Goal: Information Seeking & Learning: Compare options

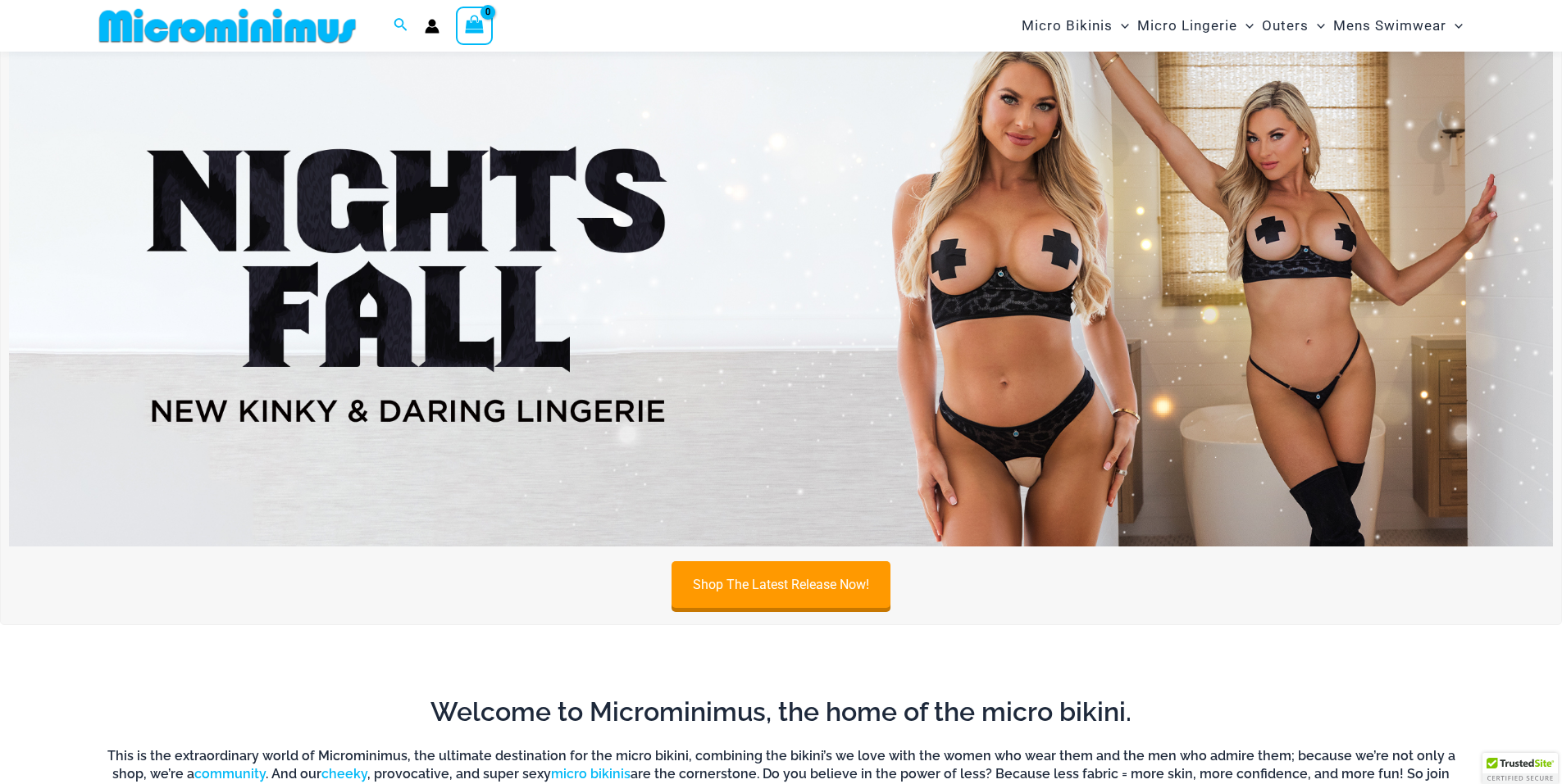
scroll to position [70, 0]
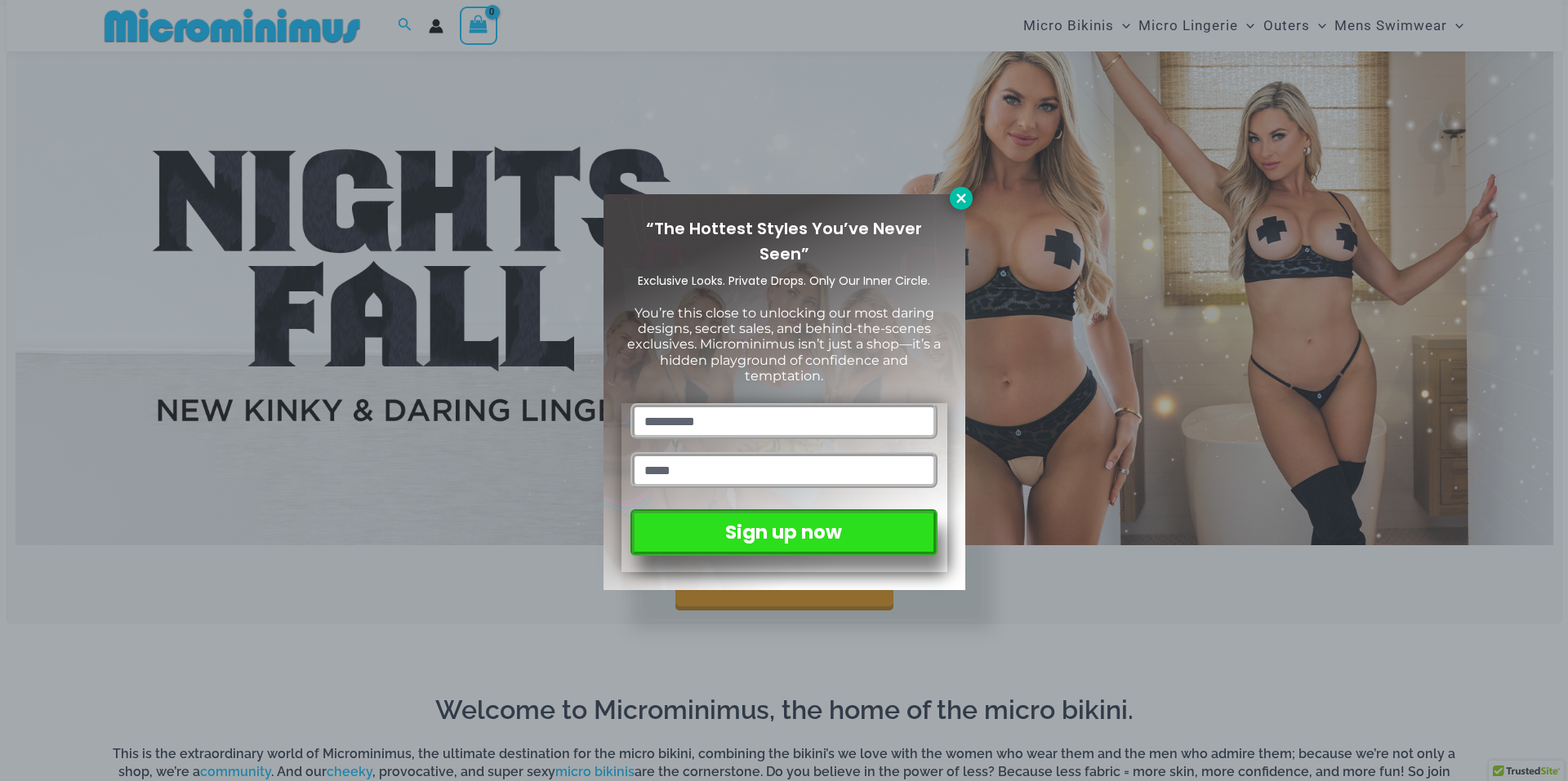
click at [955, 196] on icon at bounding box center [961, 198] width 15 height 15
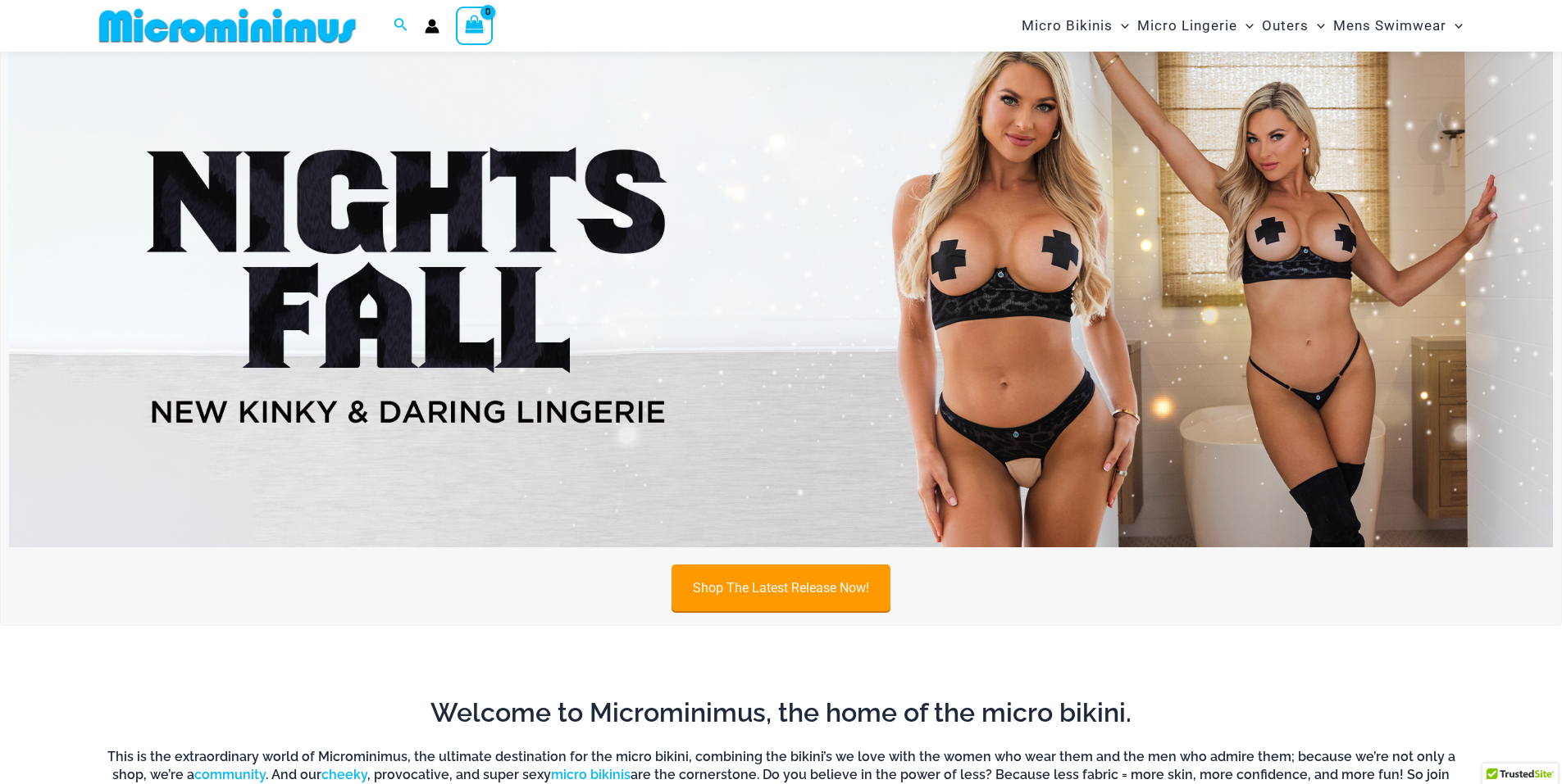
click at [764, 589] on link "Shop The Latest Release Now!" at bounding box center [781, 588] width 219 height 47
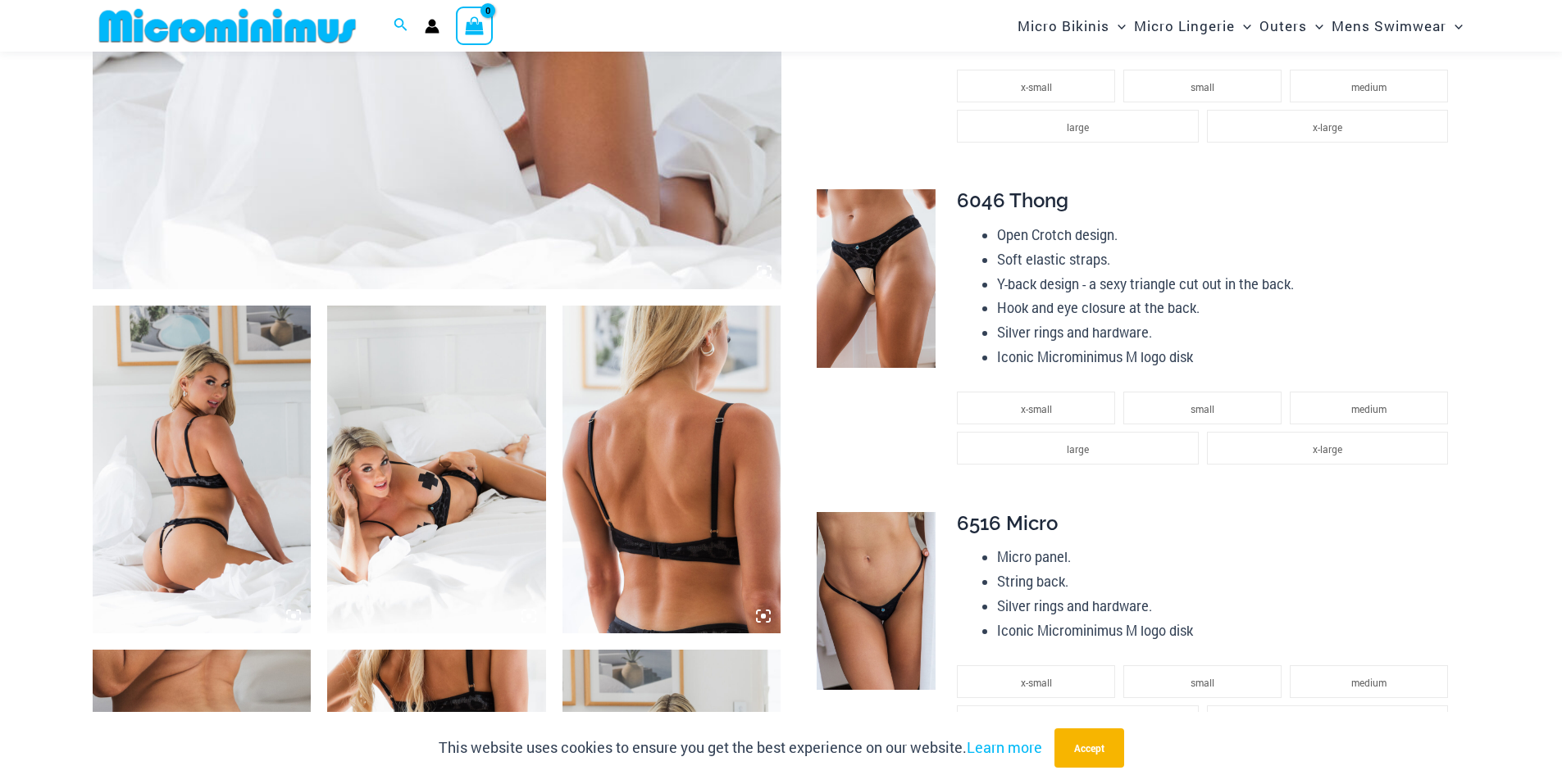
scroll to position [971, 0]
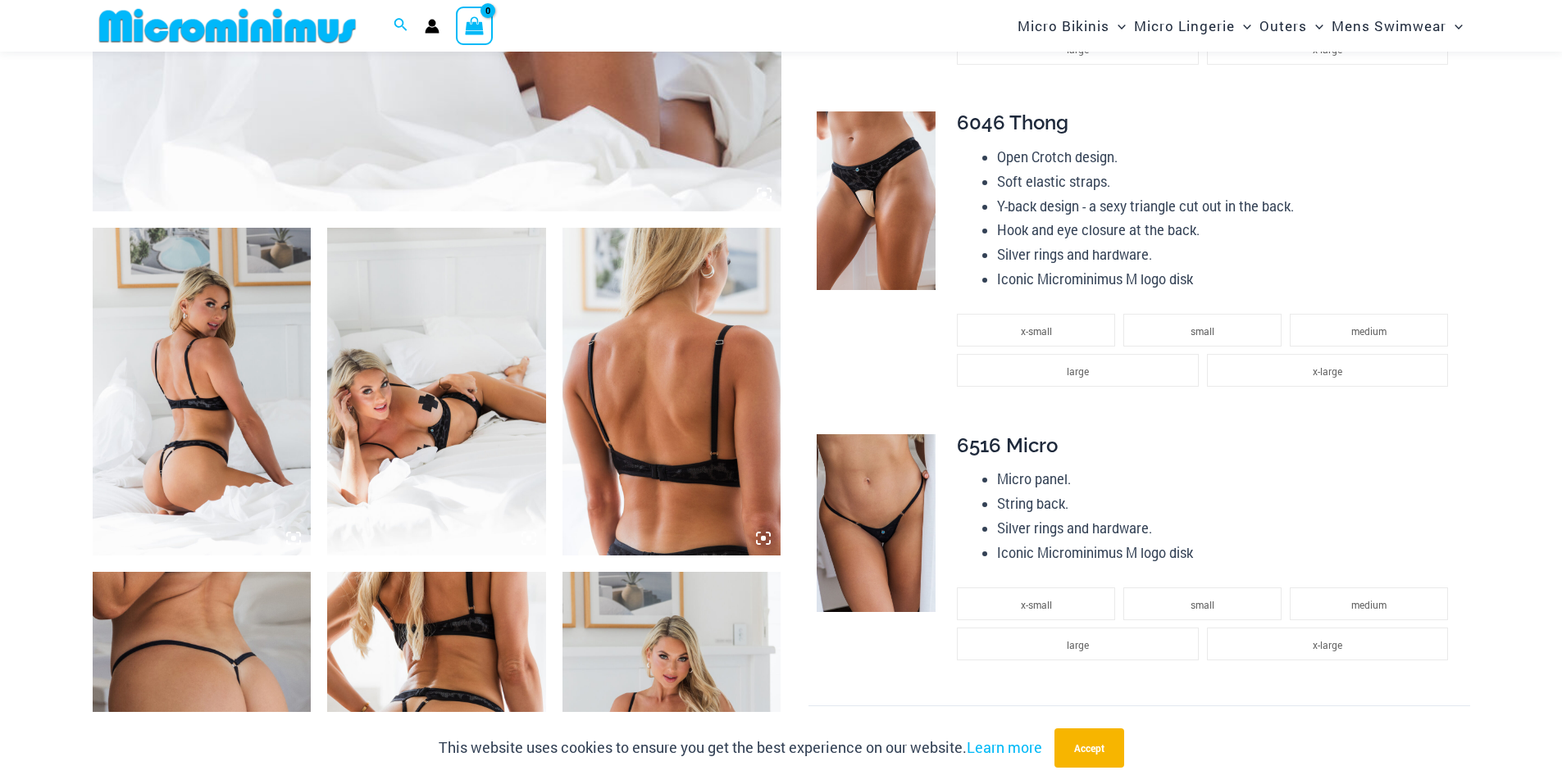
click at [227, 400] on img at bounding box center [202, 392] width 219 height 328
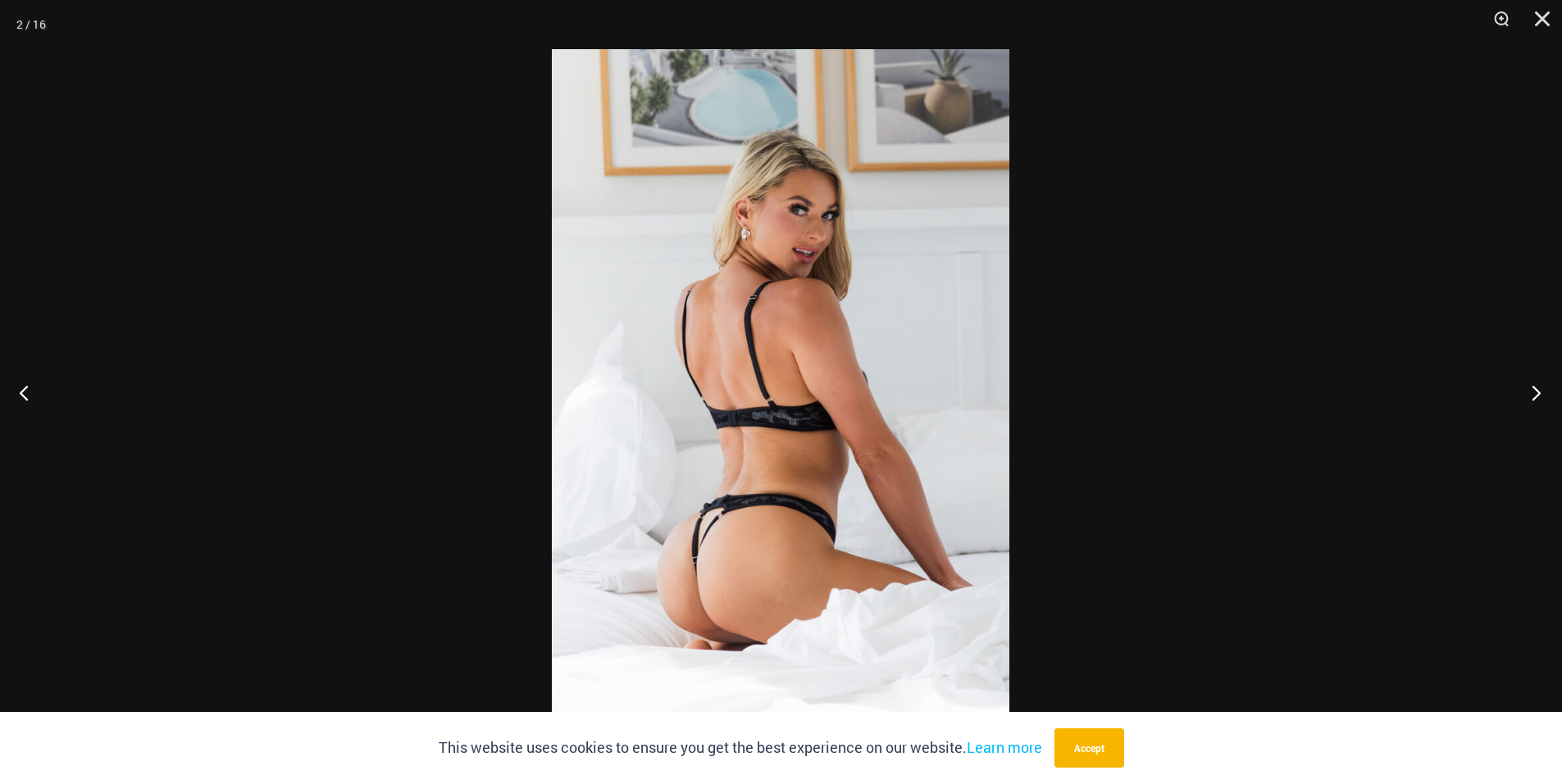
click at [1539, 396] on button "Next" at bounding box center [1531, 392] width 62 height 82
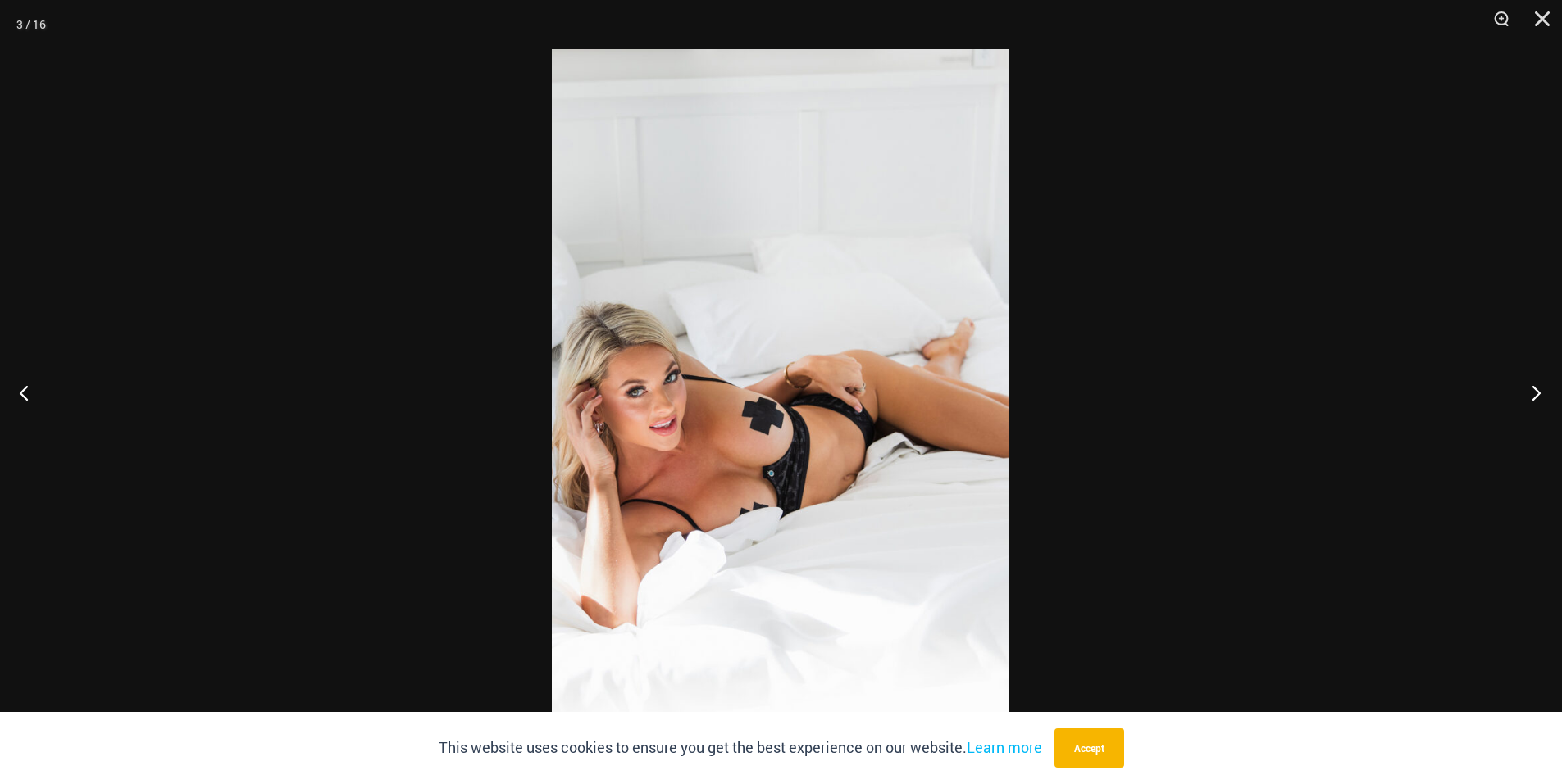
click at [1539, 396] on button "Next" at bounding box center [1531, 392] width 62 height 82
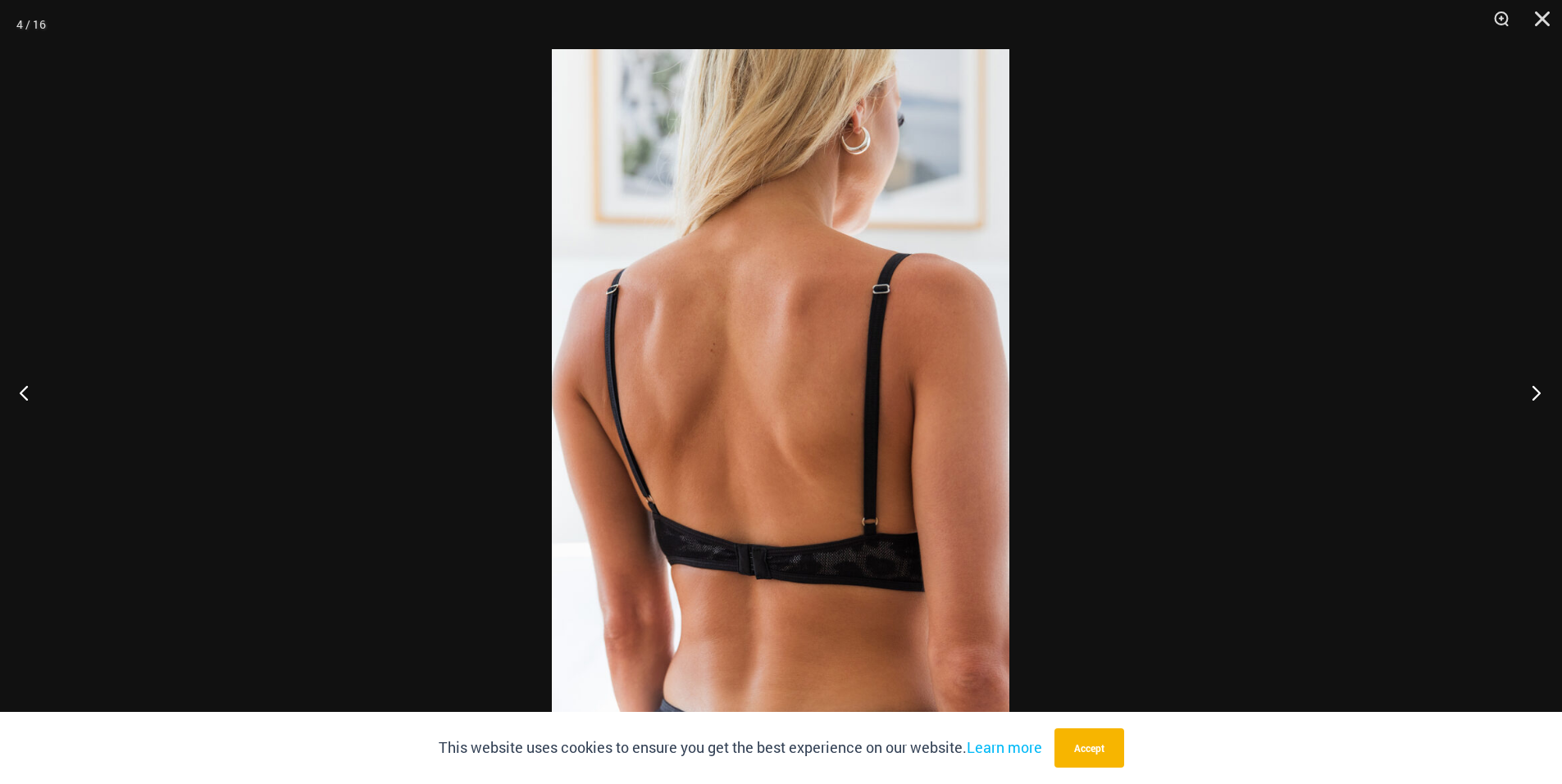
click at [1539, 396] on button "Next" at bounding box center [1531, 392] width 62 height 82
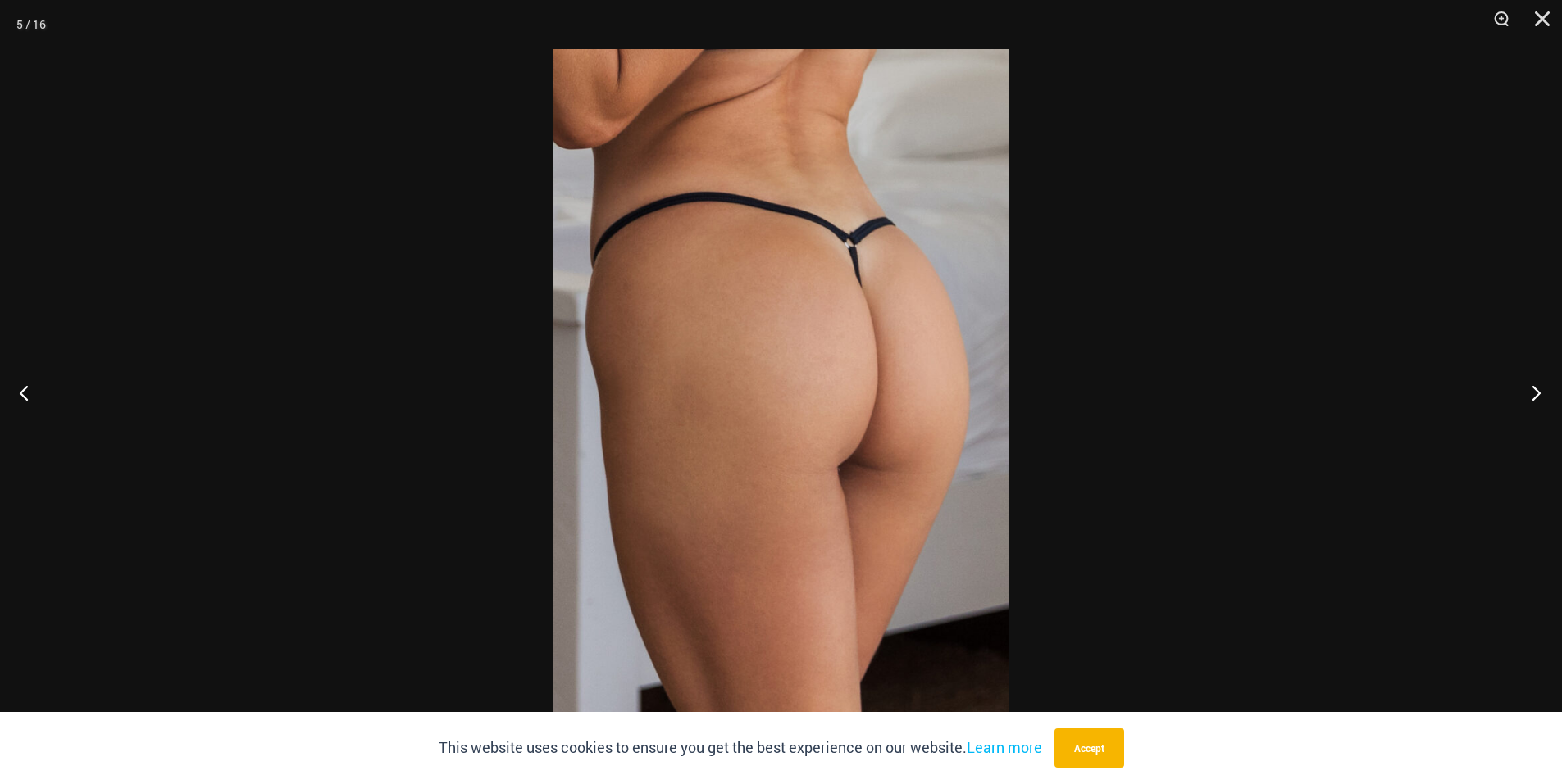
click at [1539, 396] on button "Next" at bounding box center [1531, 392] width 62 height 82
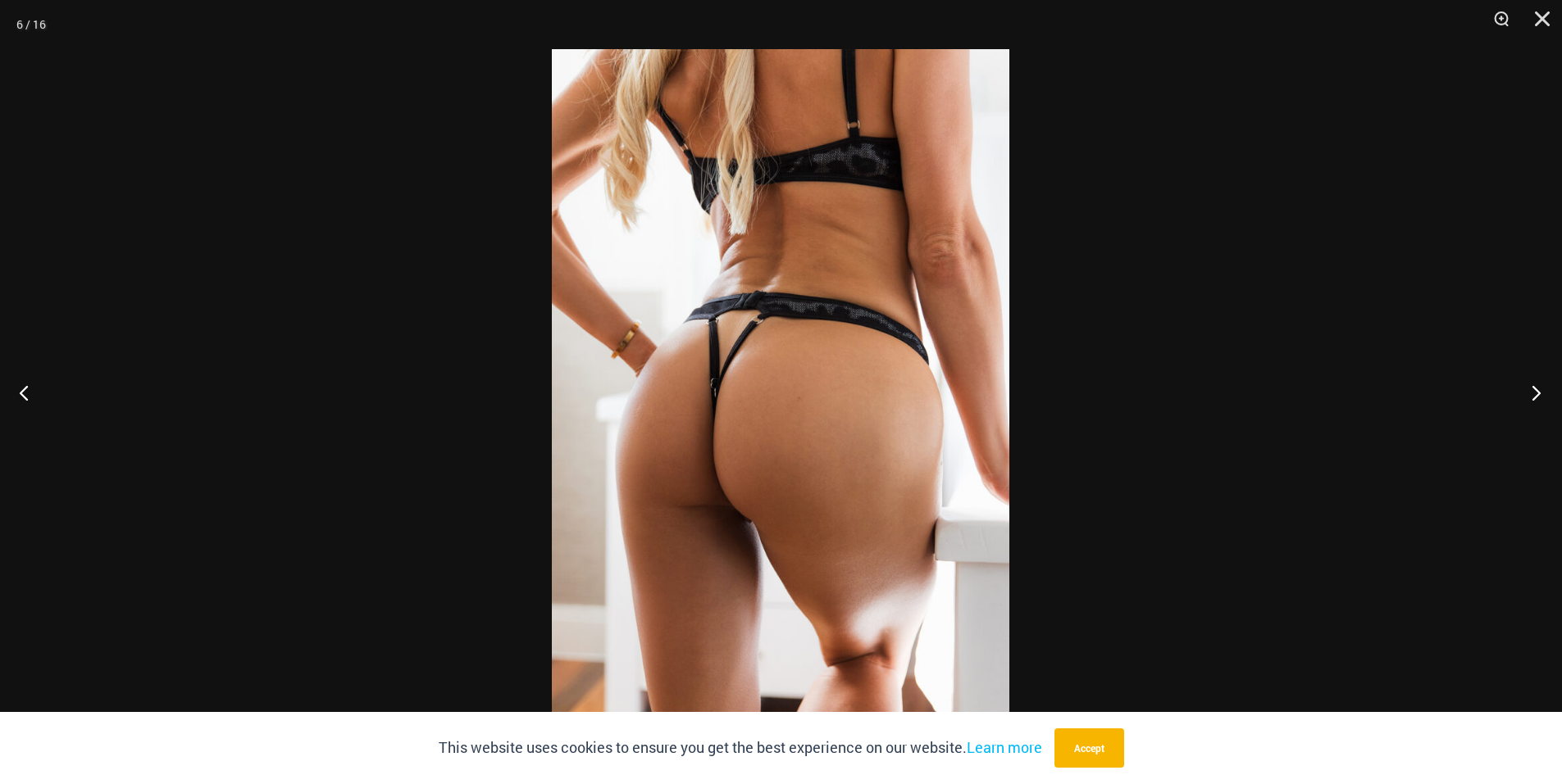
click at [1539, 396] on button "Next" at bounding box center [1531, 392] width 62 height 82
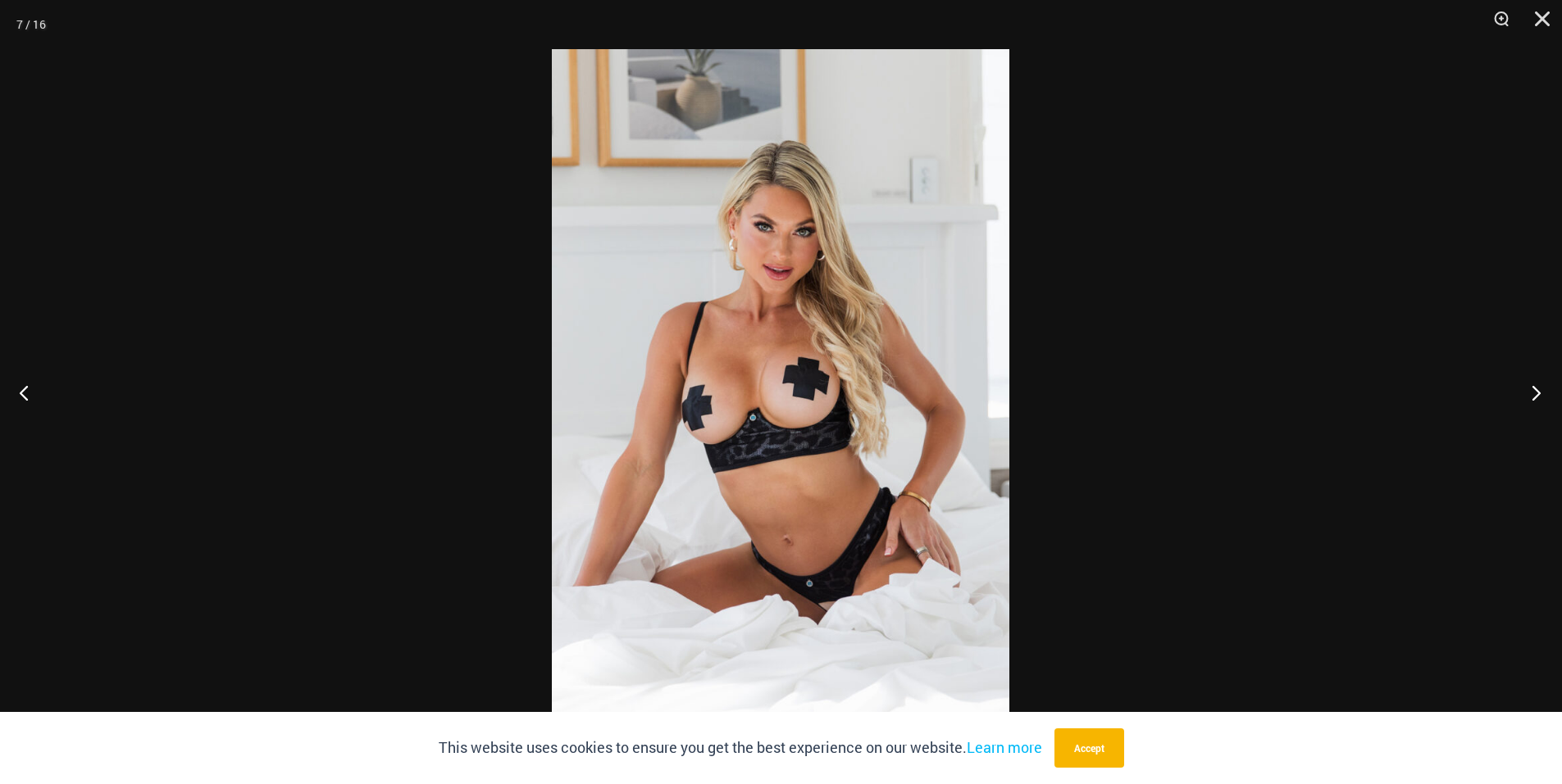
click at [1539, 396] on button "Next" at bounding box center [1531, 392] width 62 height 82
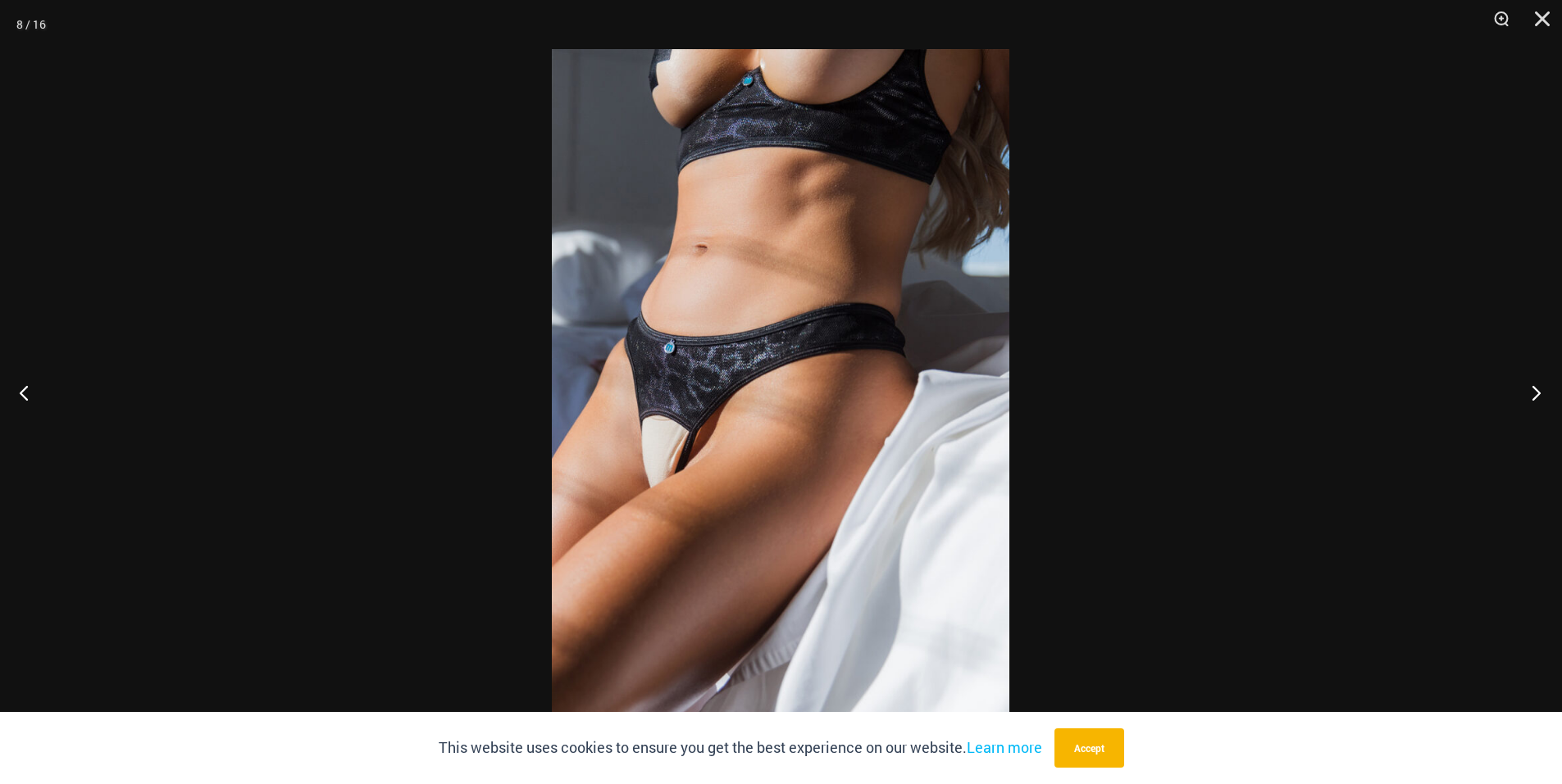
click at [1539, 396] on button "Next" at bounding box center [1531, 392] width 62 height 82
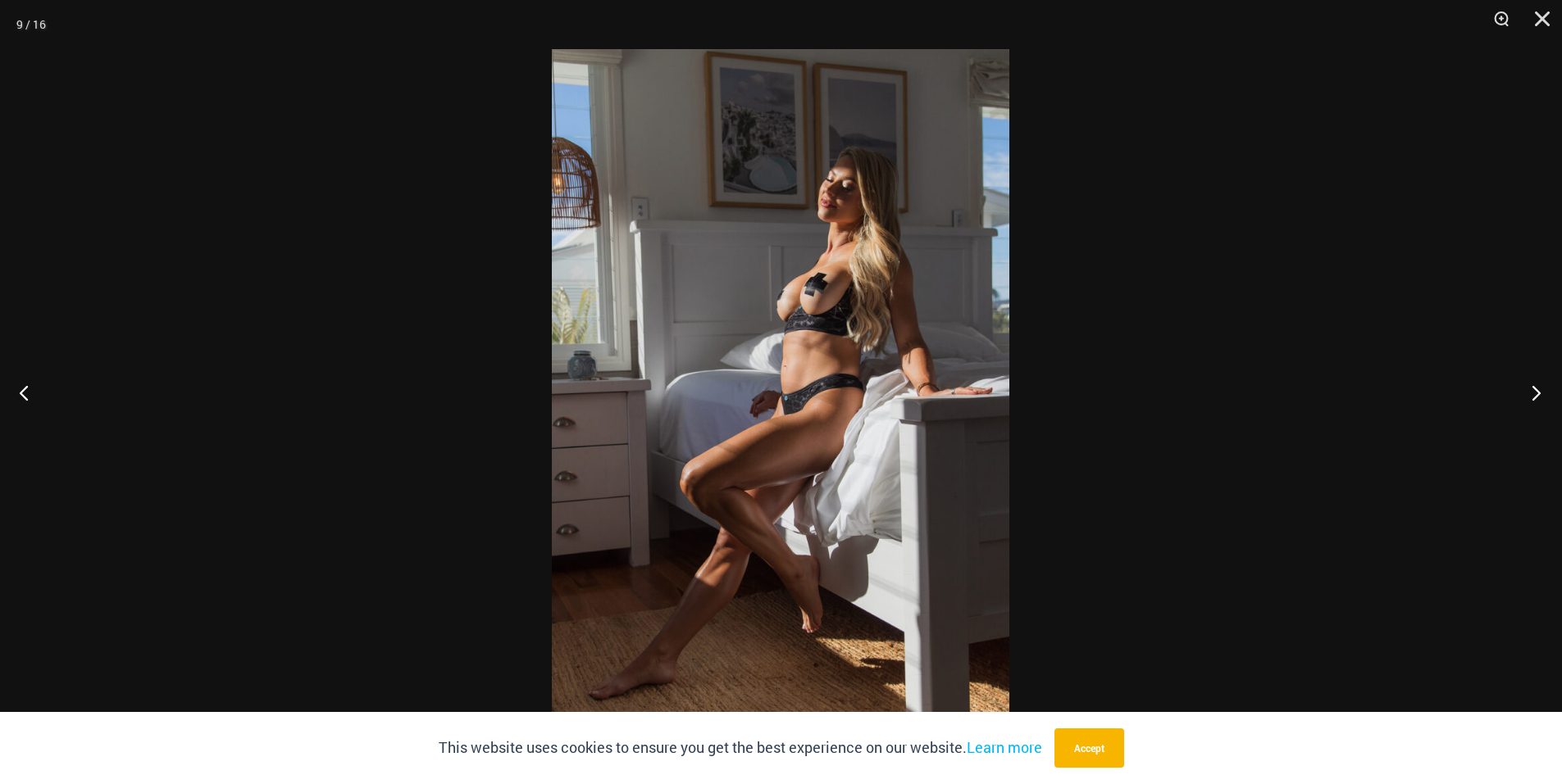
click at [1539, 396] on button "Next" at bounding box center [1531, 392] width 62 height 82
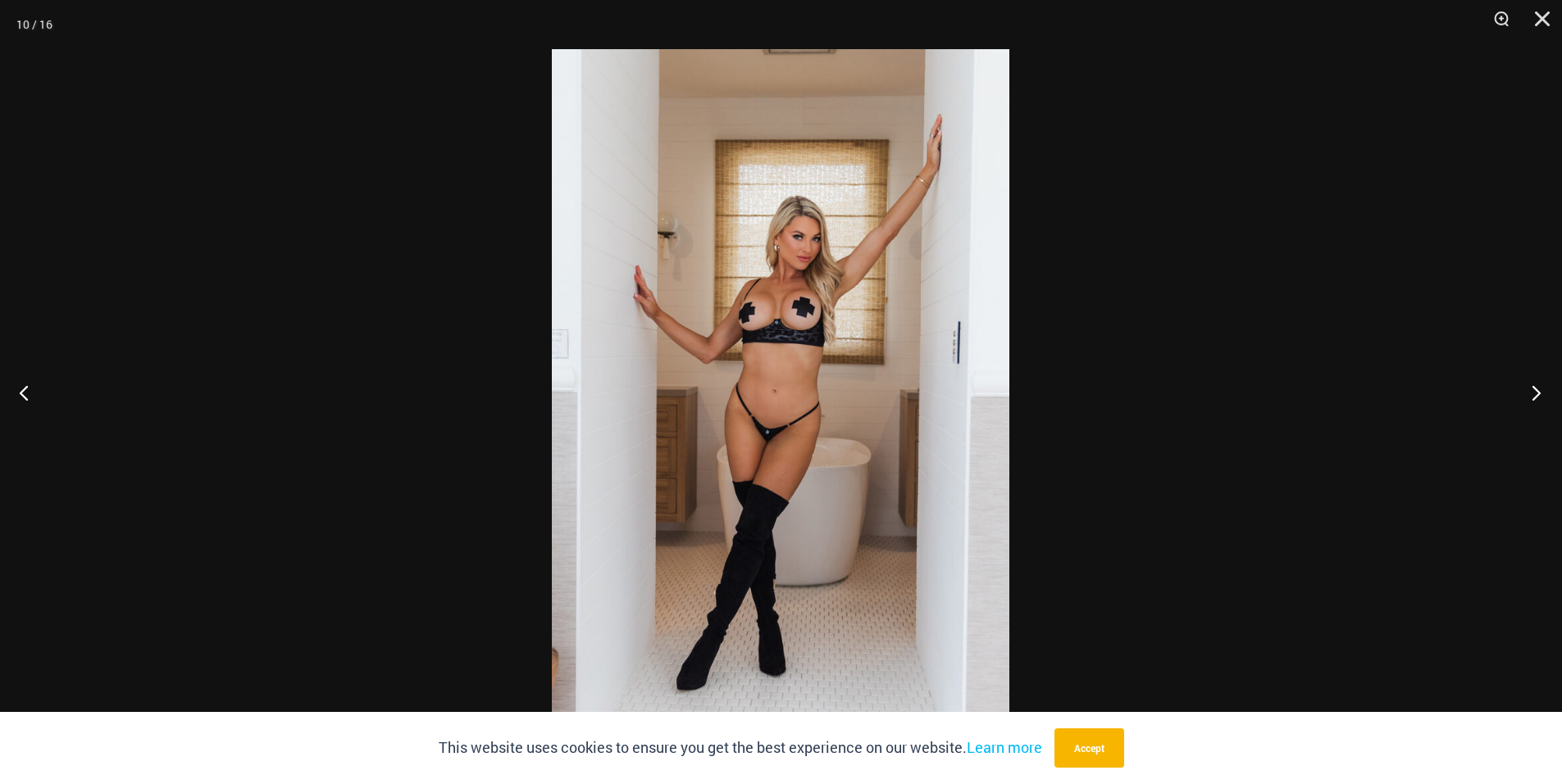
click at [1539, 396] on button "Next" at bounding box center [1531, 392] width 62 height 82
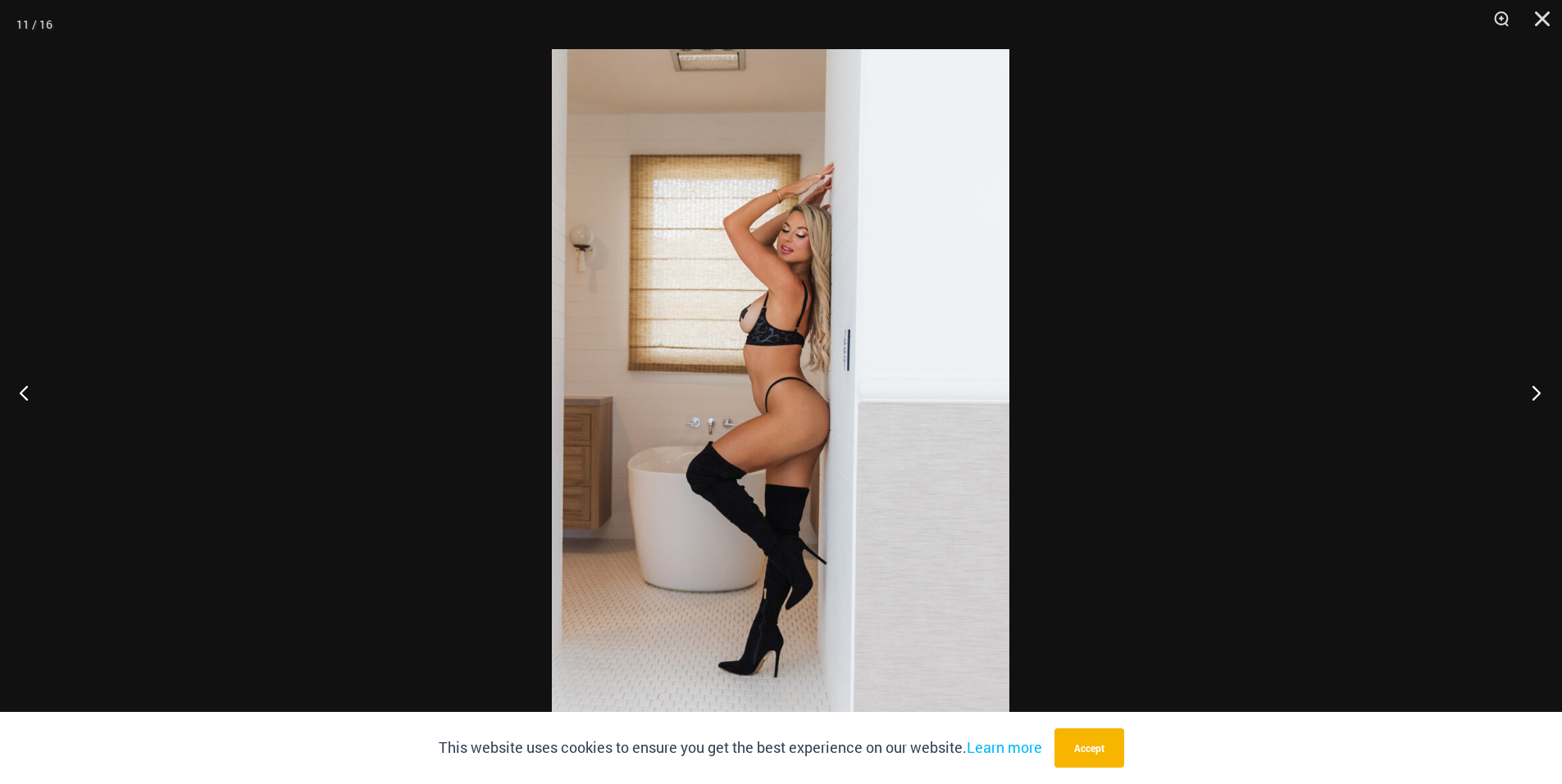
click at [1539, 396] on button "Next" at bounding box center [1531, 392] width 62 height 82
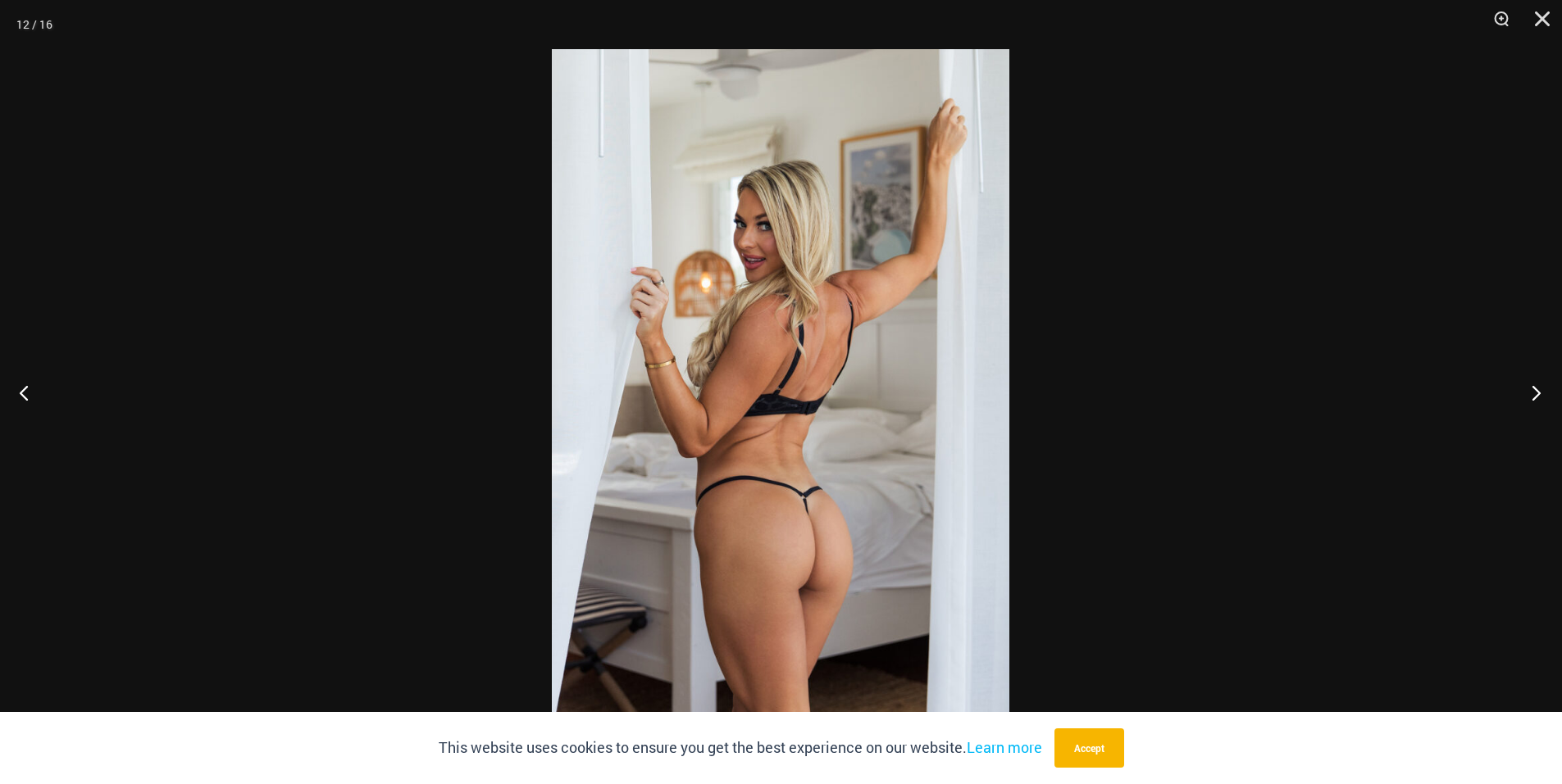
click at [1539, 396] on button "Next" at bounding box center [1531, 392] width 62 height 82
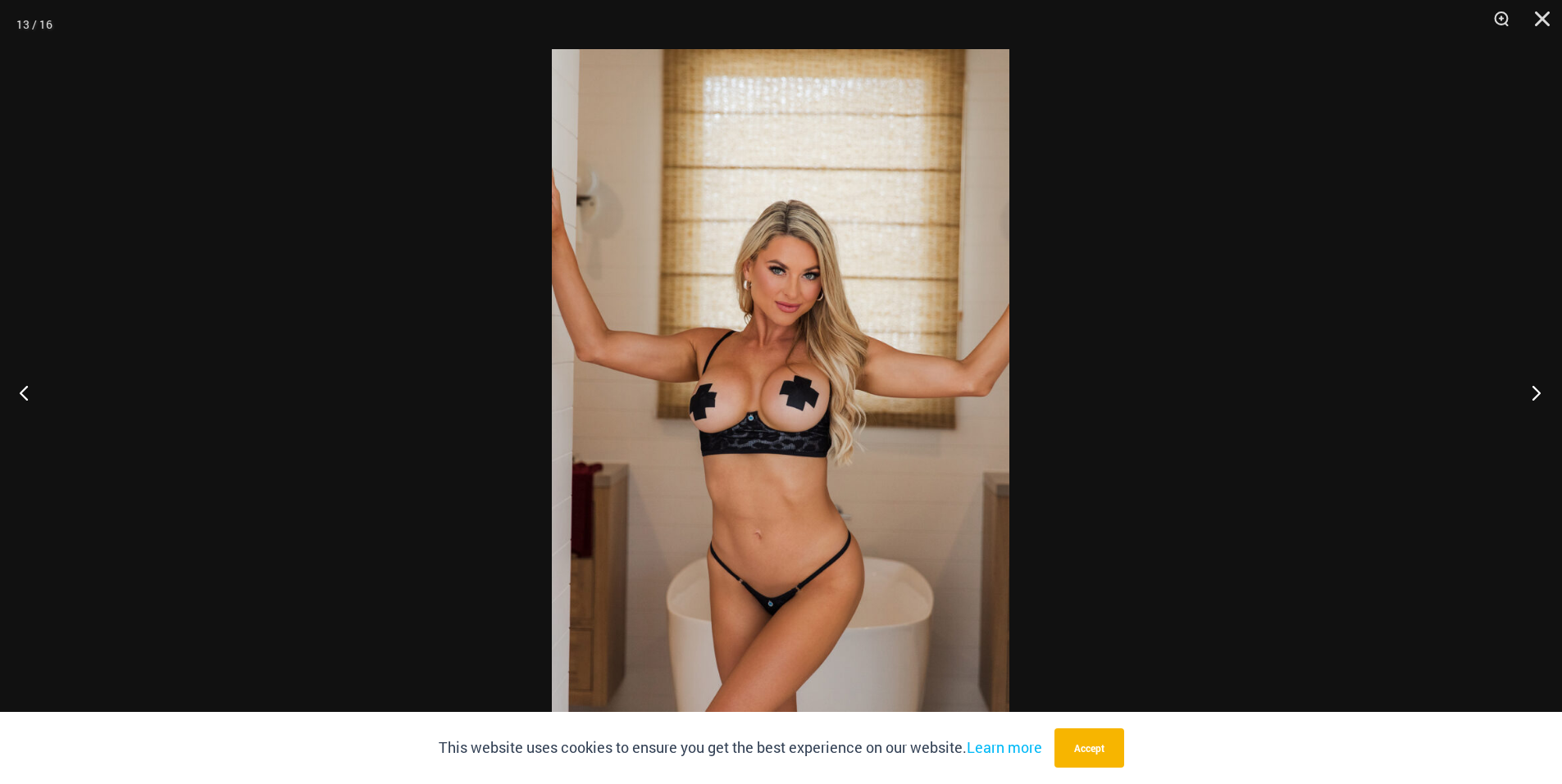
click at [1539, 396] on button "Next" at bounding box center [1531, 392] width 62 height 82
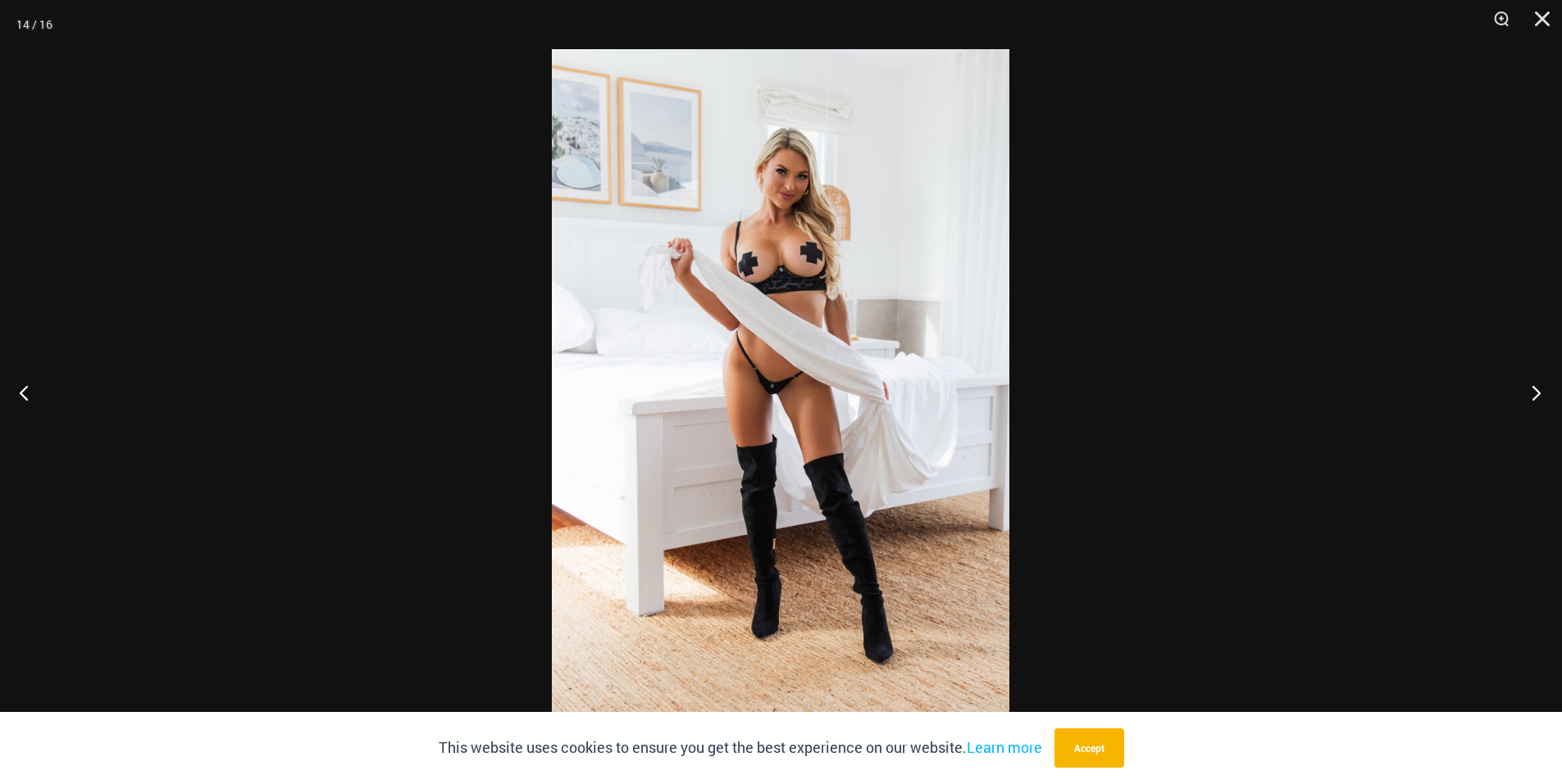
click at [1539, 396] on button "Next" at bounding box center [1531, 392] width 62 height 82
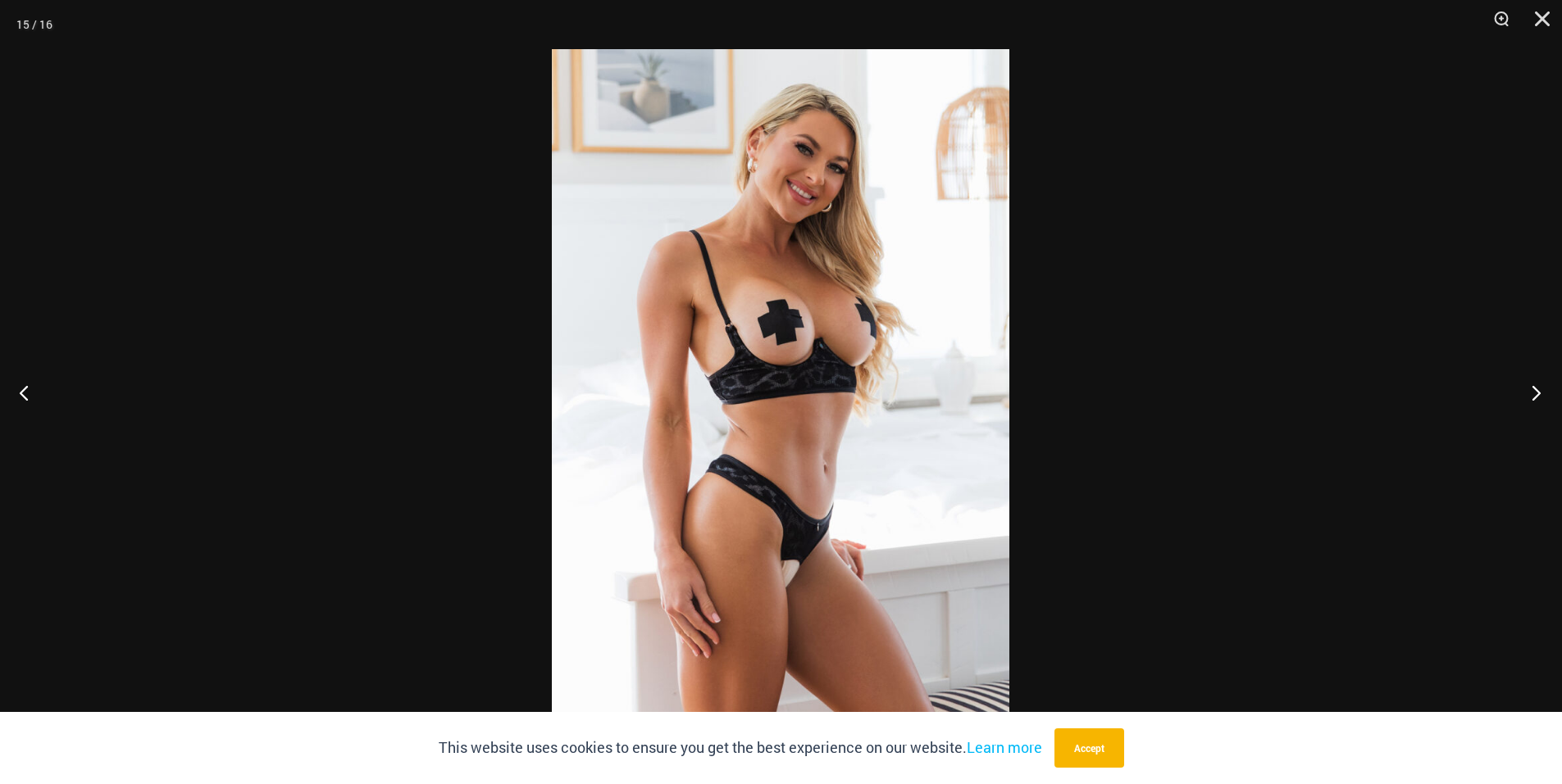
click at [1539, 396] on button "Next" at bounding box center [1531, 392] width 62 height 82
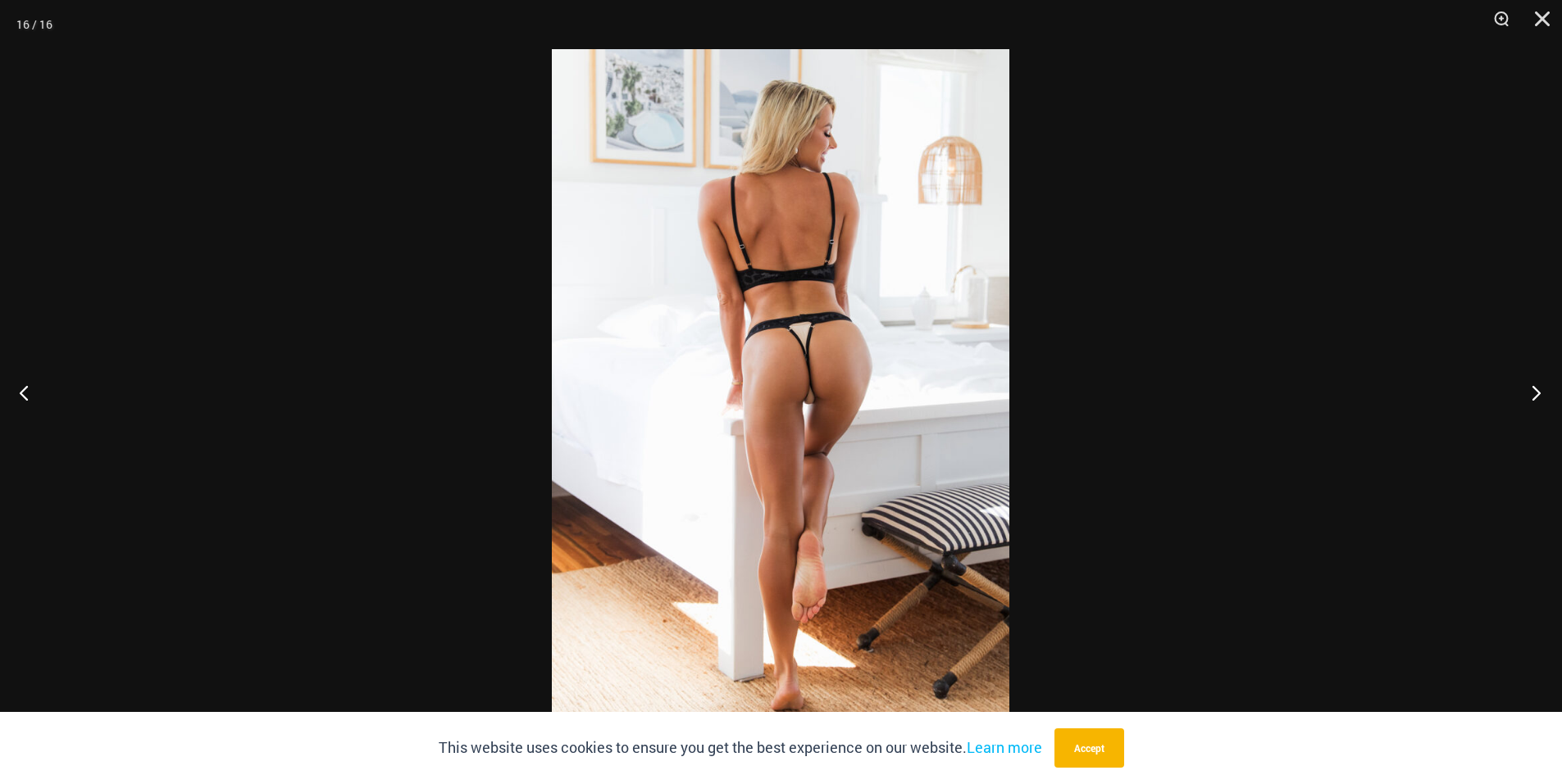
click at [1539, 396] on button "Next" at bounding box center [1531, 392] width 62 height 82
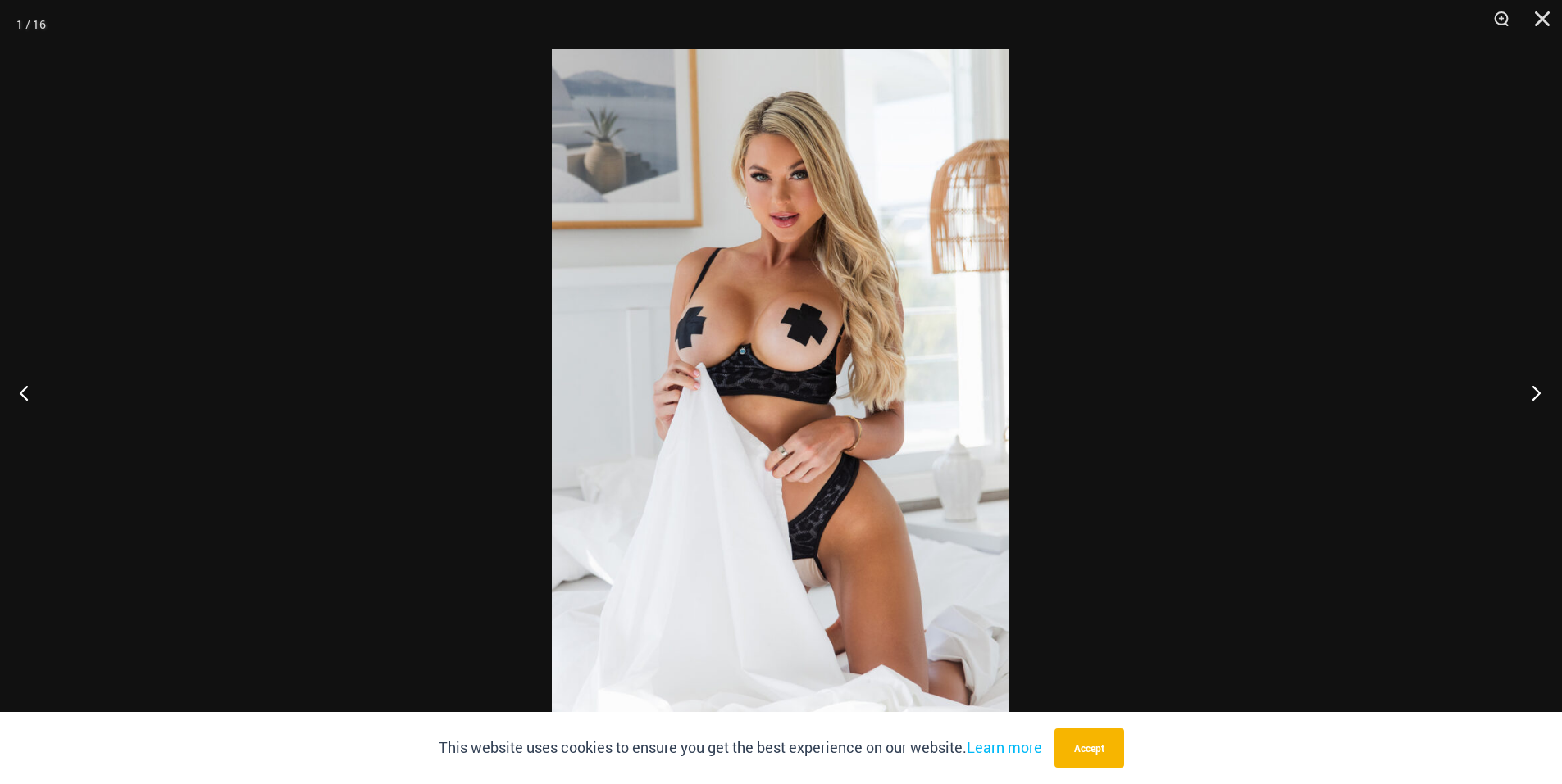
click at [1539, 396] on button "Next" at bounding box center [1531, 392] width 62 height 82
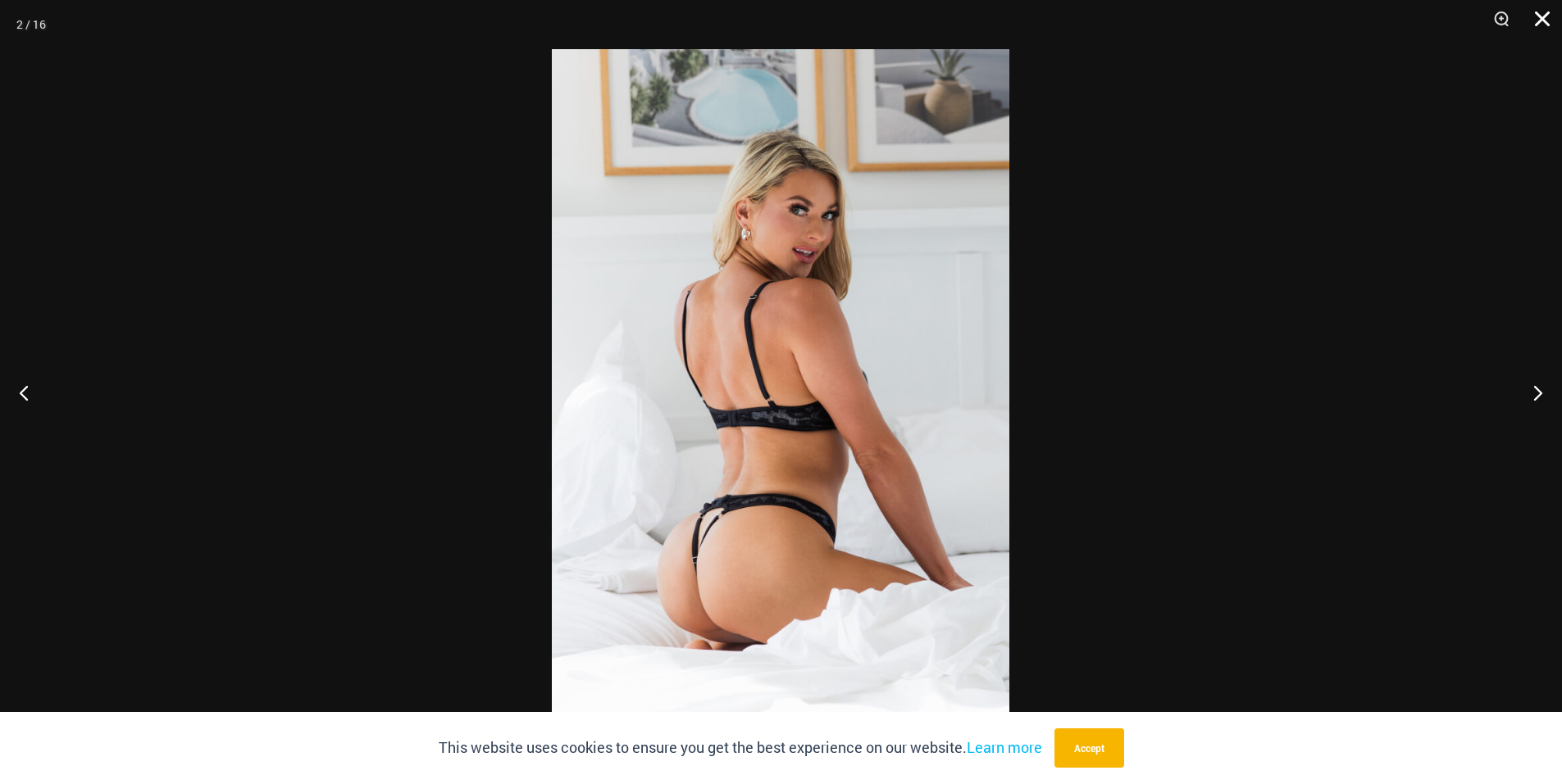
click at [1535, 36] on button "Close" at bounding box center [1536, 24] width 41 height 49
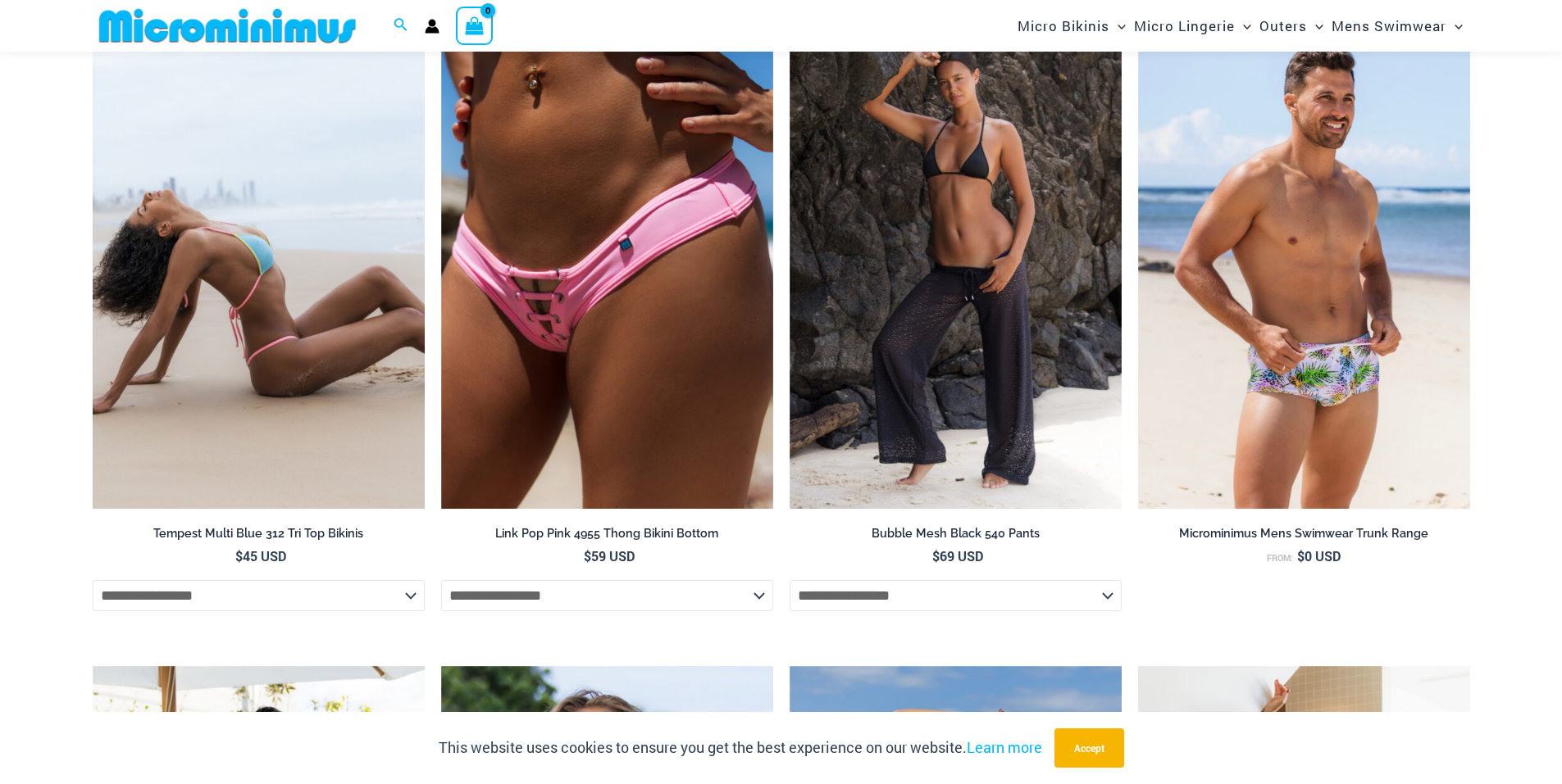
scroll to position [3020, 0]
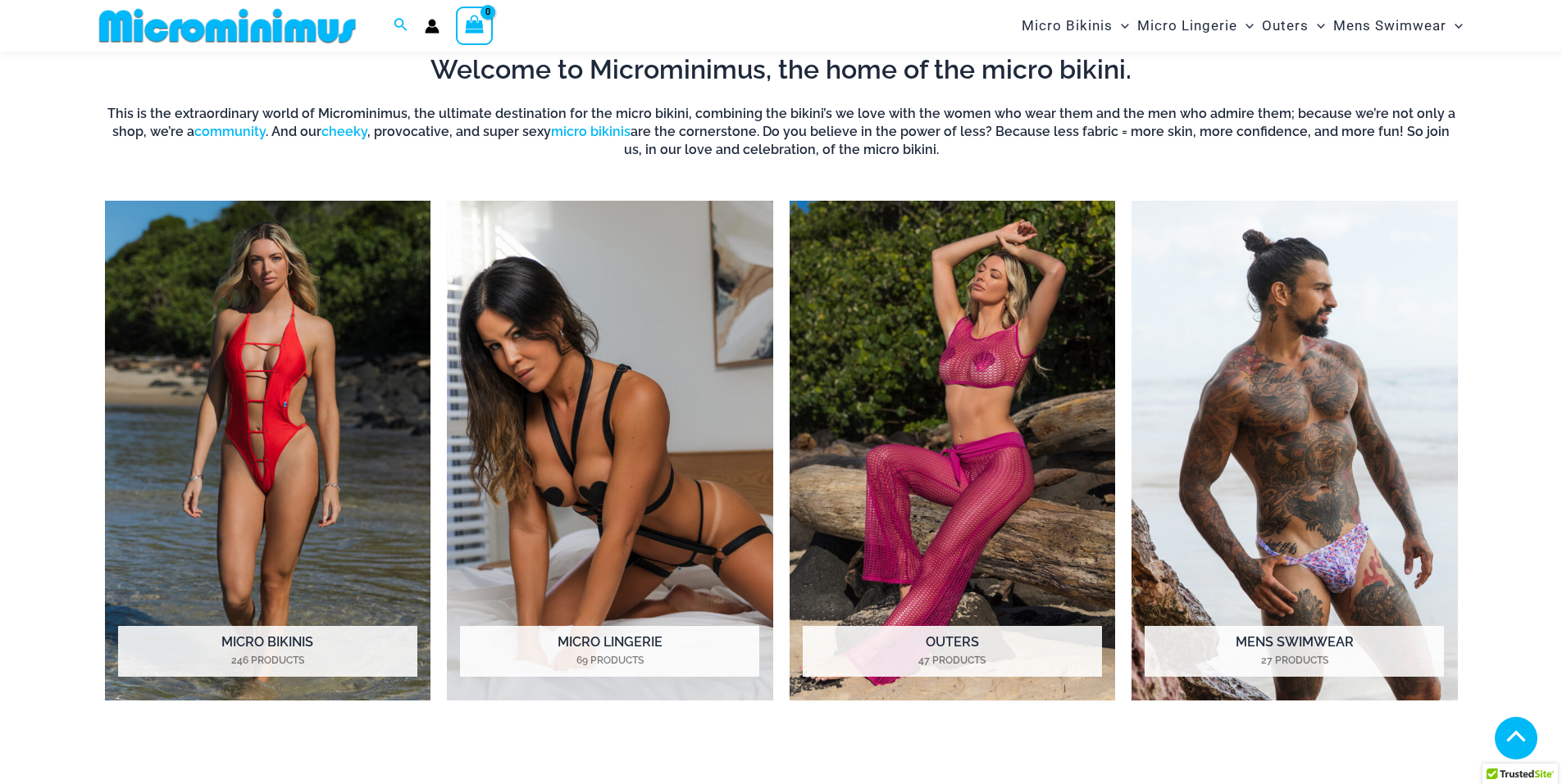
scroll to position [716, 0]
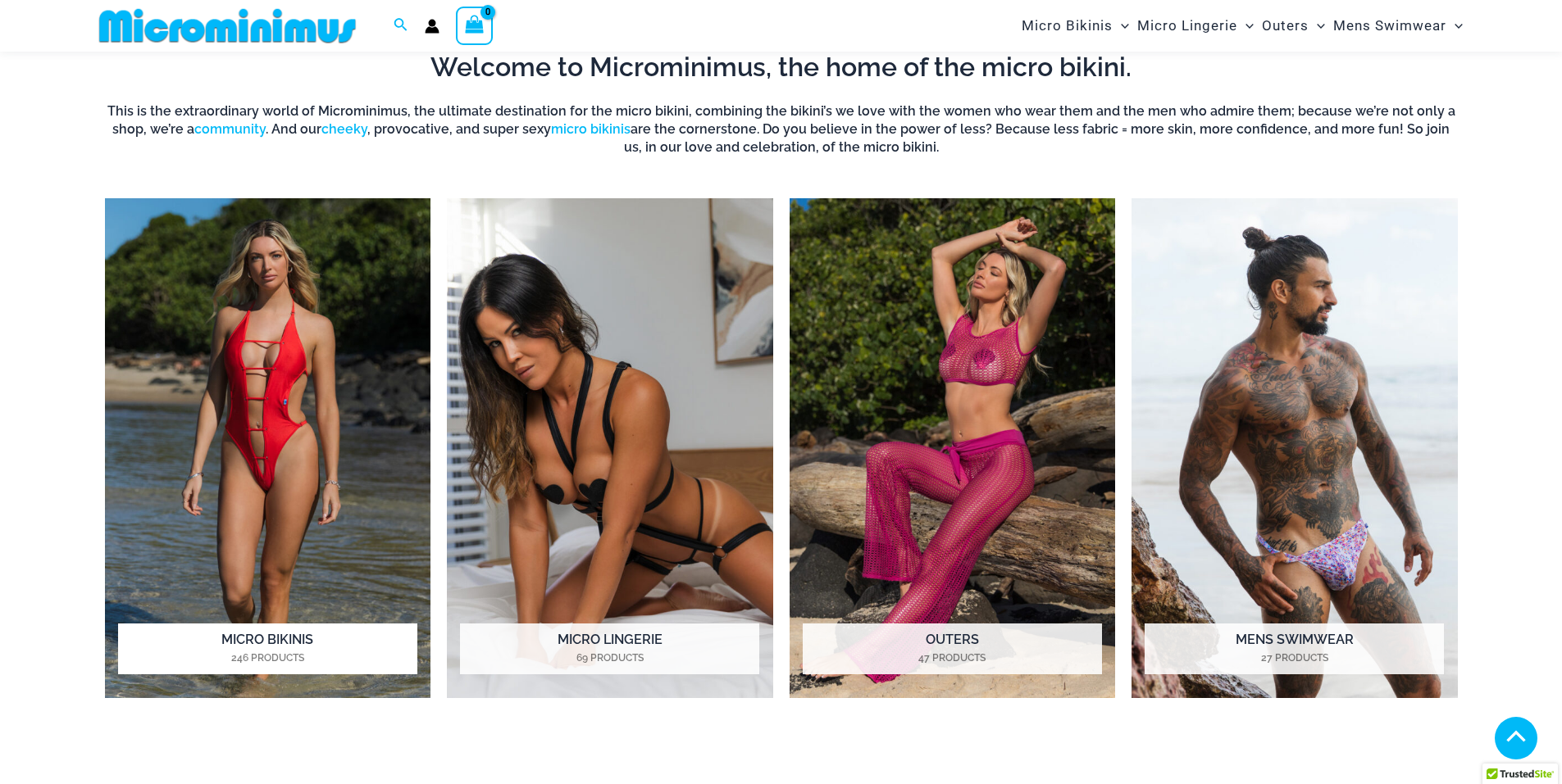
click at [242, 429] on img "Visit product category Micro Bikinis" at bounding box center [268, 448] width 327 height 501
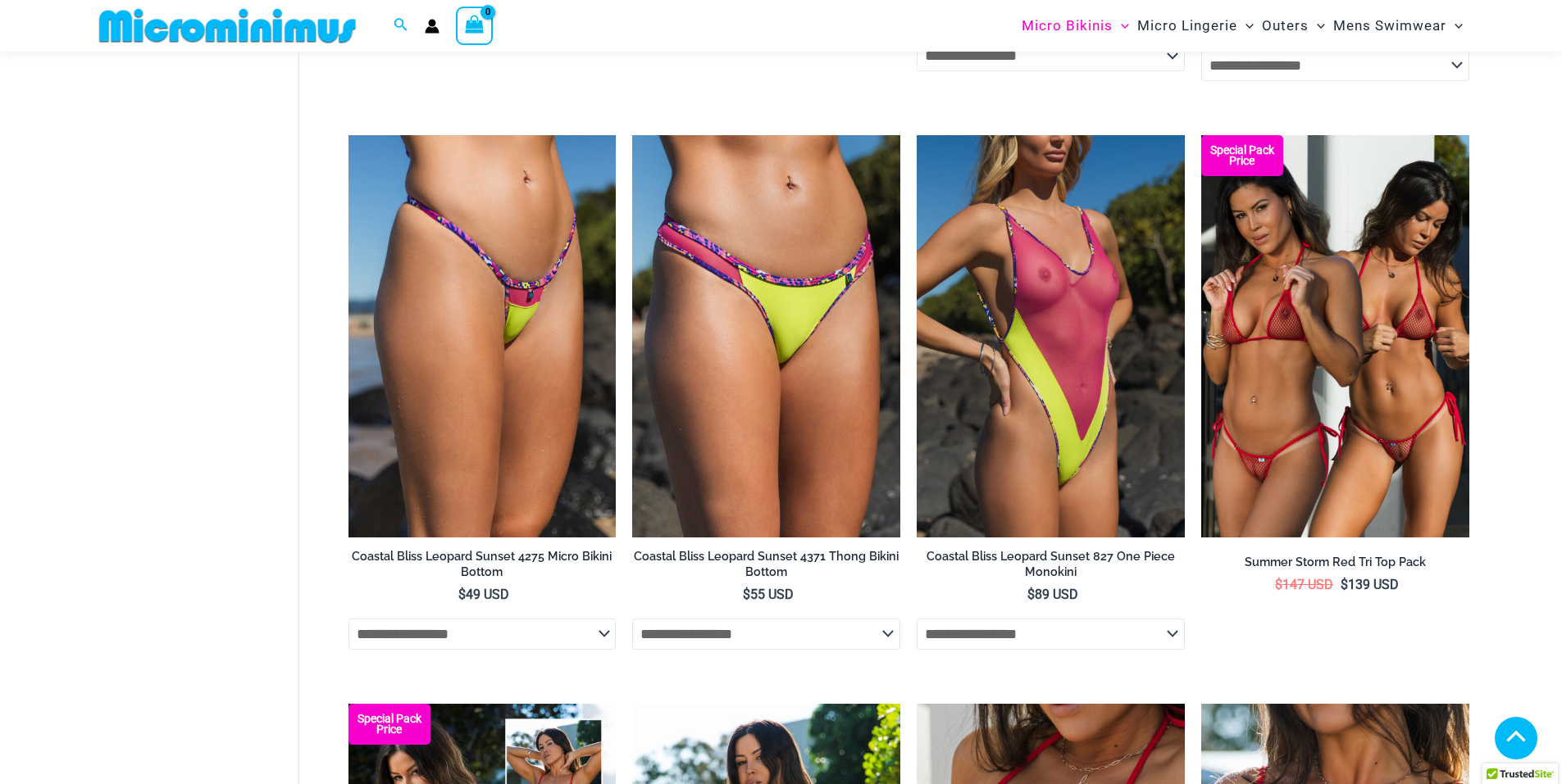
scroll to position [3183, 0]
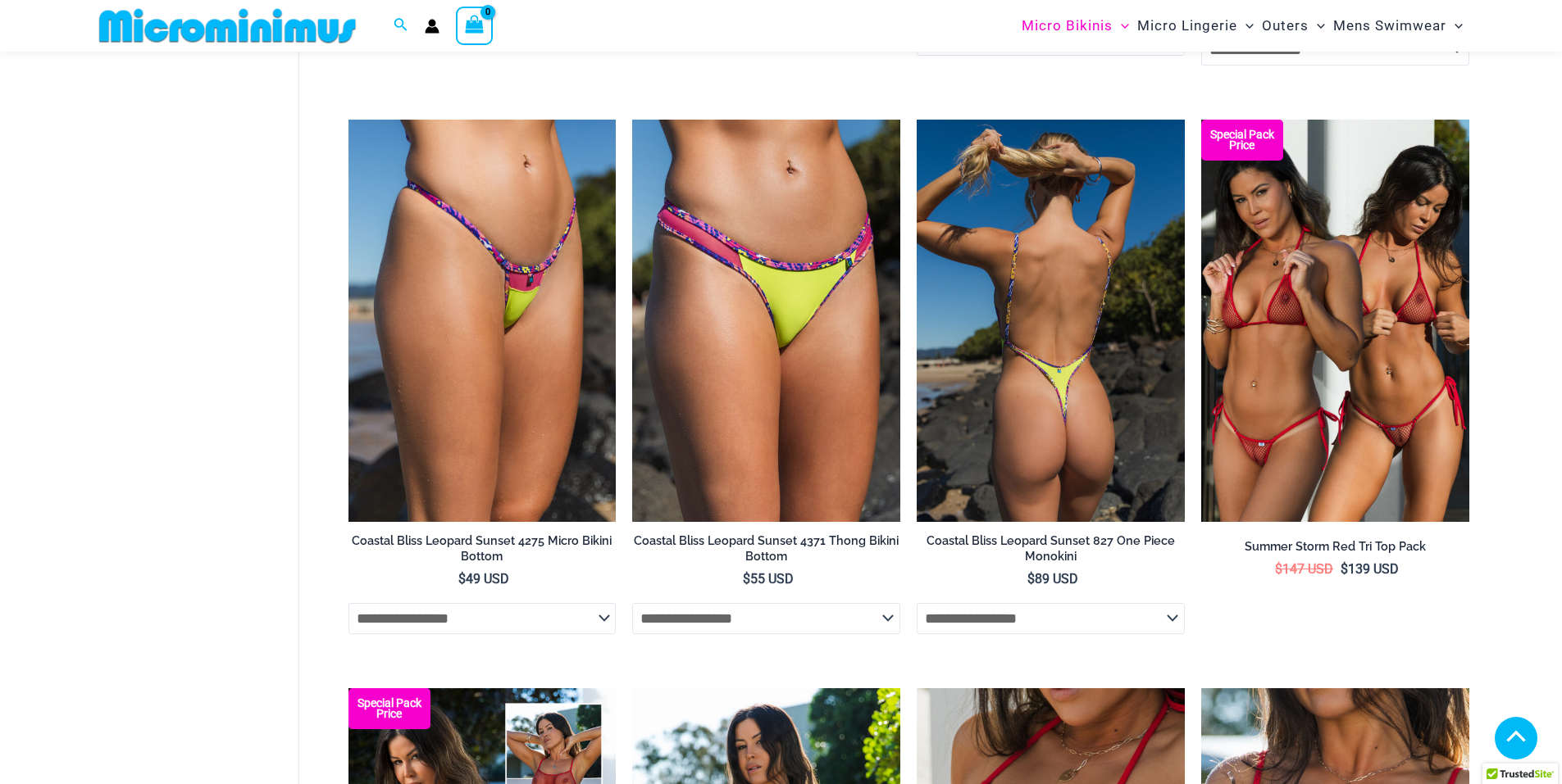
click at [1030, 319] on img at bounding box center [1050, 320] width 268 height 402
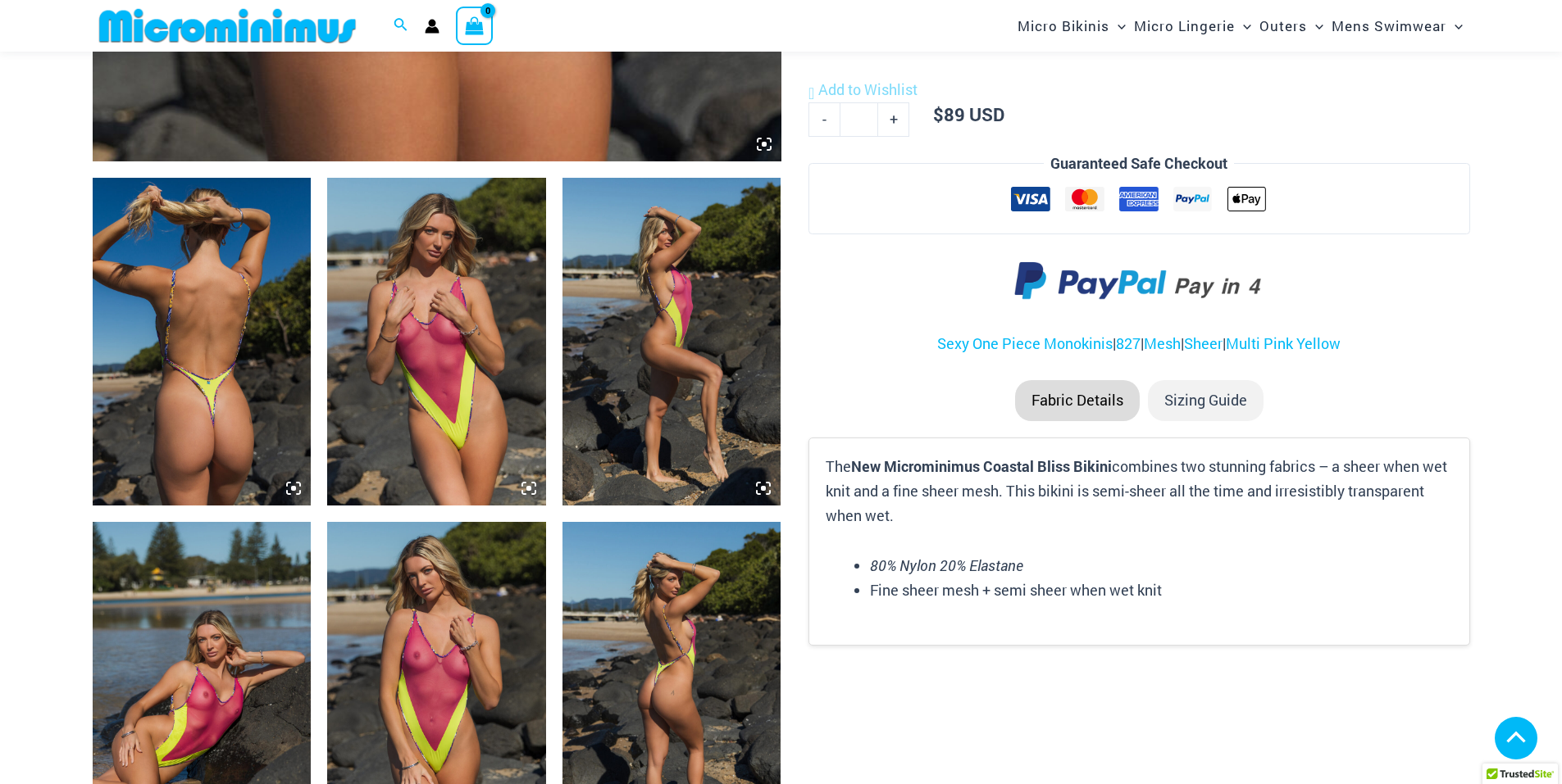
scroll to position [1053, 0]
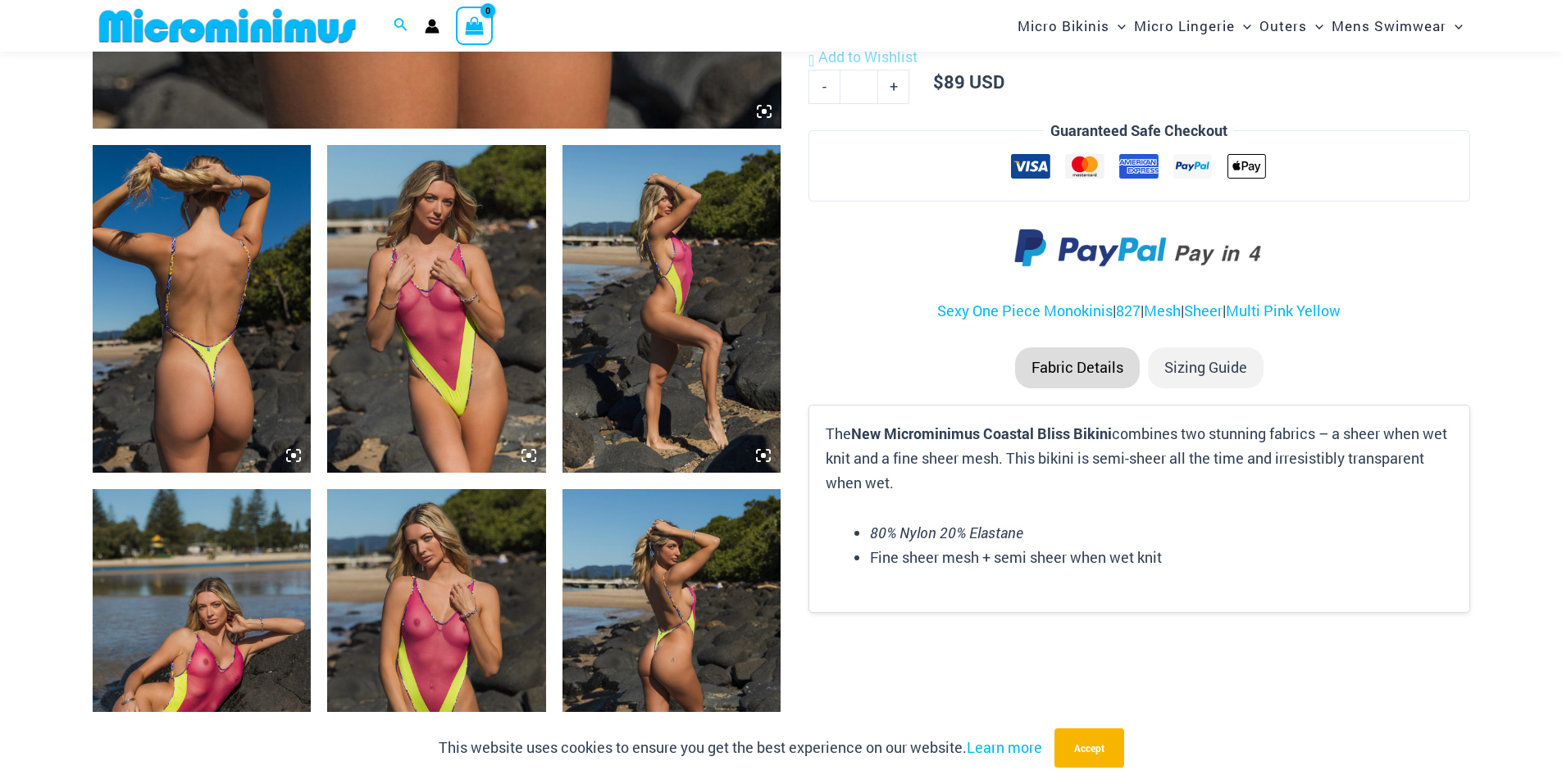
click at [236, 349] on img at bounding box center [202, 309] width 219 height 328
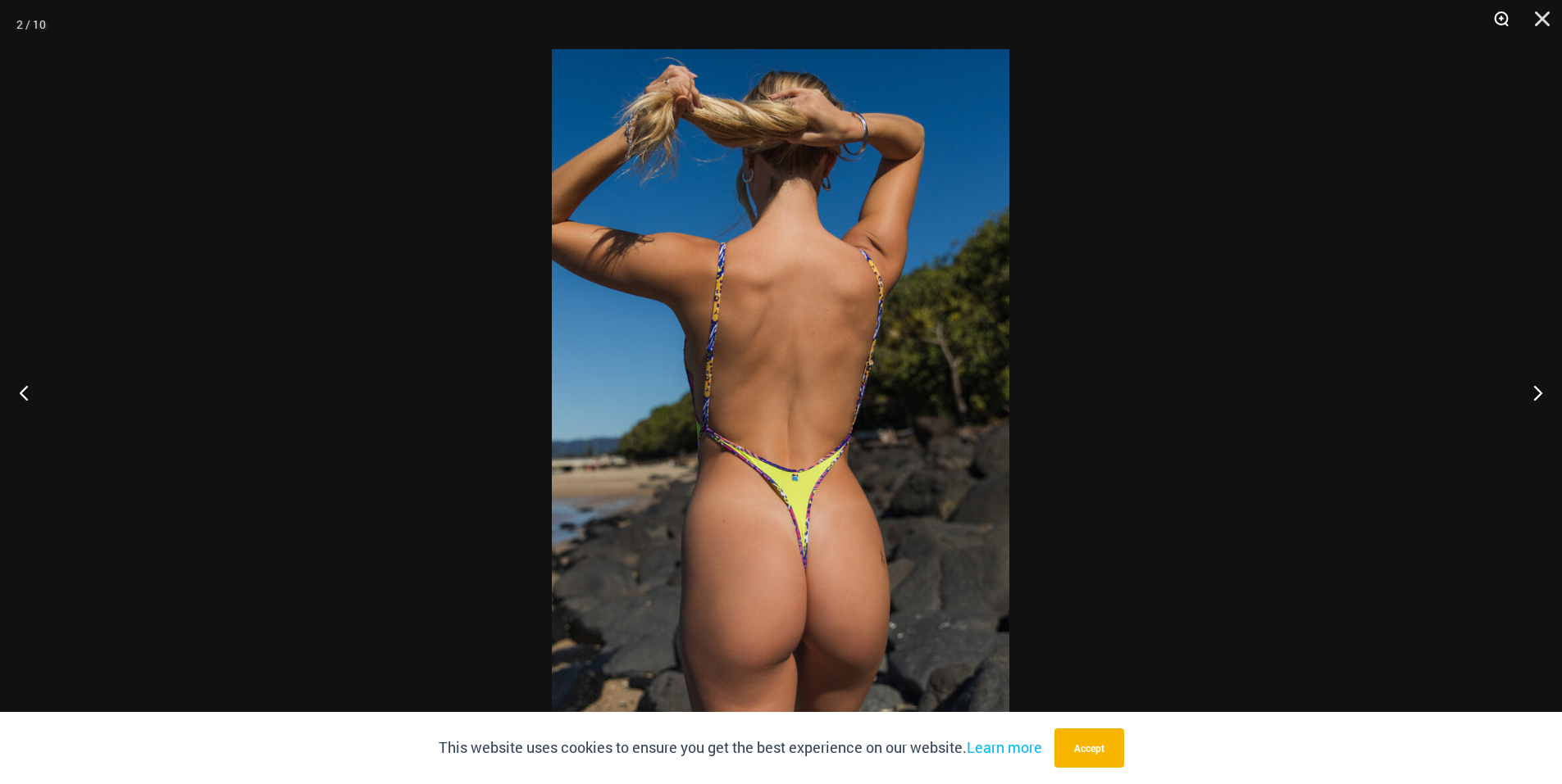
click at [1499, 24] on button "Zoom" at bounding box center [1495, 24] width 41 height 49
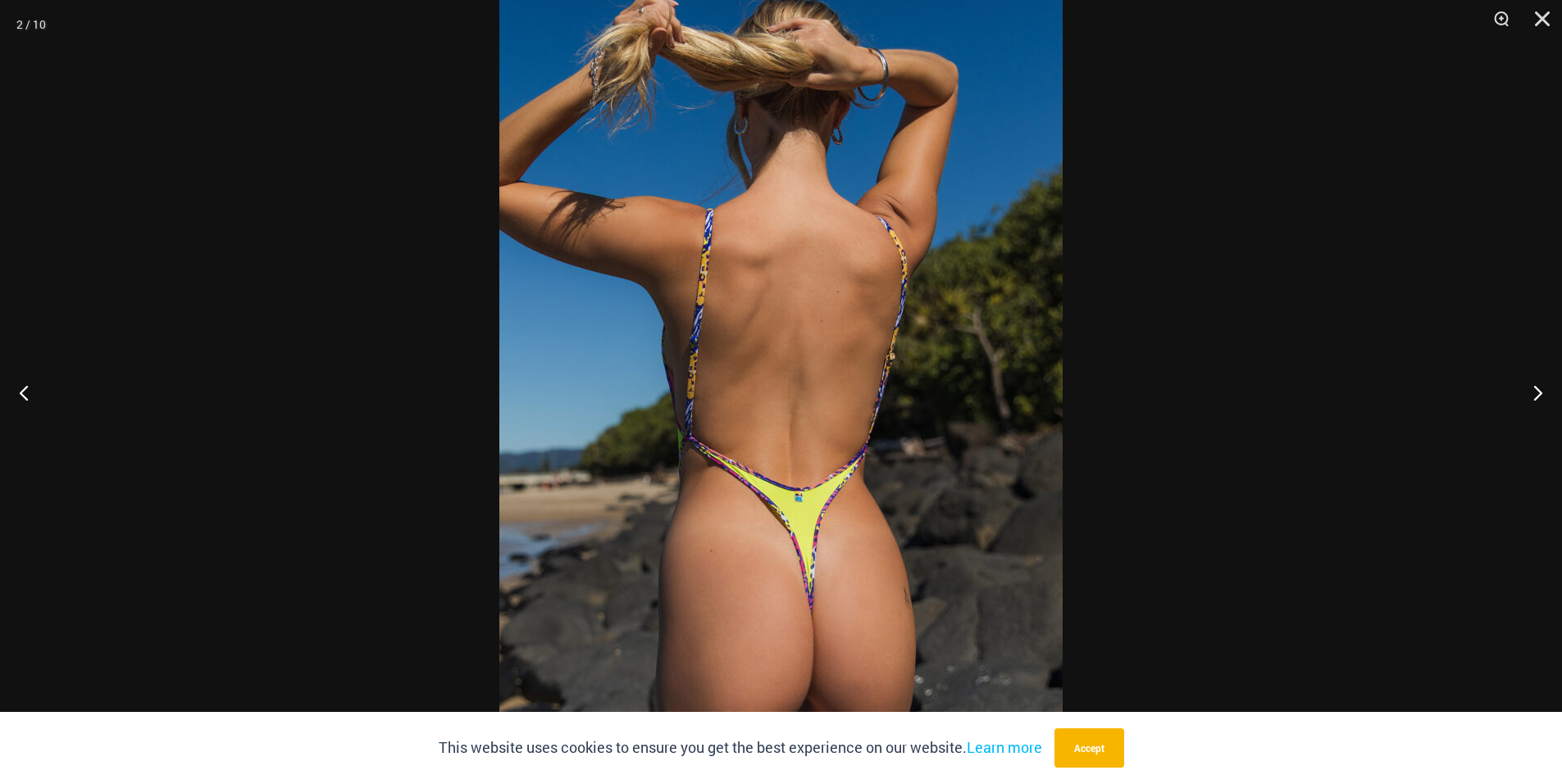
click at [1097, 747] on button "Accept" at bounding box center [1089, 748] width 69 height 39
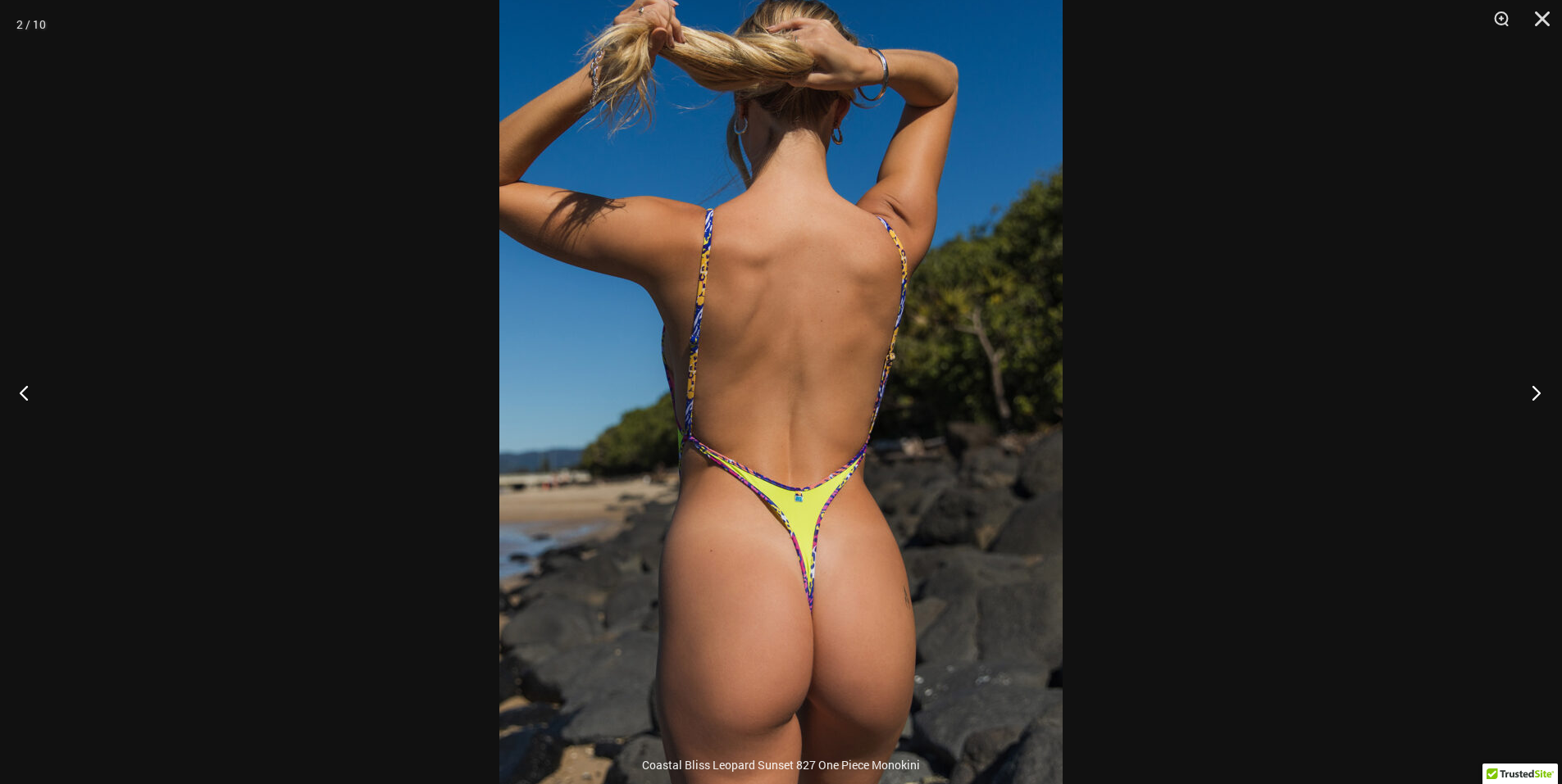
click at [1541, 395] on button "Next" at bounding box center [1531, 392] width 62 height 82
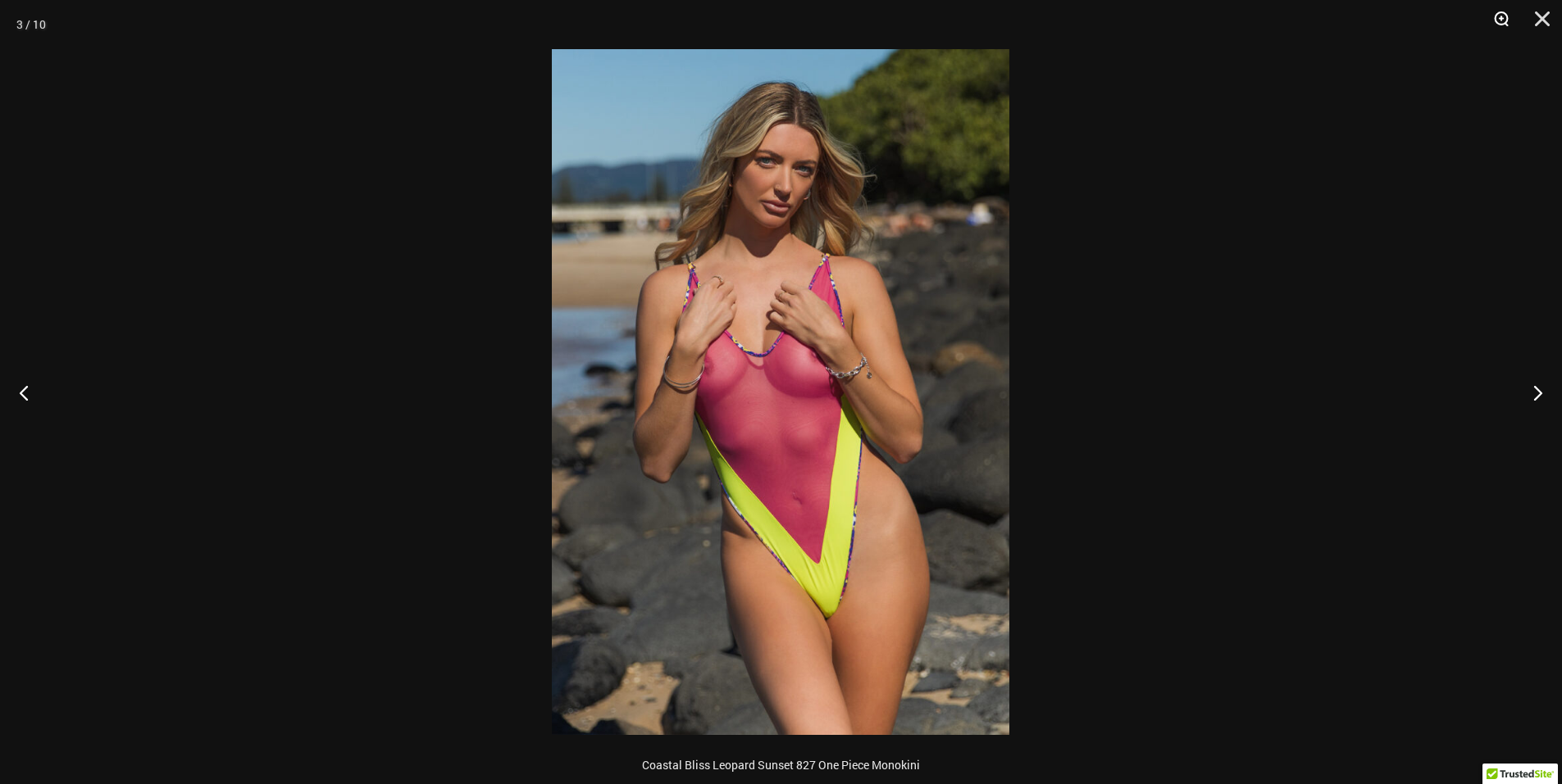
click at [1498, 22] on button "Zoom" at bounding box center [1495, 24] width 41 height 49
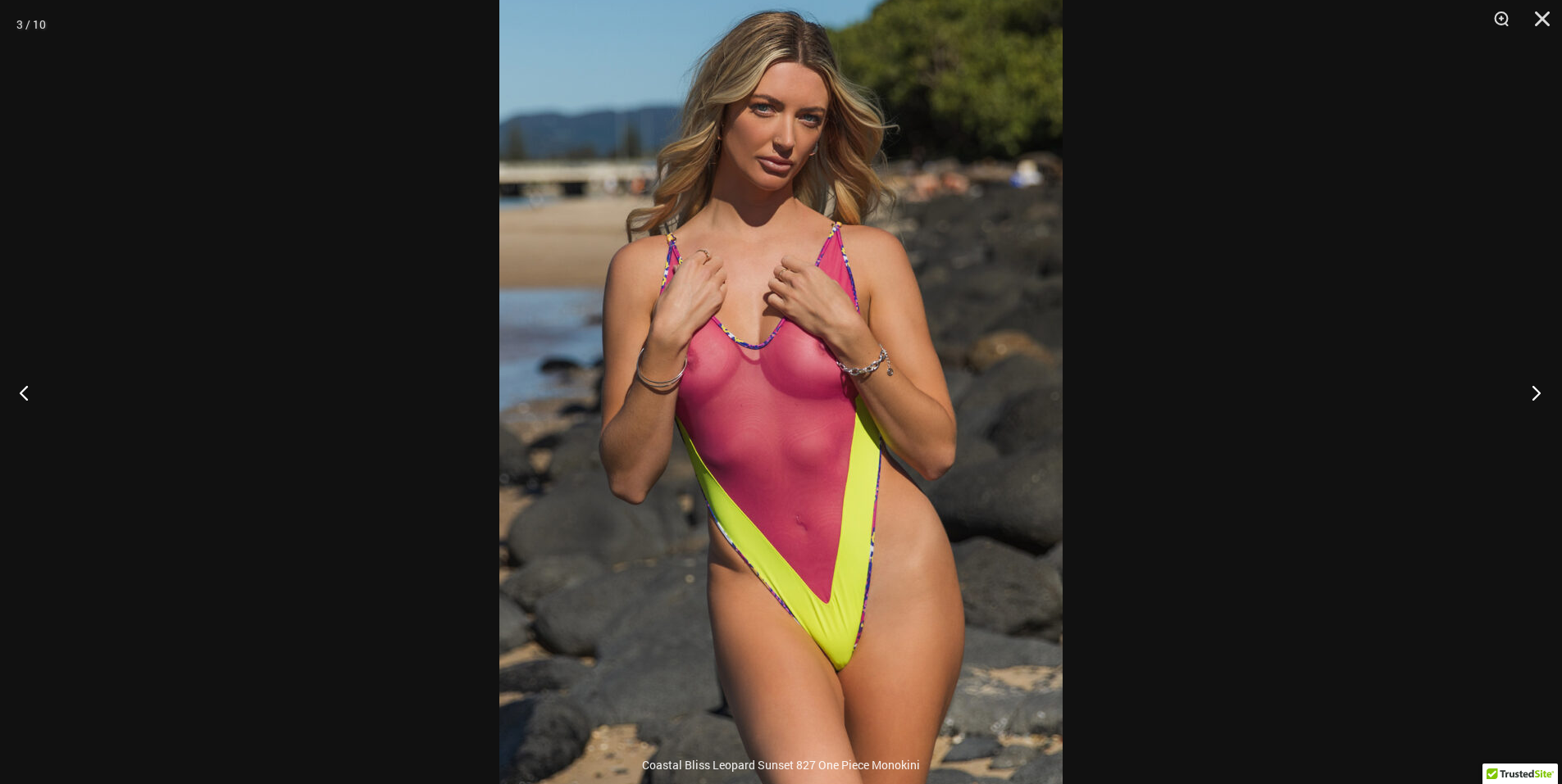
click at [1532, 396] on button "Next" at bounding box center [1531, 392] width 62 height 82
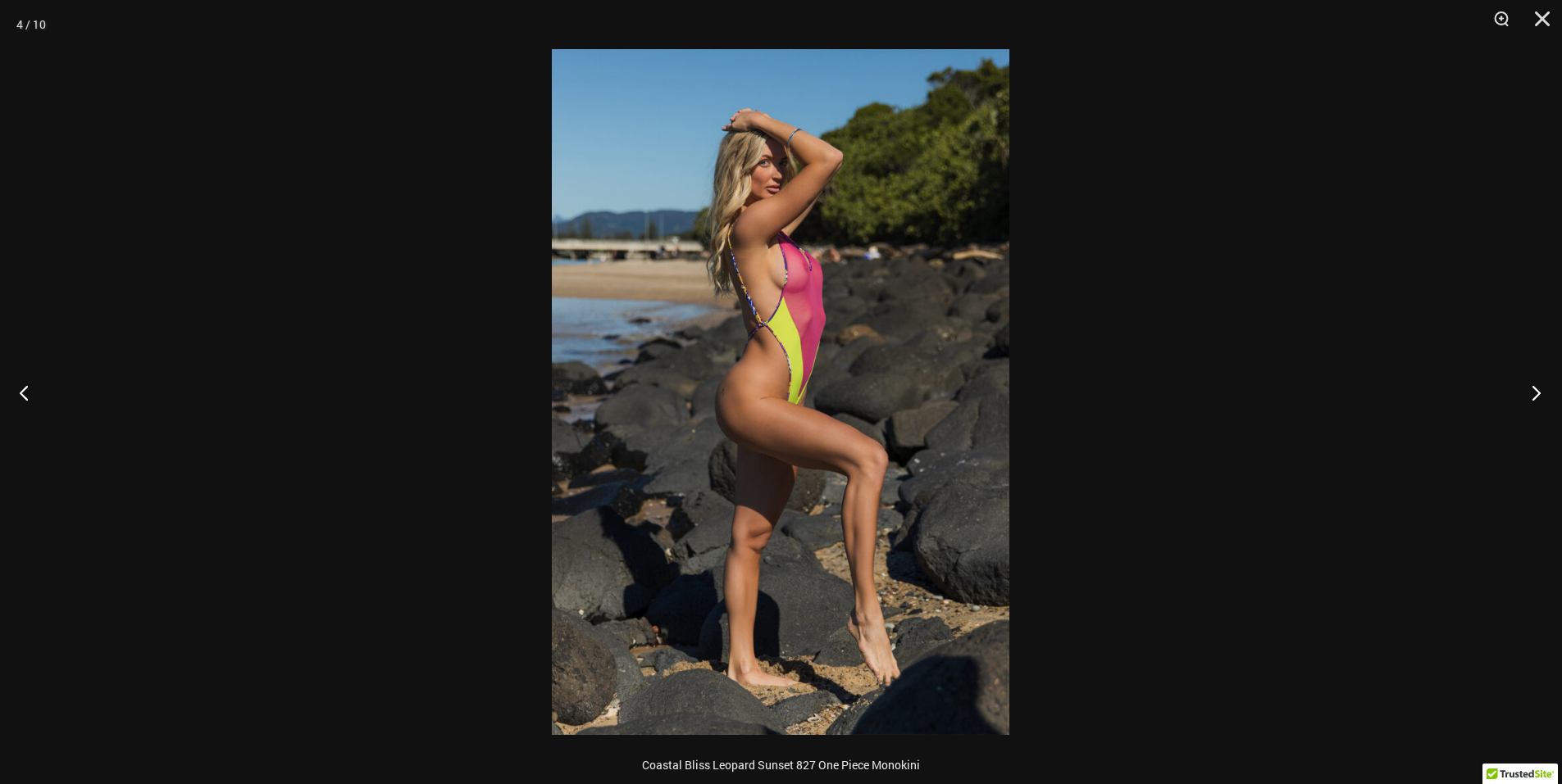
click at [1532, 396] on button "Next" at bounding box center [1531, 392] width 62 height 82
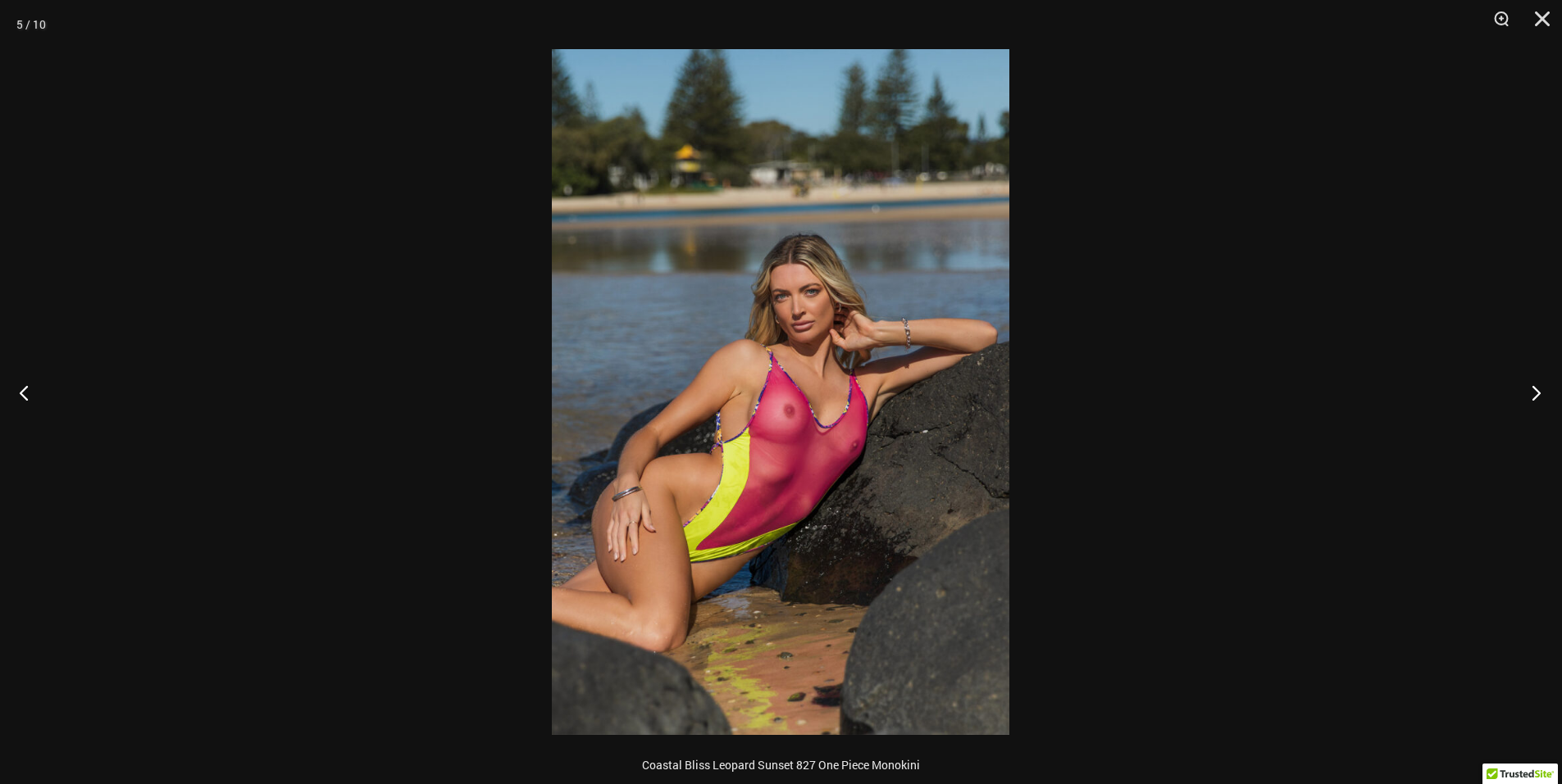
click at [1532, 396] on button "Next" at bounding box center [1531, 392] width 62 height 82
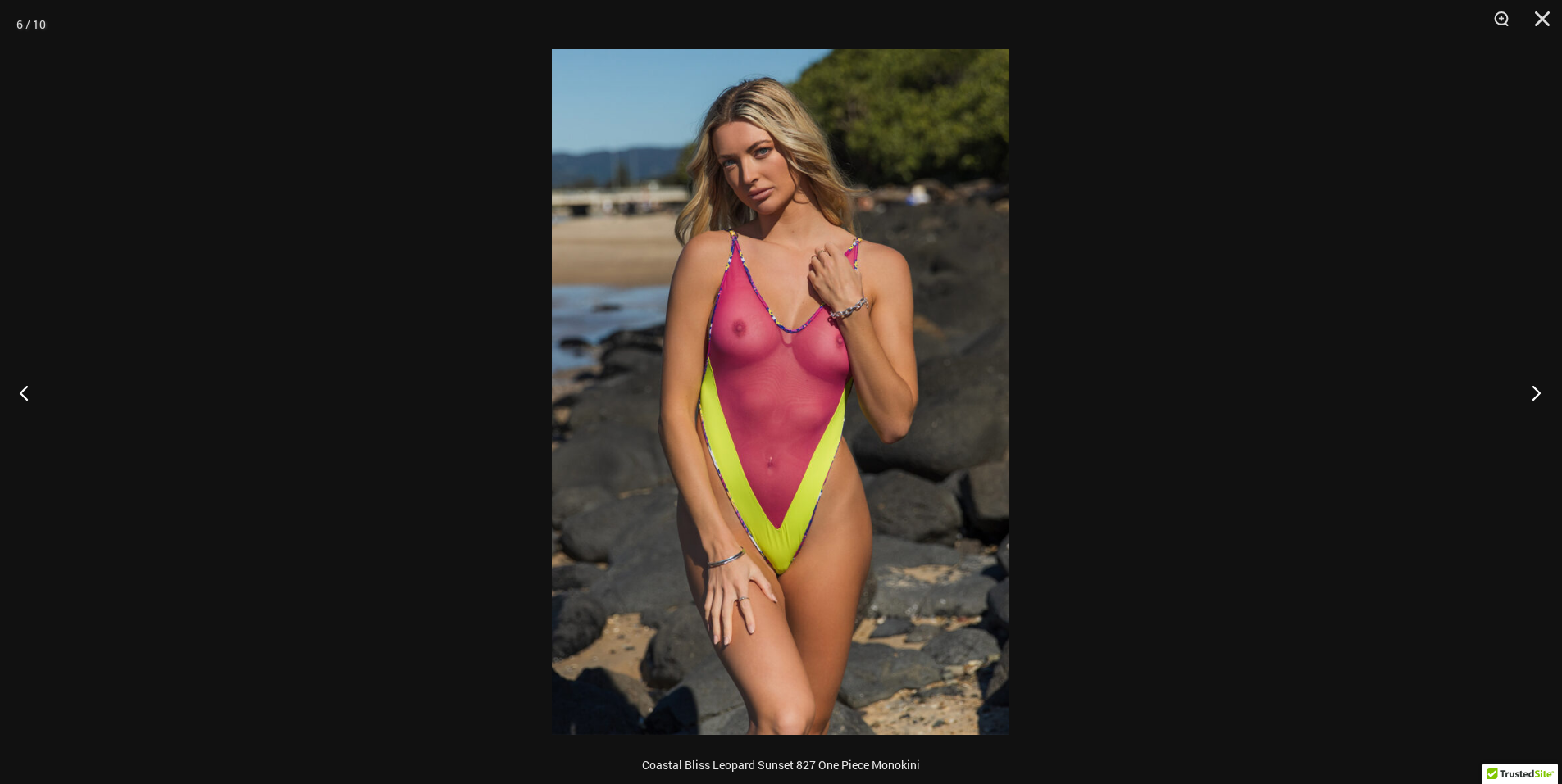
click at [1532, 396] on button "Next" at bounding box center [1531, 392] width 62 height 82
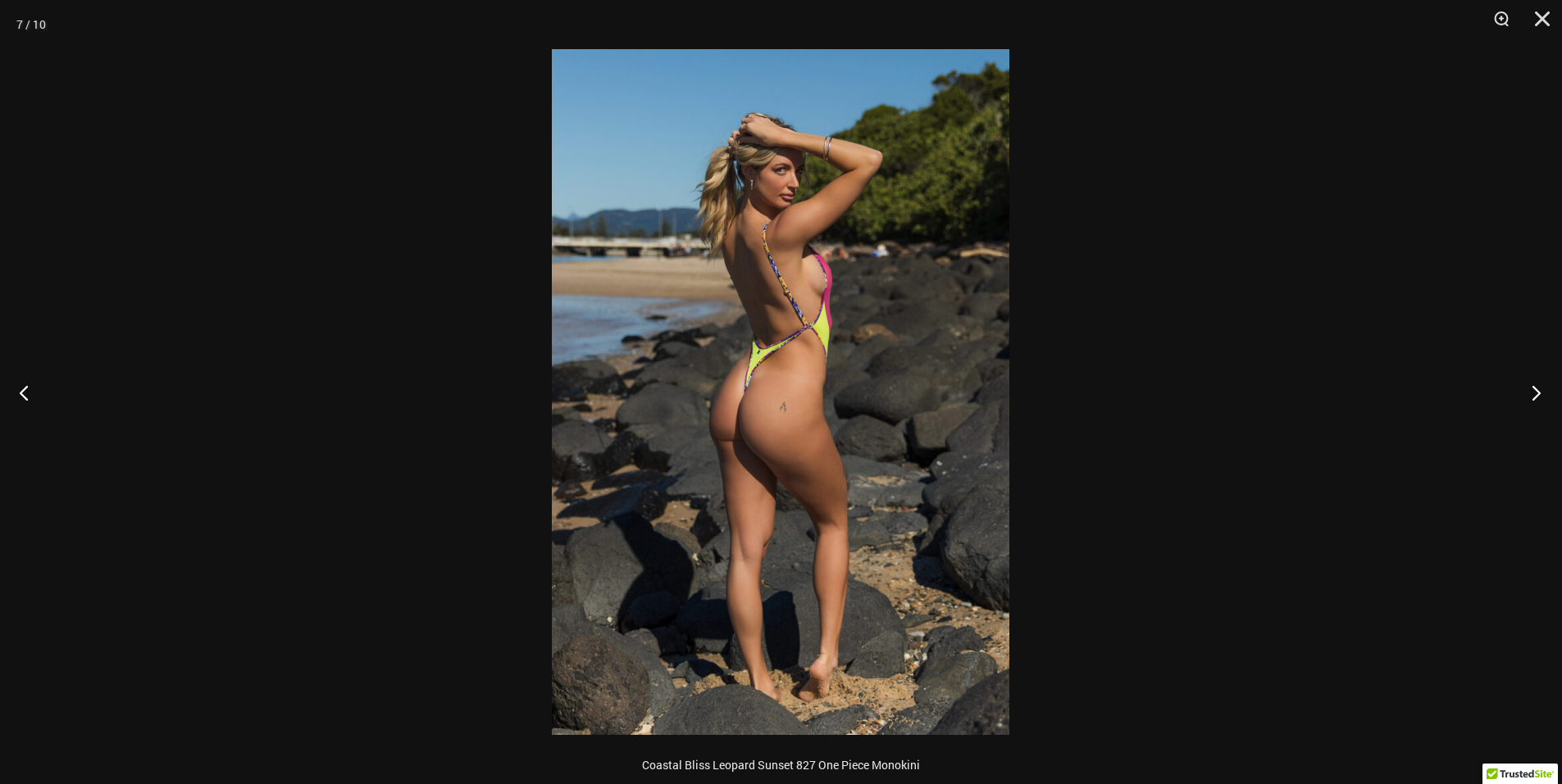
click at [1532, 396] on button "Next" at bounding box center [1531, 392] width 62 height 82
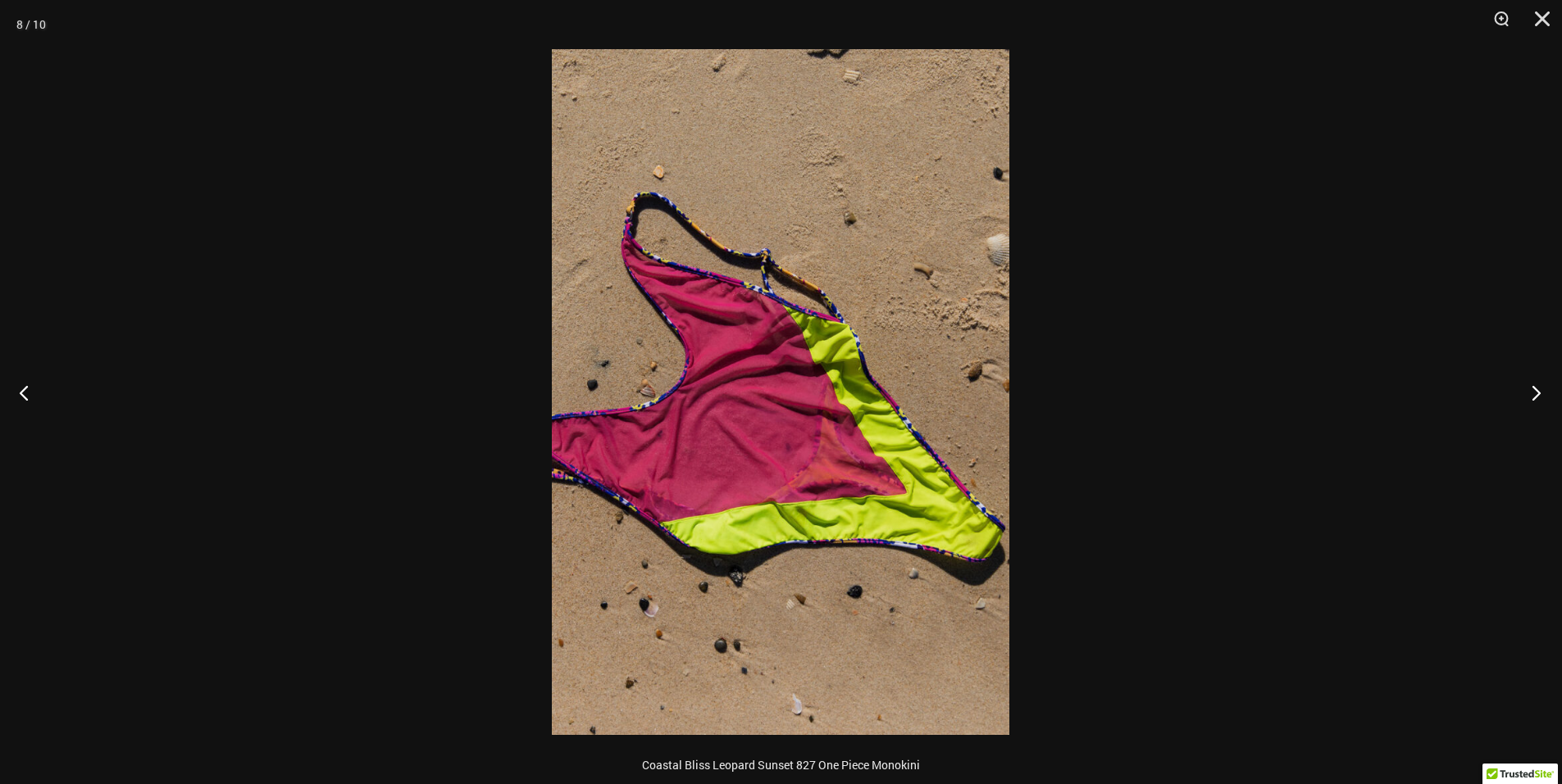
click at [1532, 396] on button "Next" at bounding box center [1531, 392] width 62 height 82
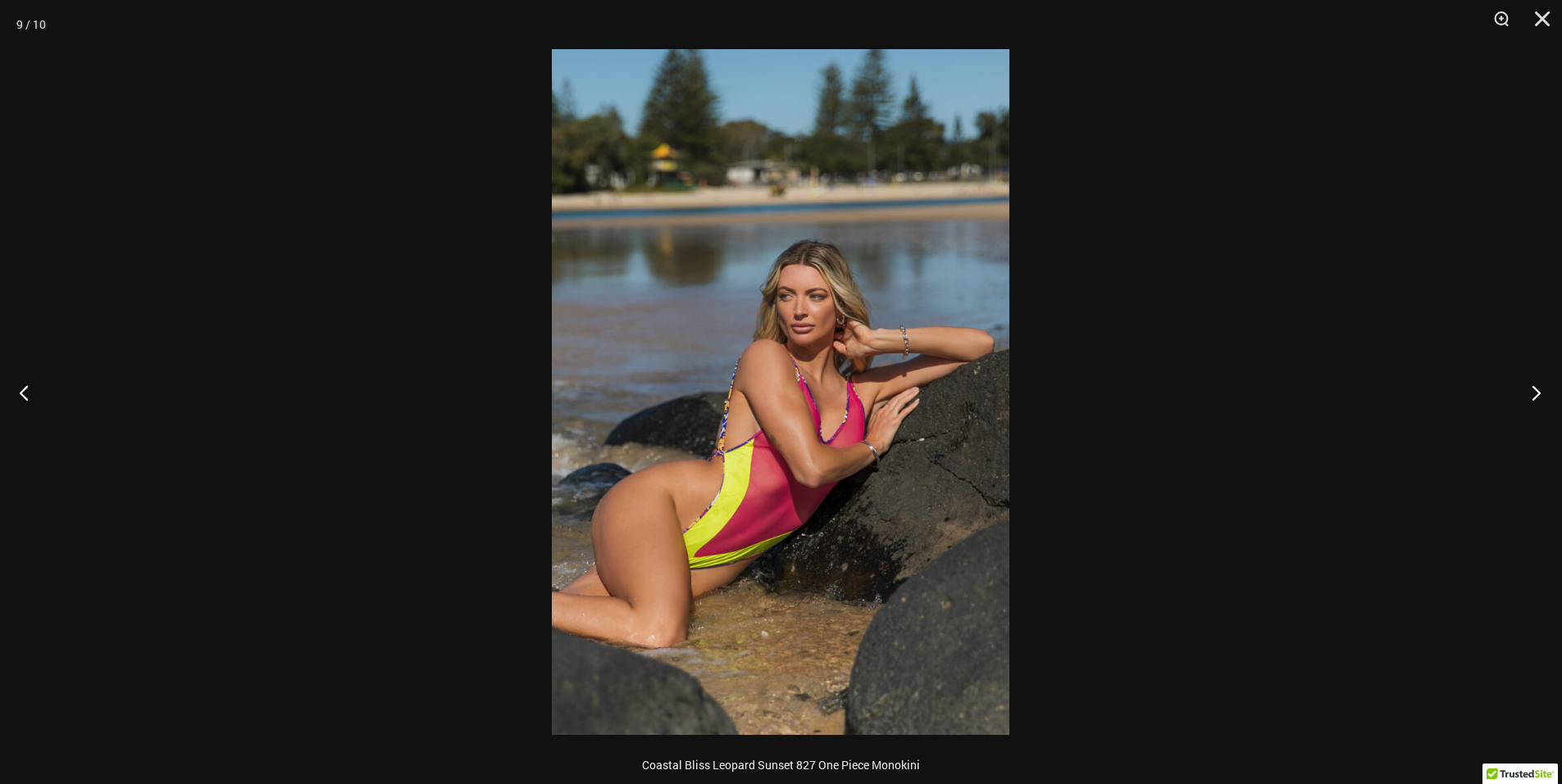
click at [1532, 396] on button "Next" at bounding box center [1531, 392] width 62 height 82
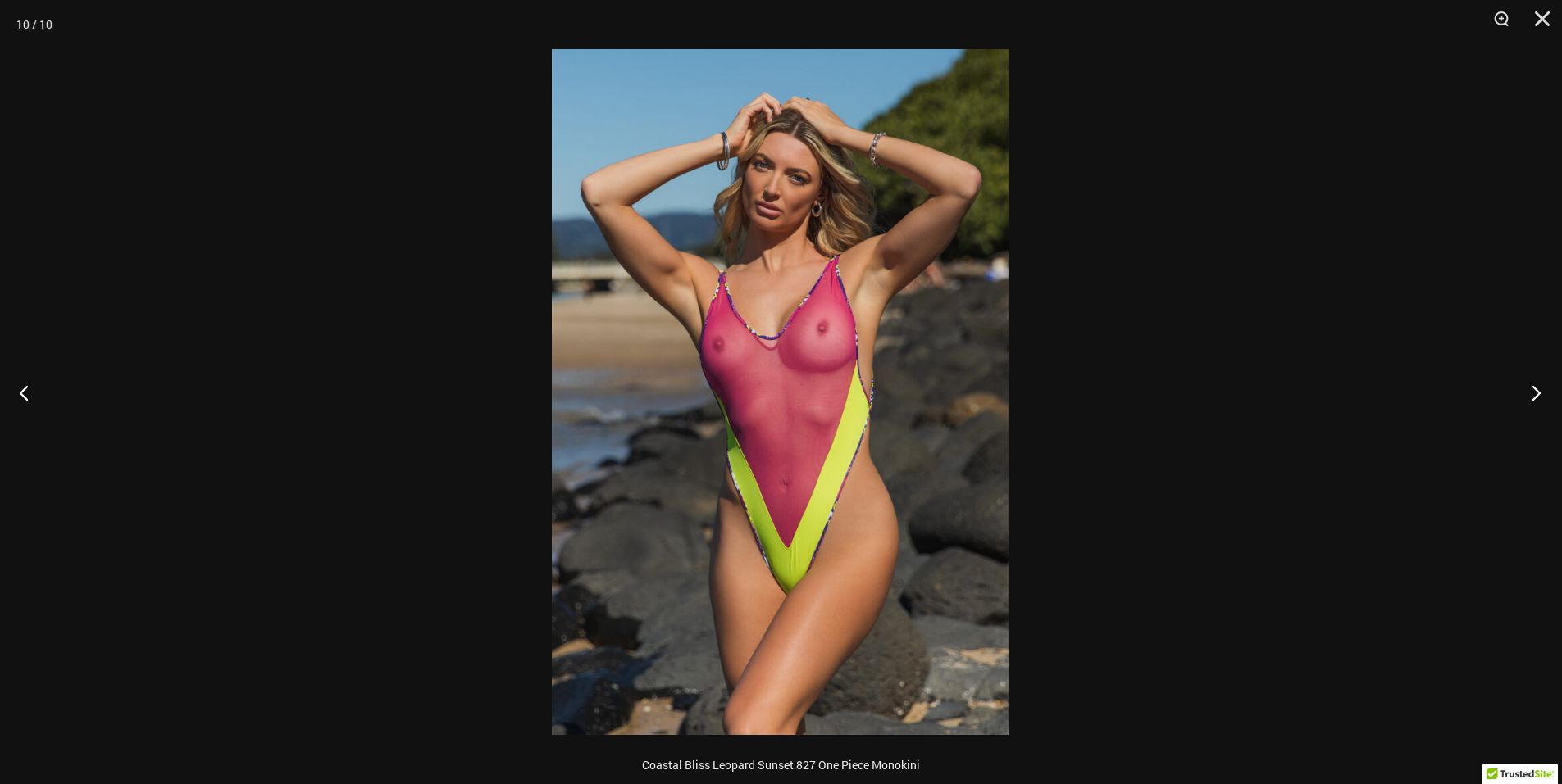
click at [1532, 396] on button "Next" at bounding box center [1531, 392] width 62 height 82
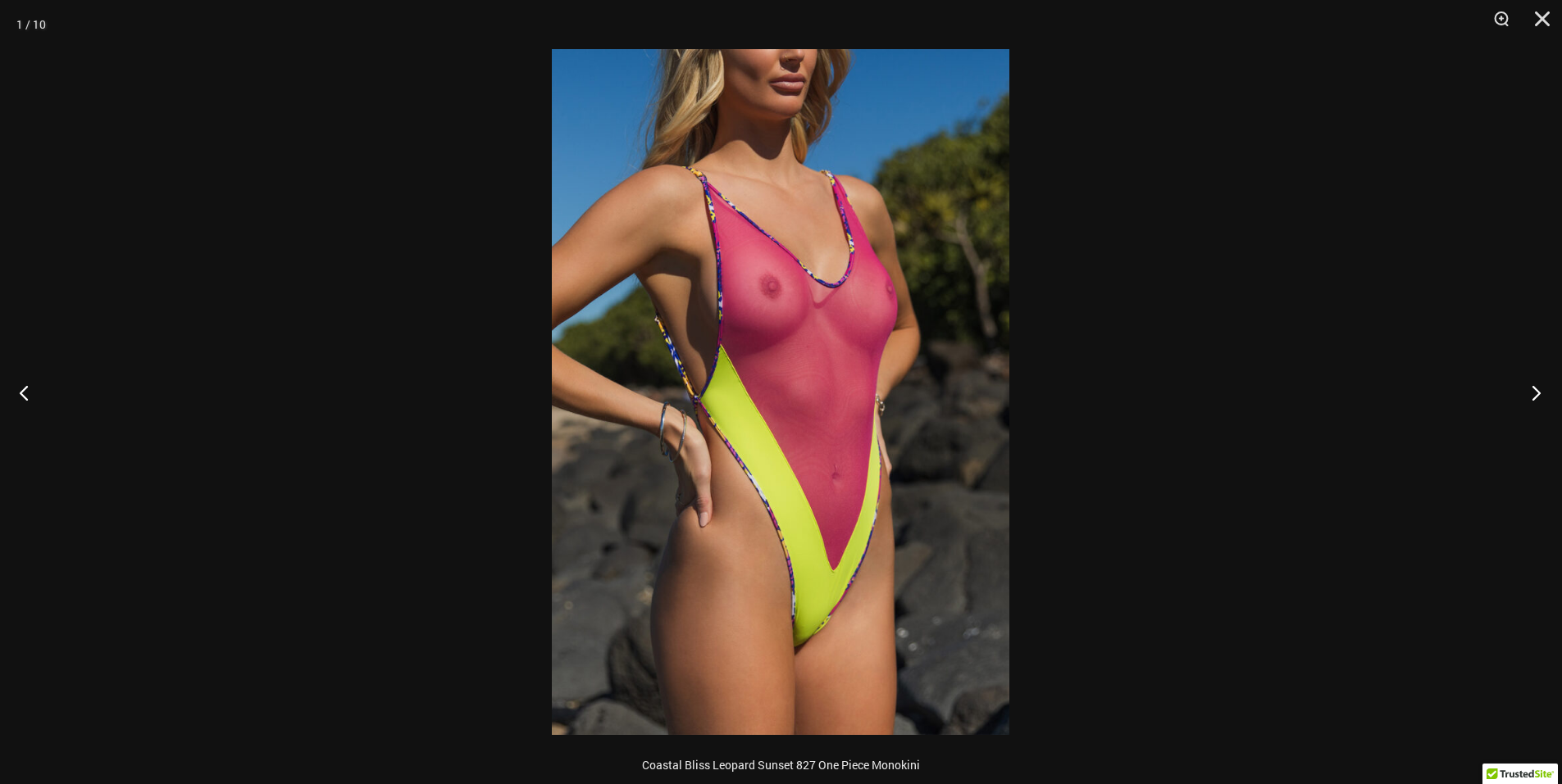
click at [1532, 396] on button "Next" at bounding box center [1531, 392] width 62 height 82
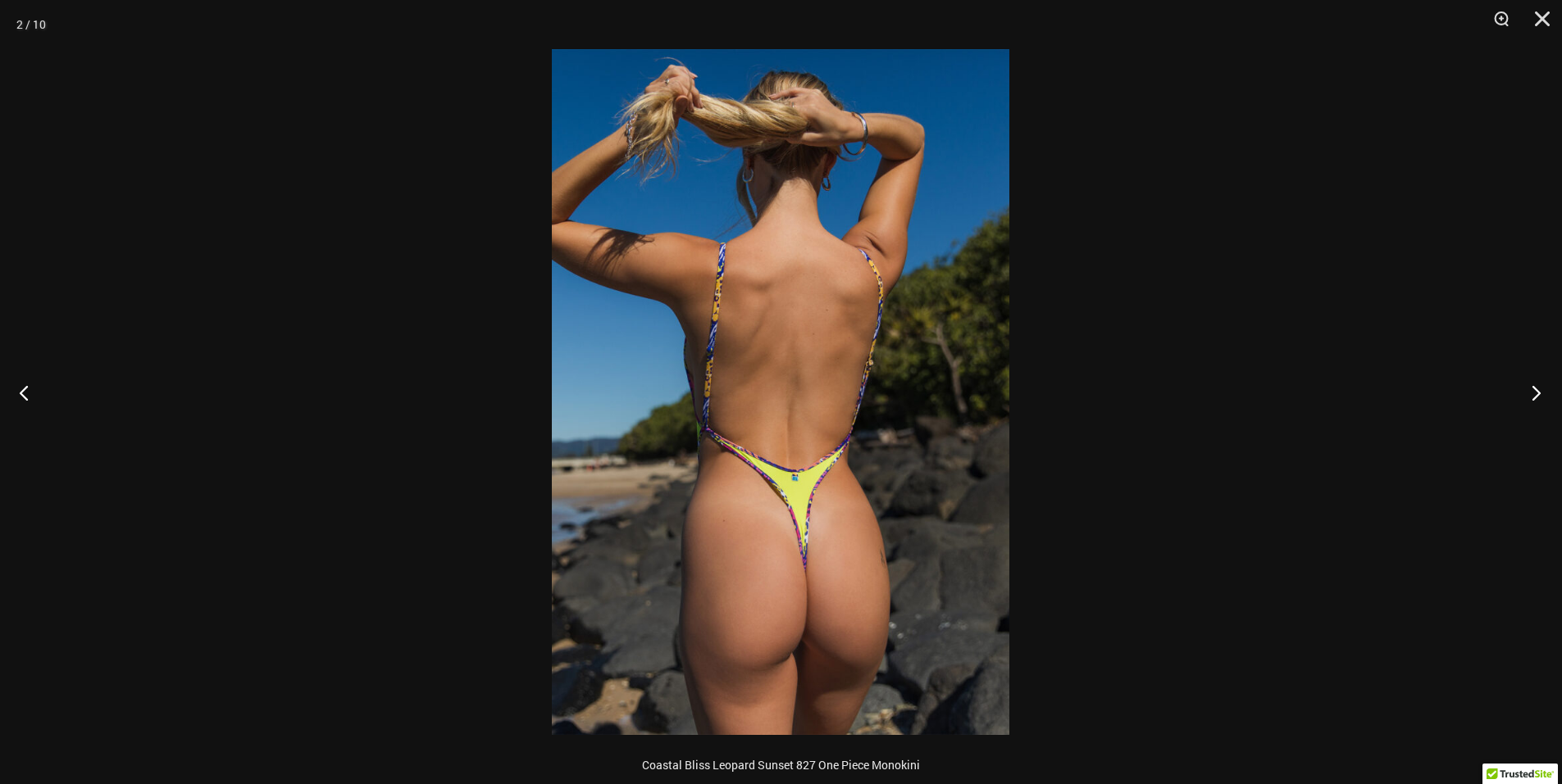
click at [1532, 397] on button "Next" at bounding box center [1531, 392] width 62 height 82
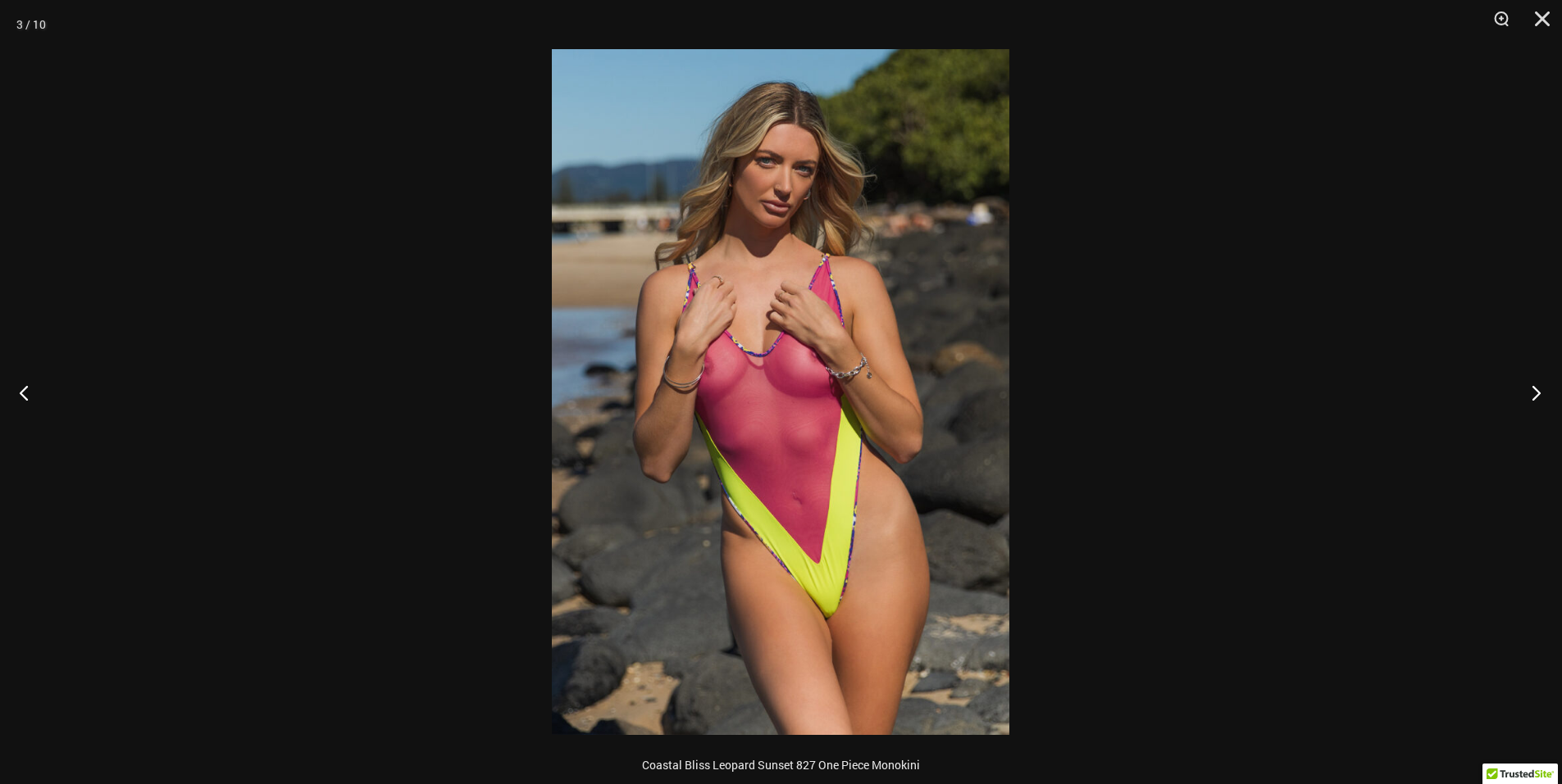
click at [1532, 397] on button "Next" at bounding box center [1531, 392] width 62 height 82
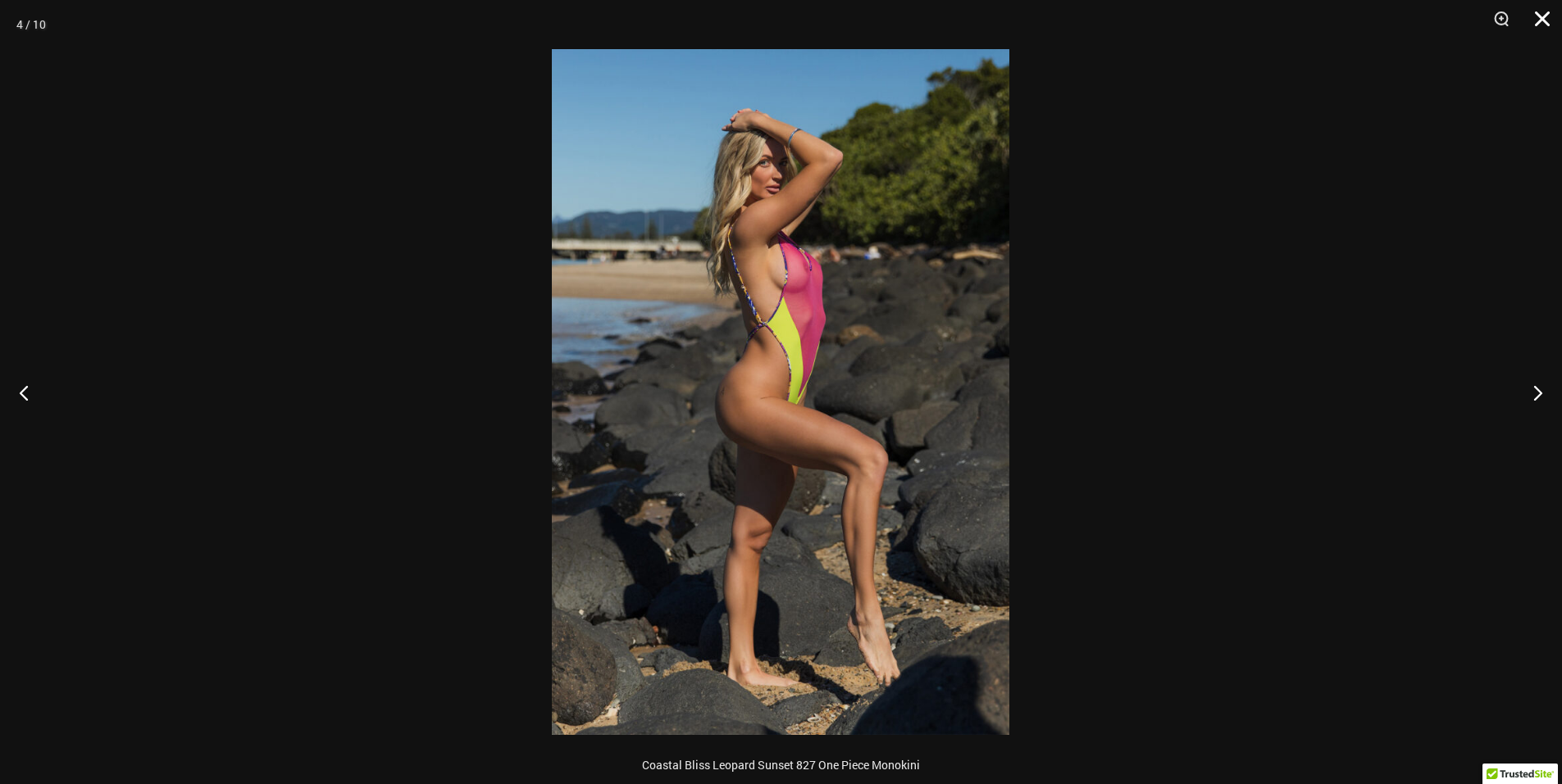
click at [1543, 22] on button "Close" at bounding box center [1536, 24] width 41 height 49
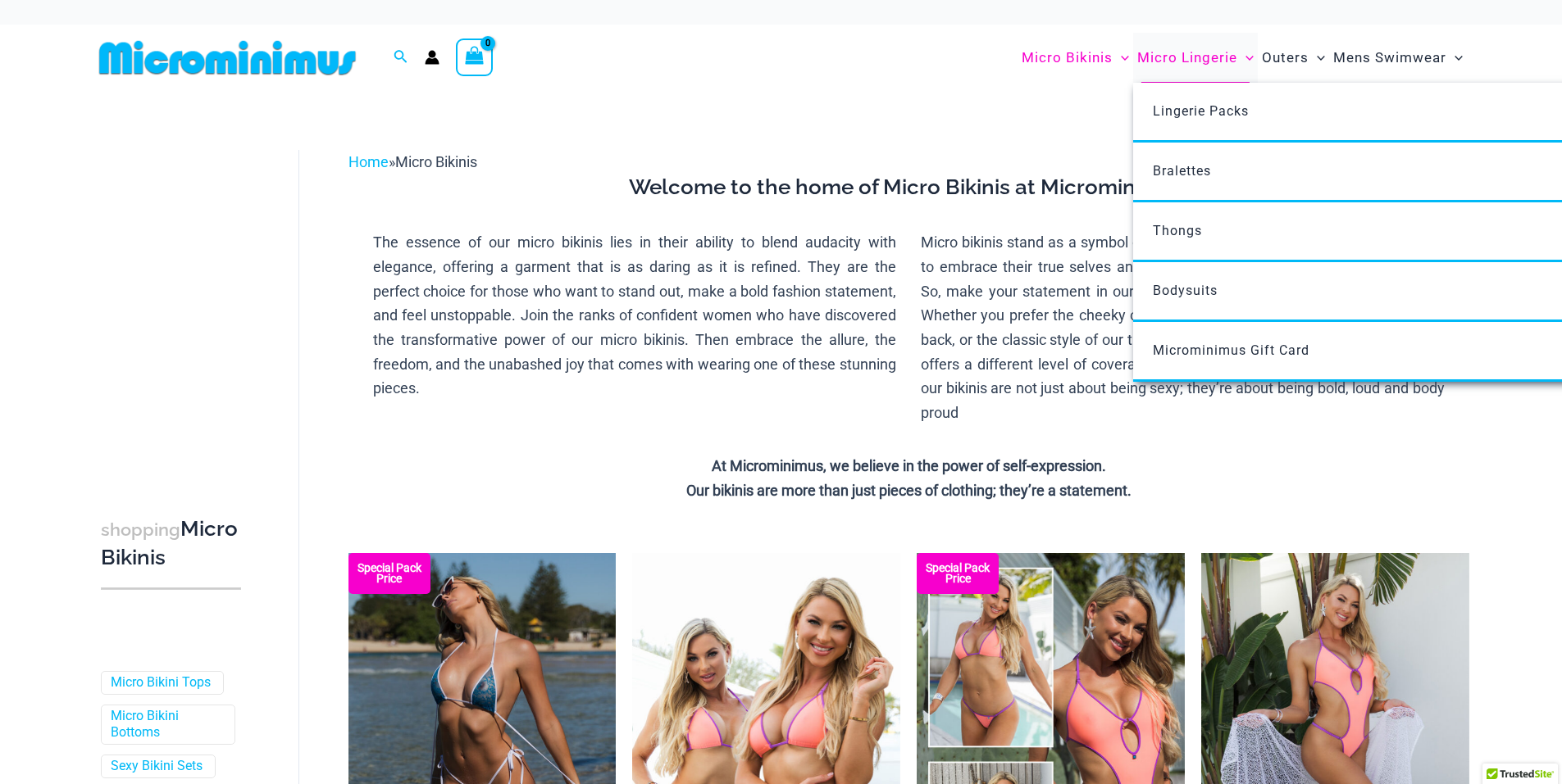
click at [1192, 56] on span "Micro Lingerie" at bounding box center [1187, 57] width 100 height 42
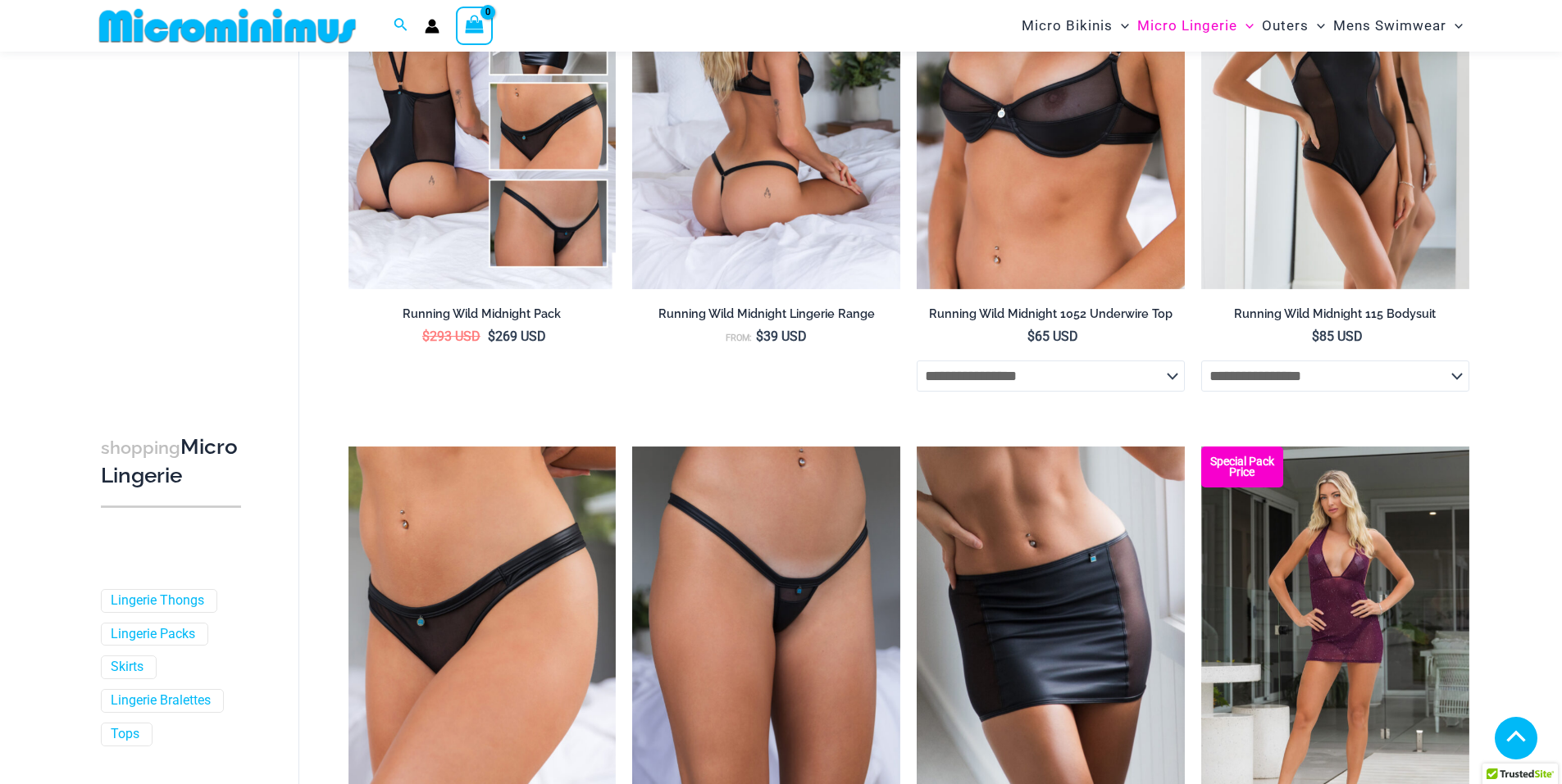
scroll to position [972, 0]
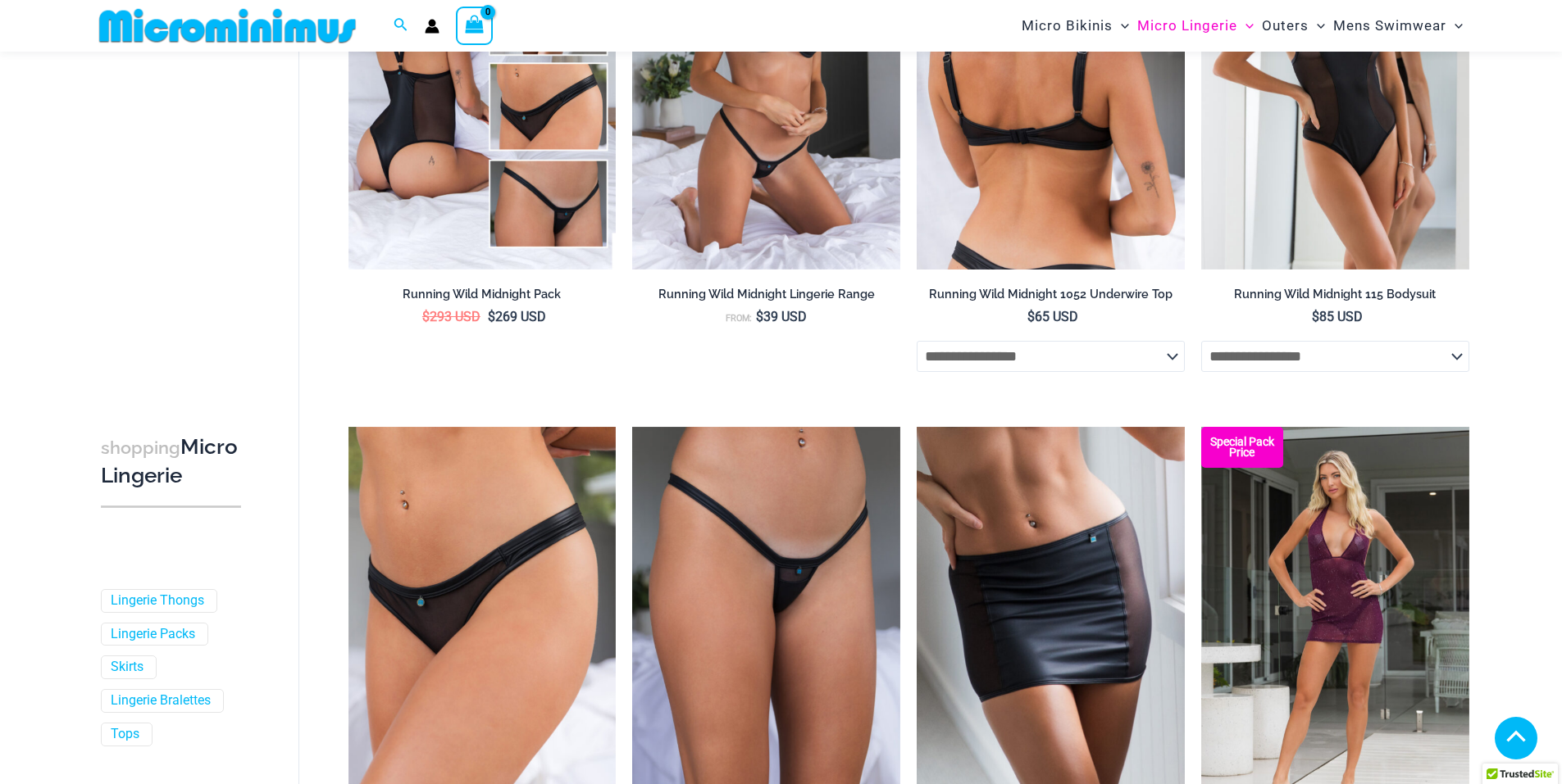
click at [1030, 159] on img at bounding box center [1050, 69] width 268 height 402
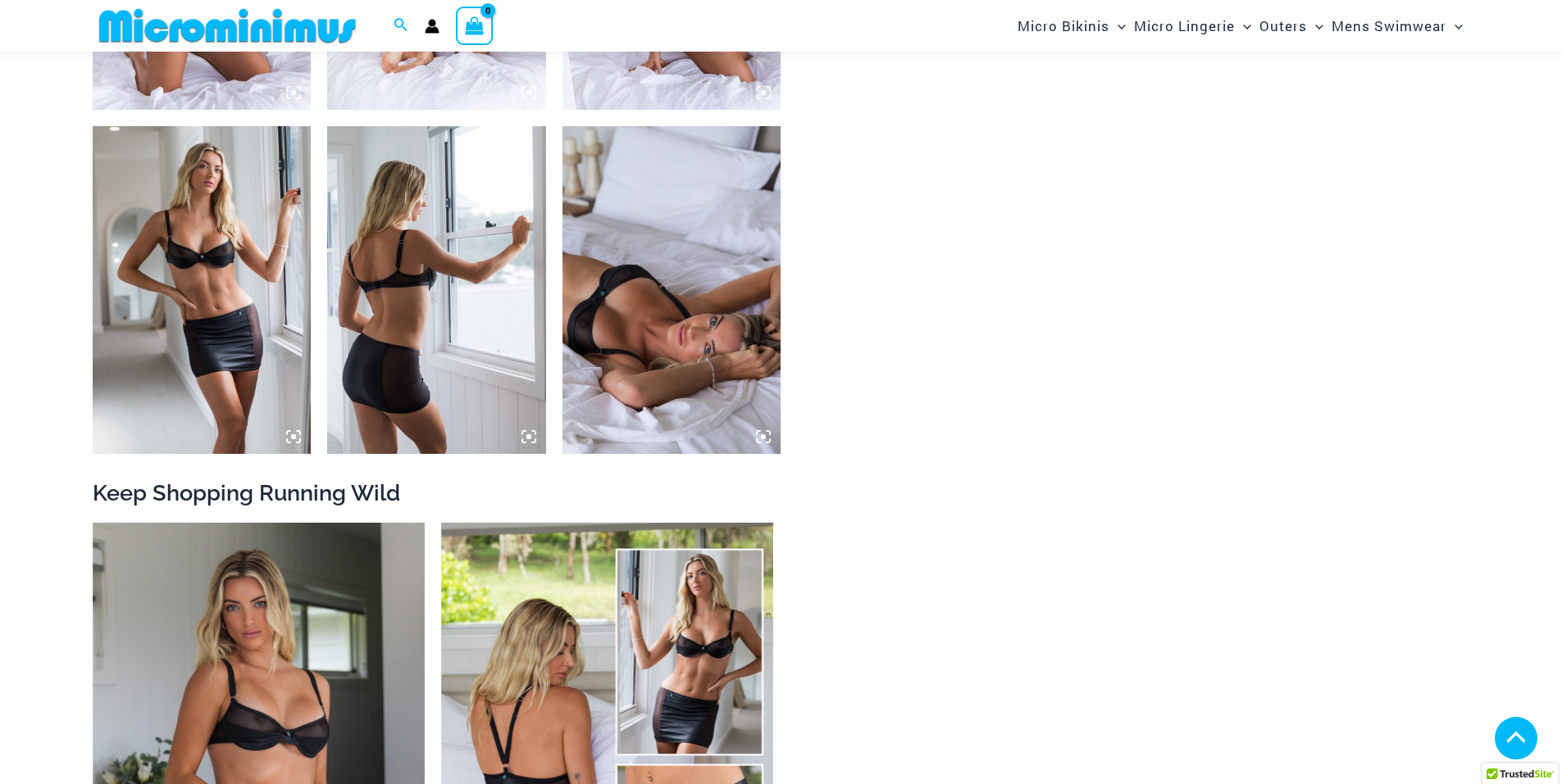
scroll to position [1705, 0]
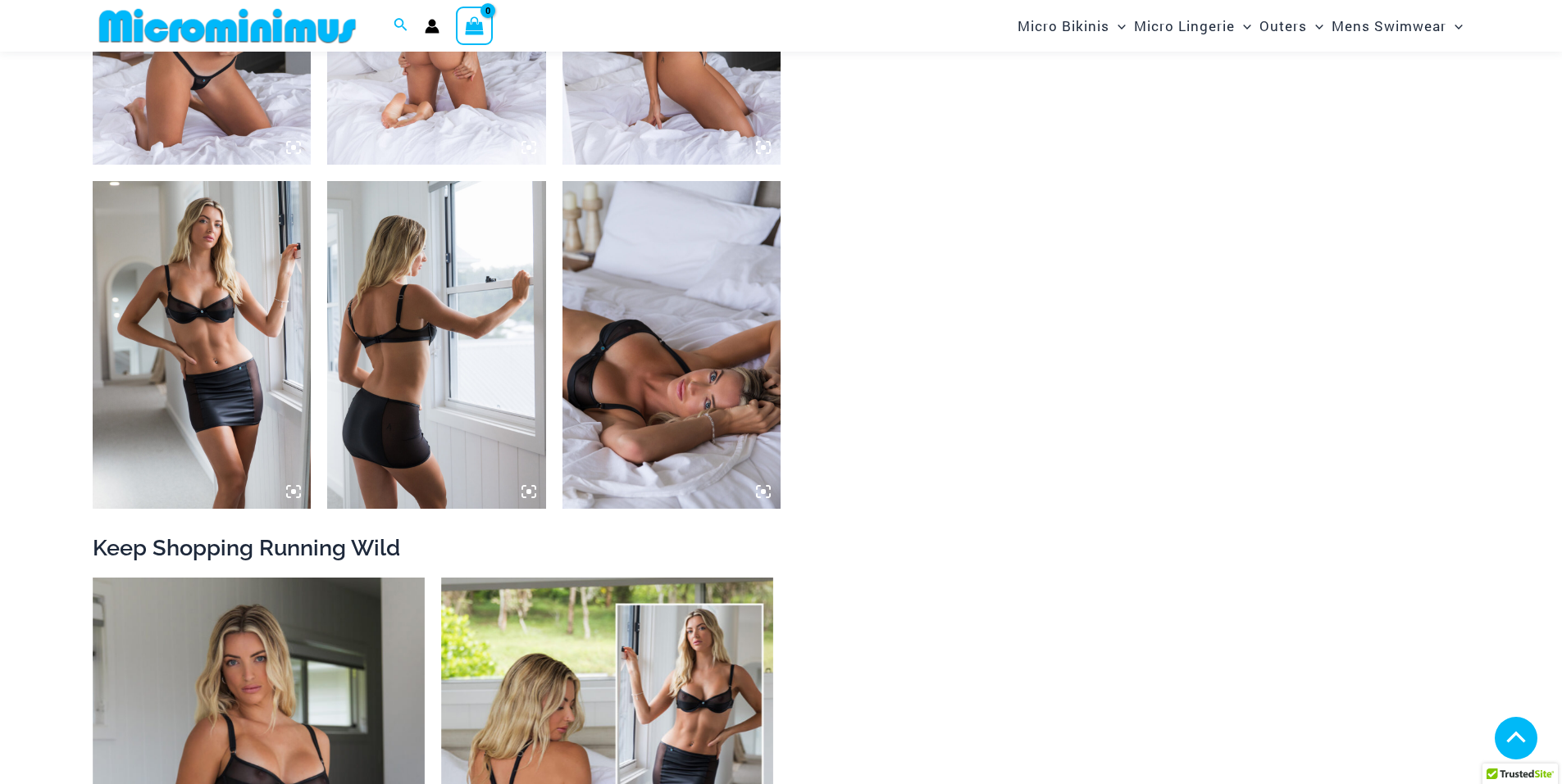
click at [191, 333] on img at bounding box center [202, 346] width 219 height 328
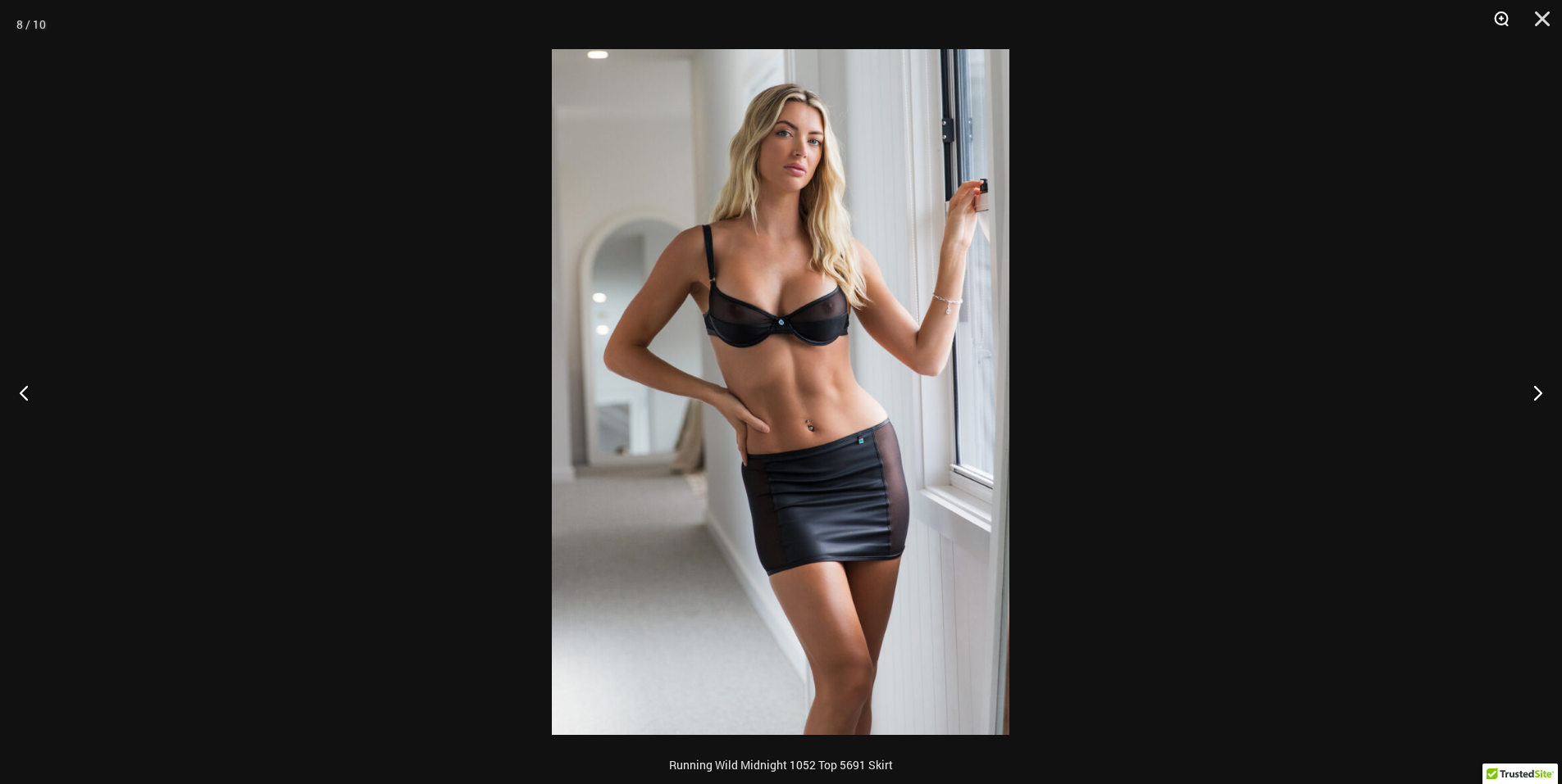
click at [1495, 23] on button "Zoom" at bounding box center [1495, 24] width 41 height 49
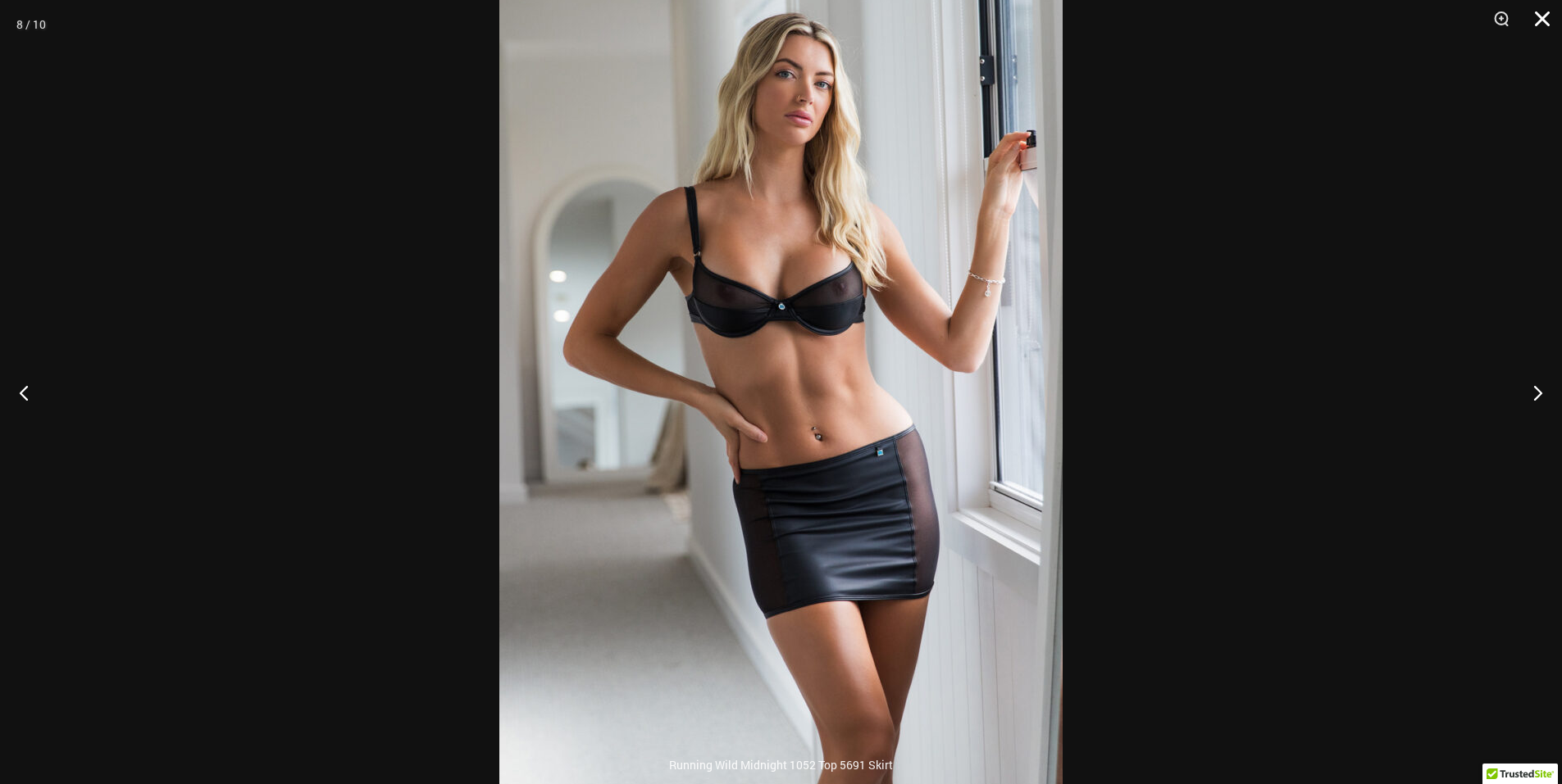
click at [1545, 19] on button "Close" at bounding box center [1536, 24] width 41 height 49
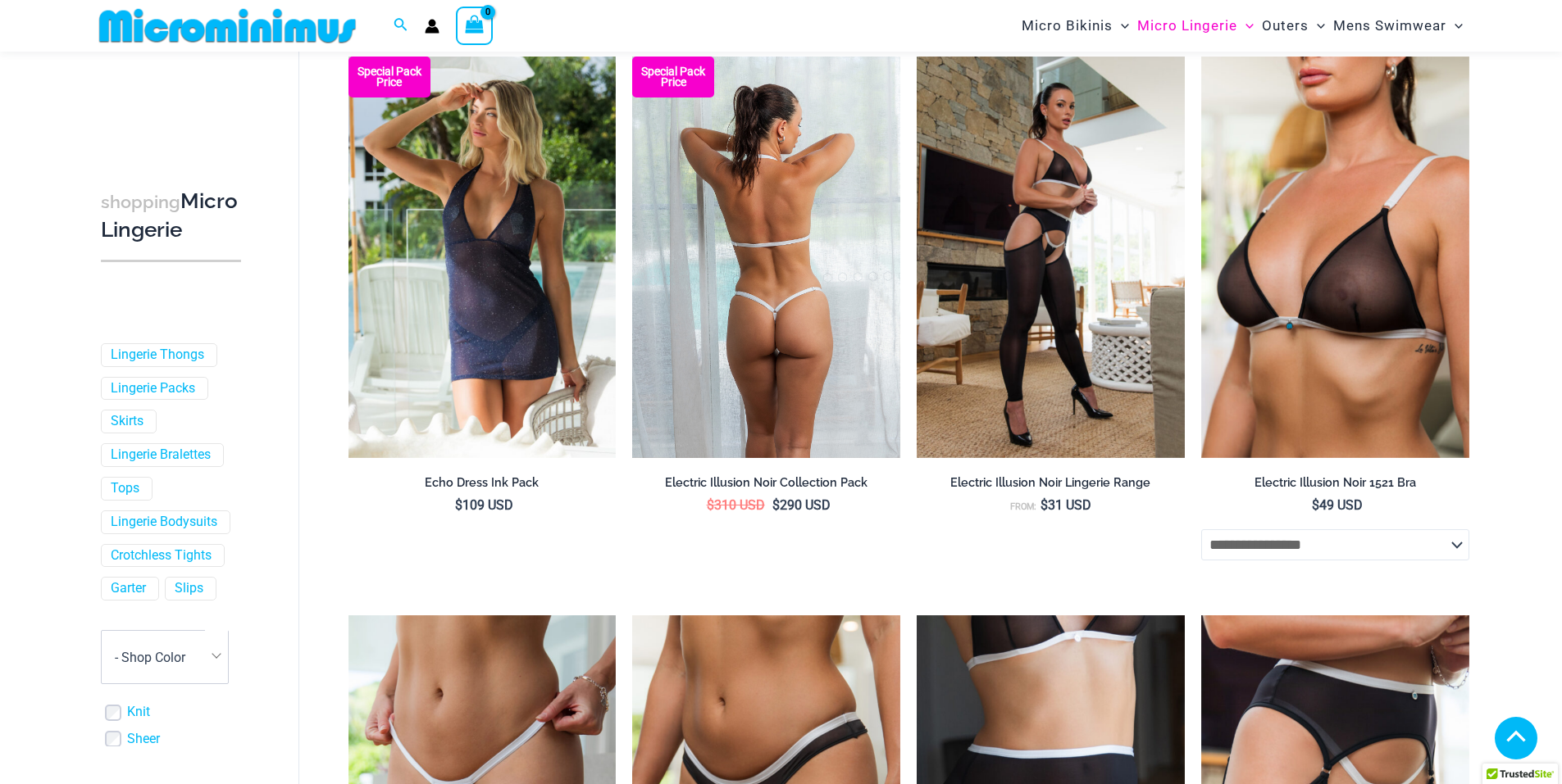
scroll to position [1866, 0]
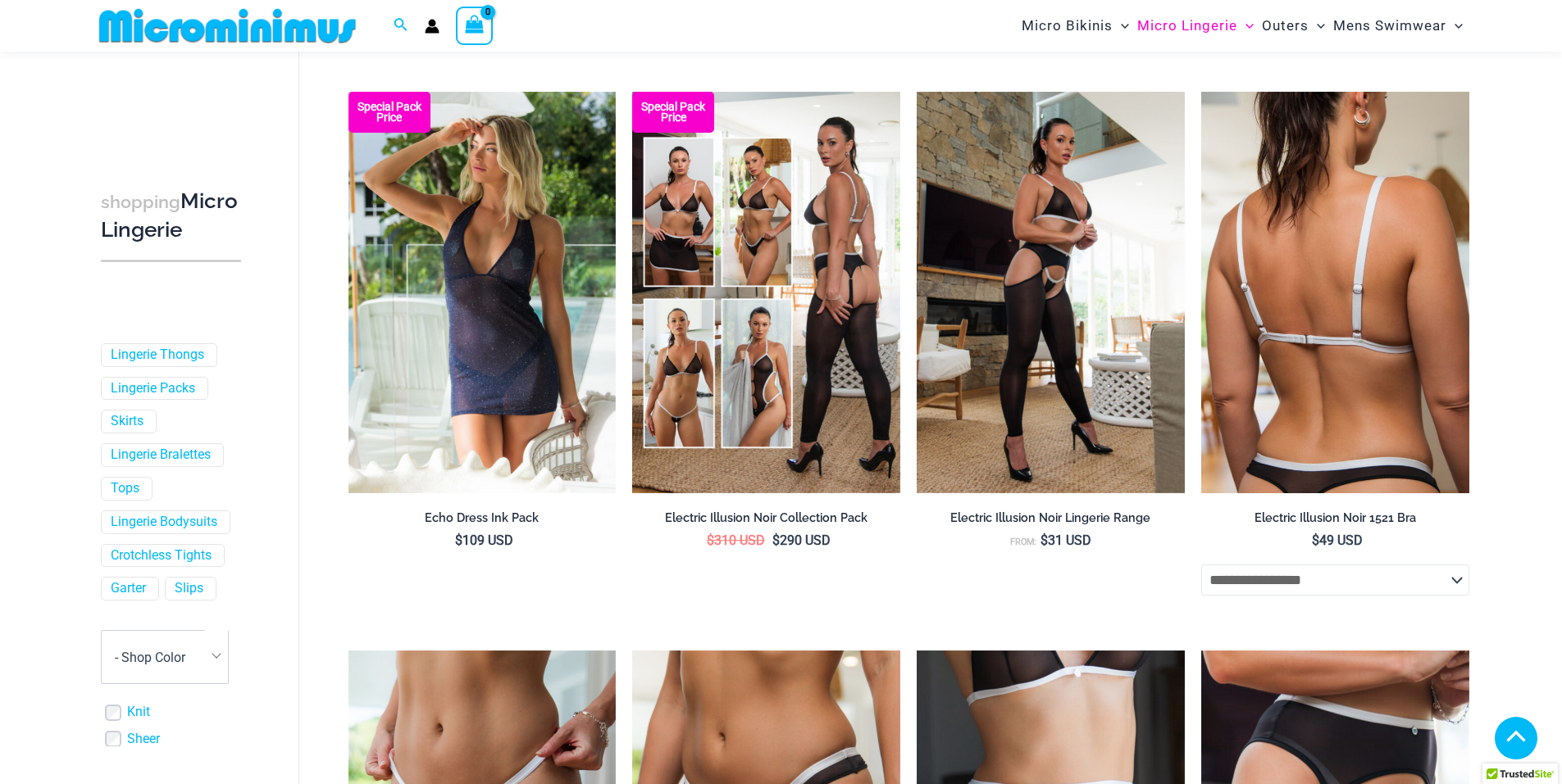
click at [1336, 320] on img at bounding box center [1335, 293] width 268 height 402
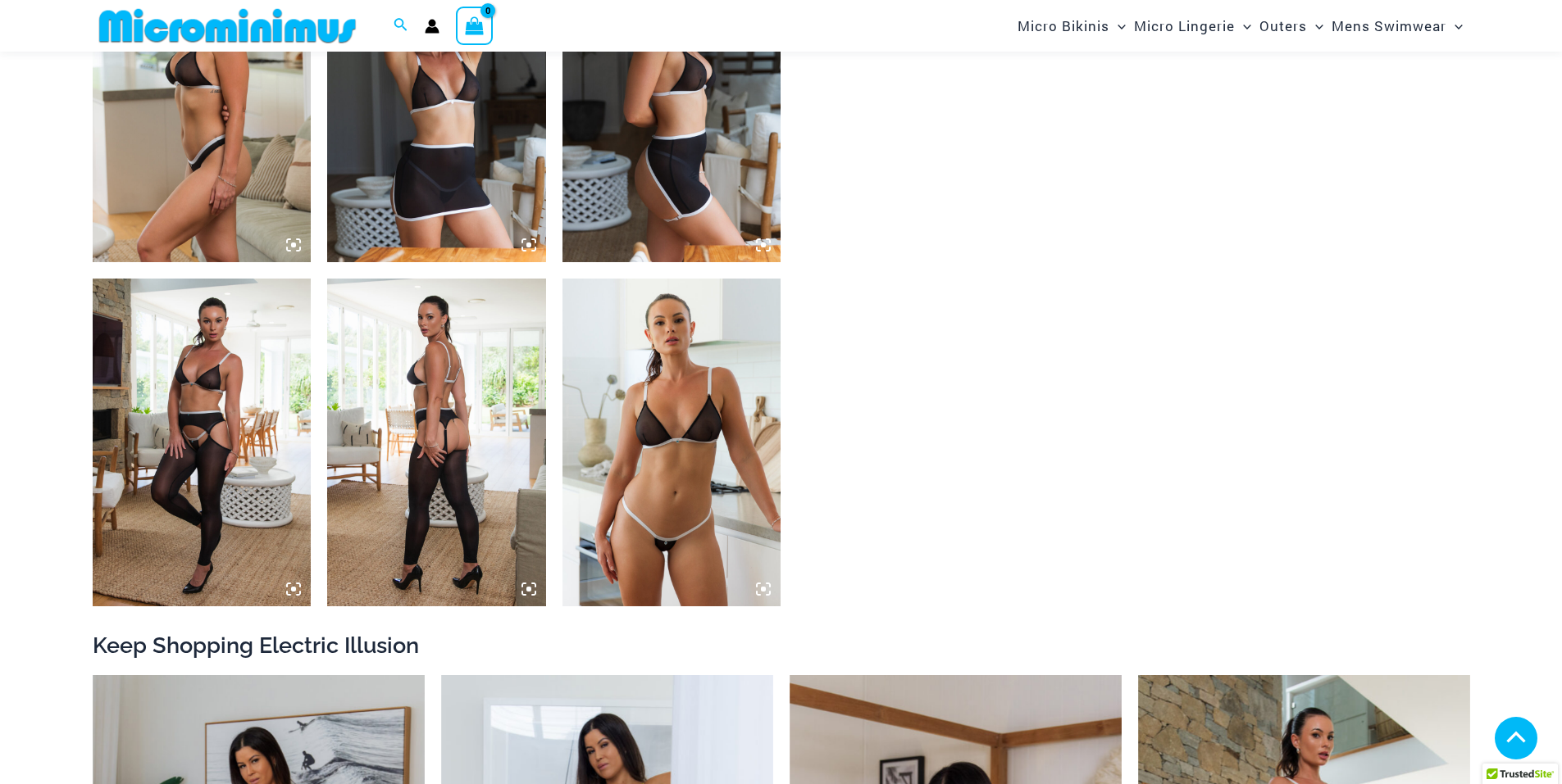
scroll to position [1626, 0]
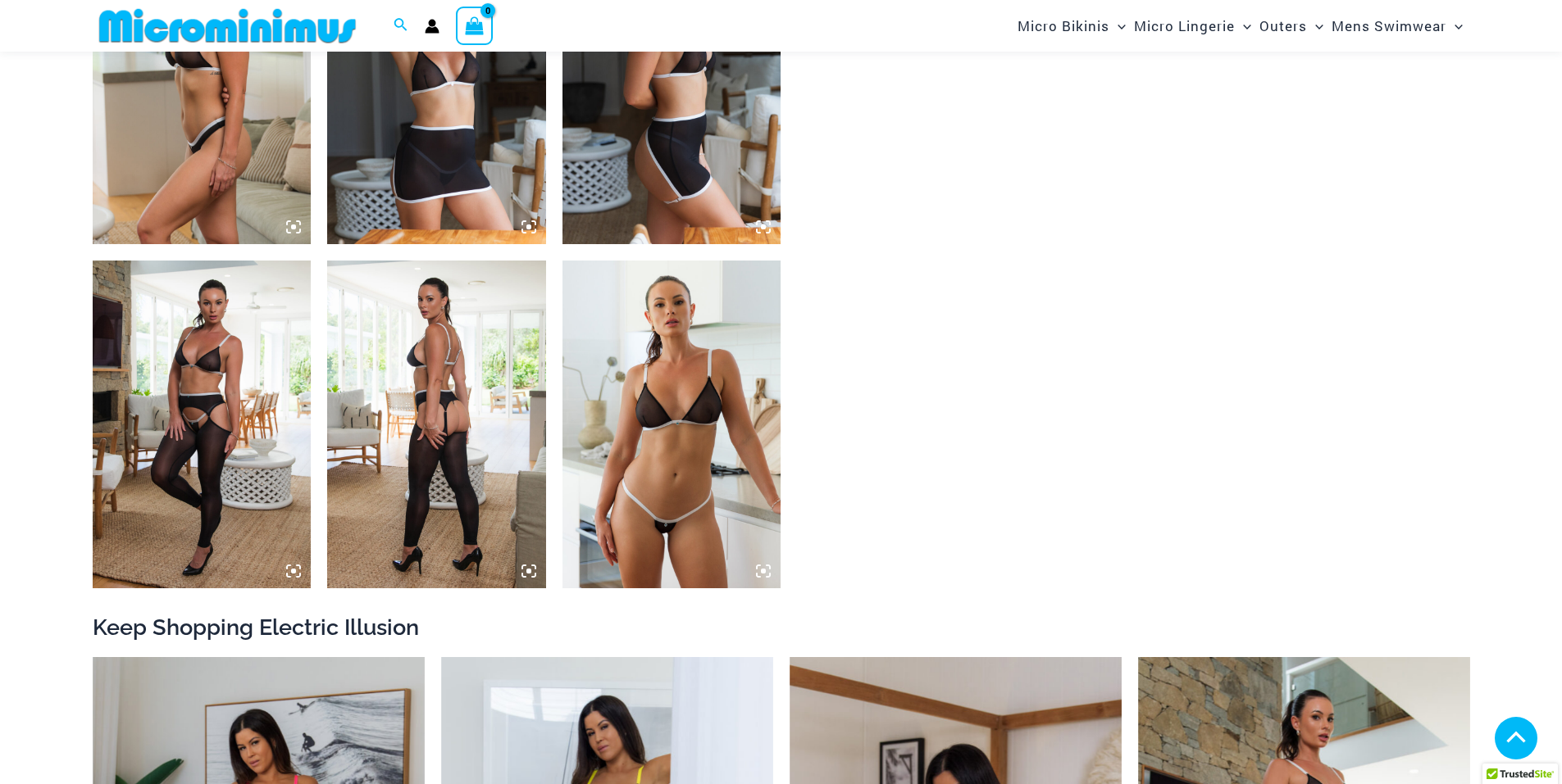
click at [429, 423] on img at bounding box center [437, 425] width 219 height 328
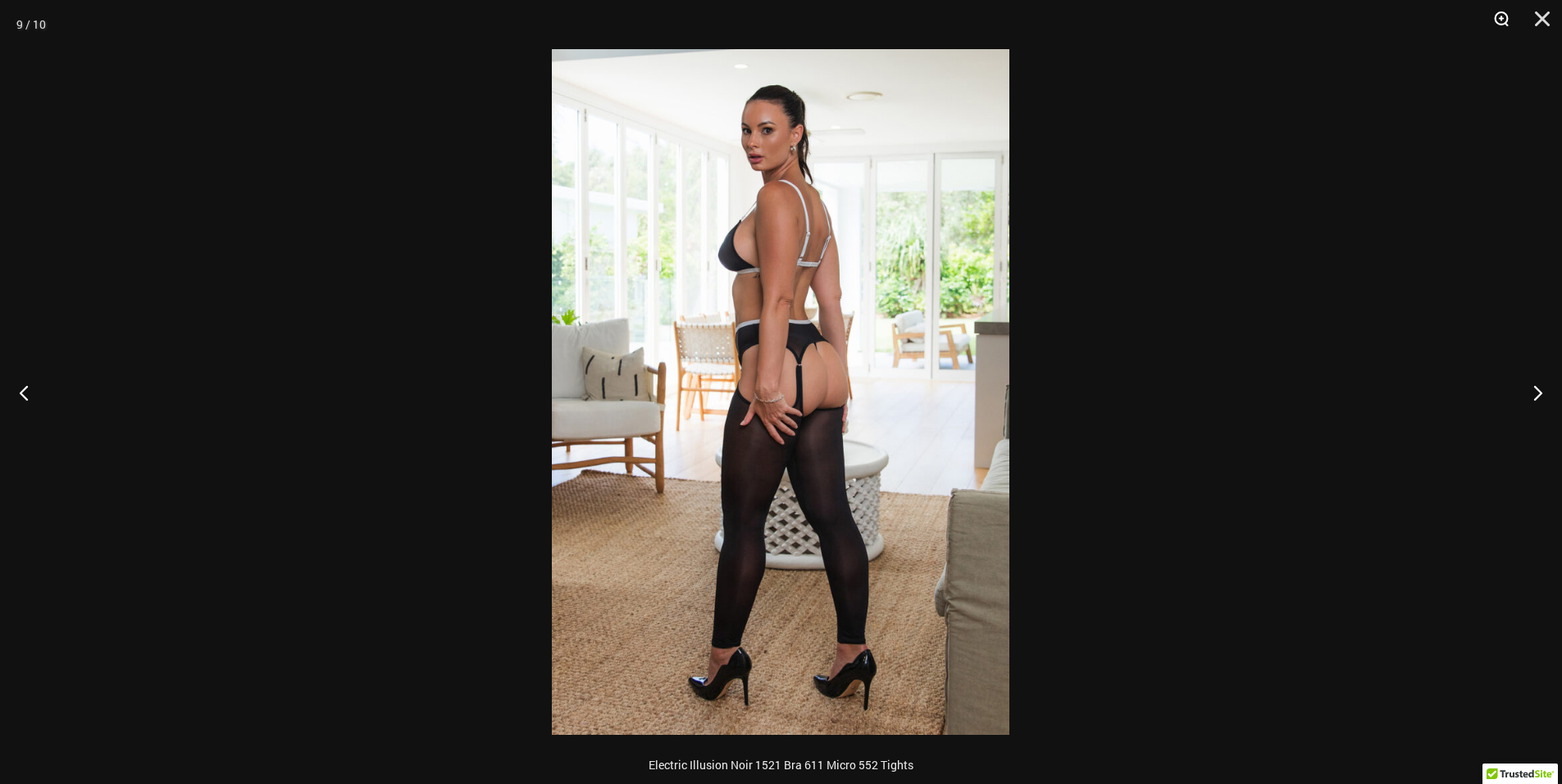
click at [1498, 23] on button "Zoom" at bounding box center [1495, 24] width 41 height 49
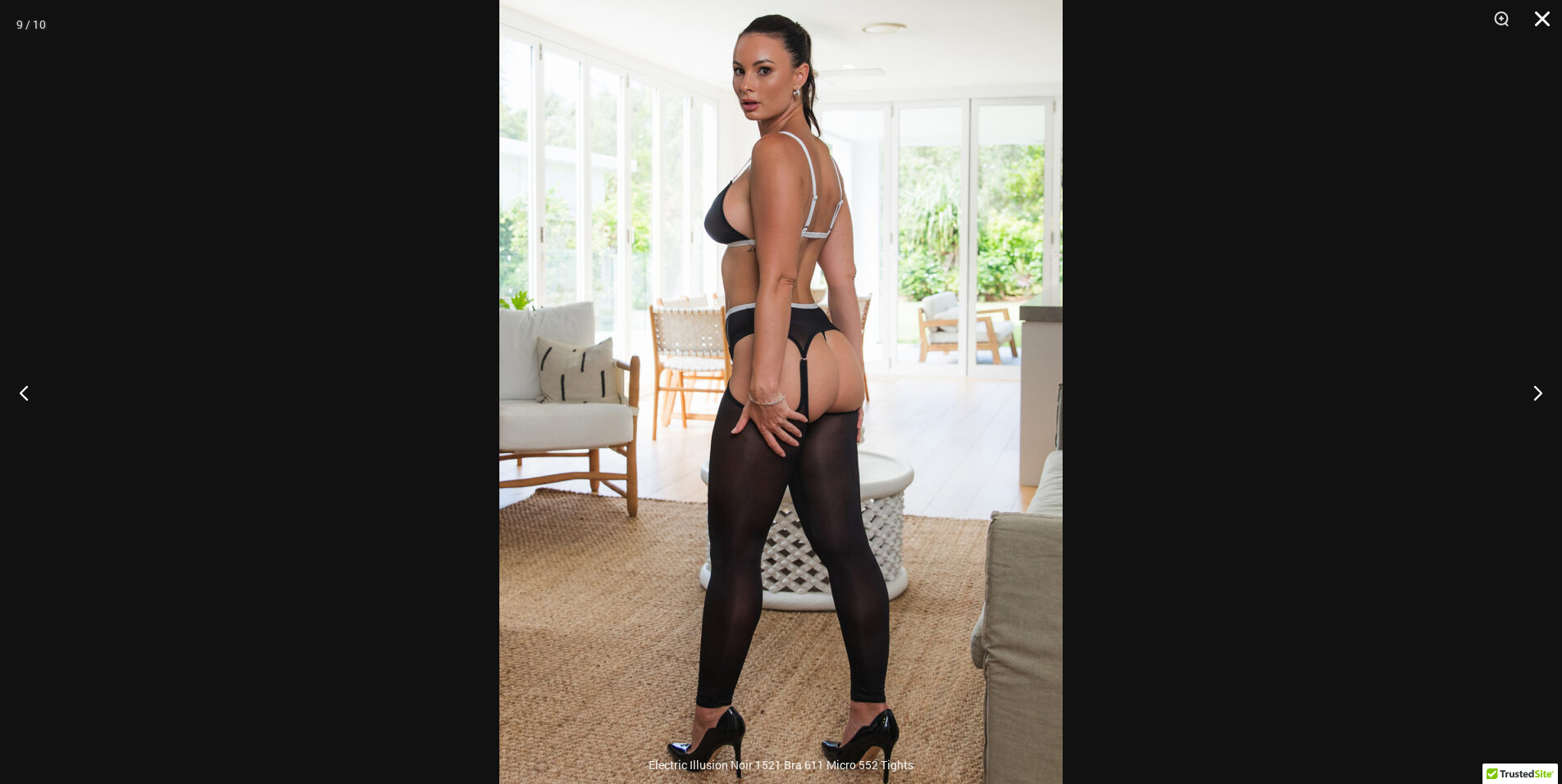
click at [1541, 16] on button "Close" at bounding box center [1536, 24] width 41 height 49
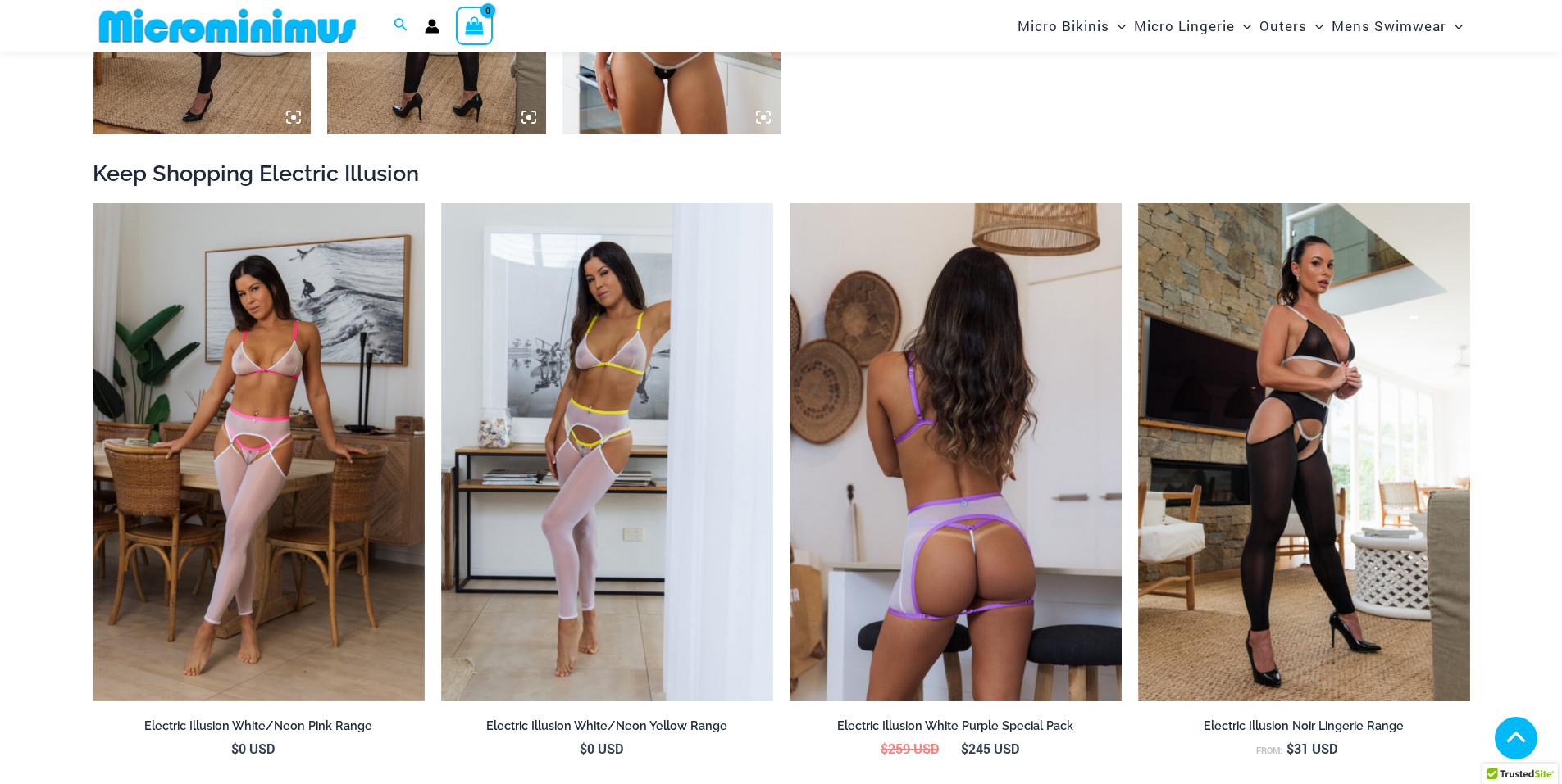
scroll to position [2118, 0]
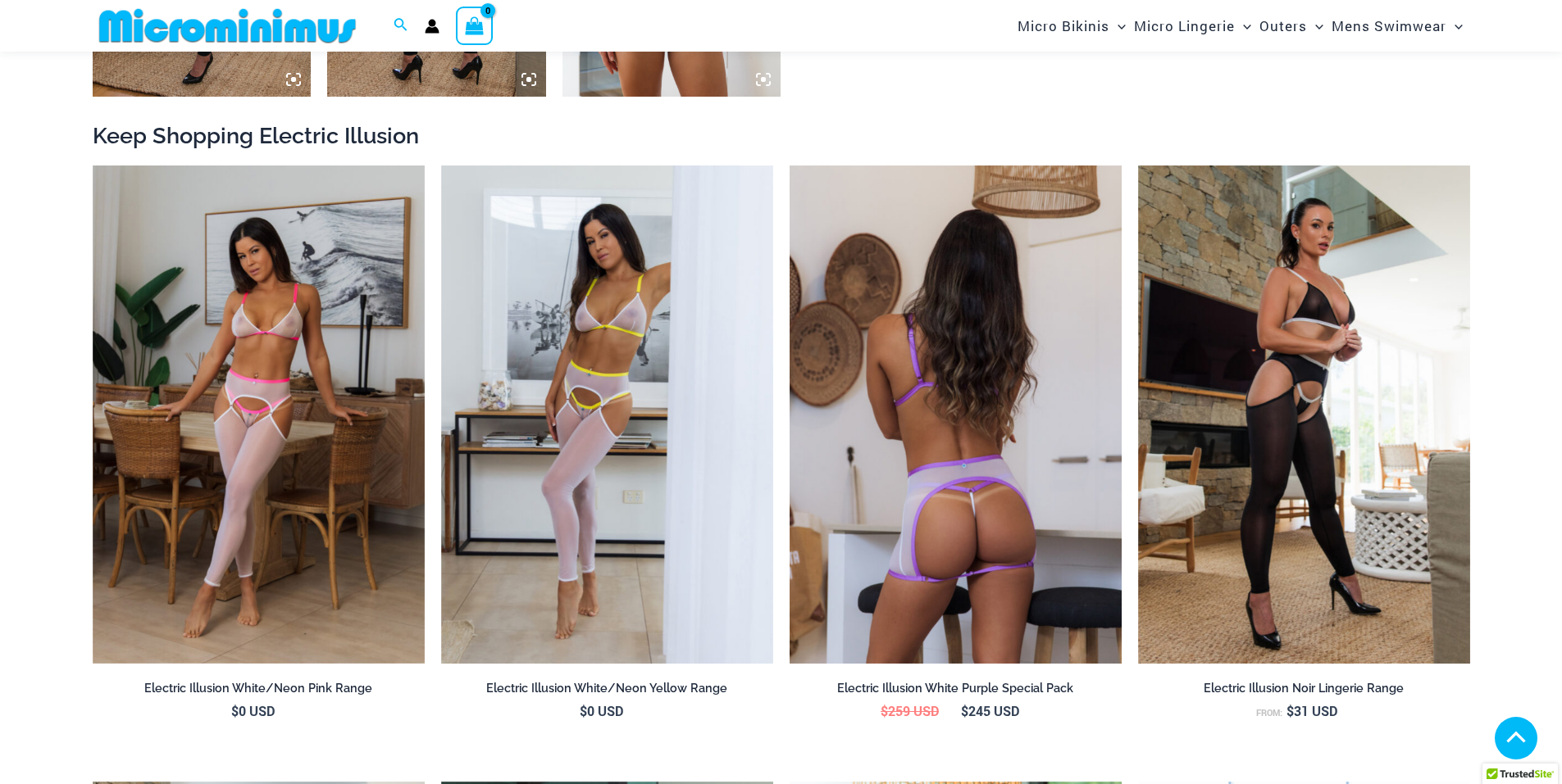
click at [973, 394] on img at bounding box center [956, 415] width 332 height 498
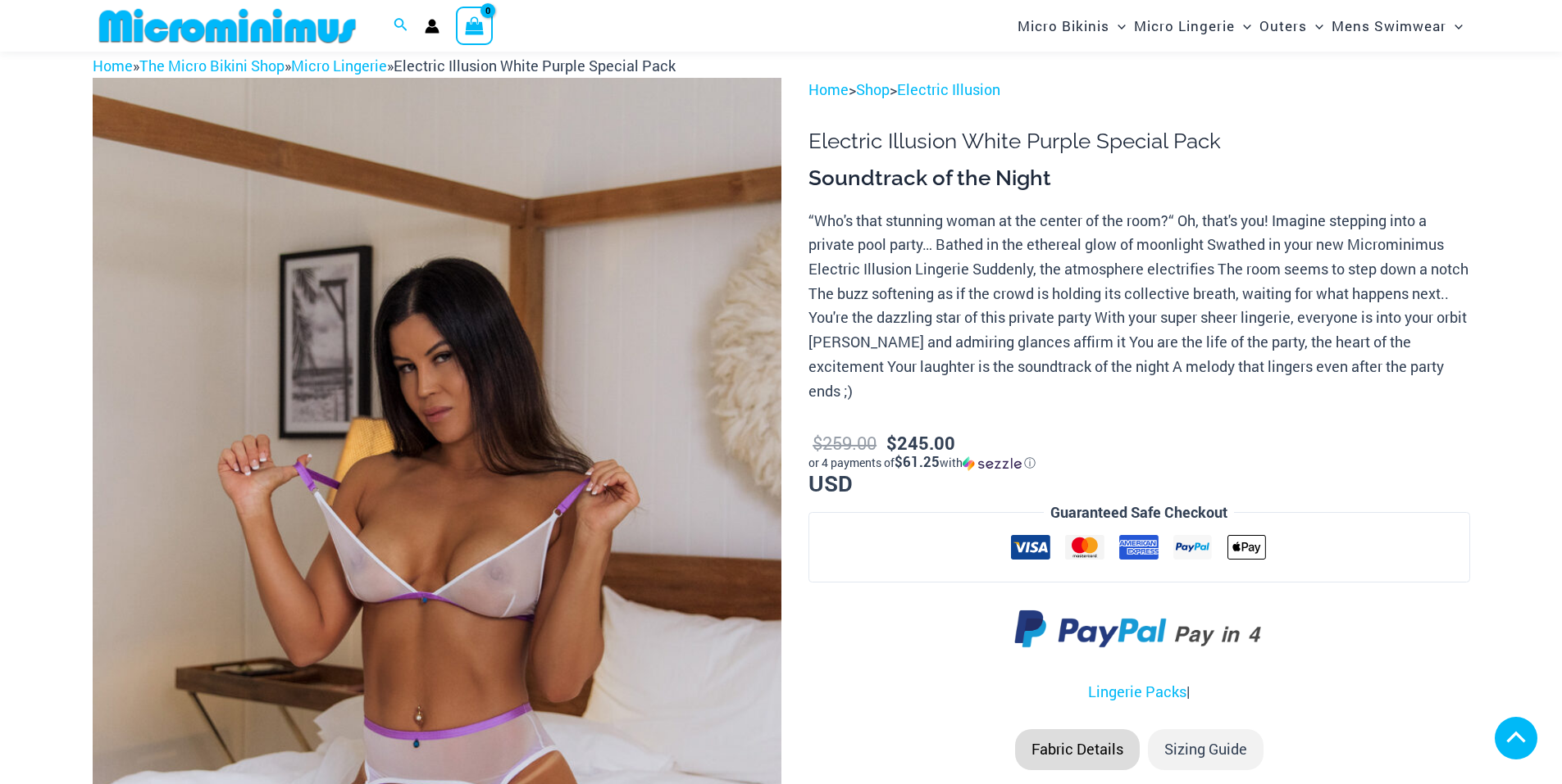
scroll to position [319, 0]
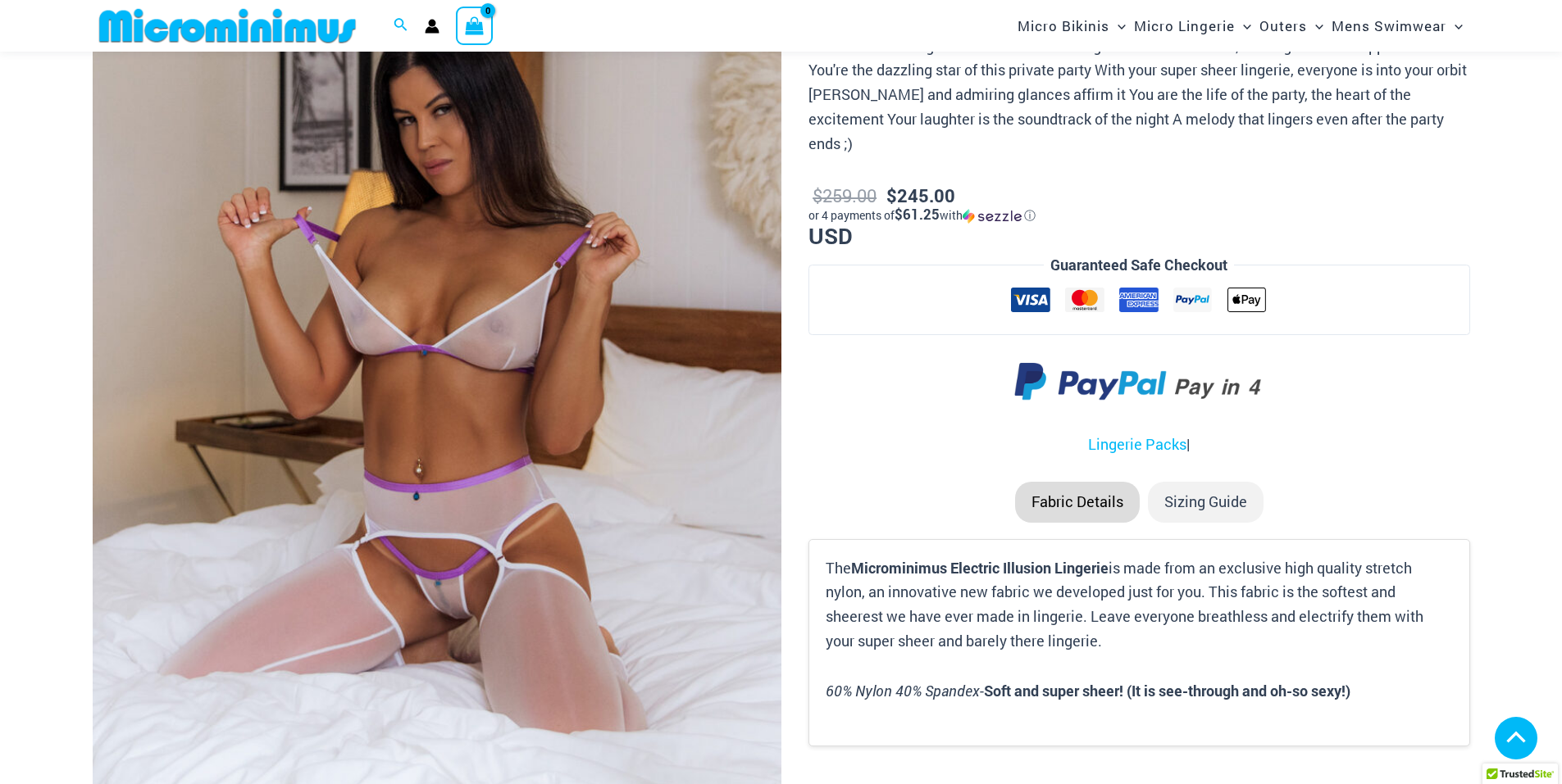
click at [427, 486] on img at bounding box center [437, 346] width 689 height 1032
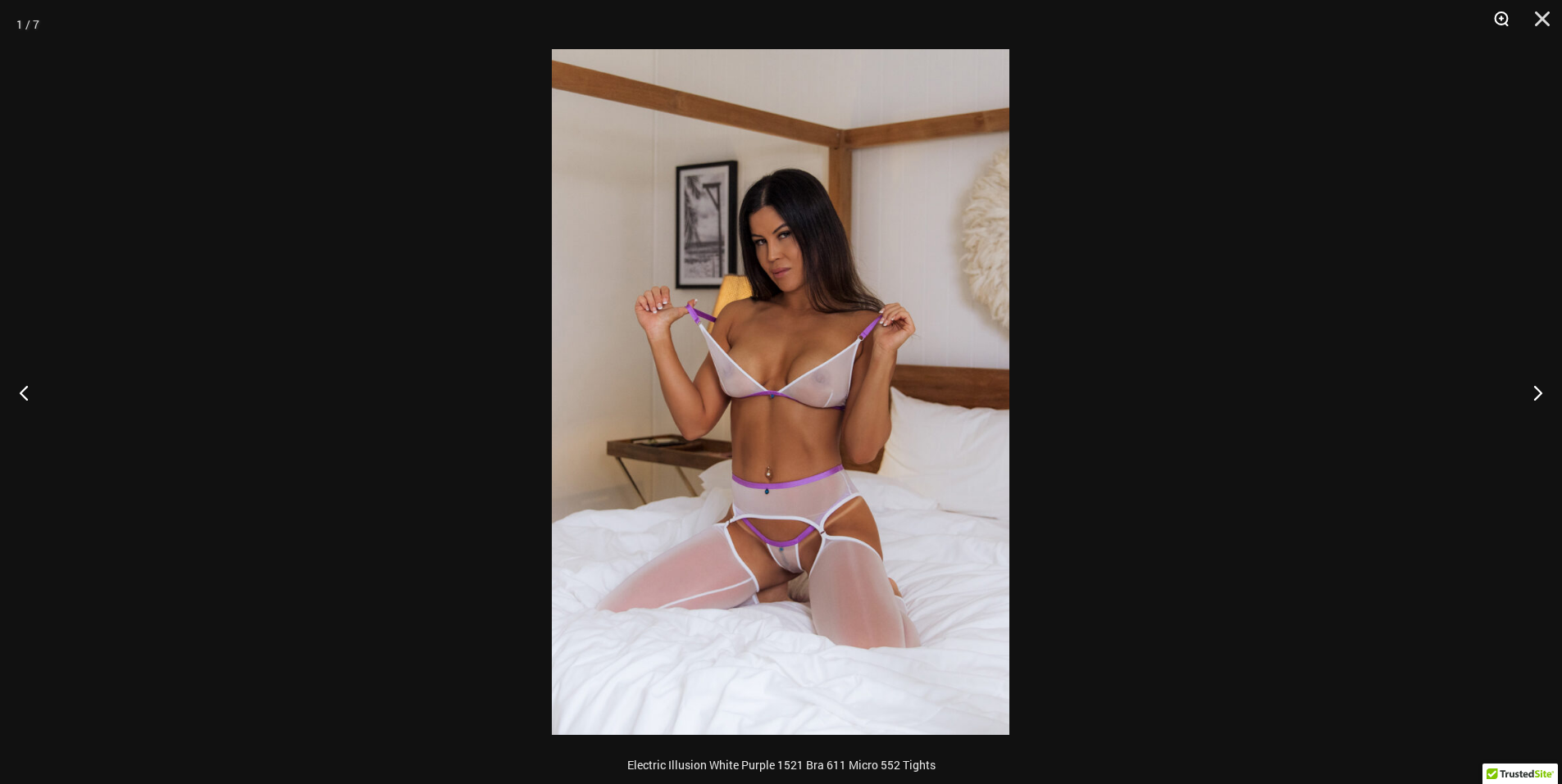
click at [1498, 26] on button "Zoom" at bounding box center [1495, 24] width 41 height 49
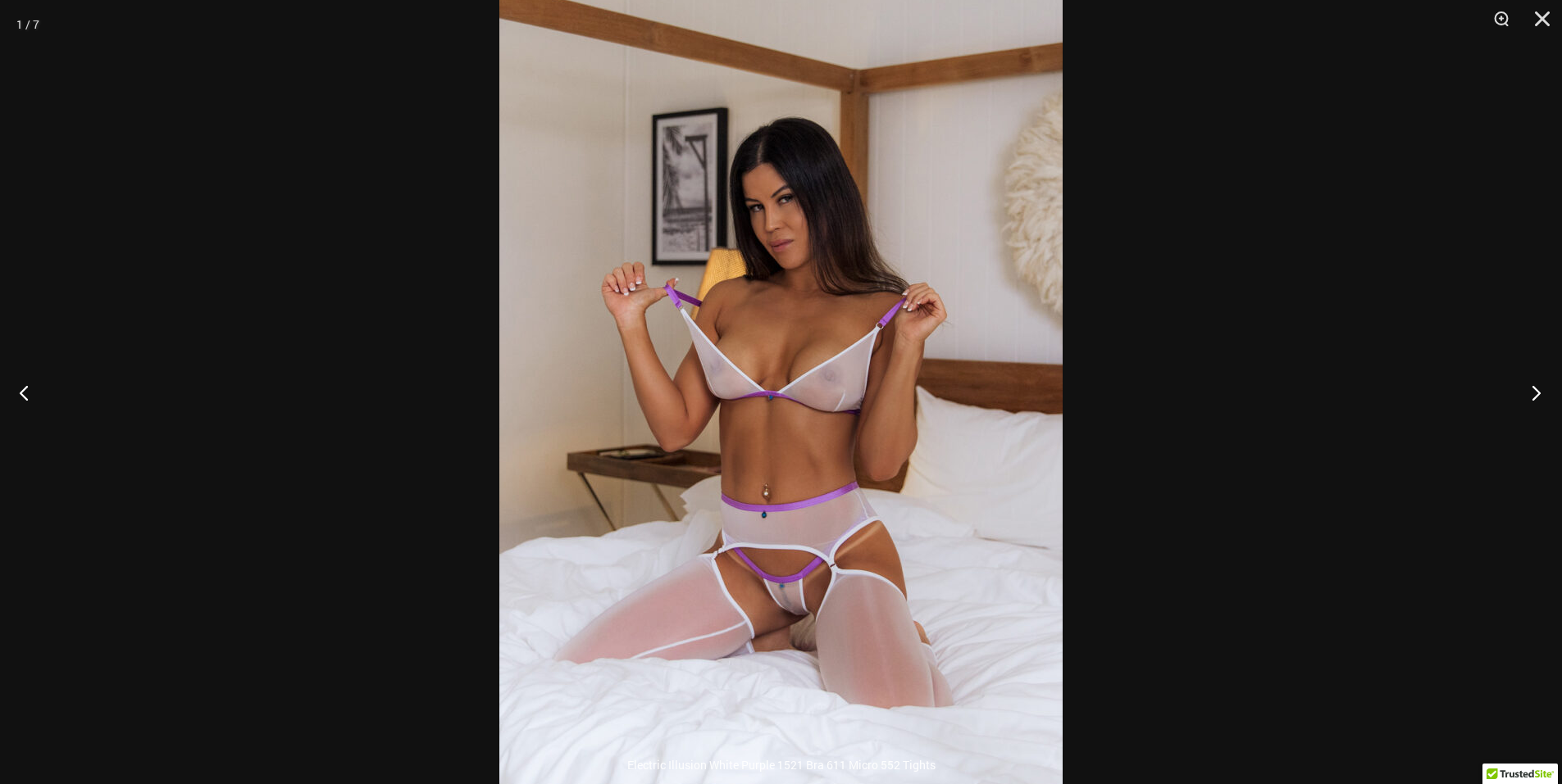
click at [1546, 389] on button "Next" at bounding box center [1531, 392] width 62 height 82
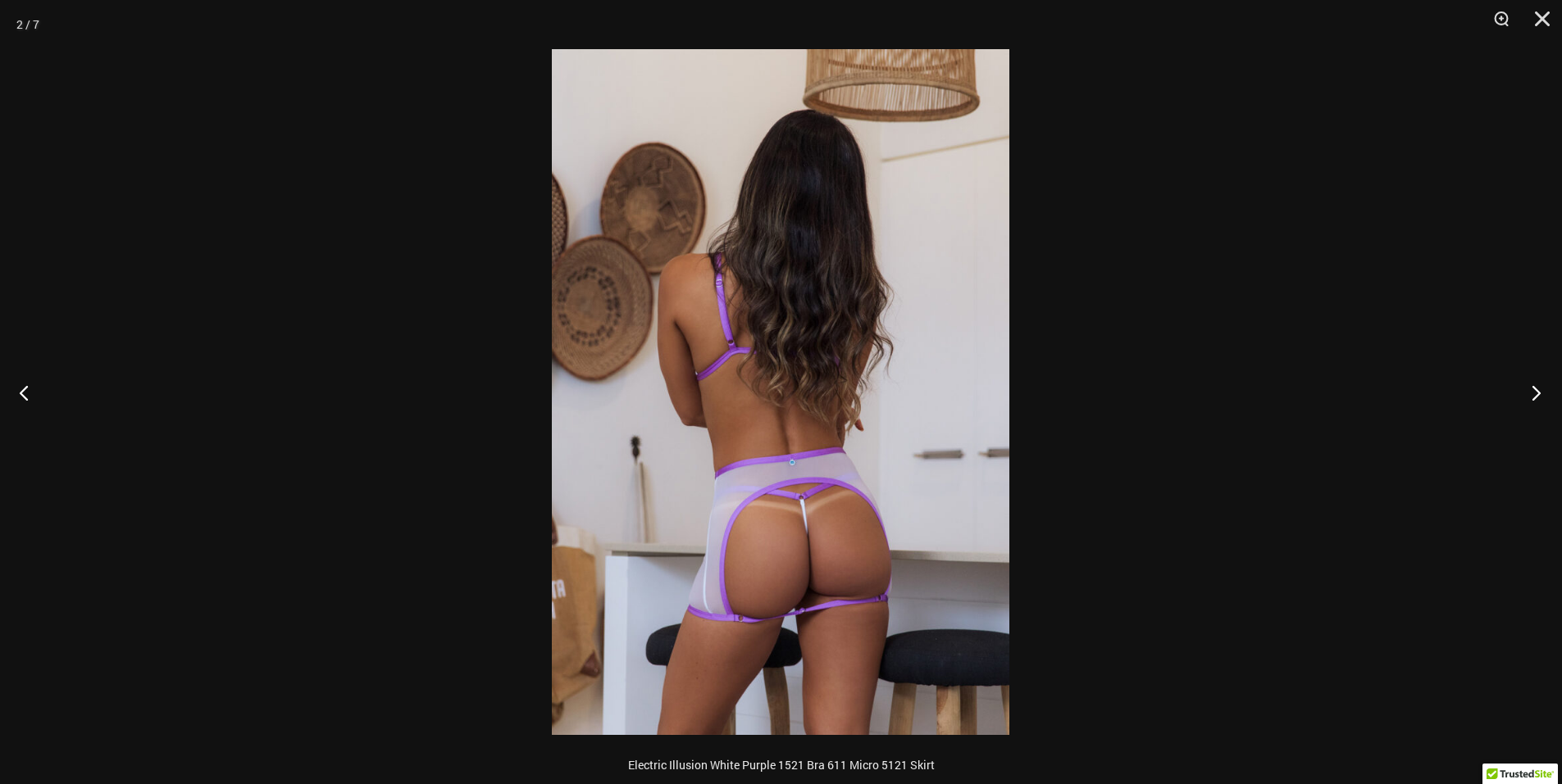
click at [1546, 389] on button "Next" at bounding box center [1531, 392] width 62 height 82
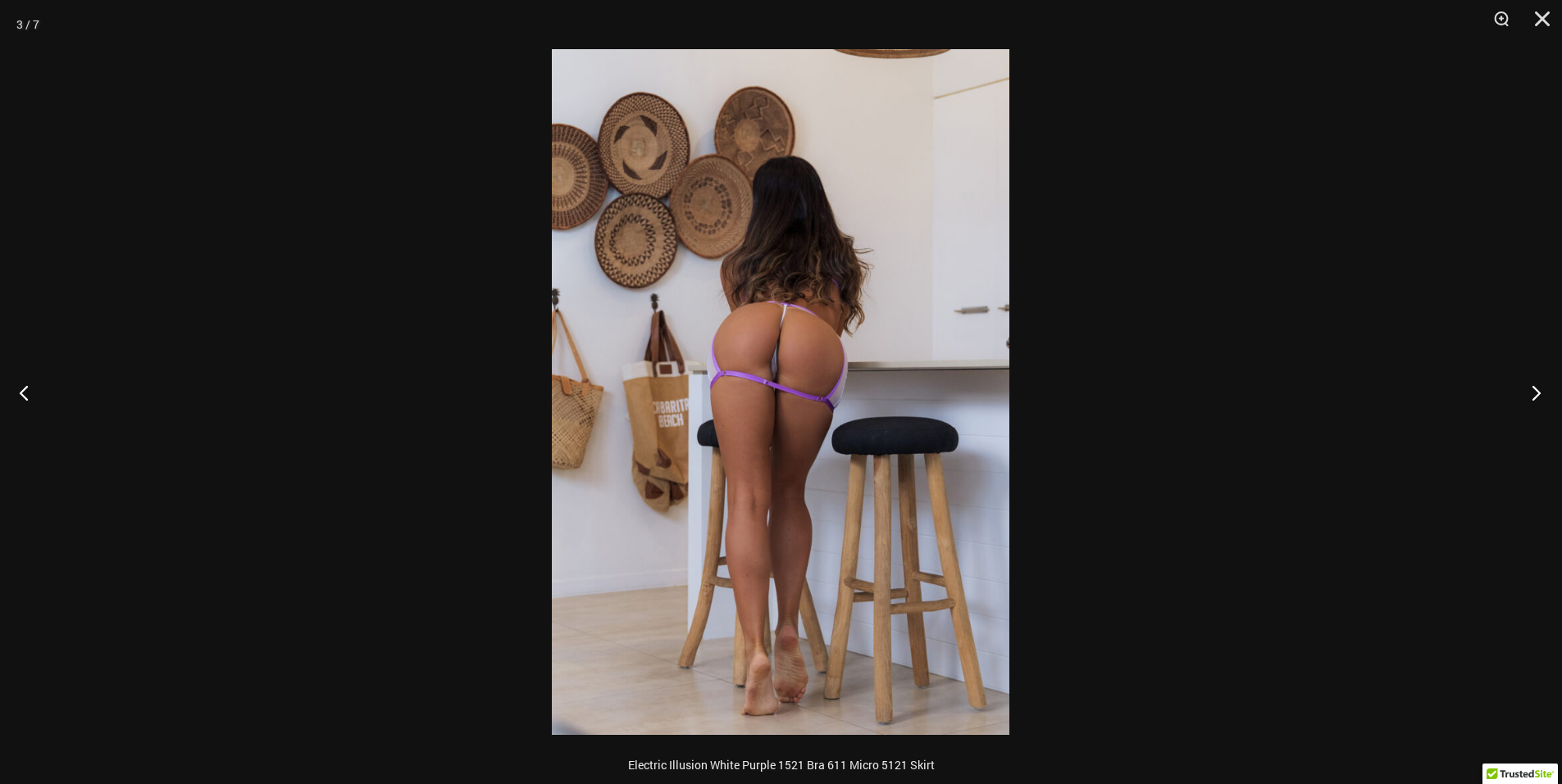
click at [1546, 389] on button "Next" at bounding box center [1531, 392] width 62 height 82
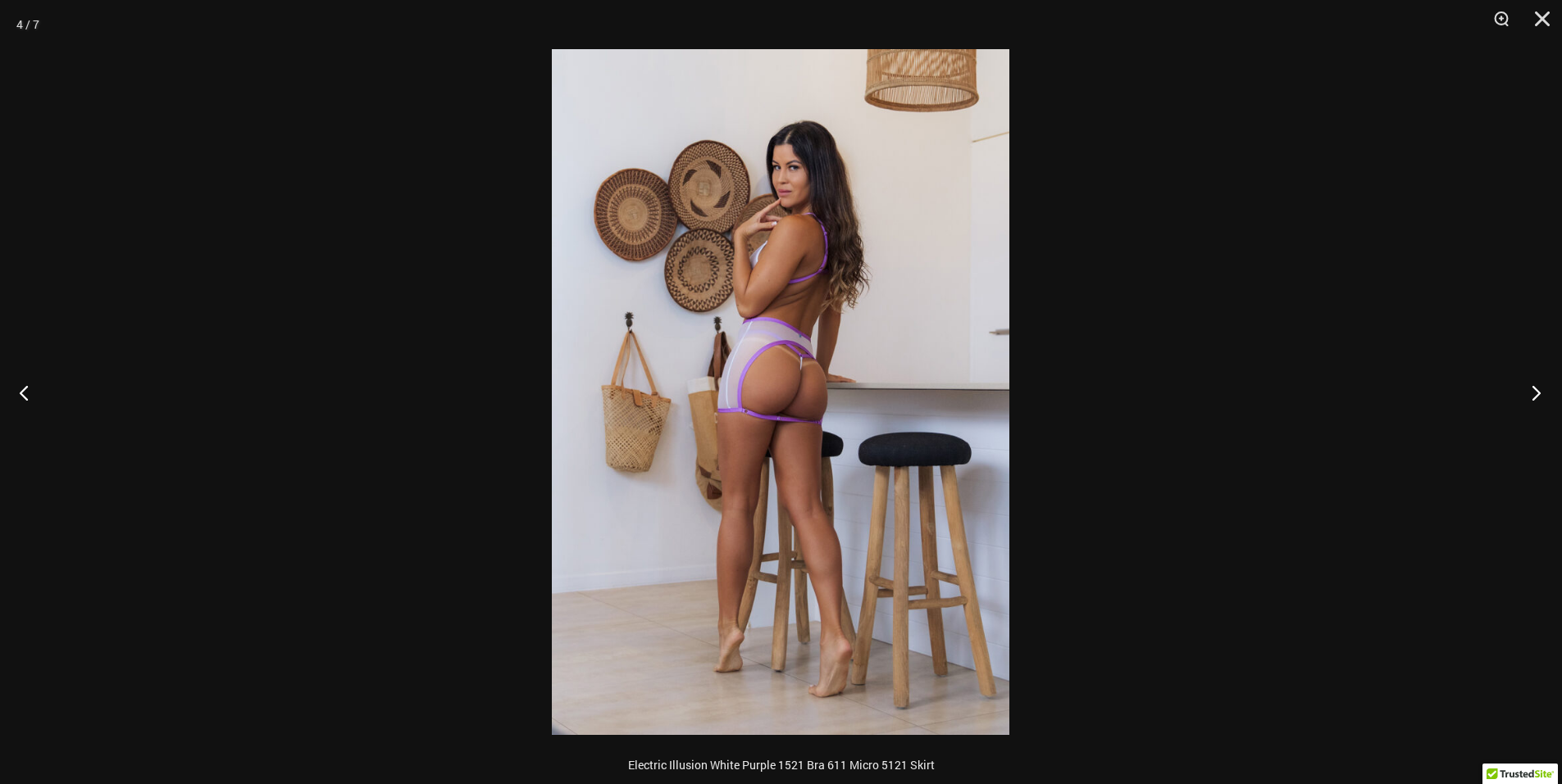
click at [1546, 389] on button "Next" at bounding box center [1531, 392] width 62 height 82
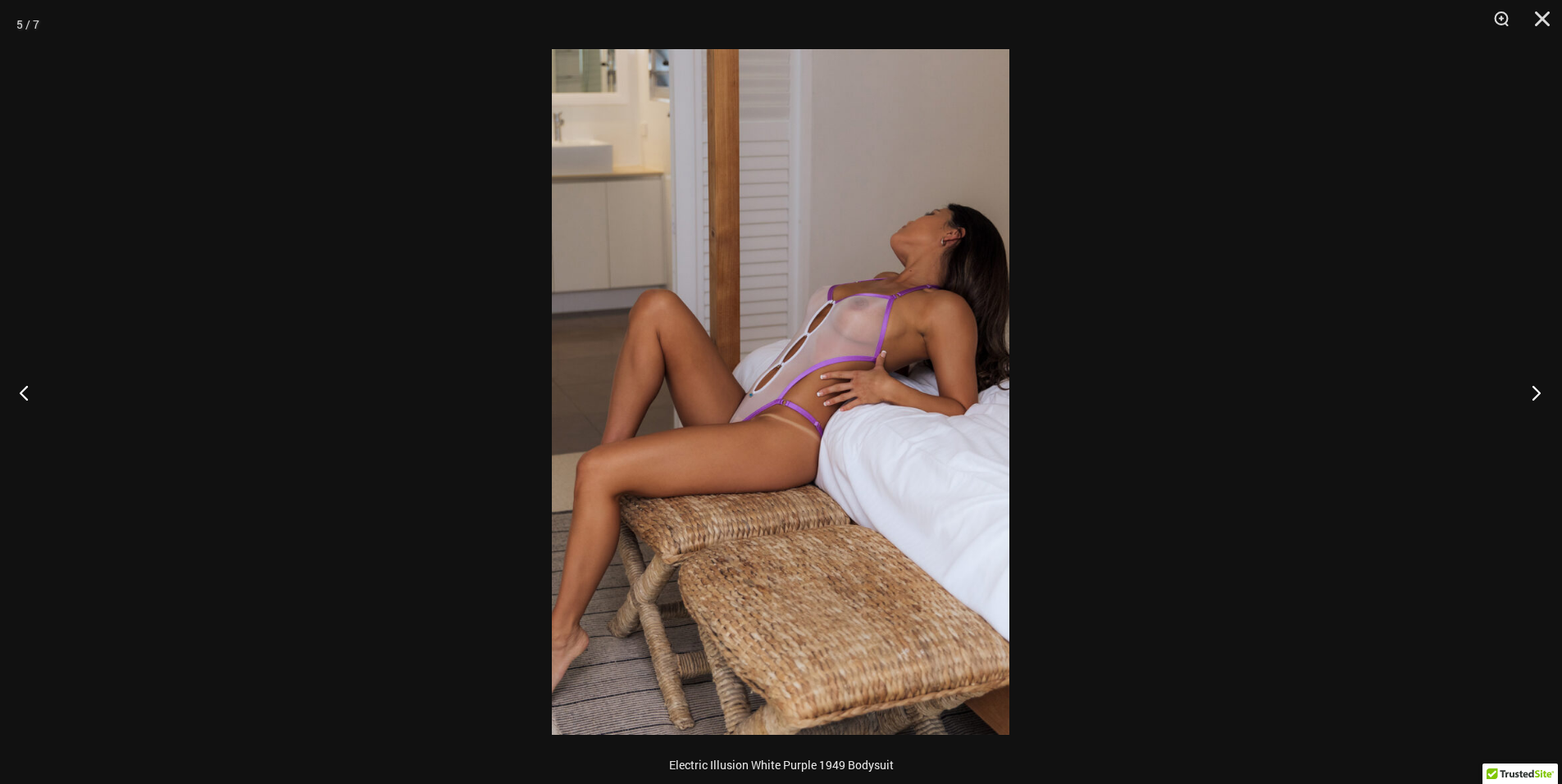
click at [1546, 389] on button "Next" at bounding box center [1531, 392] width 62 height 82
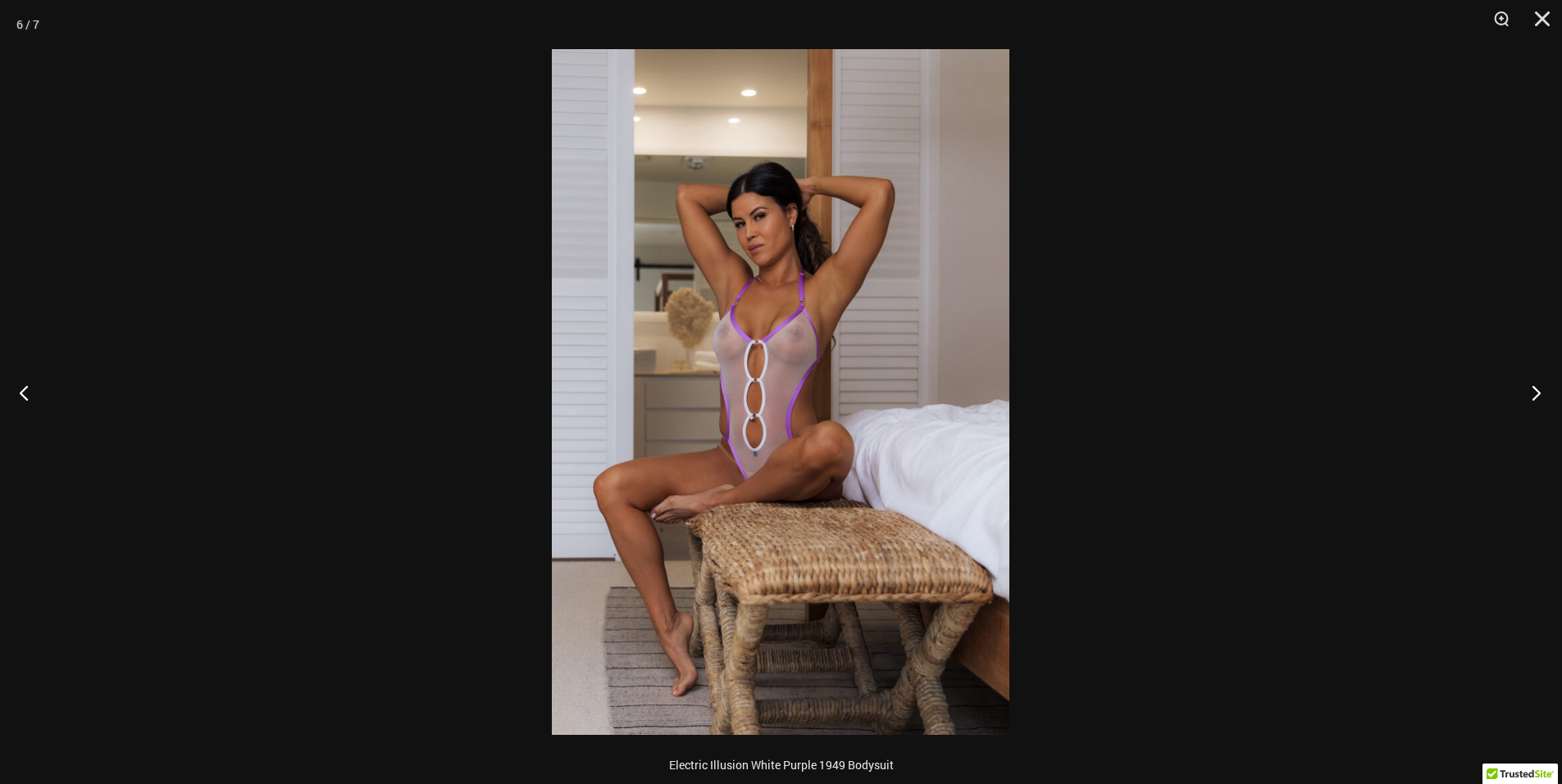
click at [1546, 389] on button "Next" at bounding box center [1531, 392] width 62 height 82
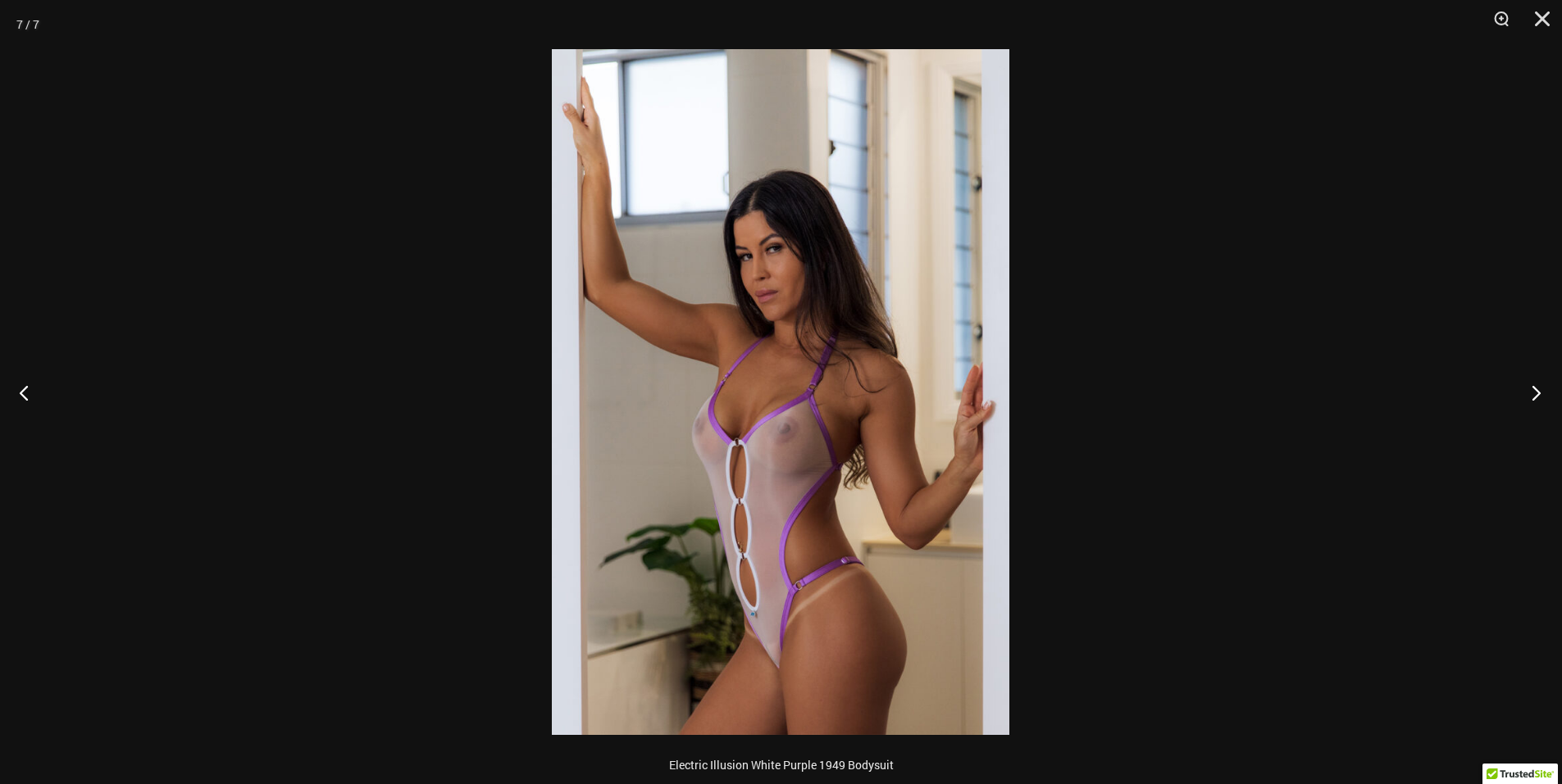
click at [1546, 389] on button "Next" at bounding box center [1531, 392] width 62 height 82
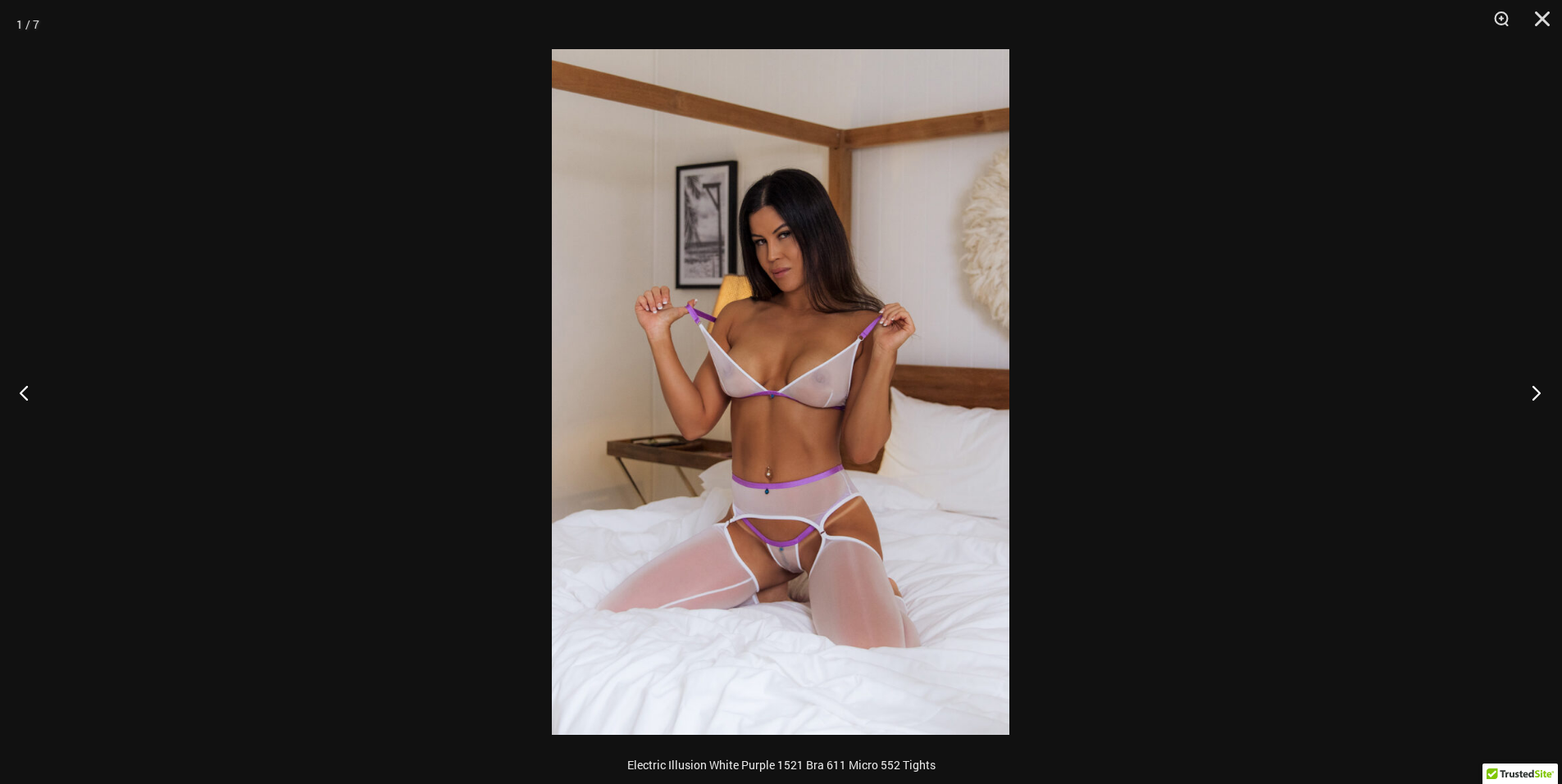
click at [1546, 389] on button "Next" at bounding box center [1531, 392] width 62 height 82
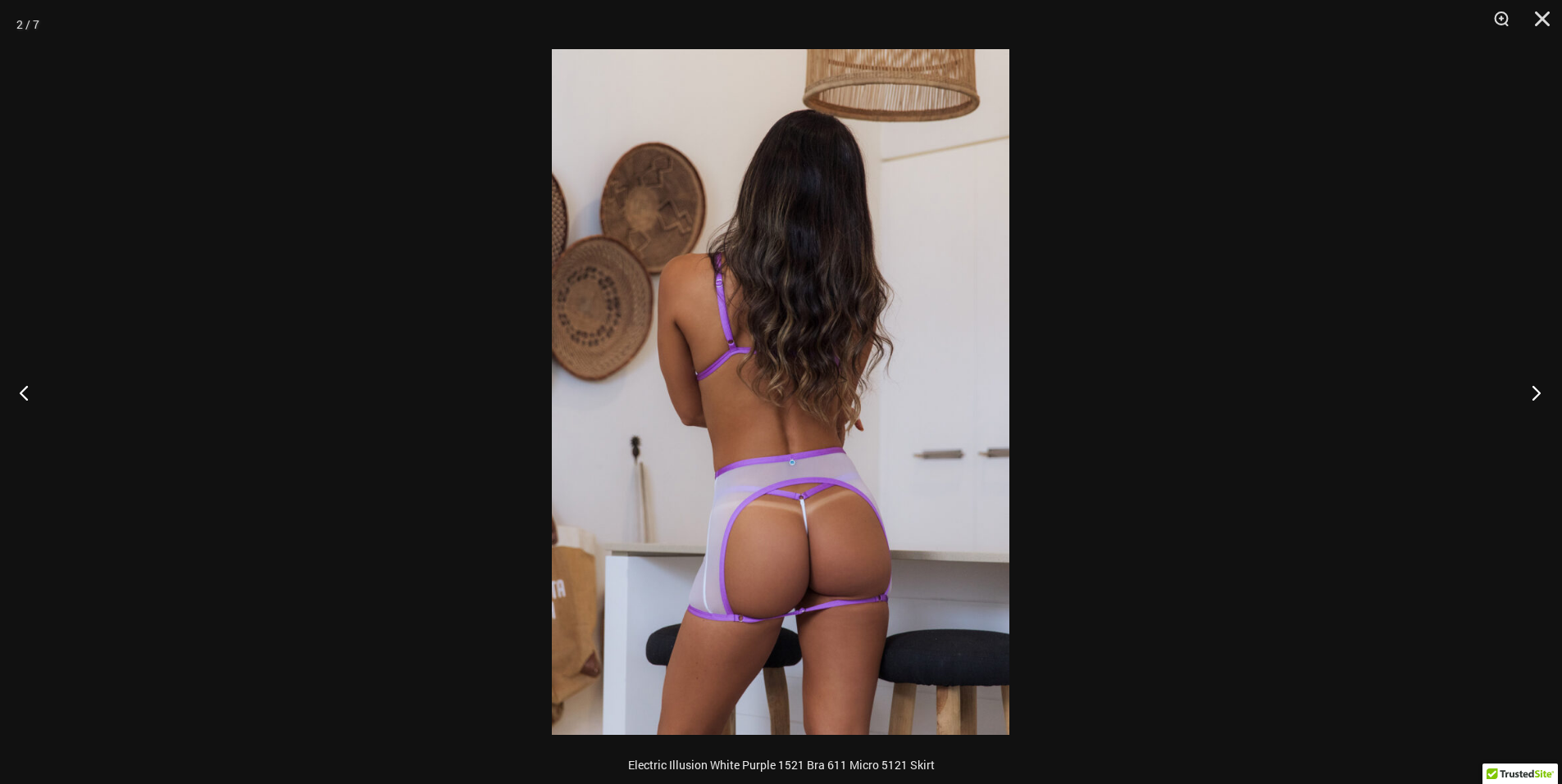
click at [1546, 389] on button "Next" at bounding box center [1531, 392] width 62 height 82
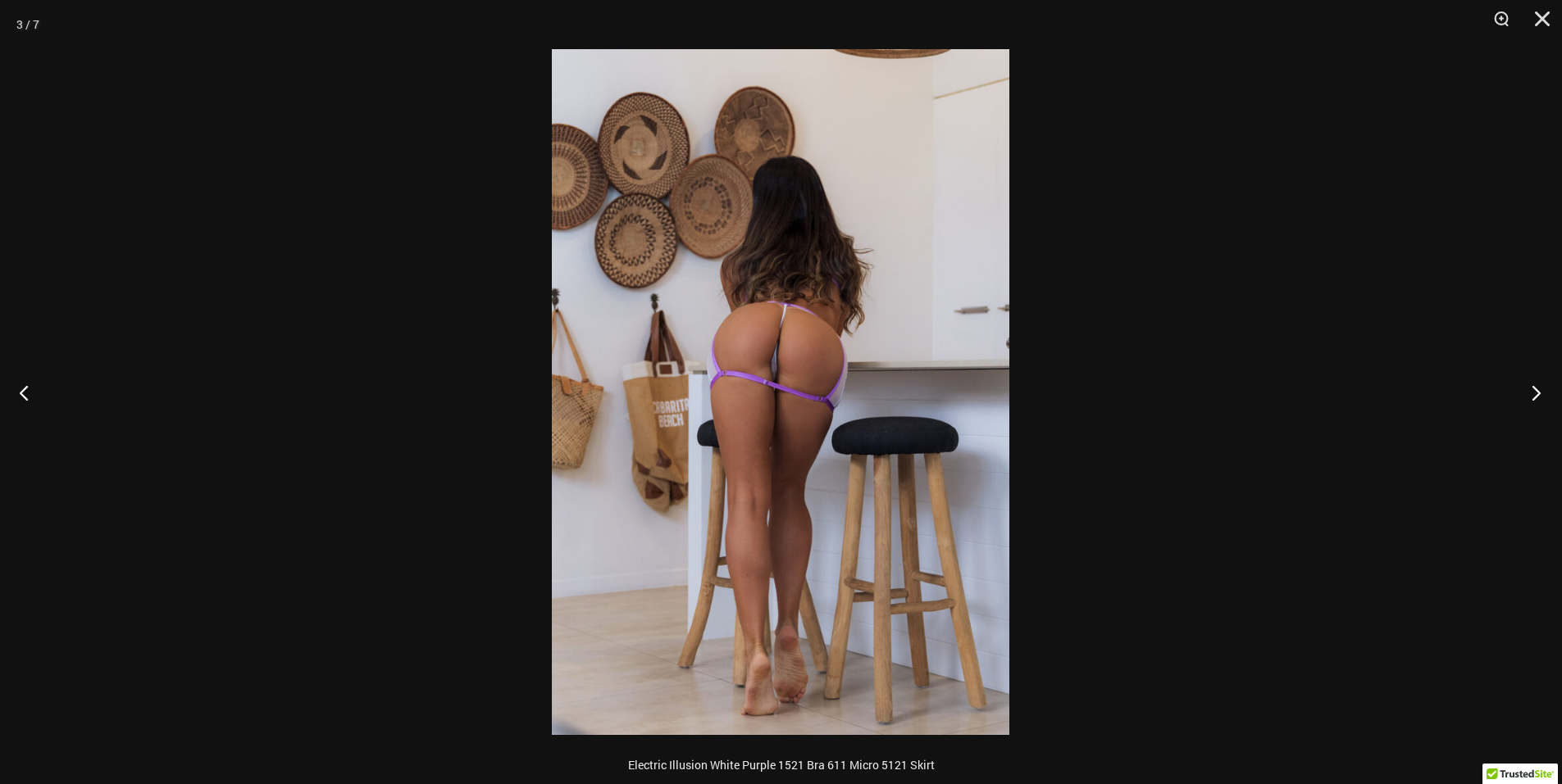
click at [1546, 389] on button "Next" at bounding box center [1531, 392] width 62 height 82
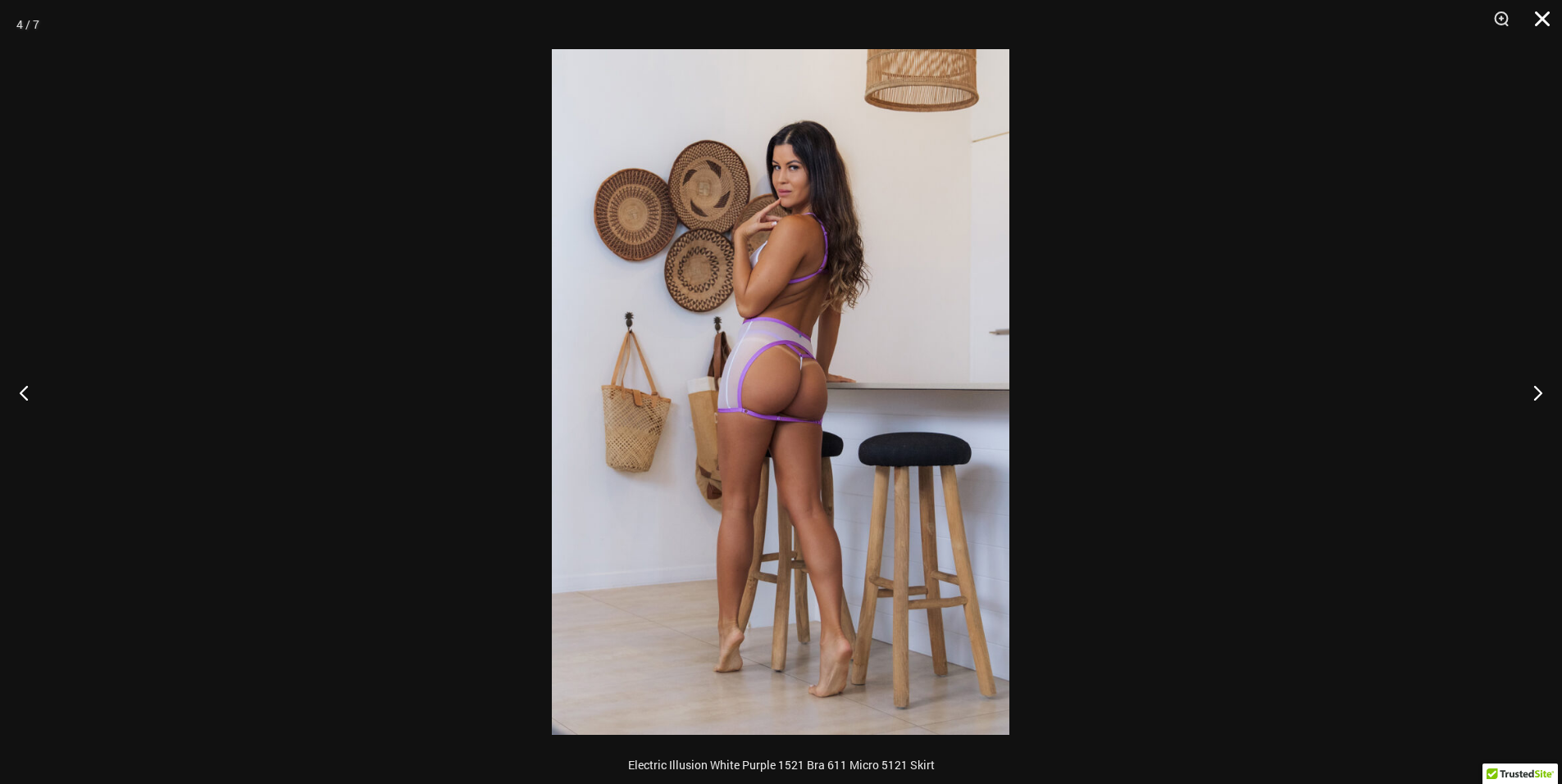
click at [1553, 18] on button "Close" at bounding box center [1536, 24] width 41 height 49
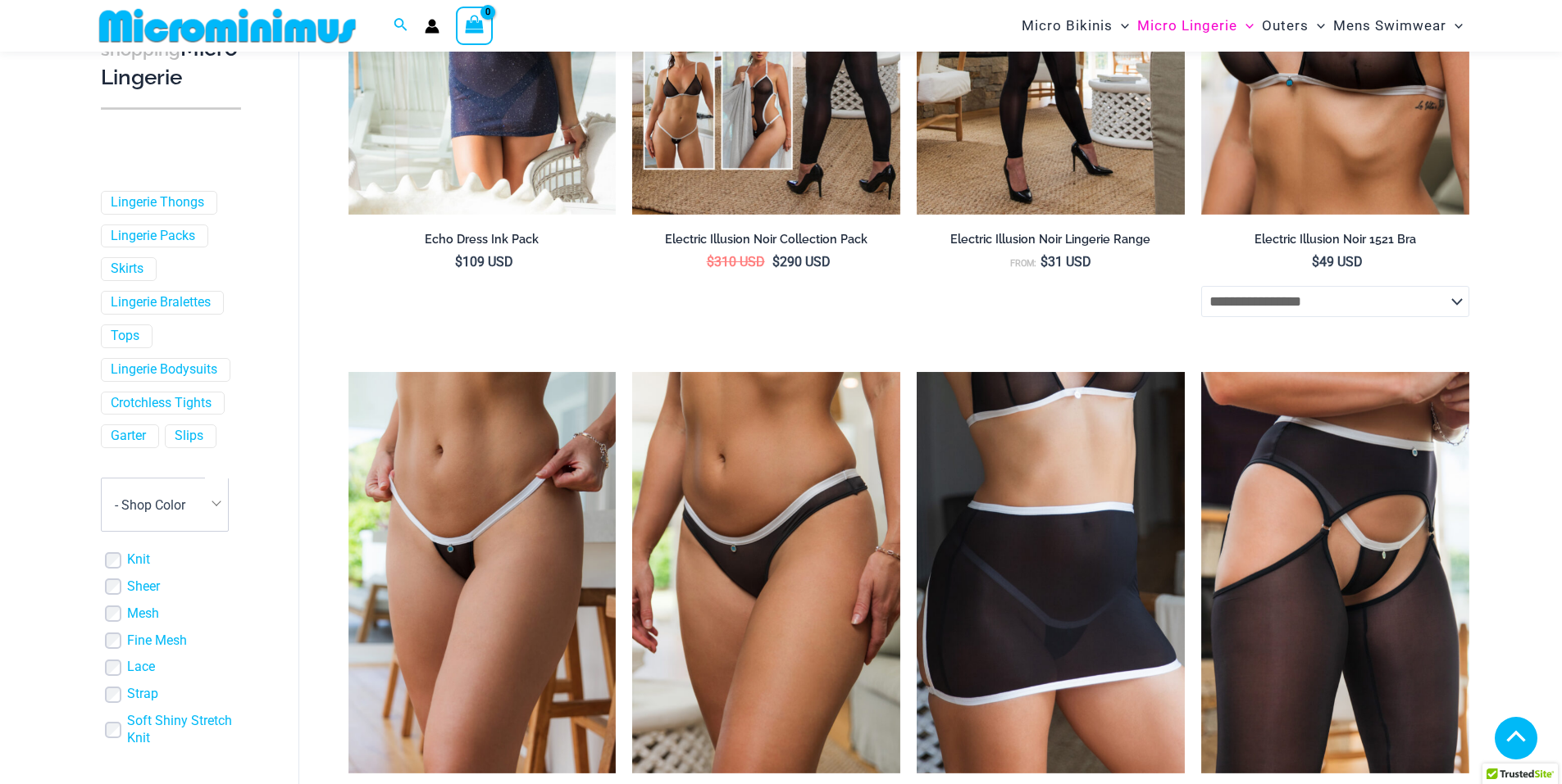
scroll to position [410, 0]
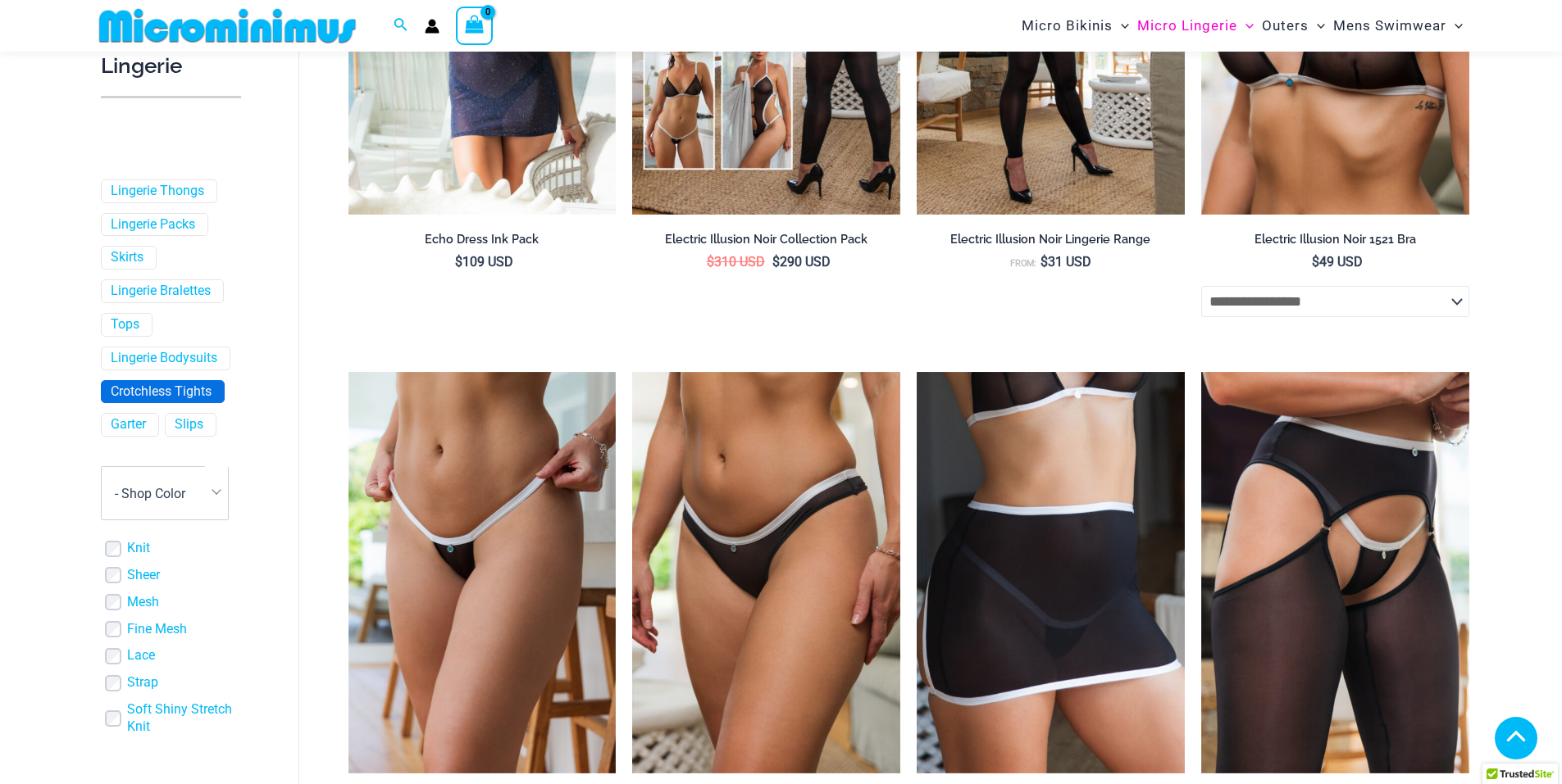
click at [140, 401] on link "Crotchless Tights" at bounding box center [161, 392] width 101 height 17
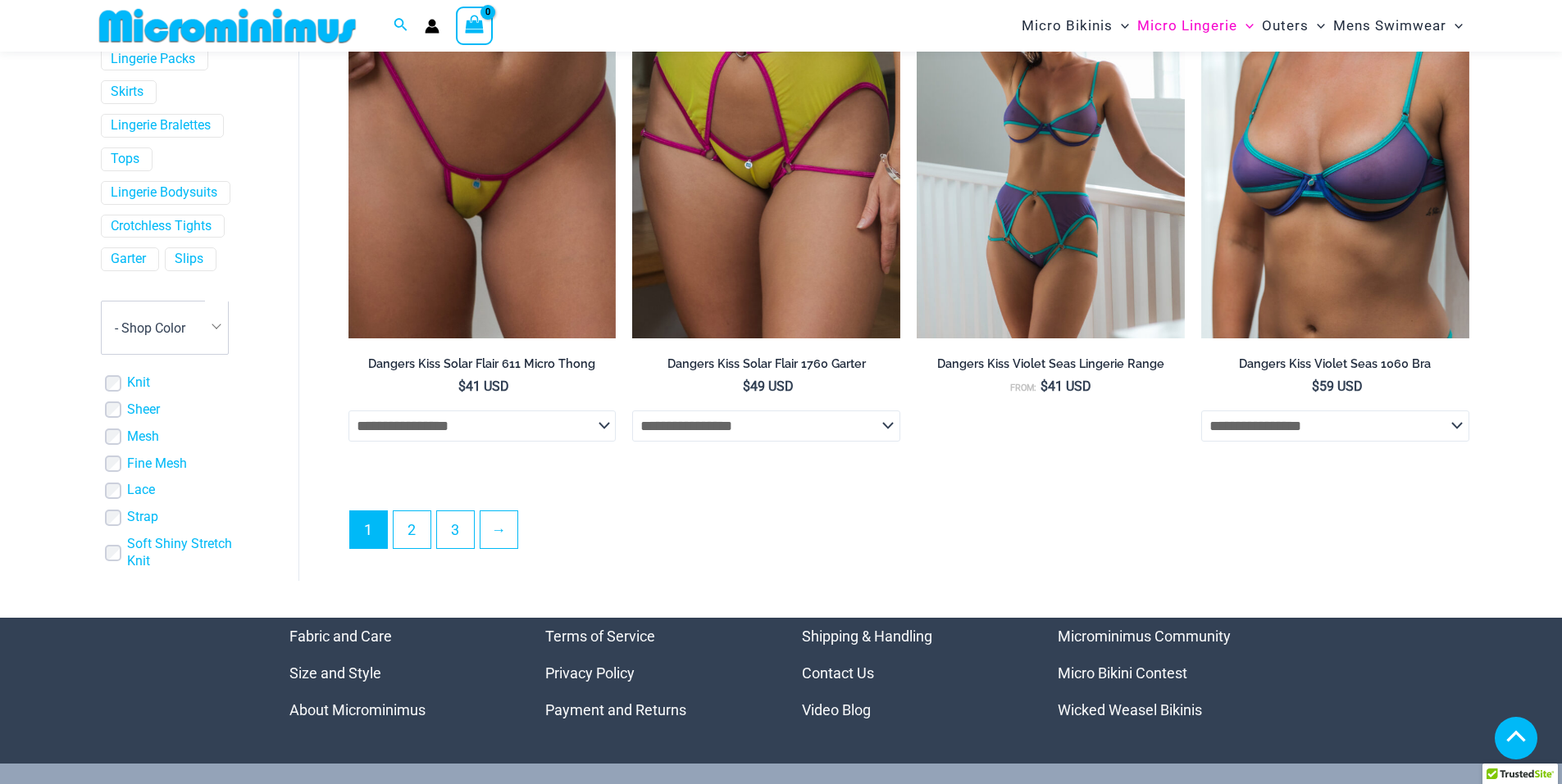
scroll to position [4439, 0]
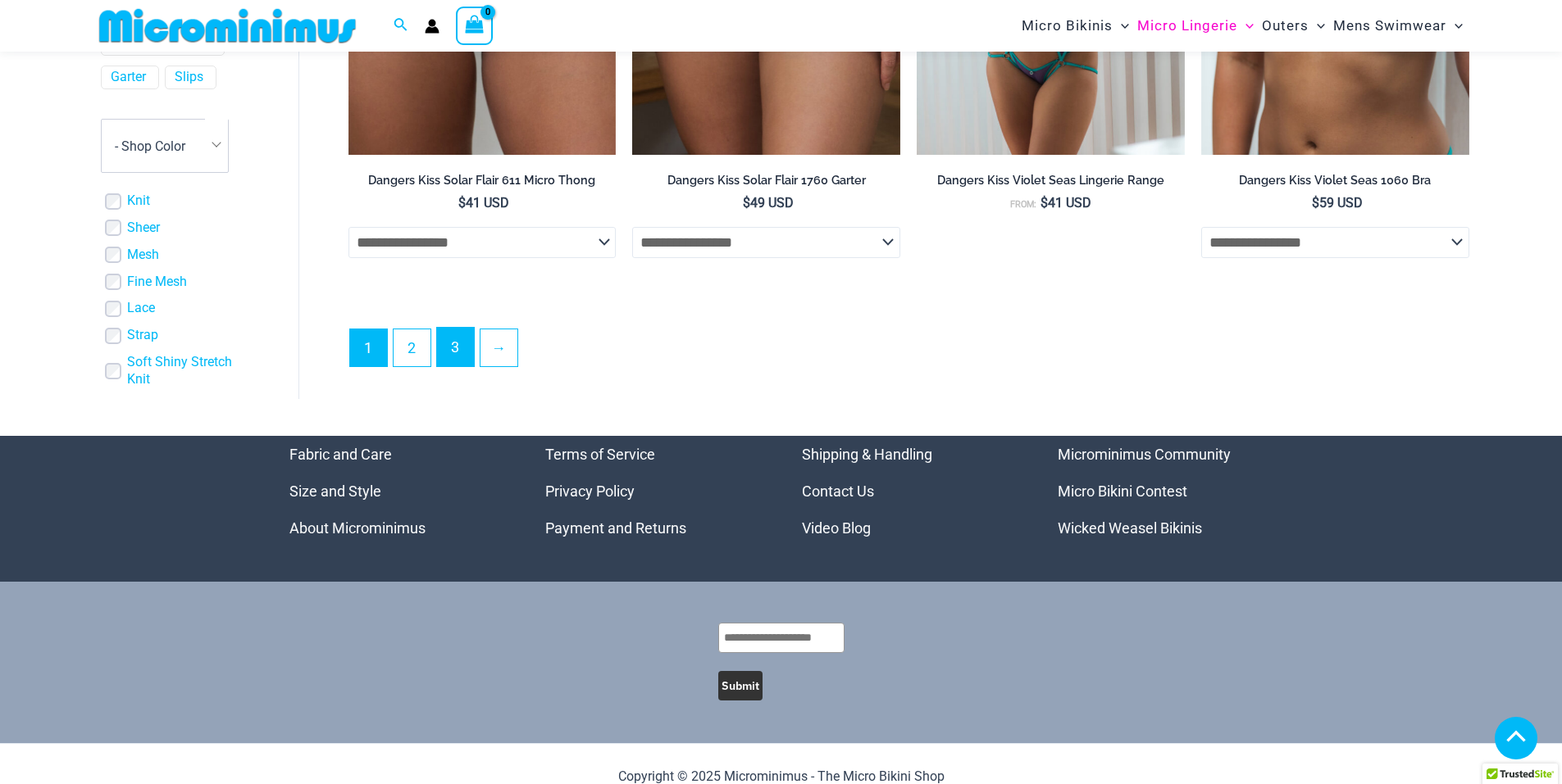
click at [455, 358] on link "3" at bounding box center [455, 347] width 36 height 38
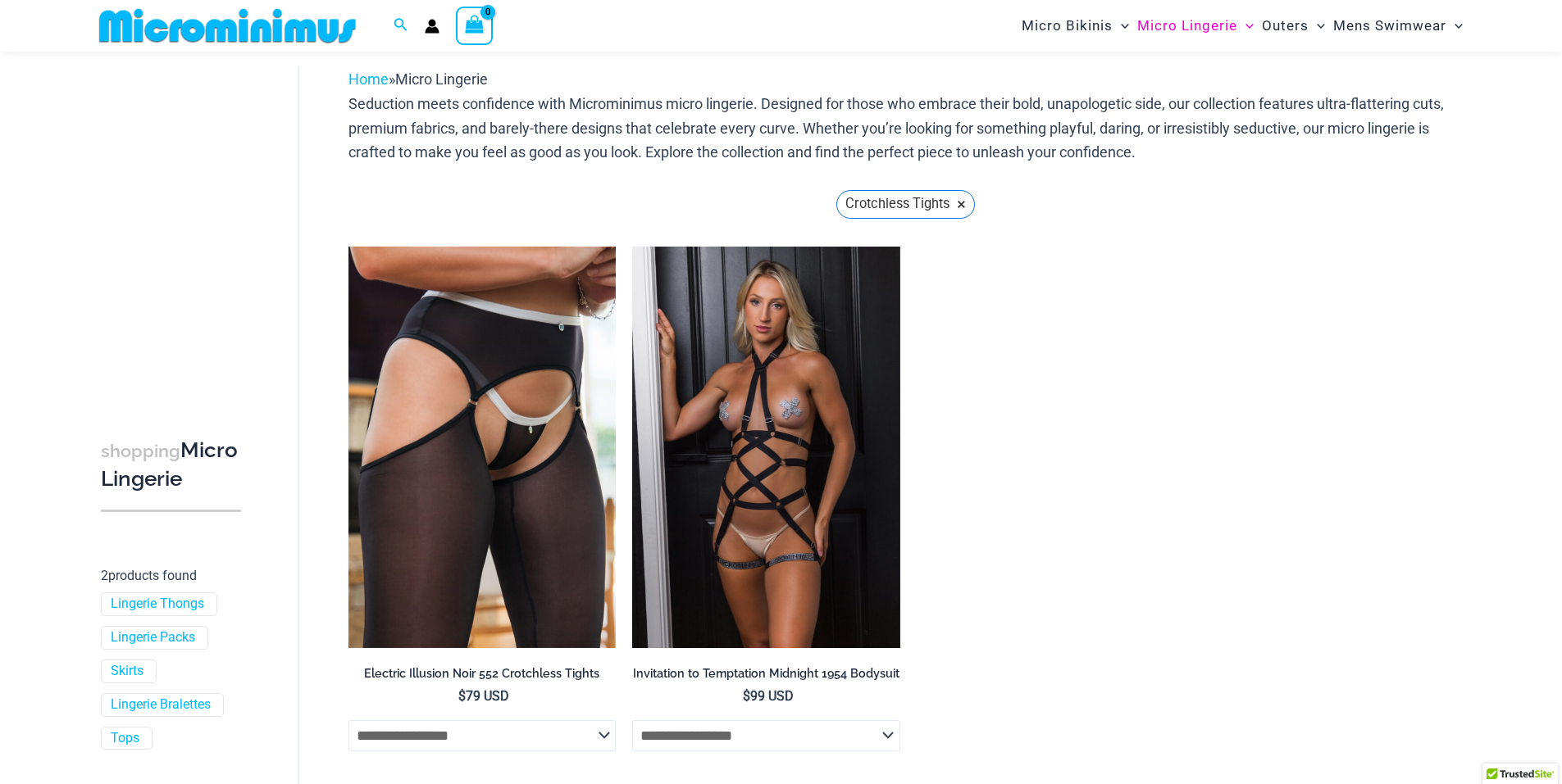
scroll to position [233, 0]
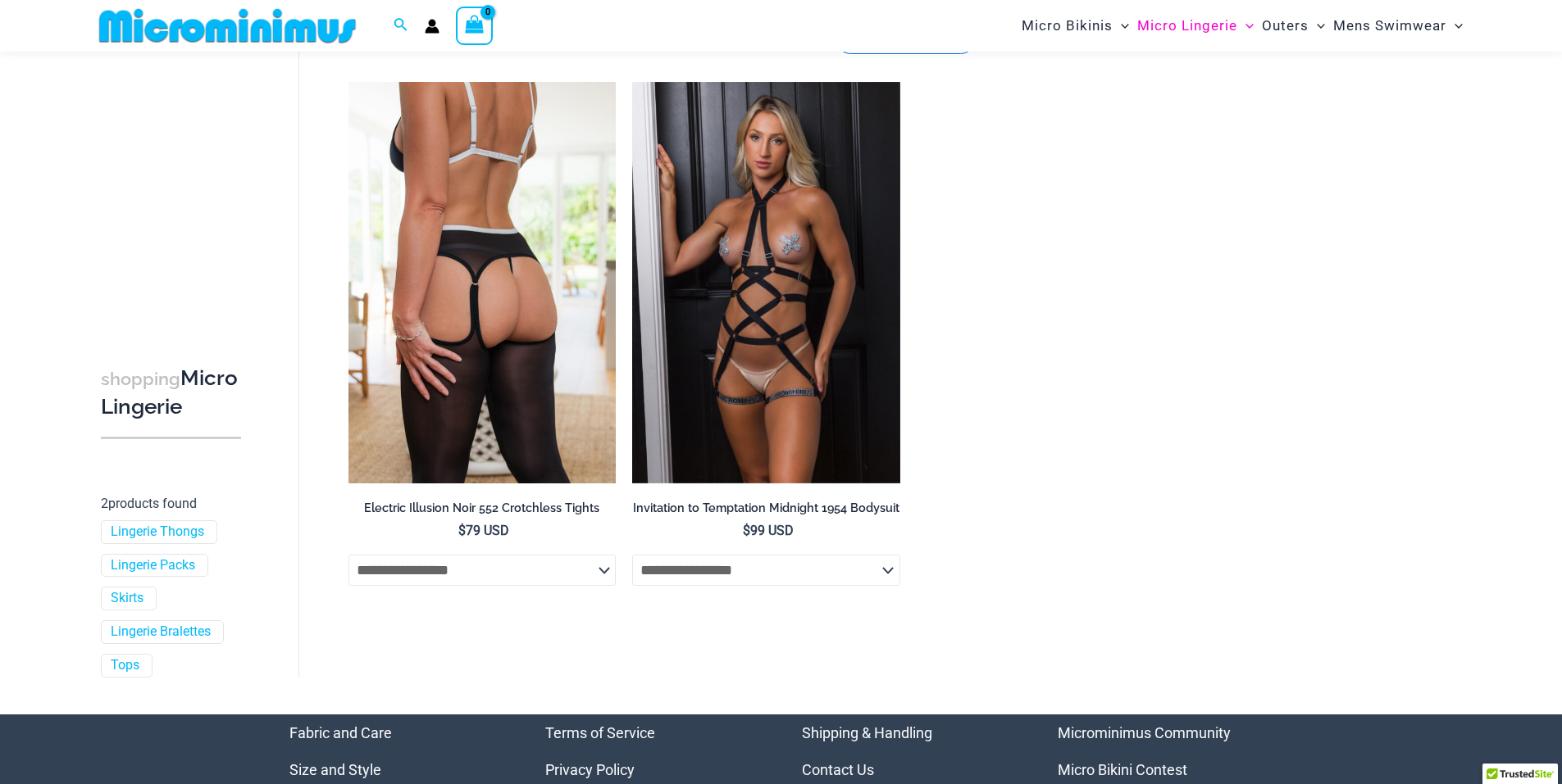
click at [531, 274] on img at bounding box center [482, 282] width 268 height 402
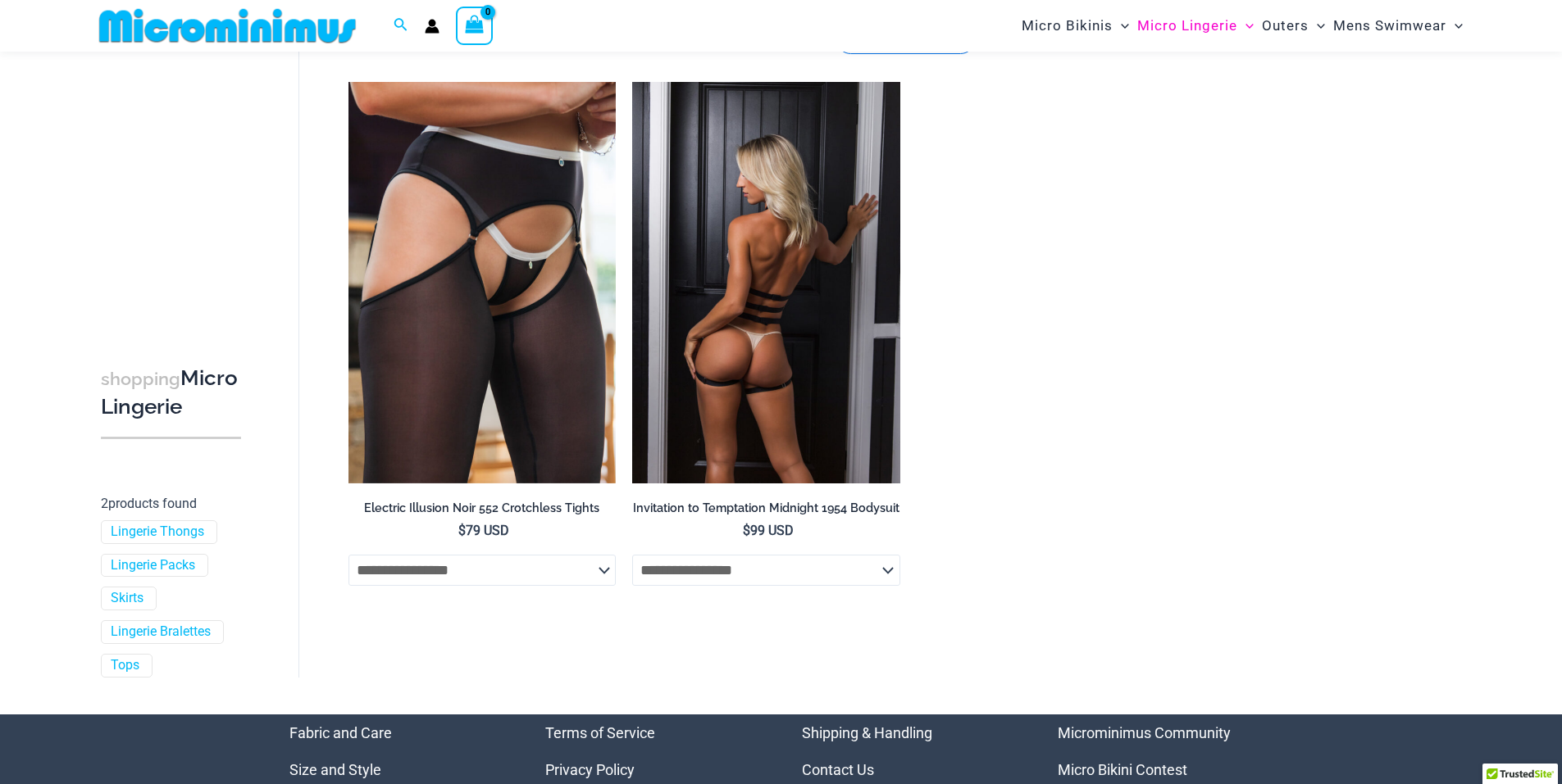
click at [756, 291] on img at bounding box center [766, 282] width 268 height 402
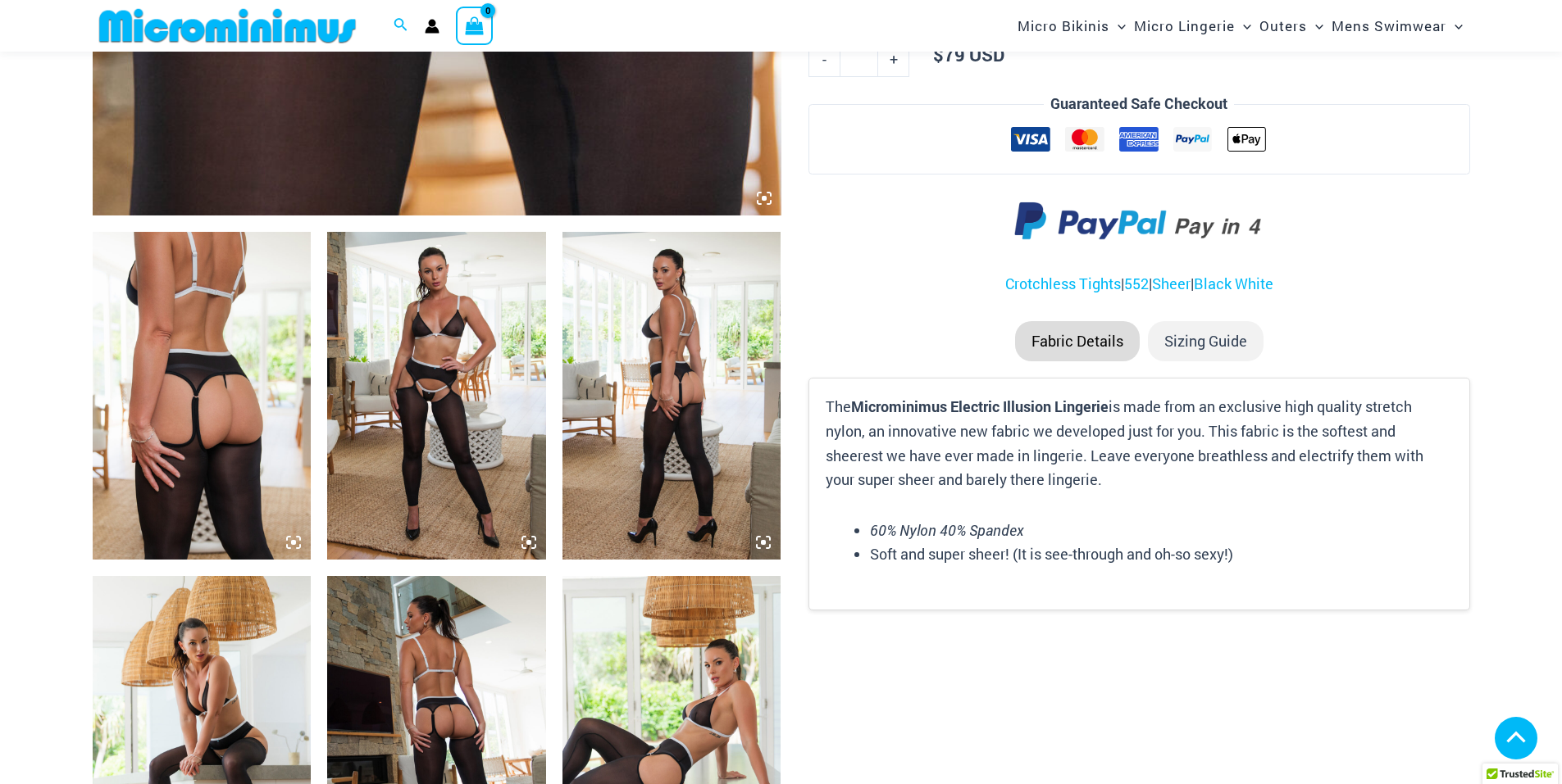
scroll to position [968, 0]
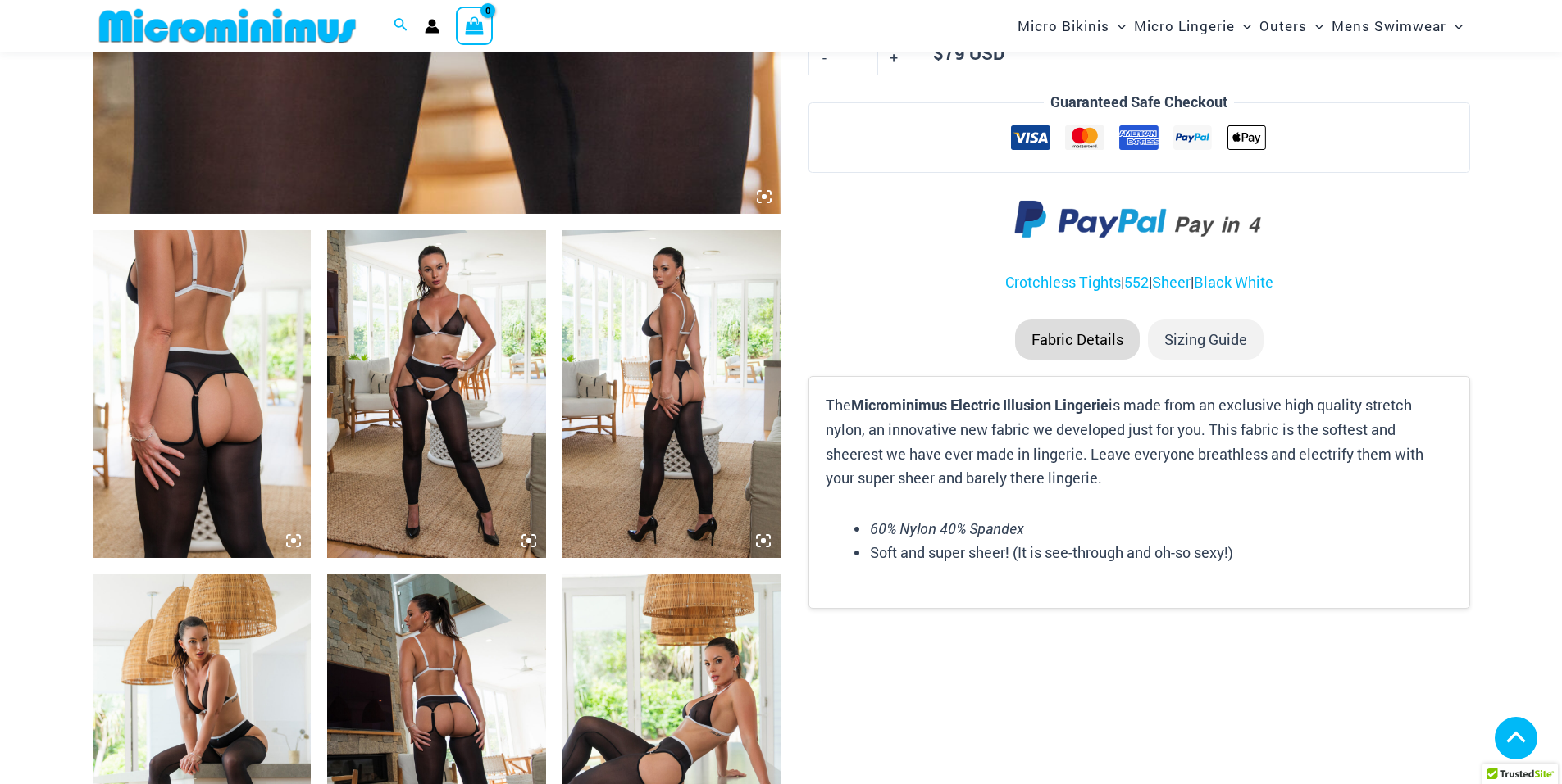
click at [224, 406] on img at bounding box center [202, 394] width 219 height 328
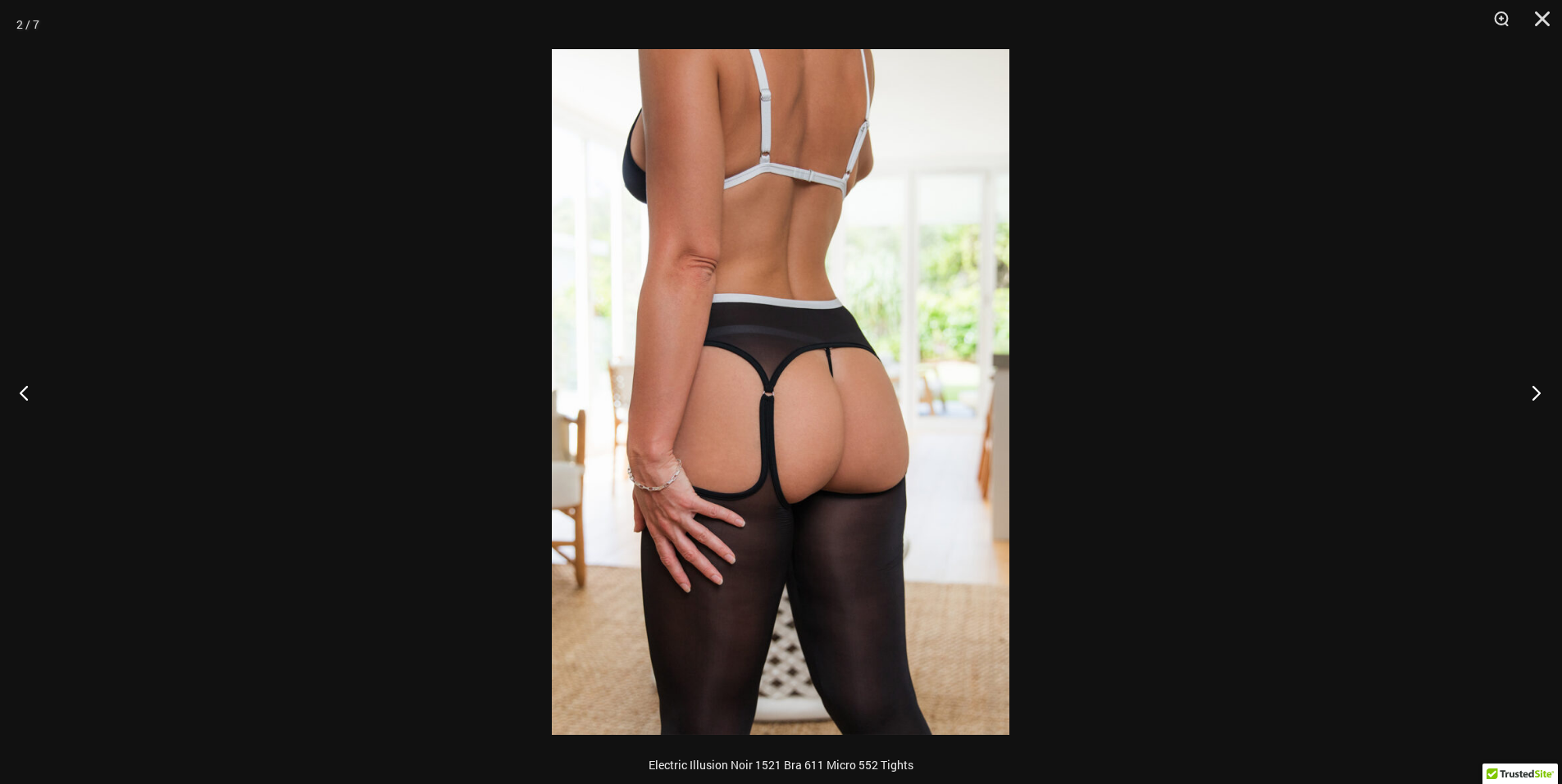
click at [1530, 393] on button "Next" at bounding box center [1531, 392] width 62 height 82
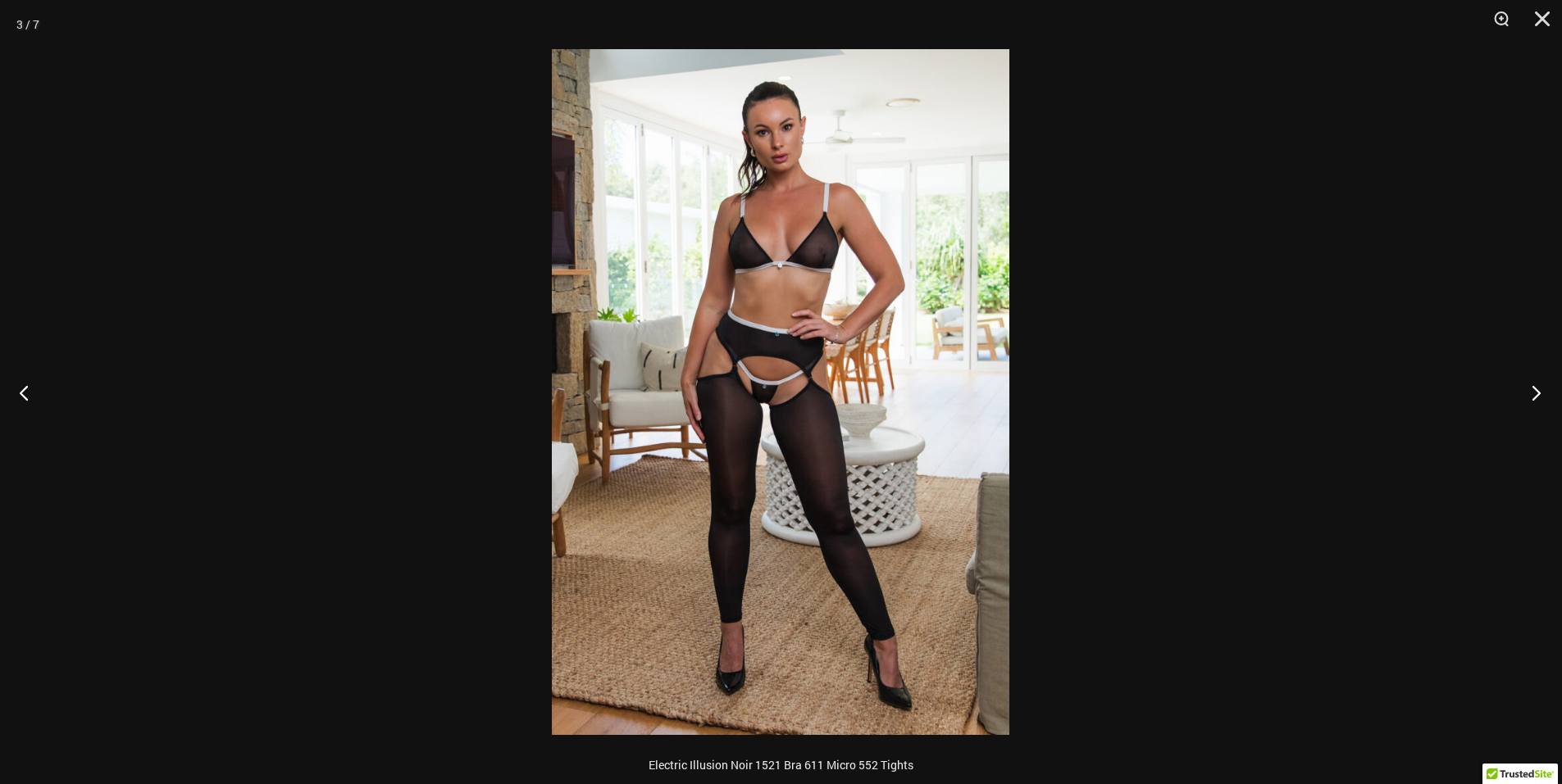
click at [1541, 394] on button "Next" at bounding box center [1531, 392] width 62 height 82
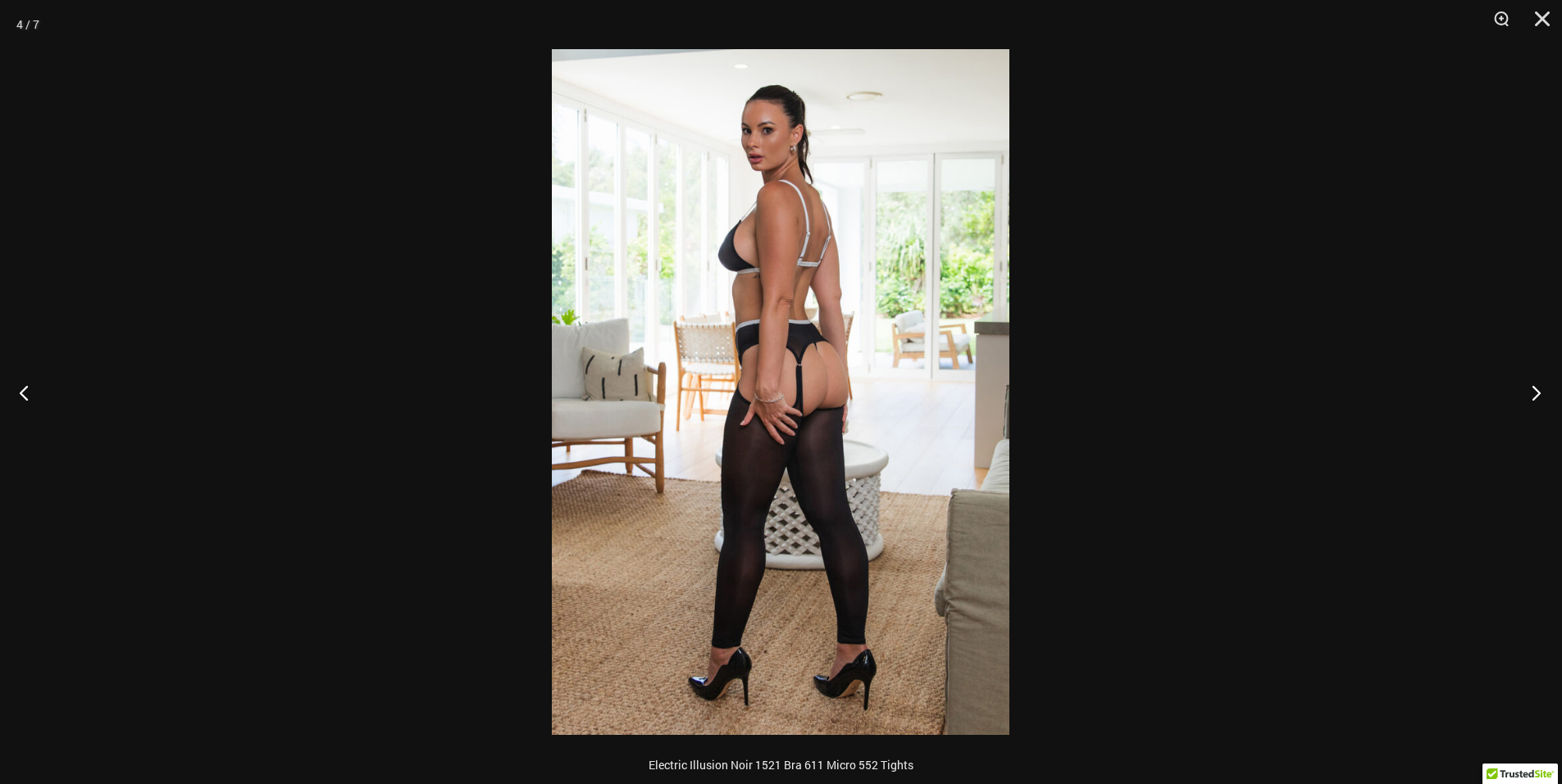
click at [1541, 394] on button "Next" at bounding box center [1531, 392] width 62 height 82
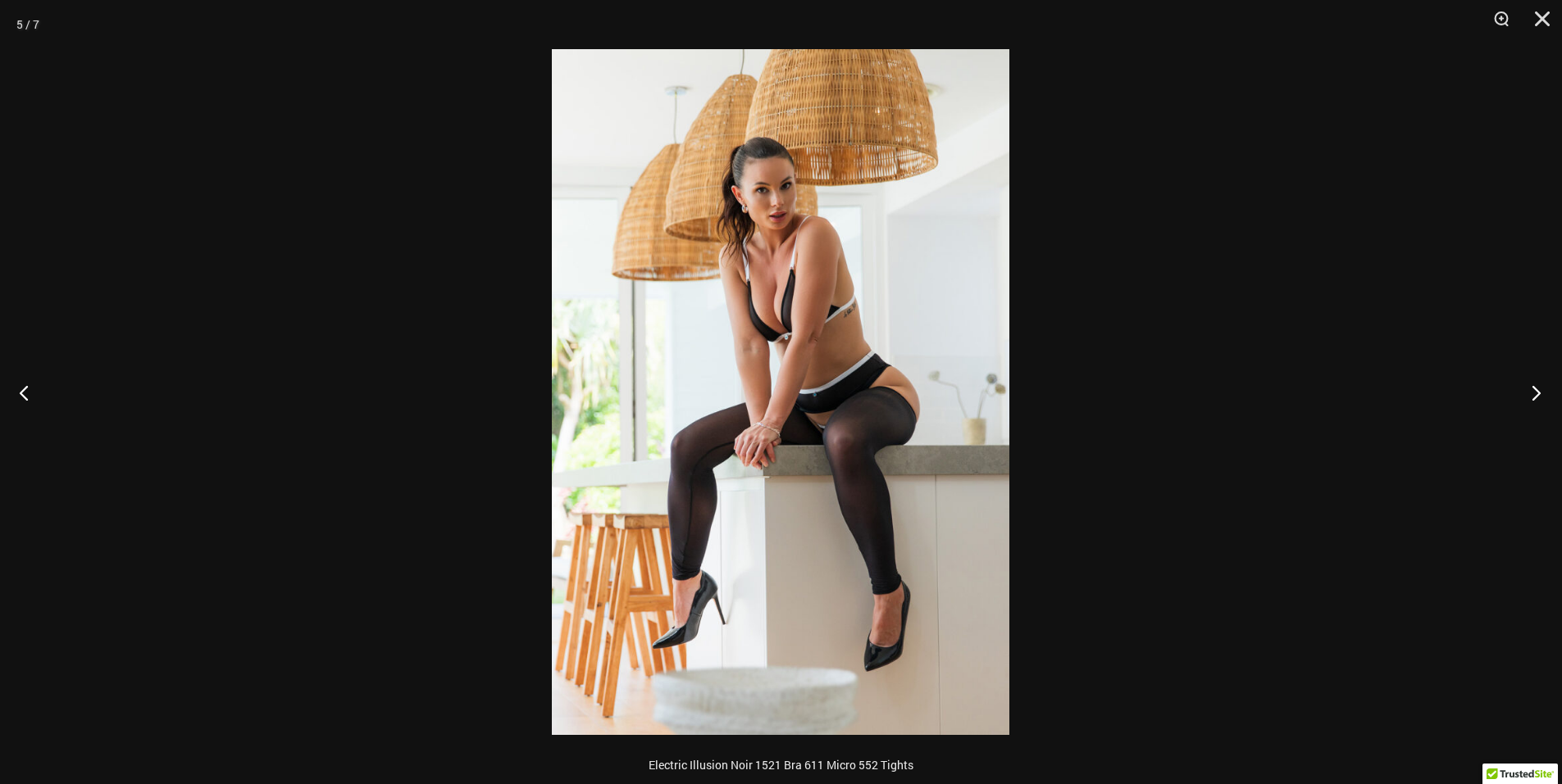
click at [1540, 396] on button "Next" at bounding box center [1531, 392] width 62 height 82
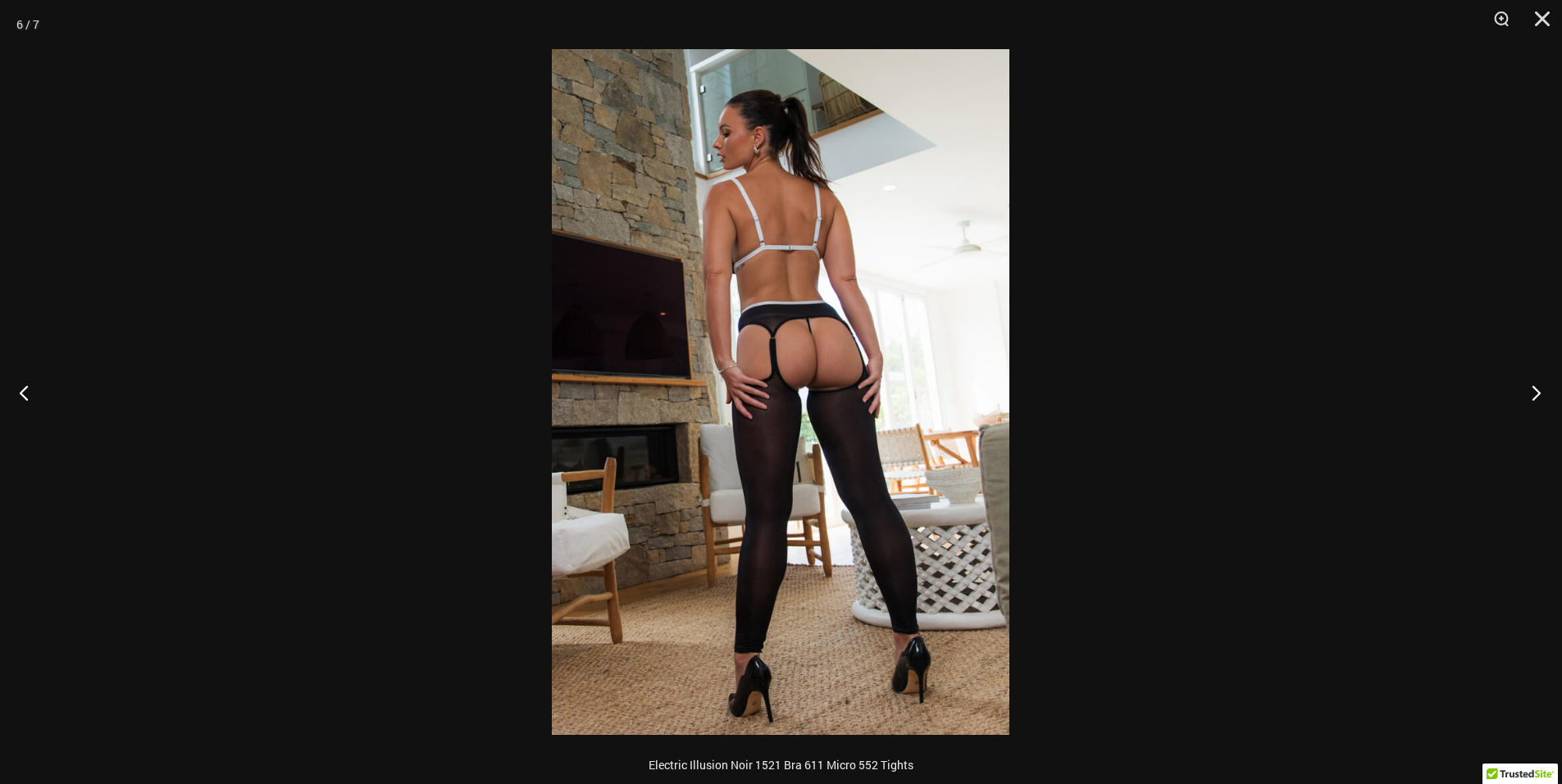
click at [1540, 396] on button "Next" at bounding box center [1531, 392] width 62 height 82
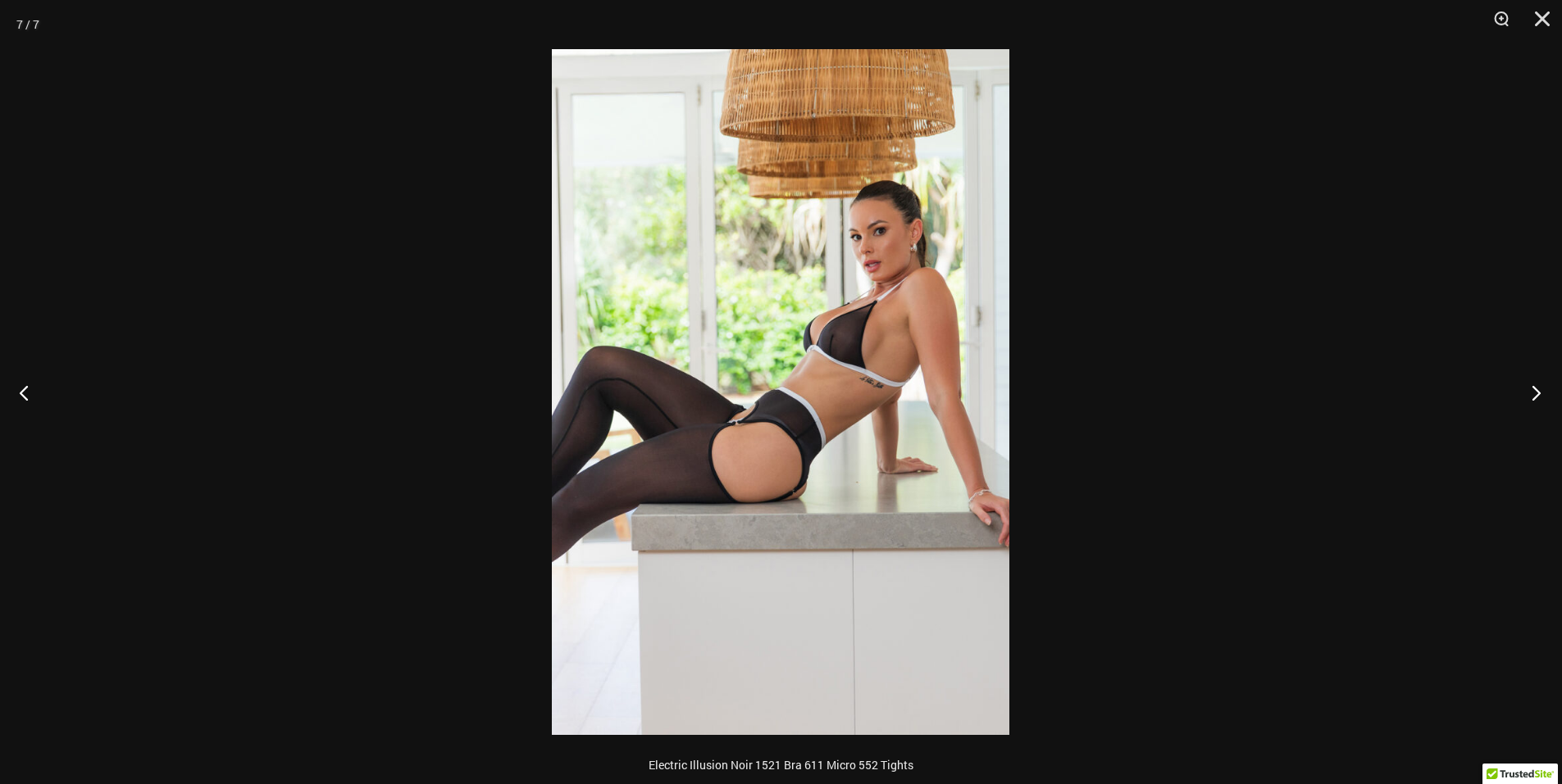
click at [1540, 396] on button "Next" at bounding box center [1531, 392] width 62 height 82
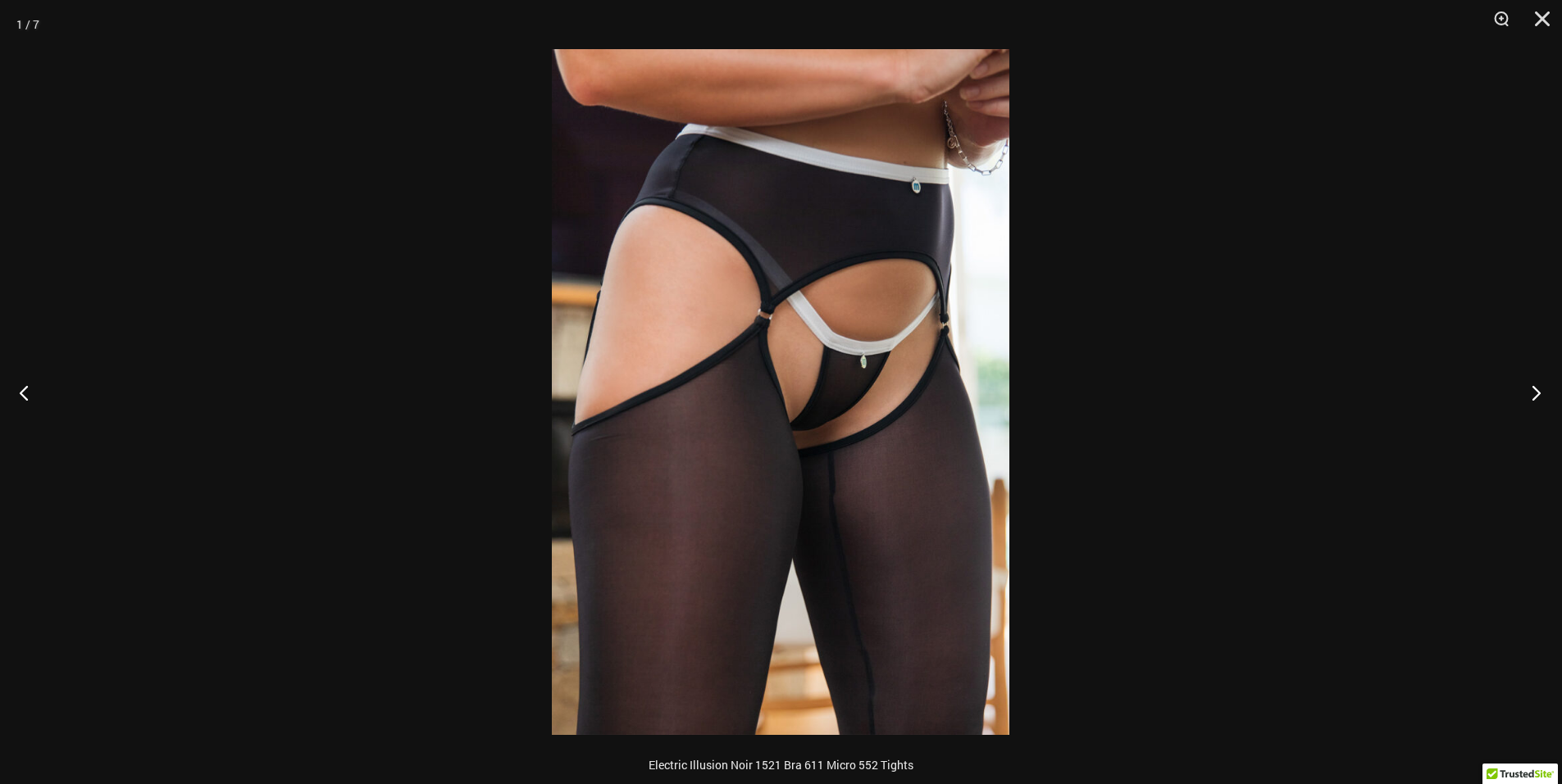
click at [1540, 396] on button "Next" at bounding box center [1531, 392] width 62 height 82
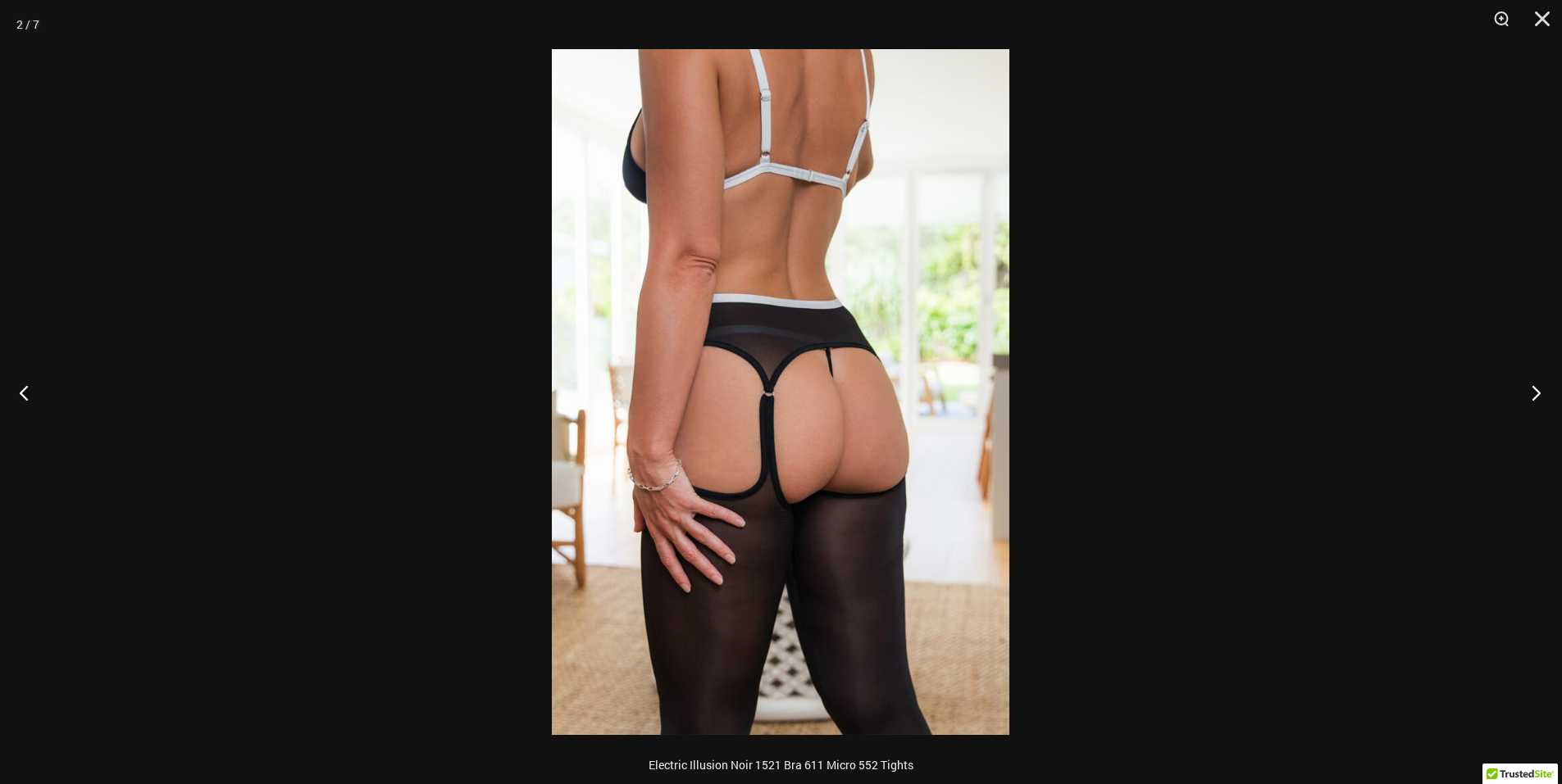
click at [1540, 397] on button "Next" at bounding box center [1531, 392] width 62 height 82
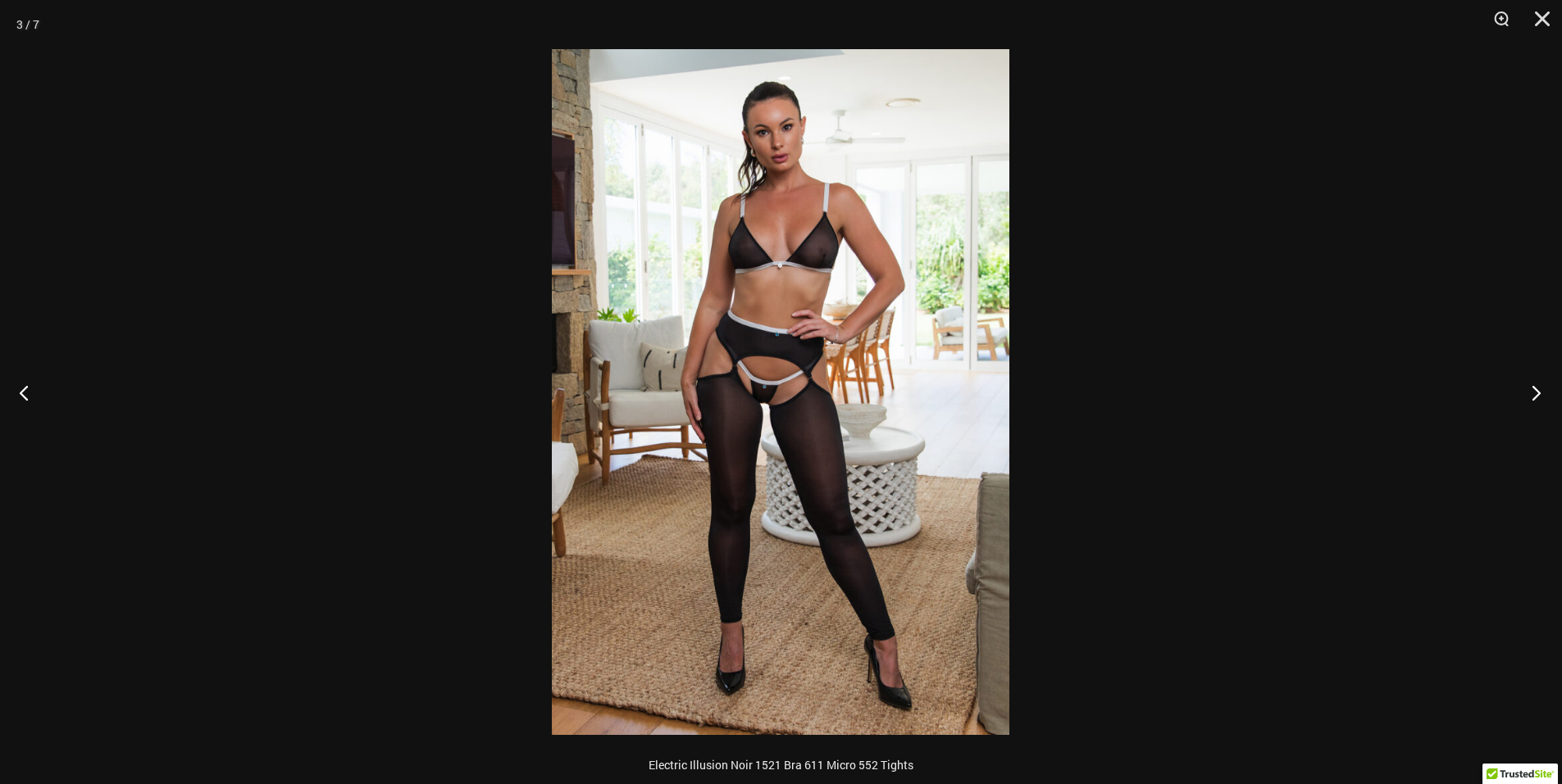
click at [1540, 397] on button "Next" at bounding box center [1531, 392] width 62 height 82
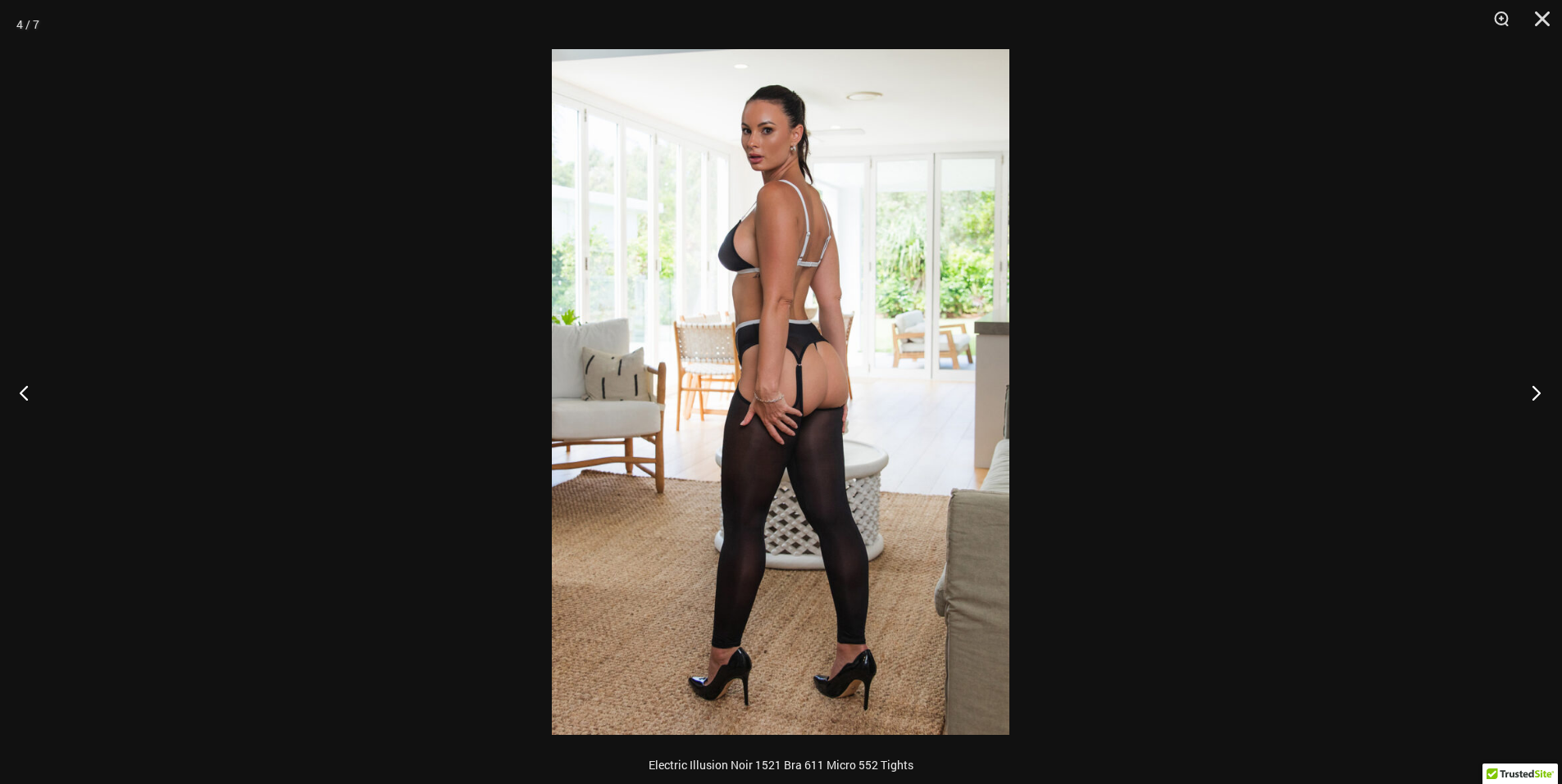
click at [1540, 397] on button "Next" at bounding box center [1531, 392] width 62 height 82
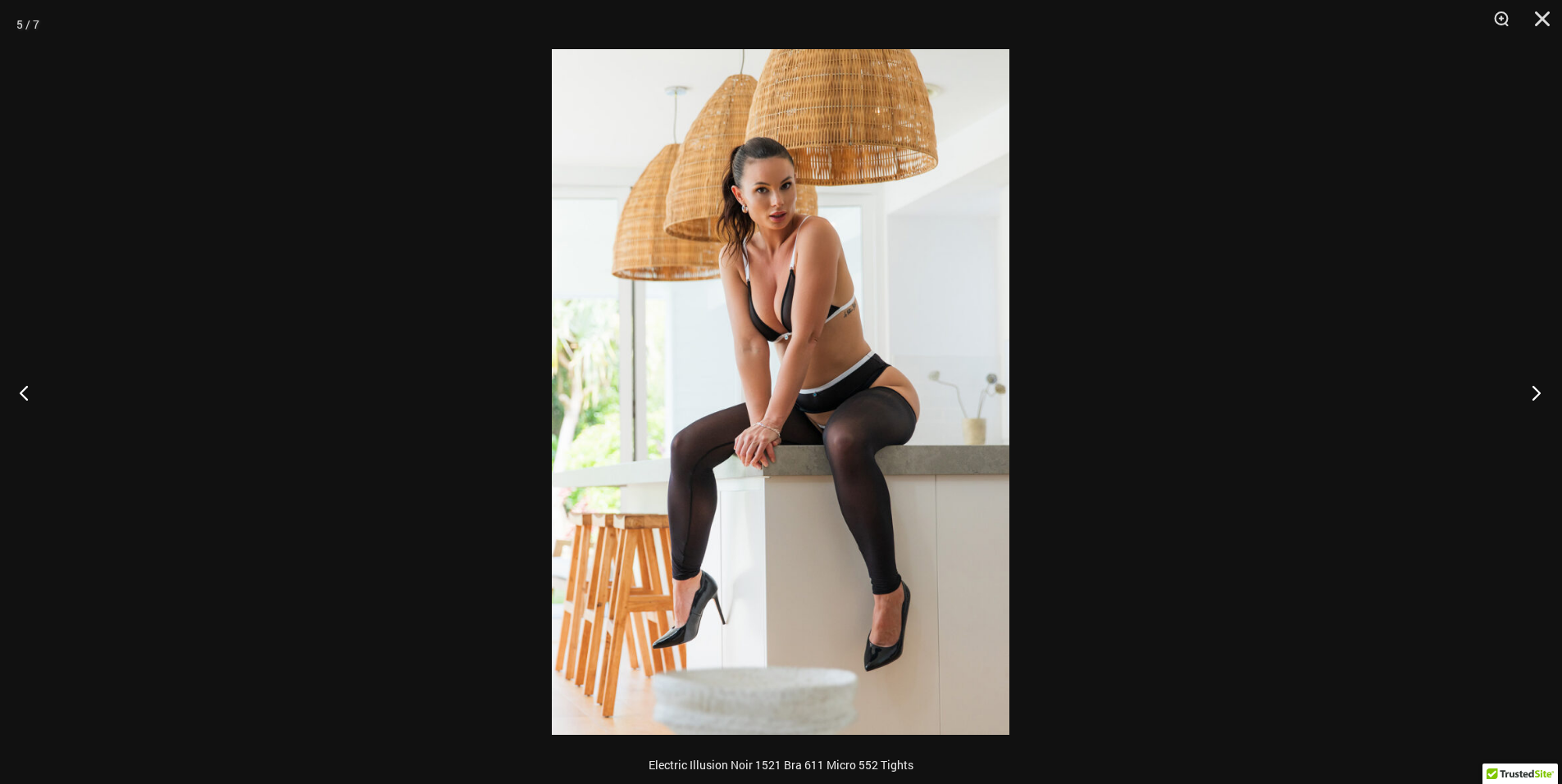
click at [1540, 397] on button "Next" at bounding box center [1531, 392] width 62 height 82
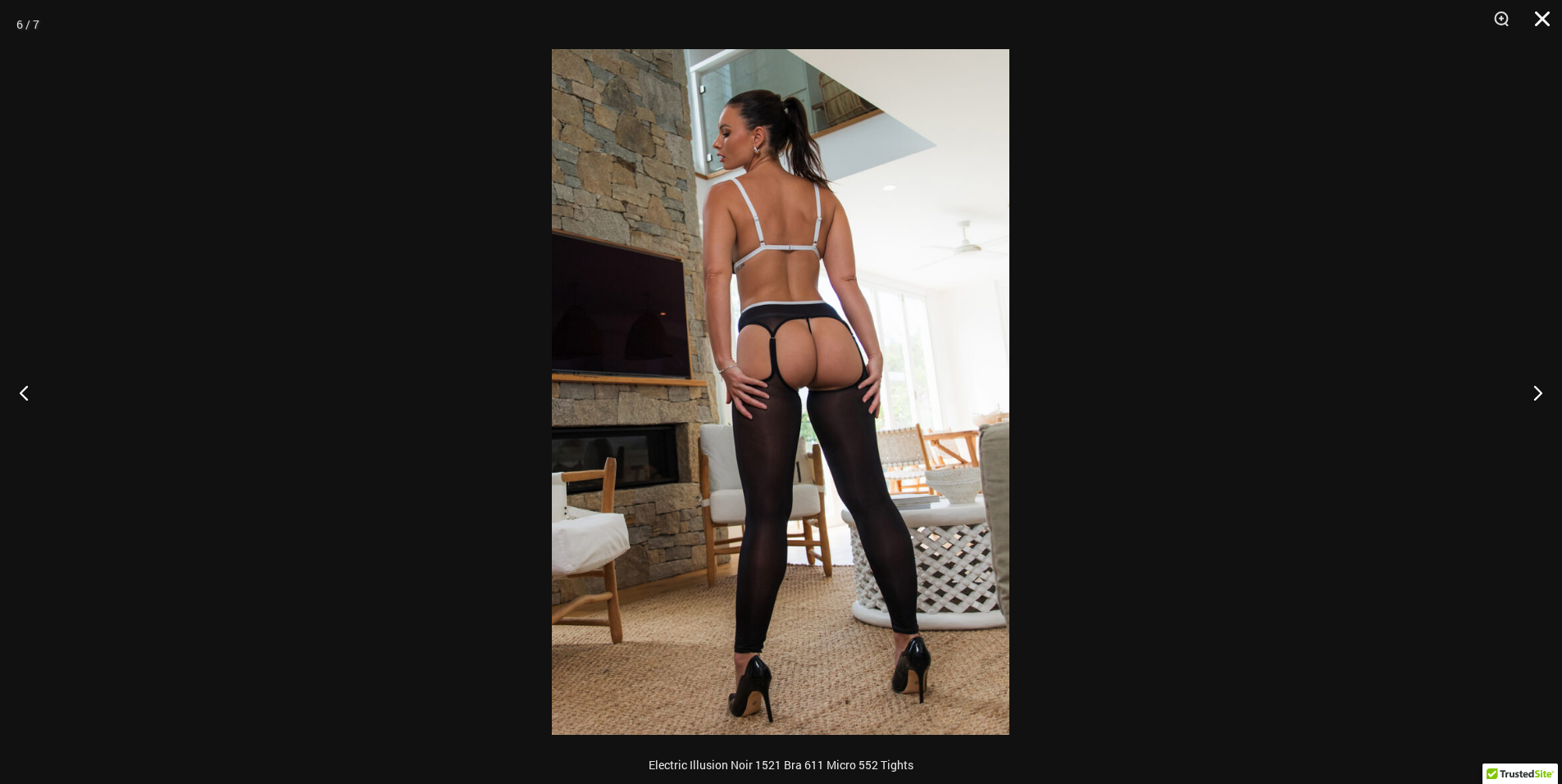
click at [1549, 18] on button "Close" at bounding box center [1536, 24] width 41 height 49
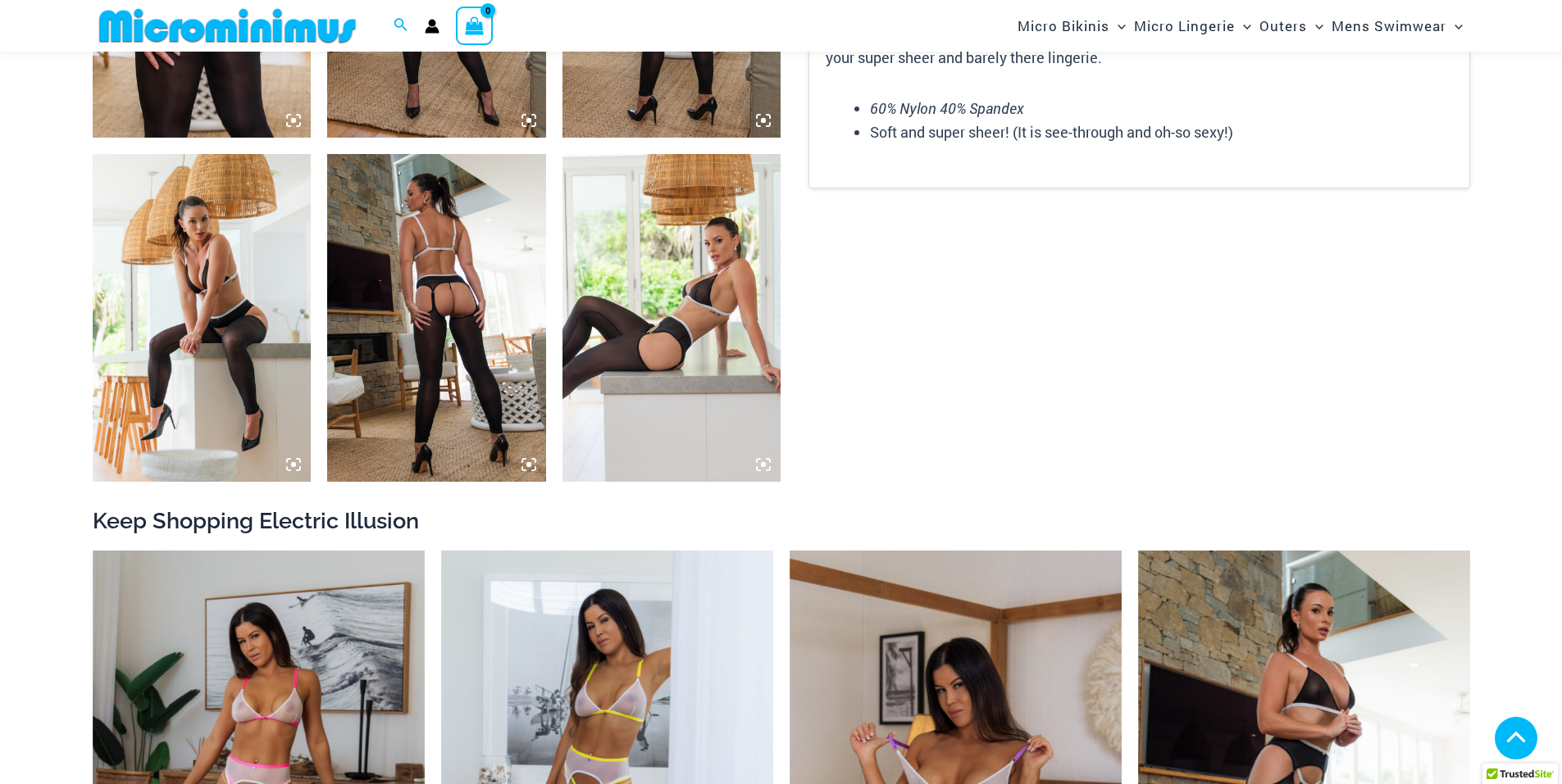
scroll to position [1624, 0]
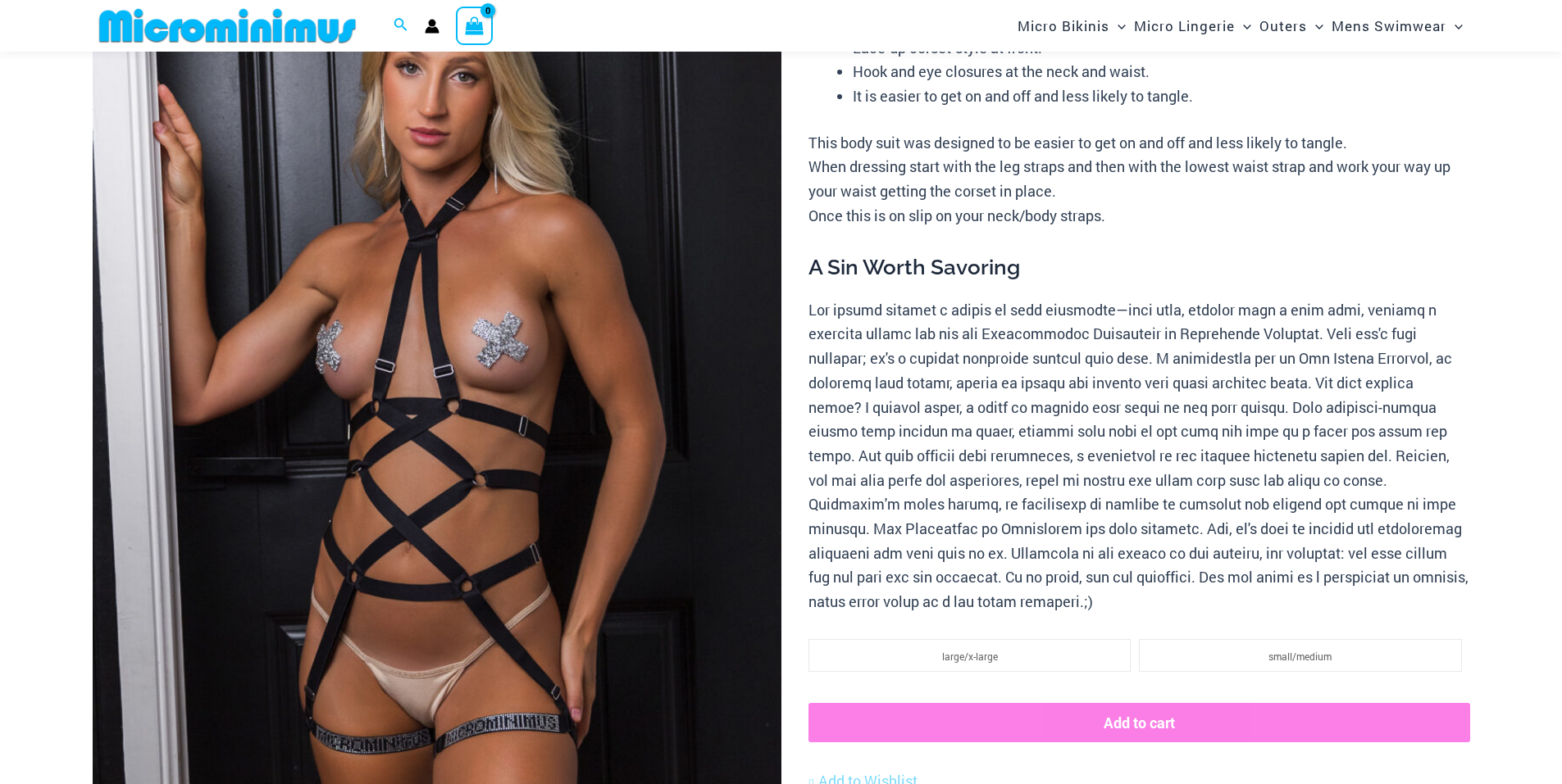
scroll to position [313, 0]
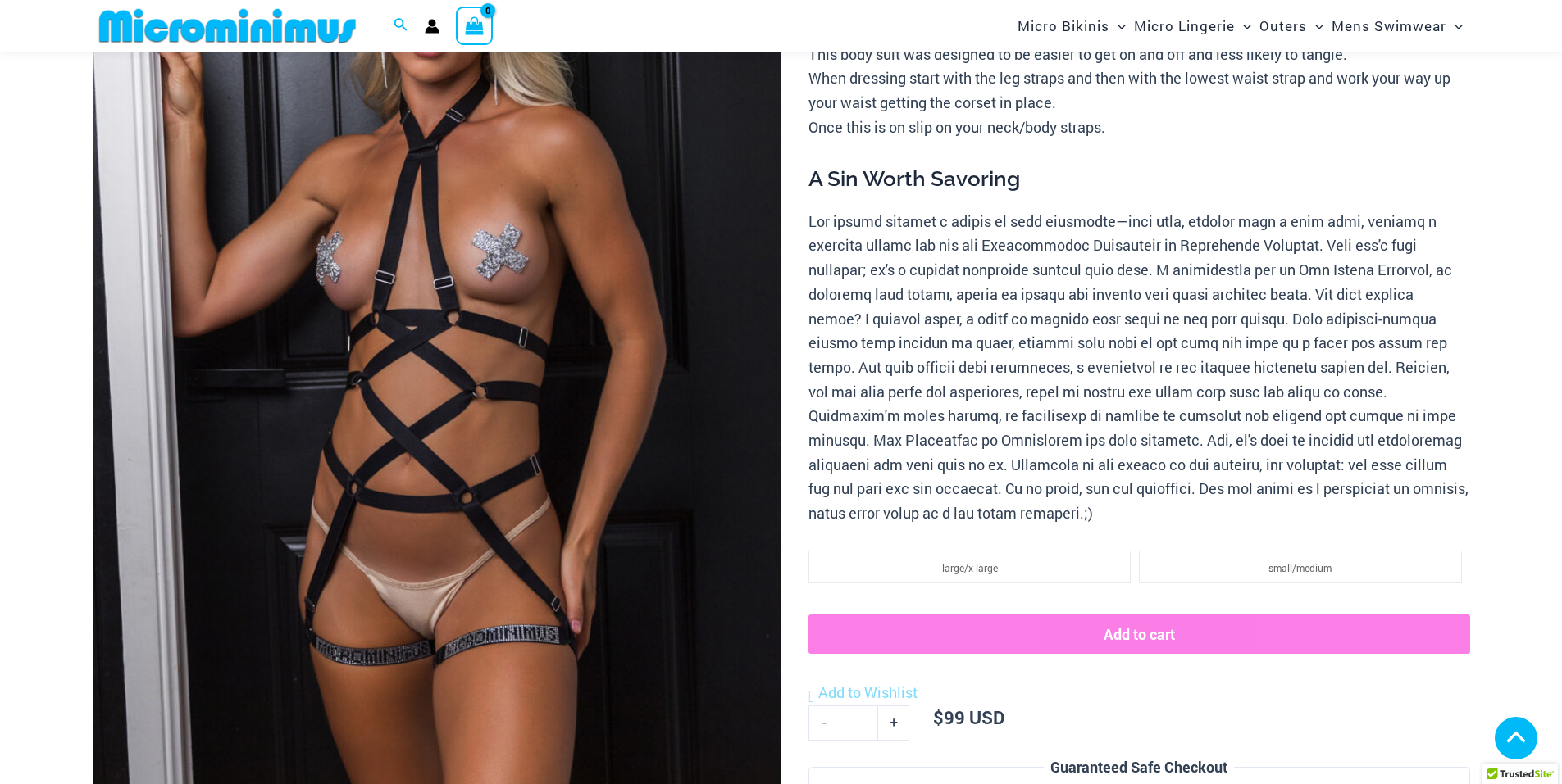
click at [456, 374] on img at bounding box center [437, 352] width 689 height 1032
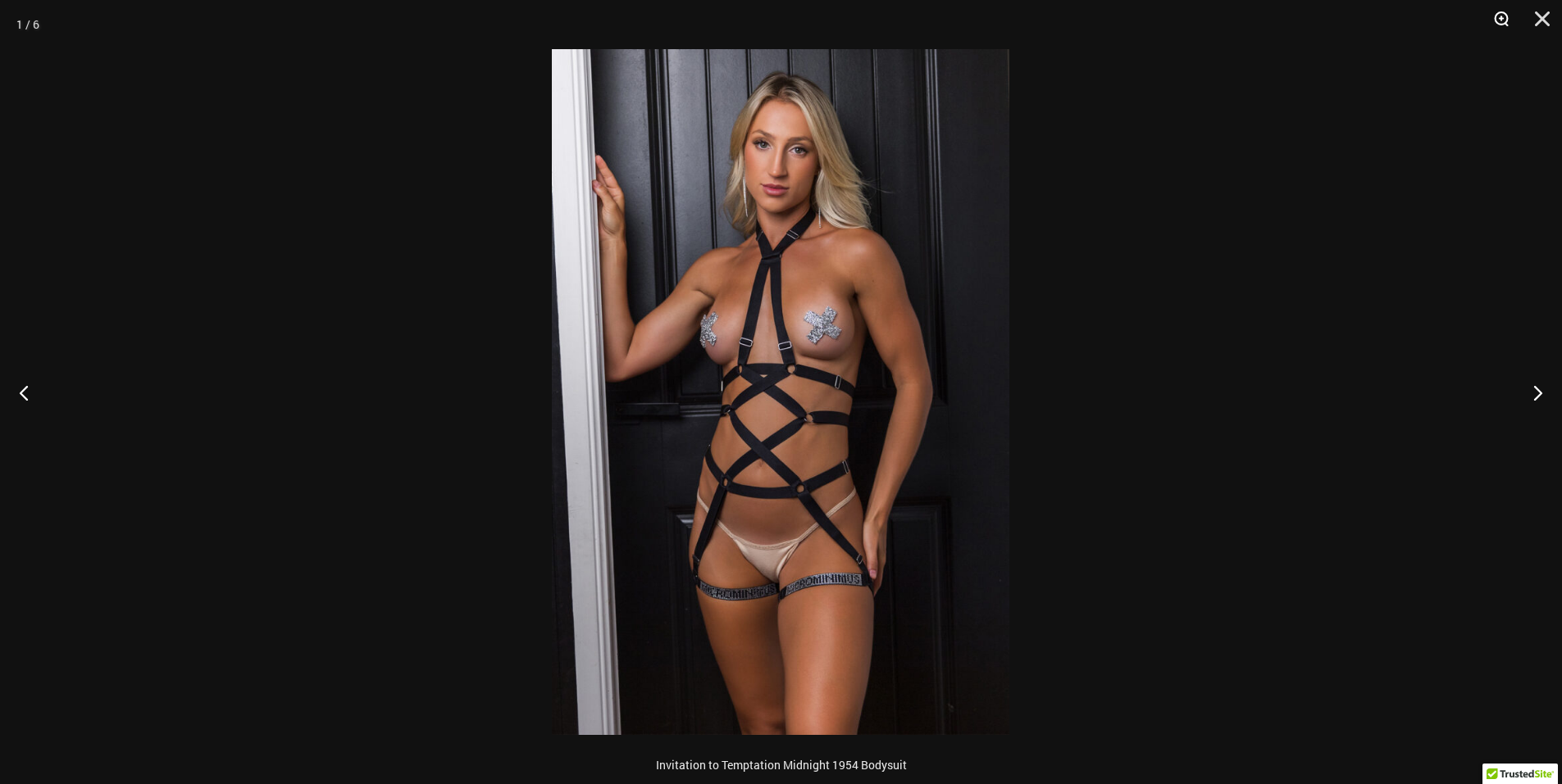
click at [1504, 22] on button "Zoom" at bounding box center [1495, 24] width 41 height 49
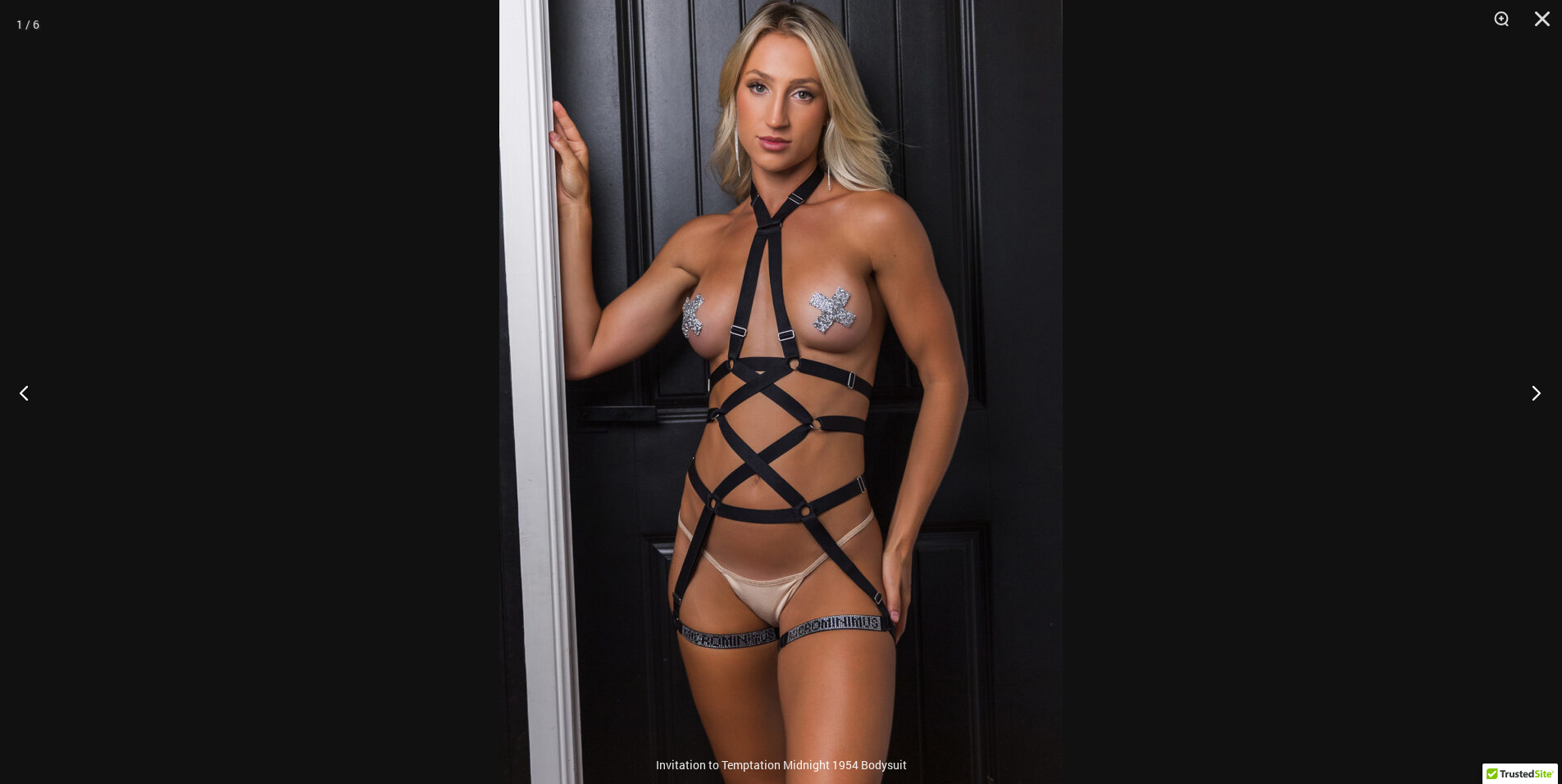
click at [1537, 390] on button "Next" at bounding box center [1531, 392] width 62 height 82
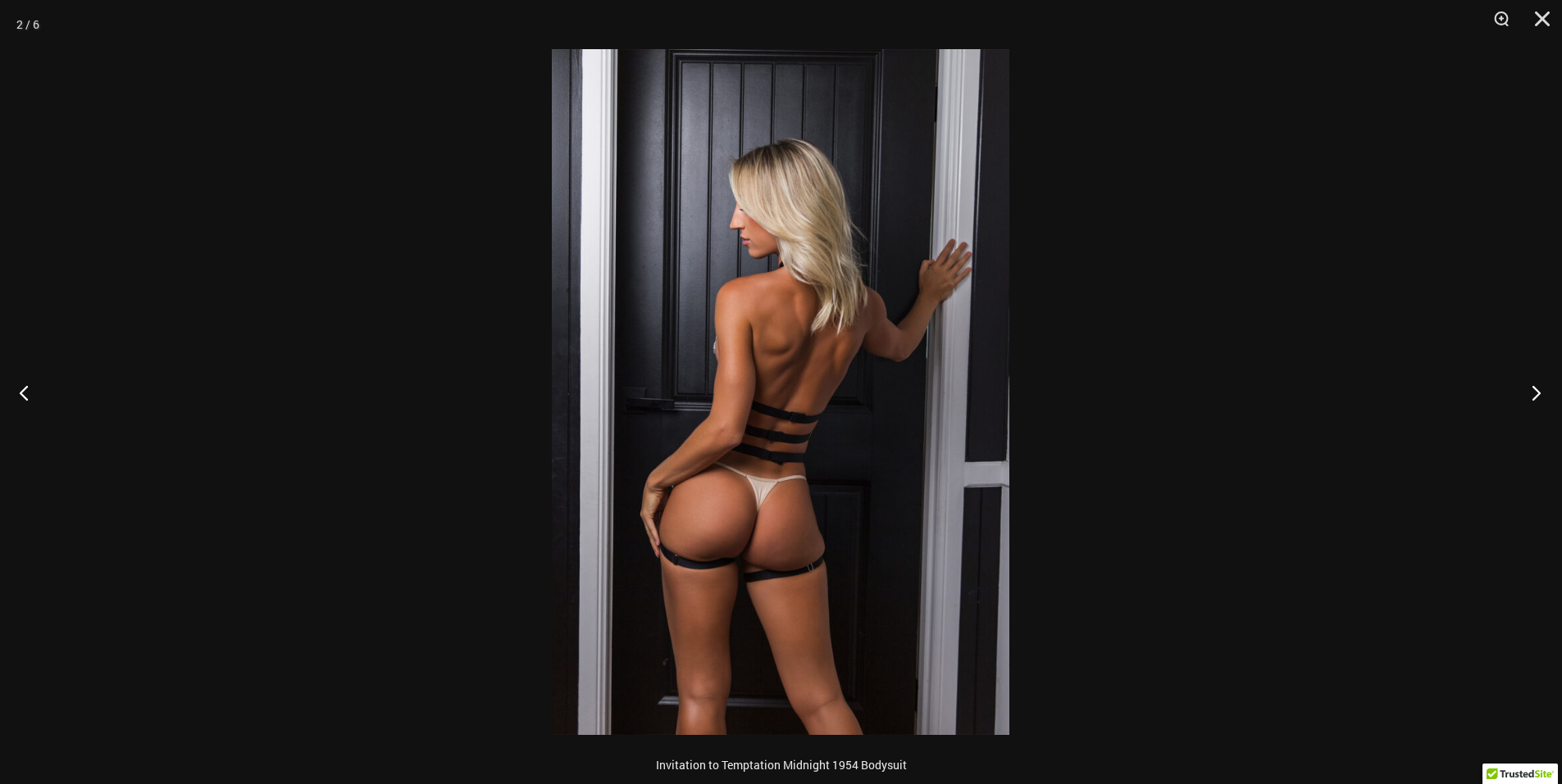
click at [1537, 390] on button "Next" at bounding box center [1531, 392] width 62 height 82
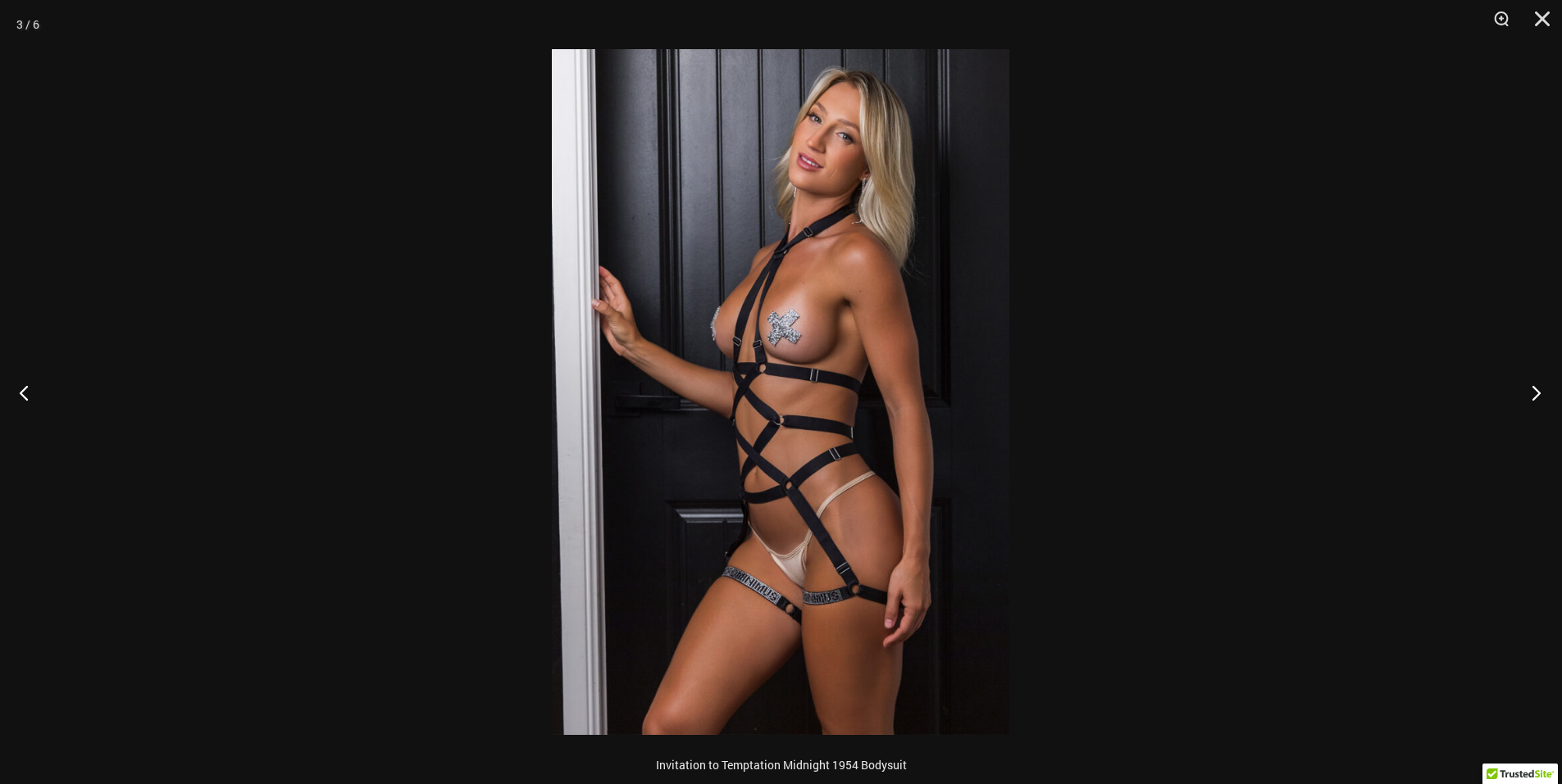
click at [1537, 390] on button "Next" at bounding box center [1531, 392] width 62 height 82
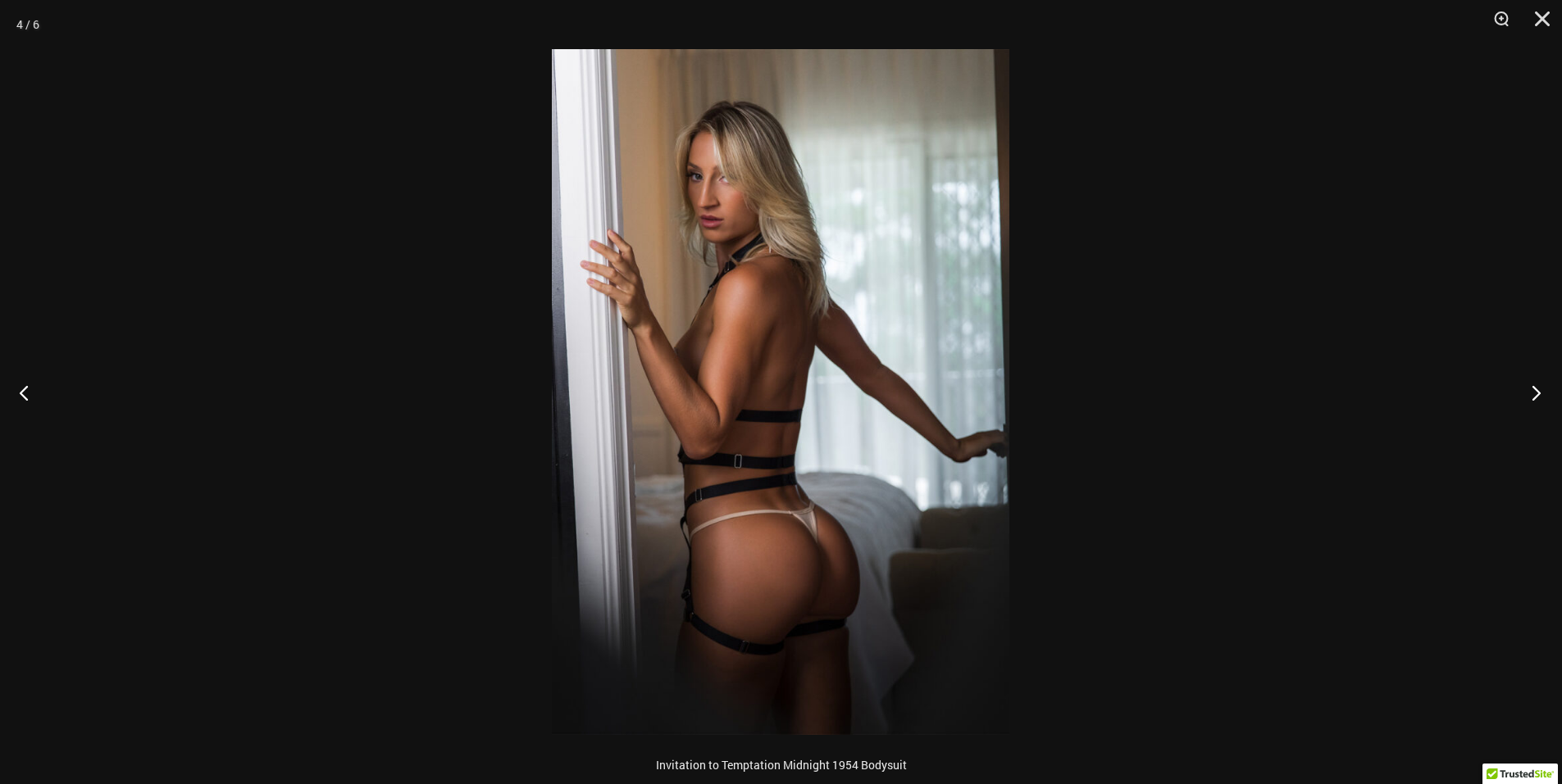
click at [1537, 390] on button "Next" at bounding box center [1531, 392] width 62 height 82
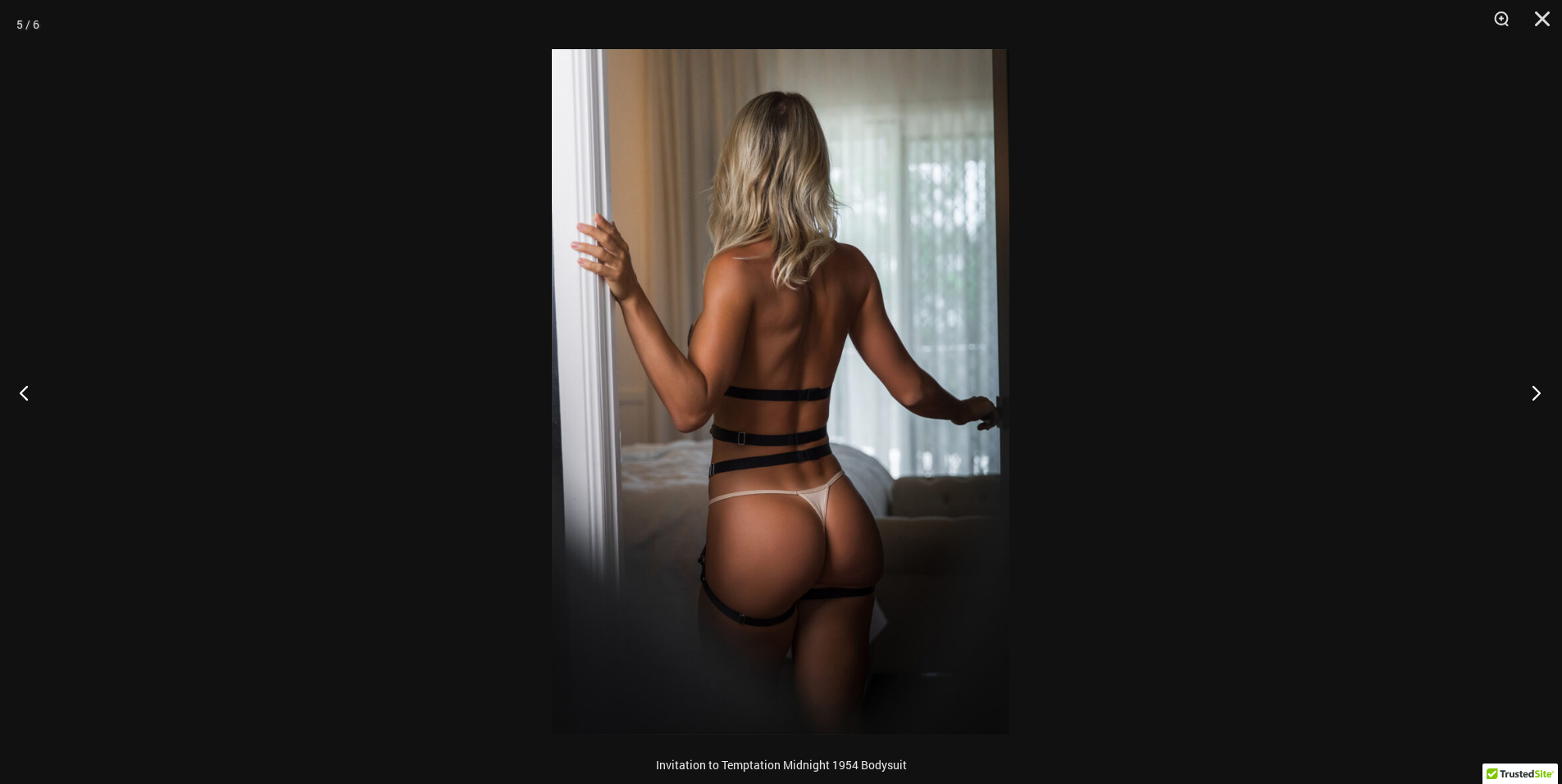
click at [1537, 390] on button "Next" at bounding box center [1531, 392] width 62 height 82
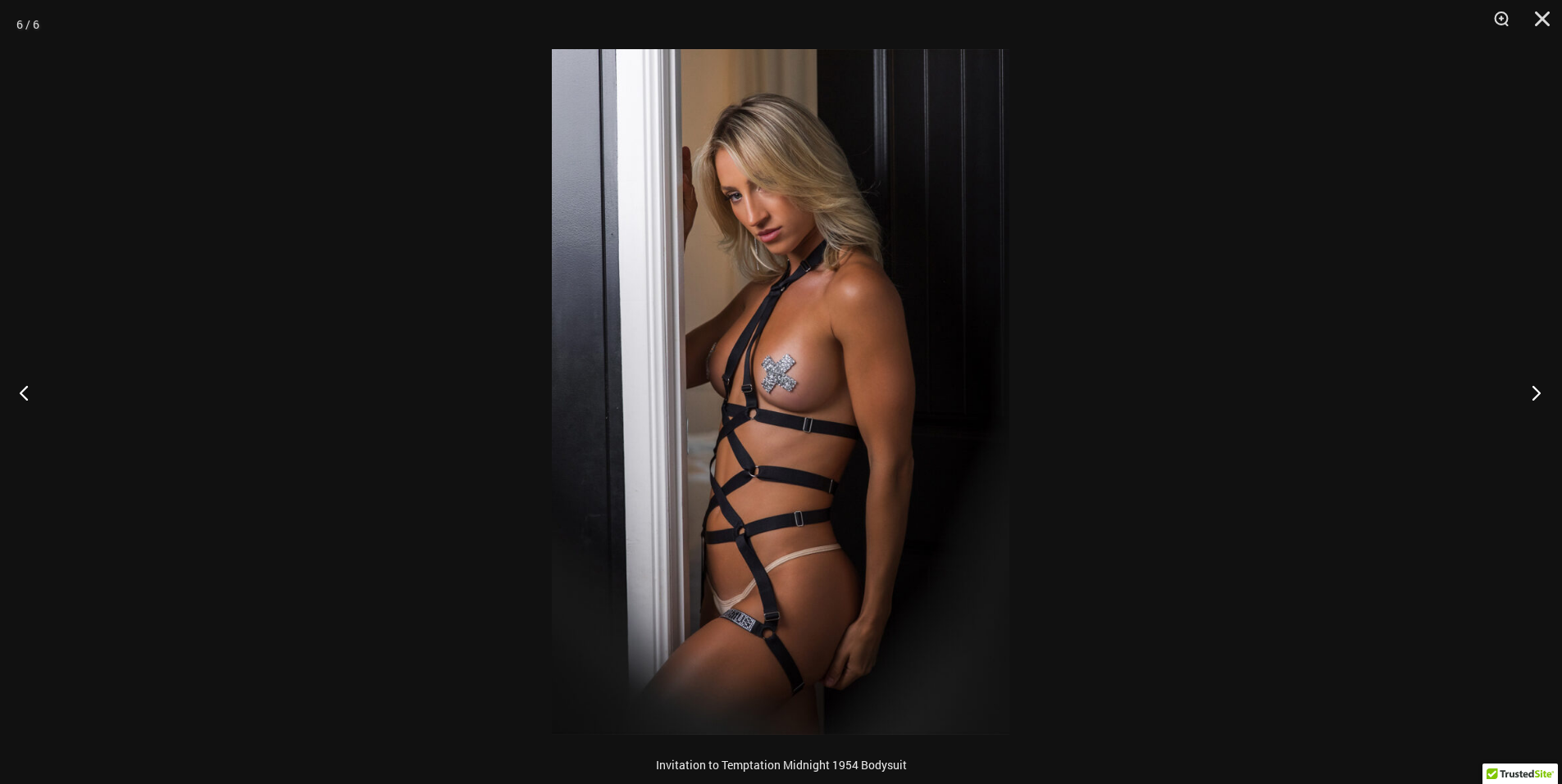
click at [1537, 392] on button "Next" at bounding box center [1531, 392] width 62 height 82
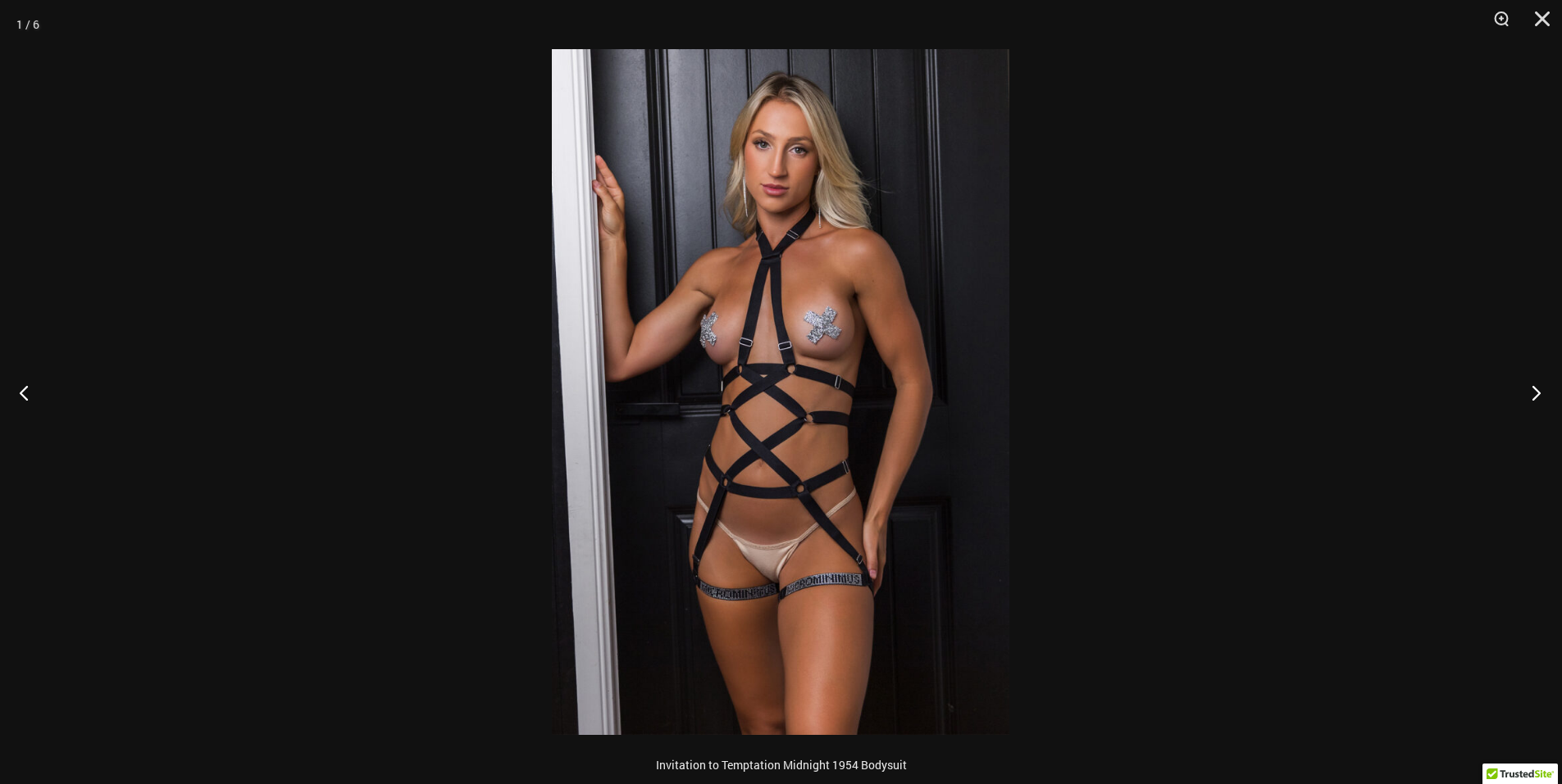
click at [1537, 392] on button "Next" at bounding box center [1531, 392] width 62 height 82
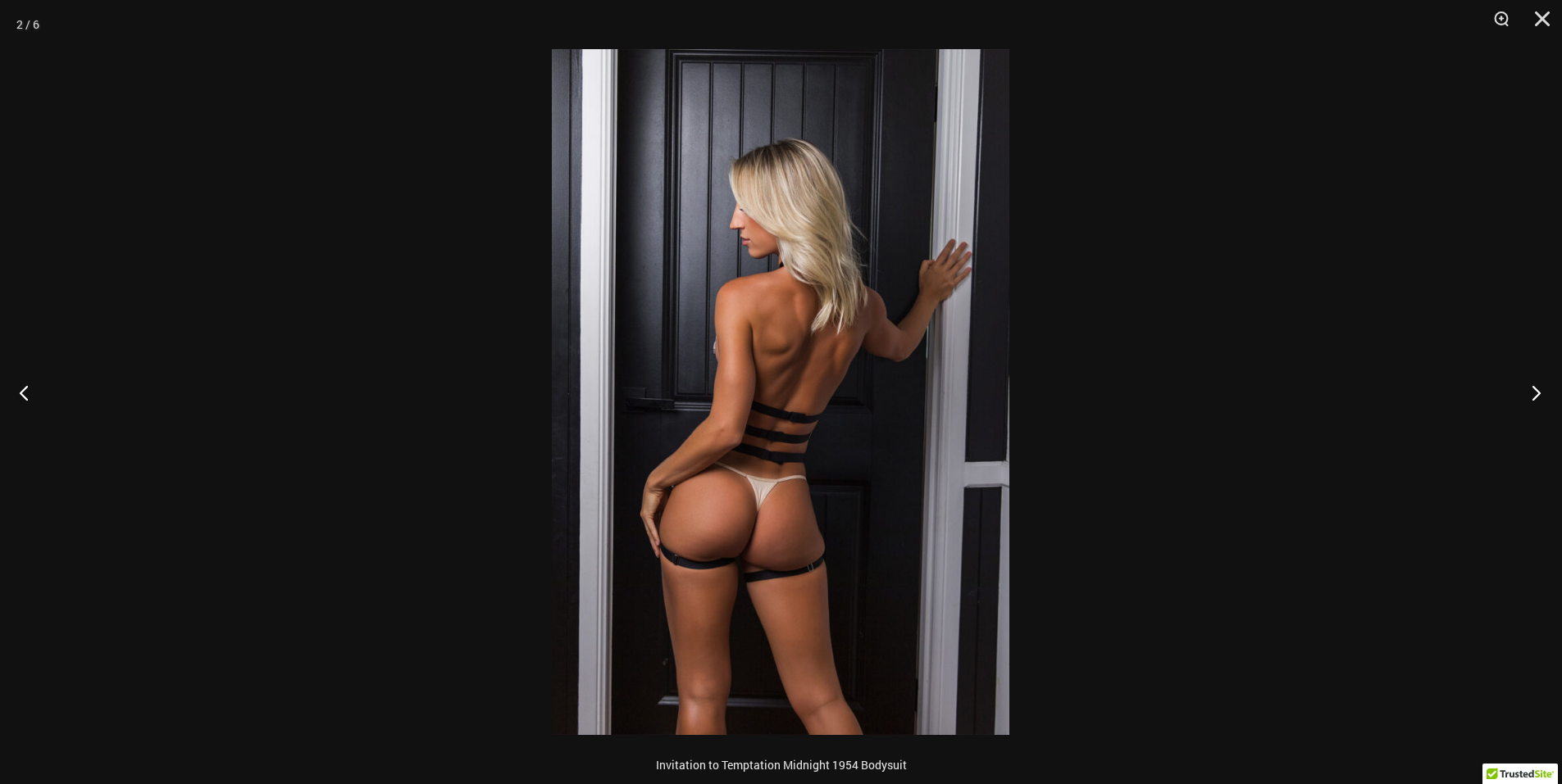
click at [1537, 392] on button "Next" at bounding box center [1531, 392] width 62 height 82
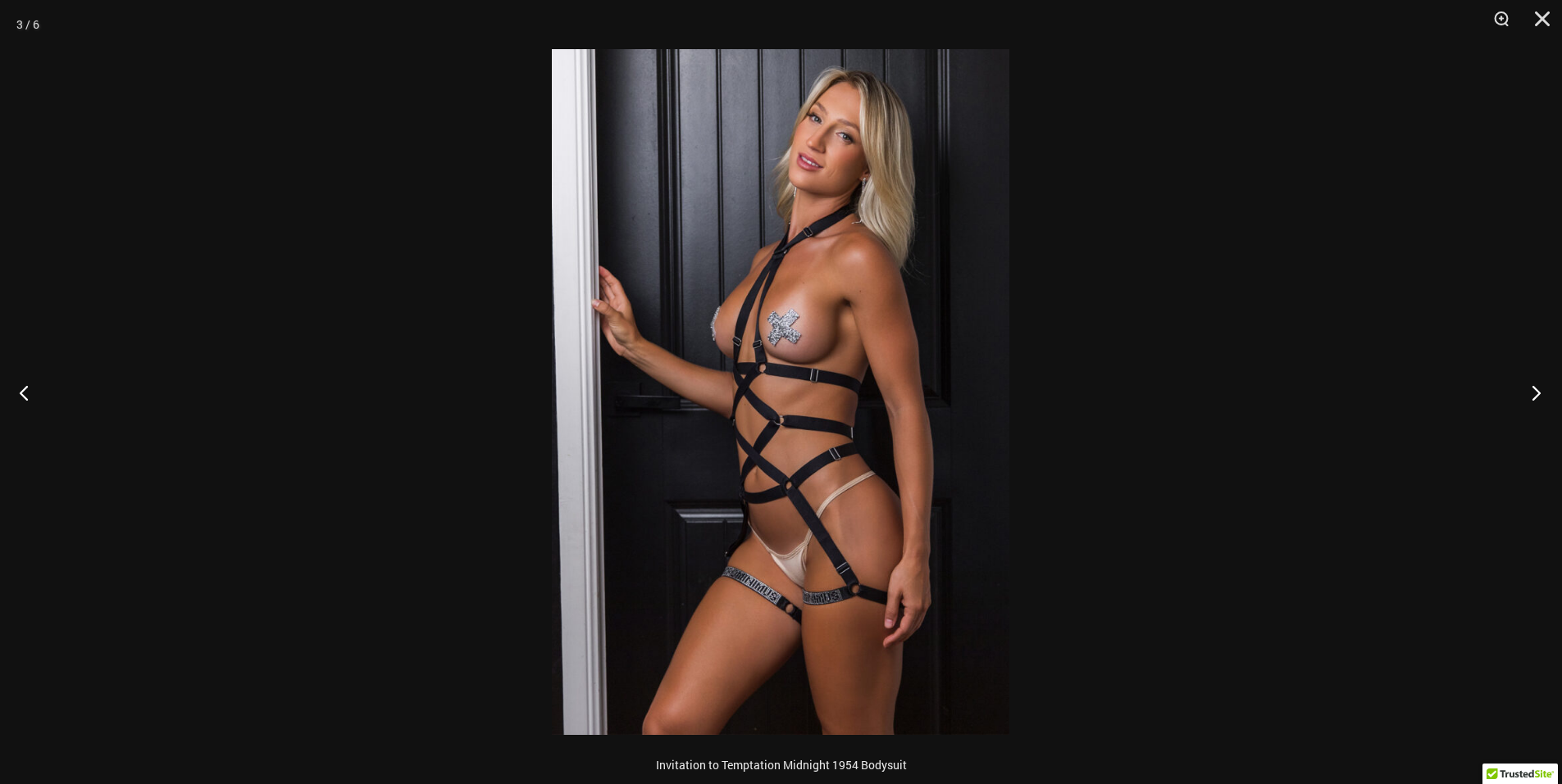
click at [1537, 392] on button "Next" at bounding box center [1531, 392] width 62 height 82
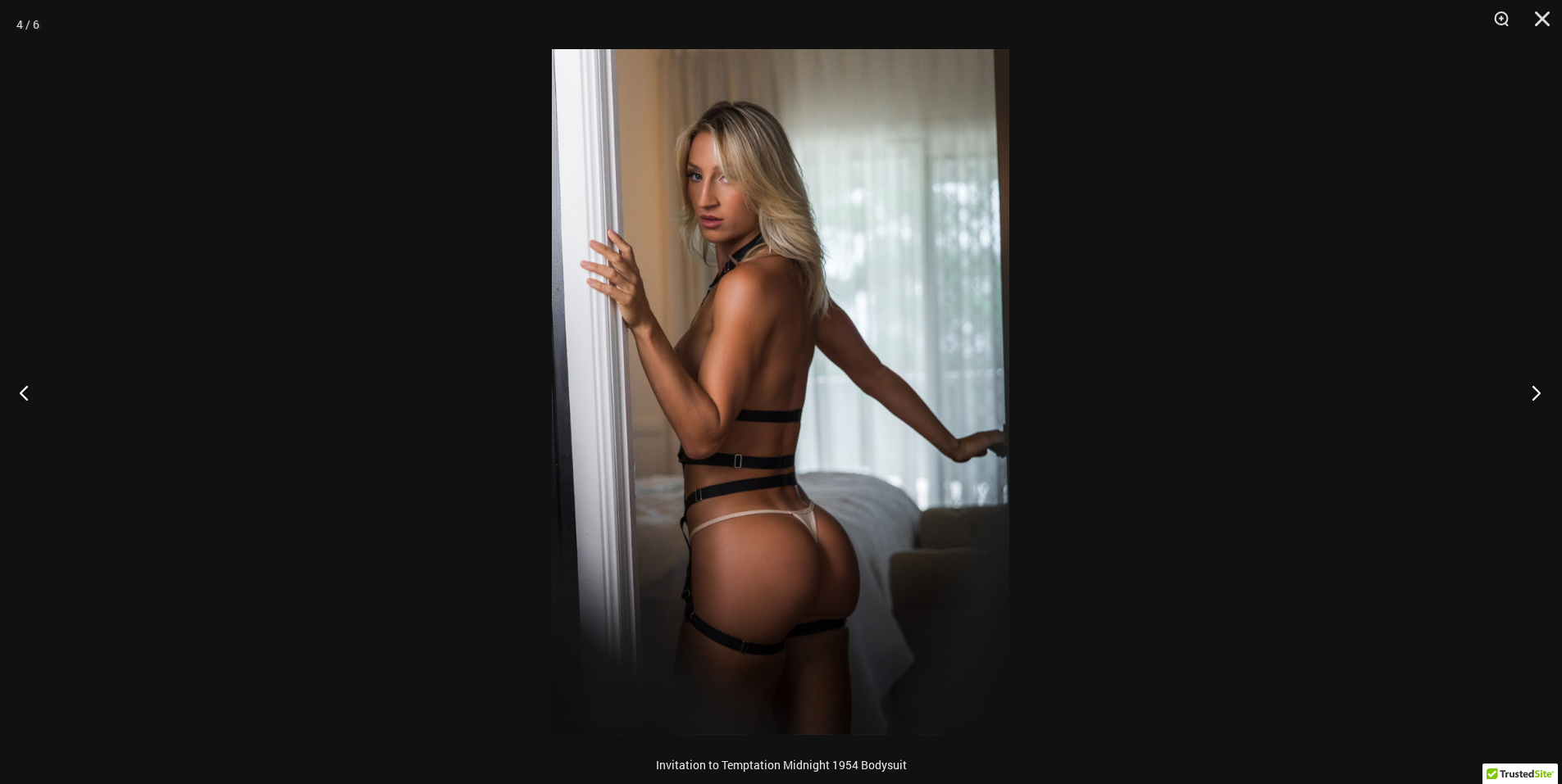
click at [1537, 392] on button "Next" at bounding box center [1531, 392] width 62 height 82
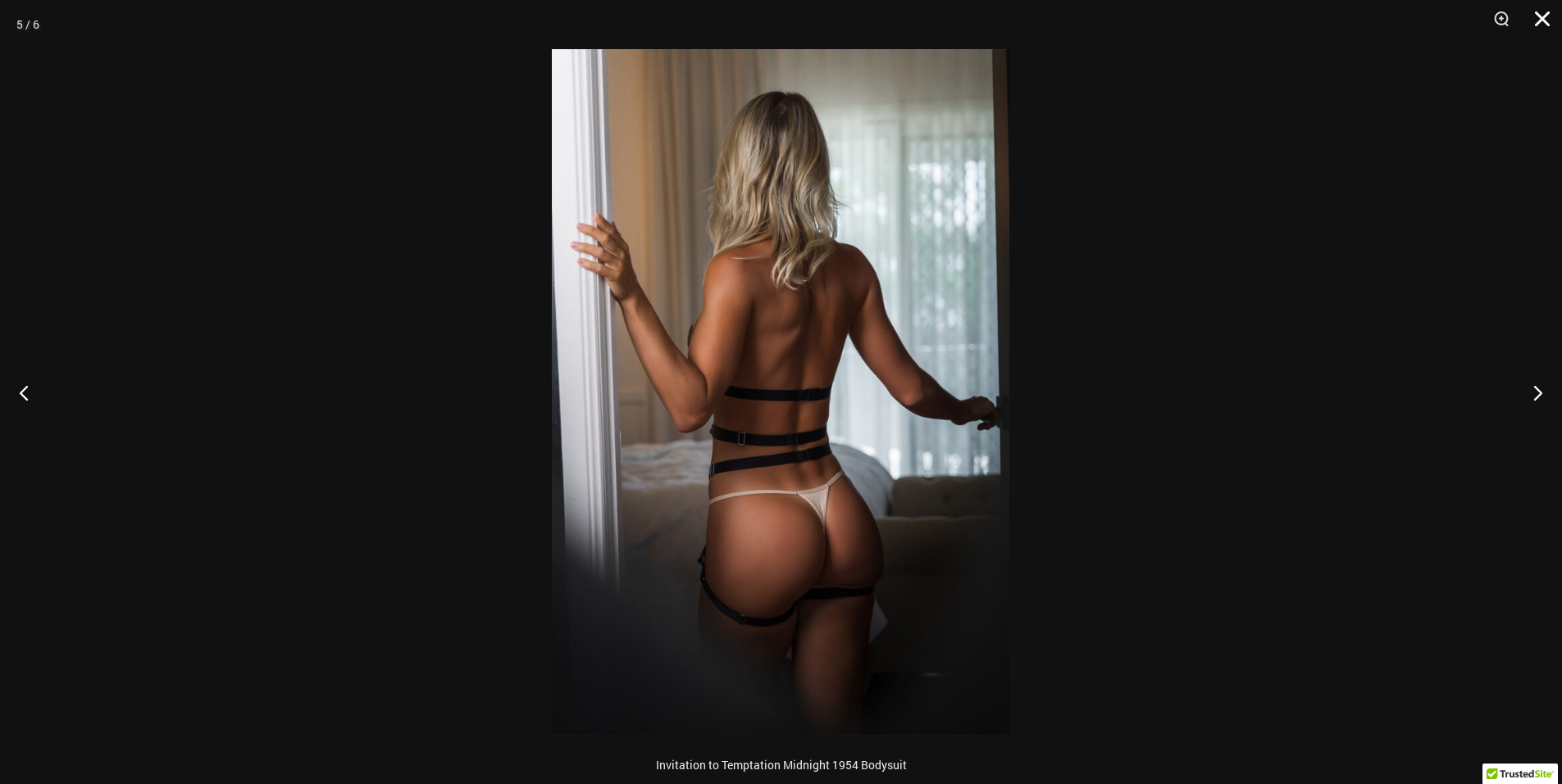
click at [1540, 25] on button "Close" at bounding box center [1536, 24] width 41 height 49
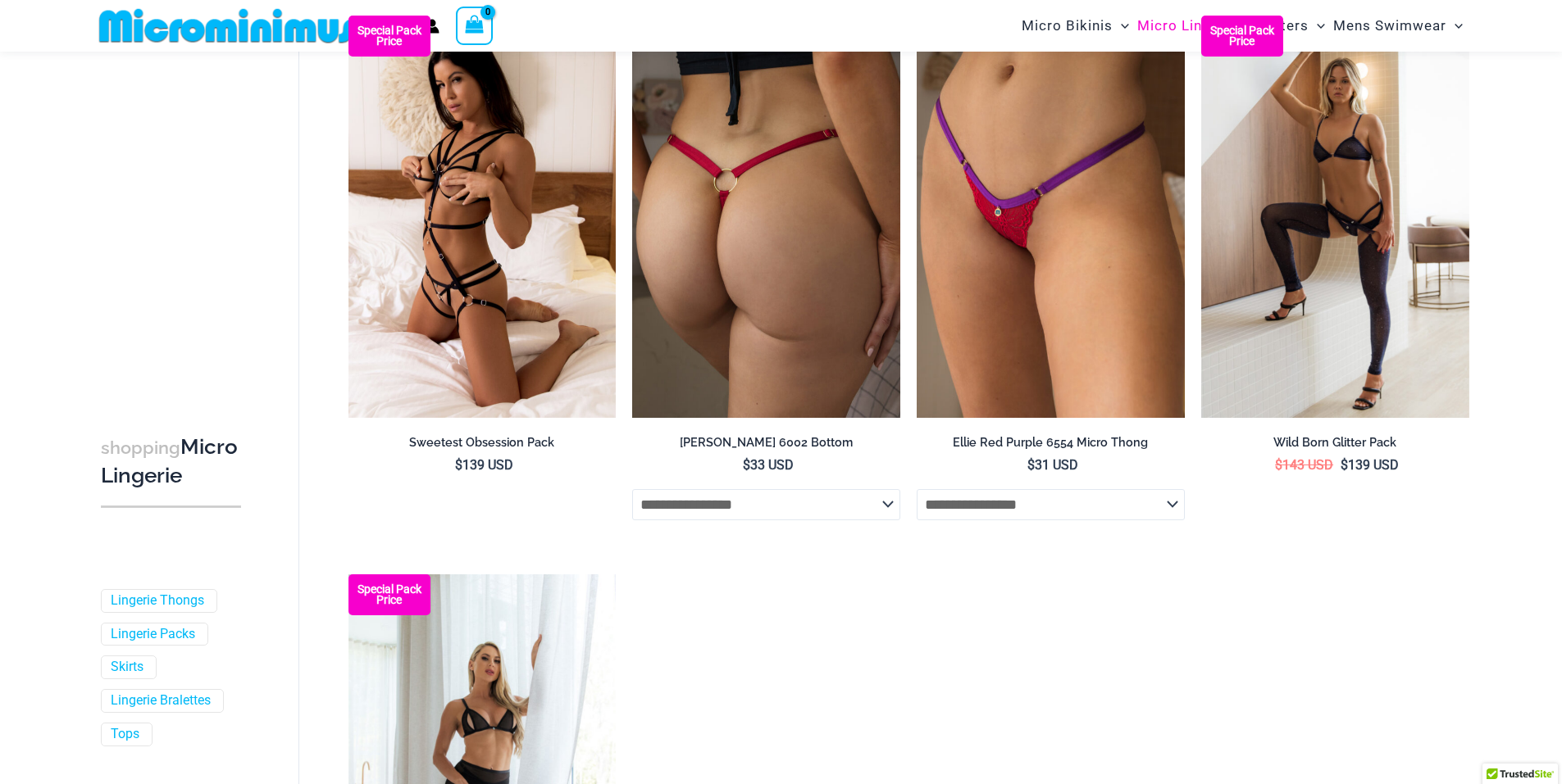
scroll to position [151, 0]
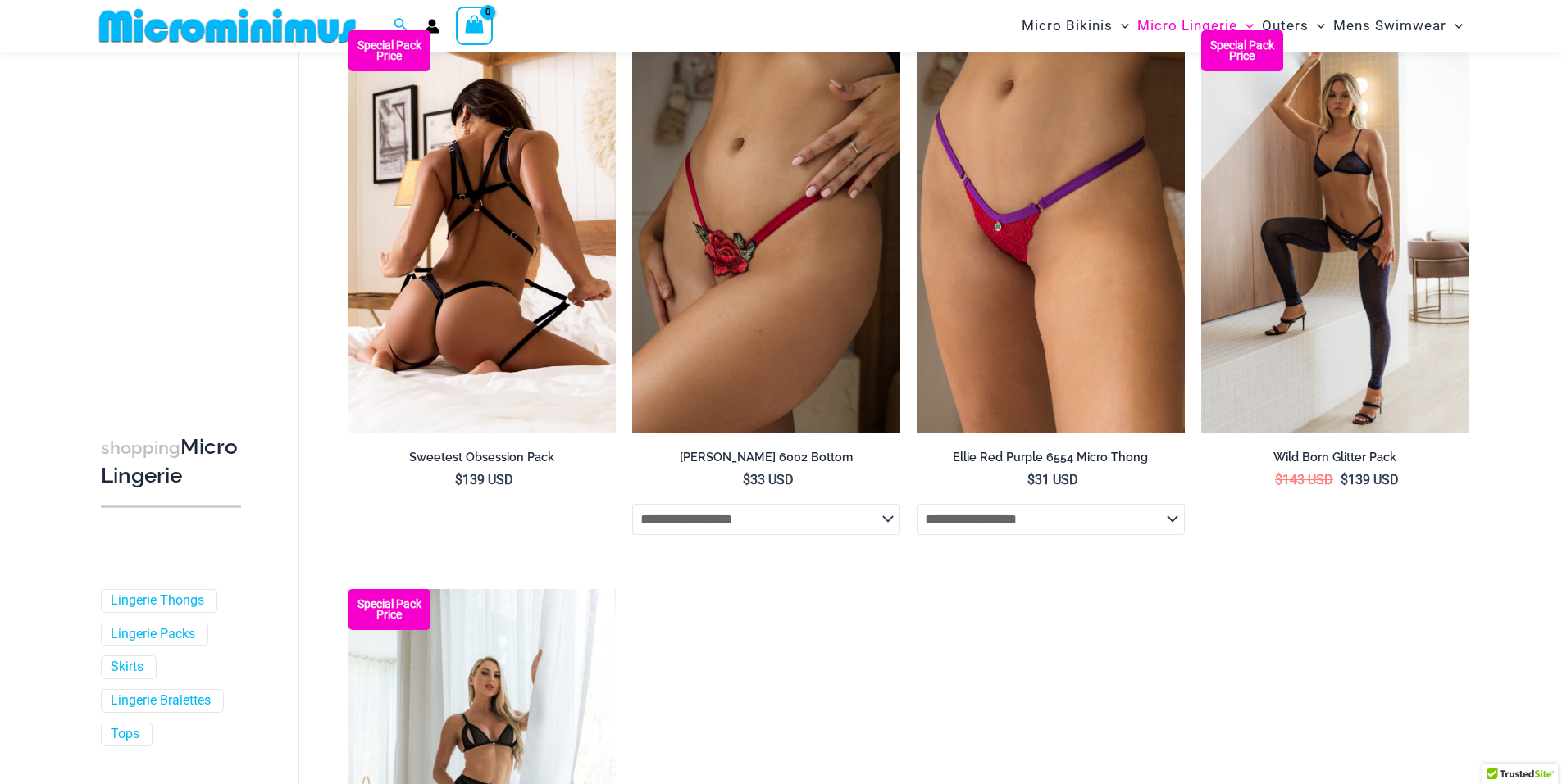
click at [489, 227] on img at bounding box center [482, 231] width 268 height 402
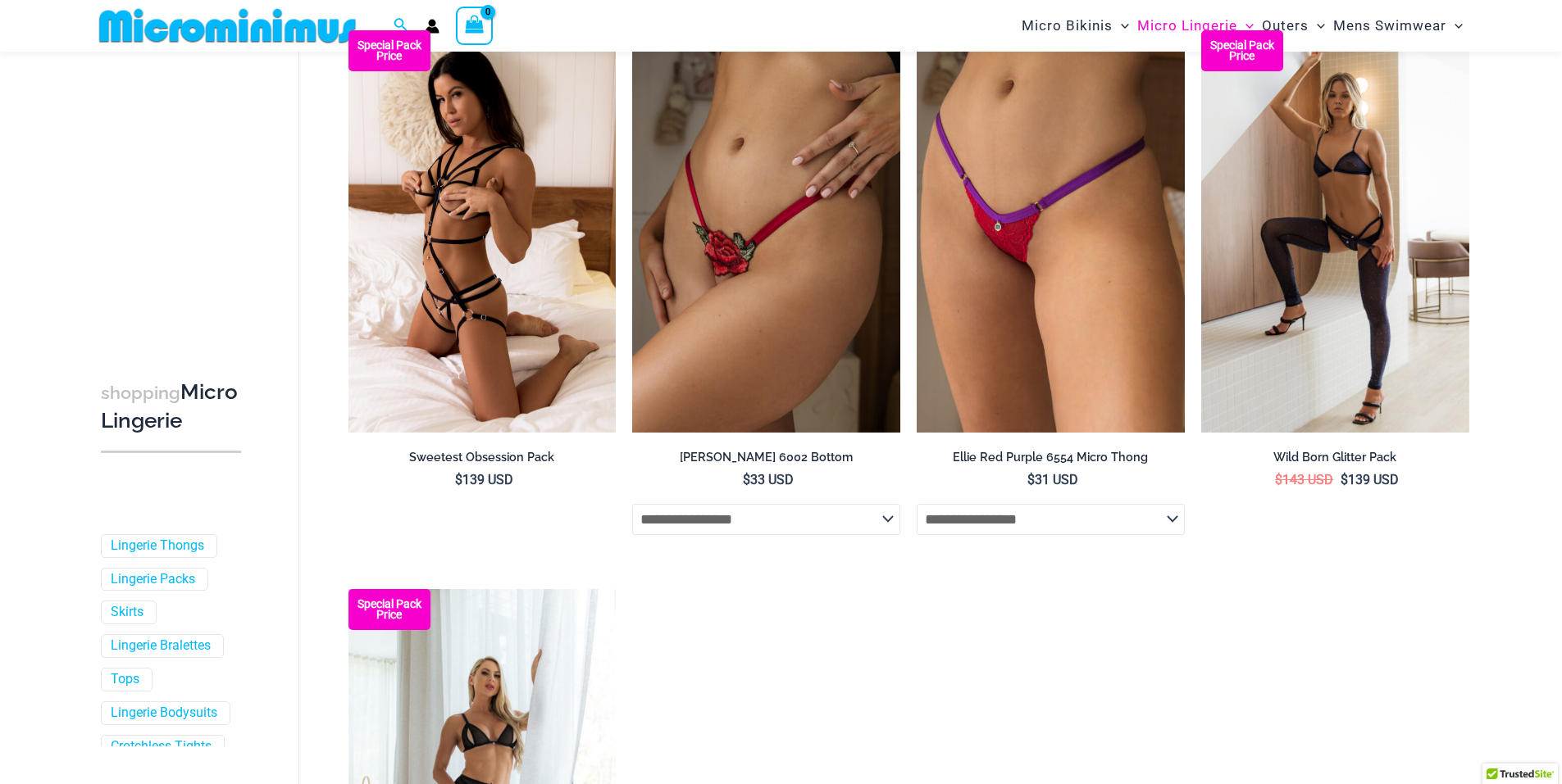
scroll to position [82, 0]
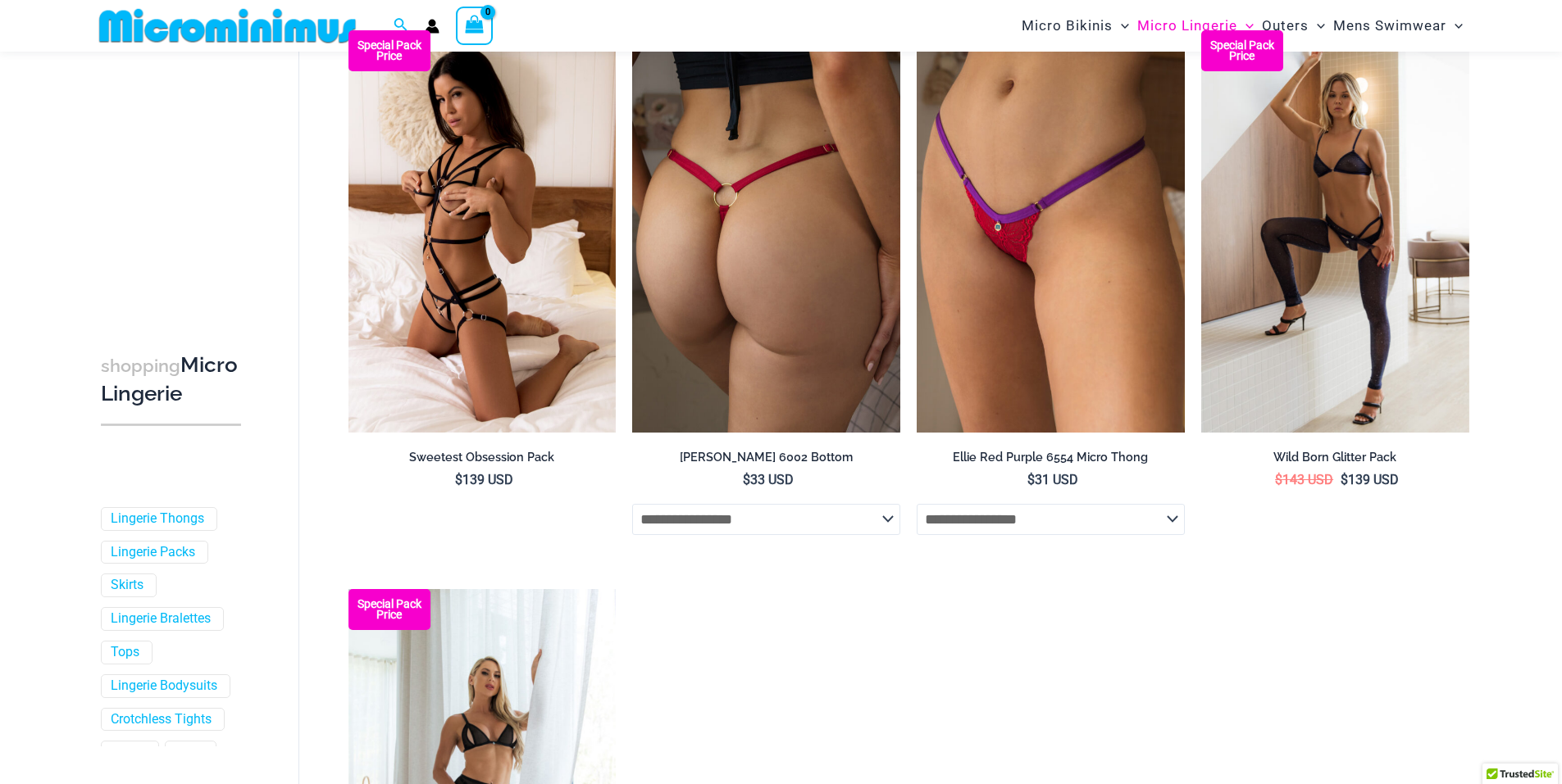
click at [790, 269] on img at bounding box center [766, 231] width 268 height 402
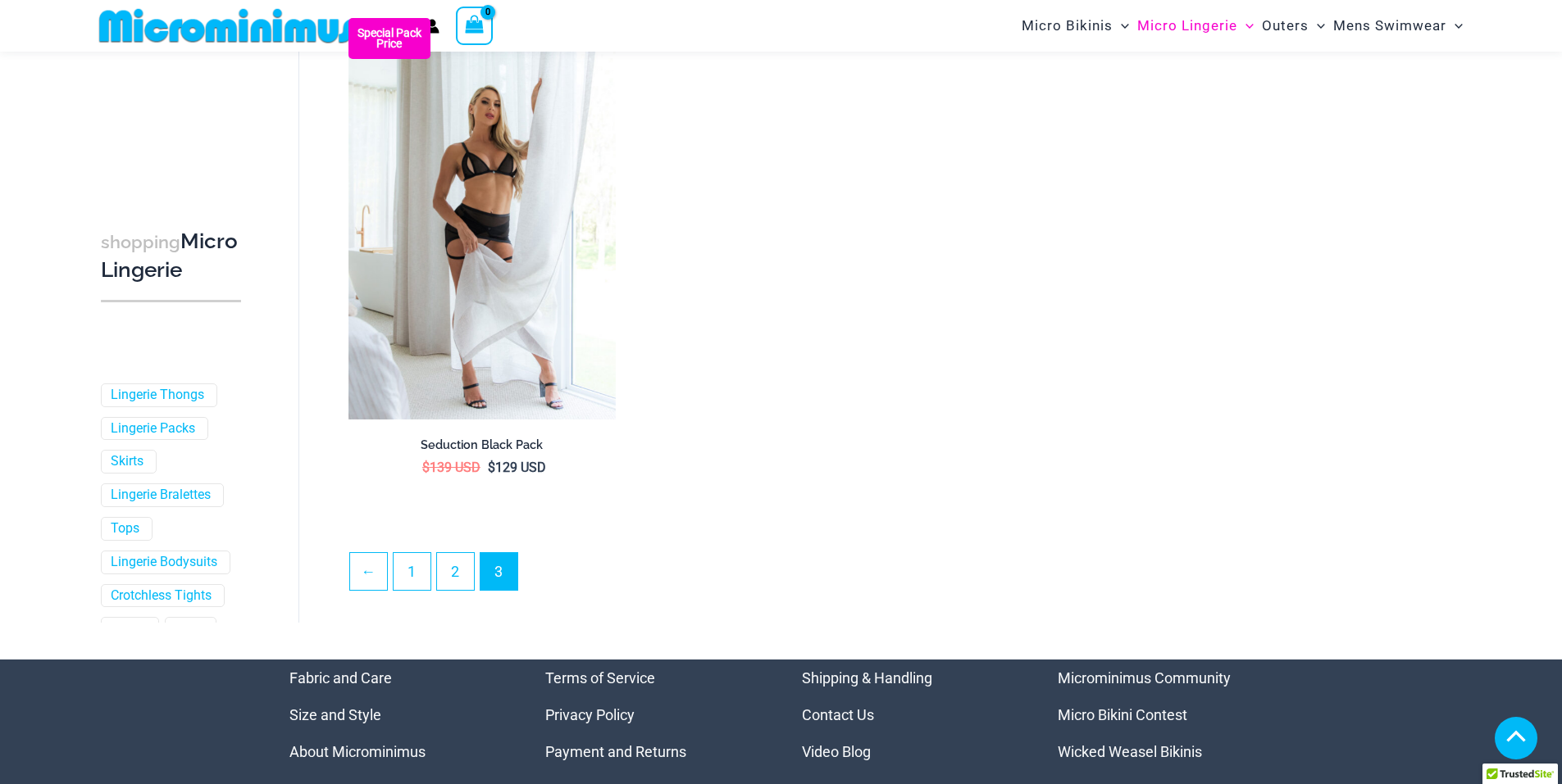
scroll to position [971, 0]
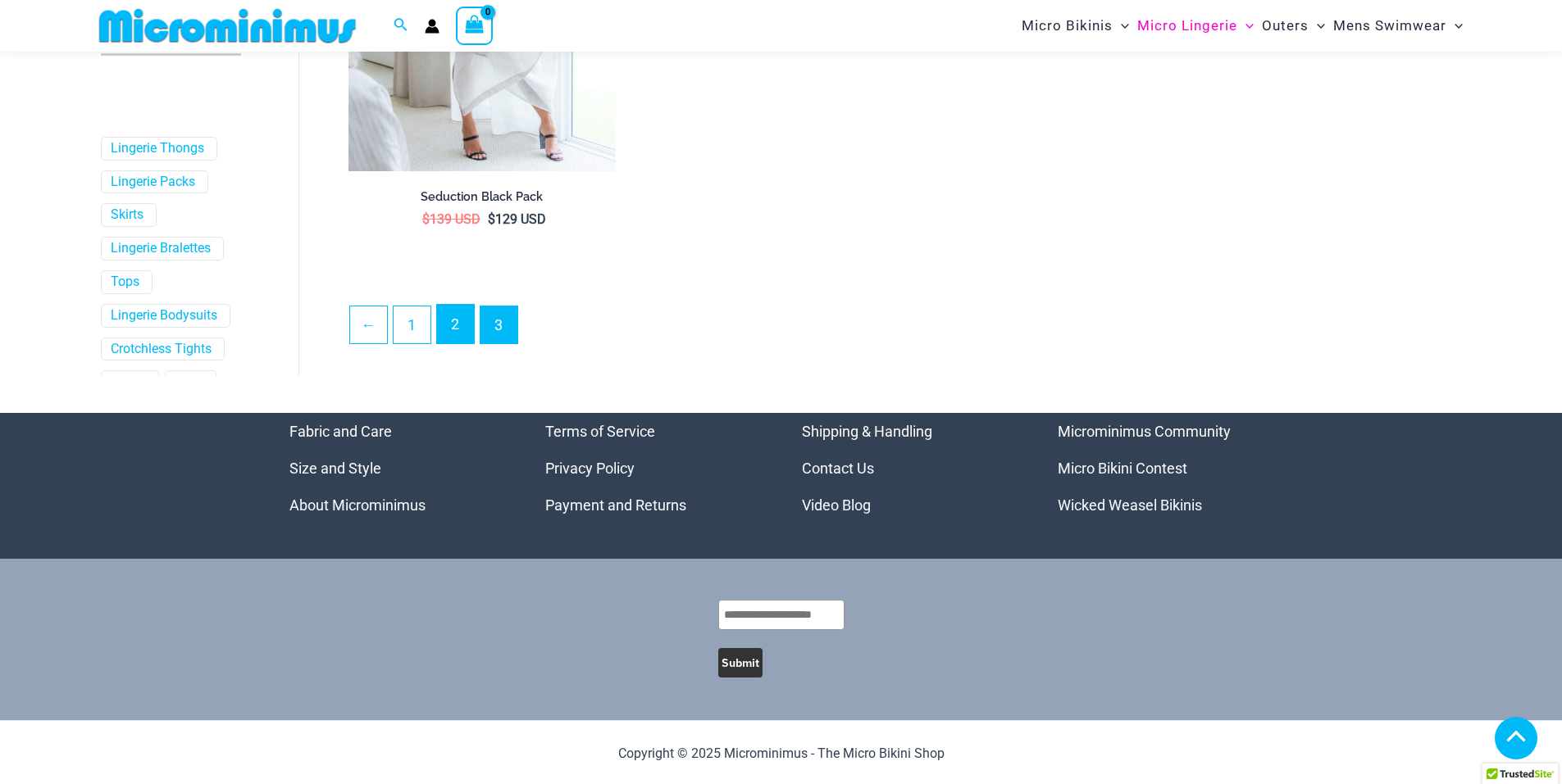
click at [458, 330] on link "2" at bounding box center [455, 324] width 36 height 38
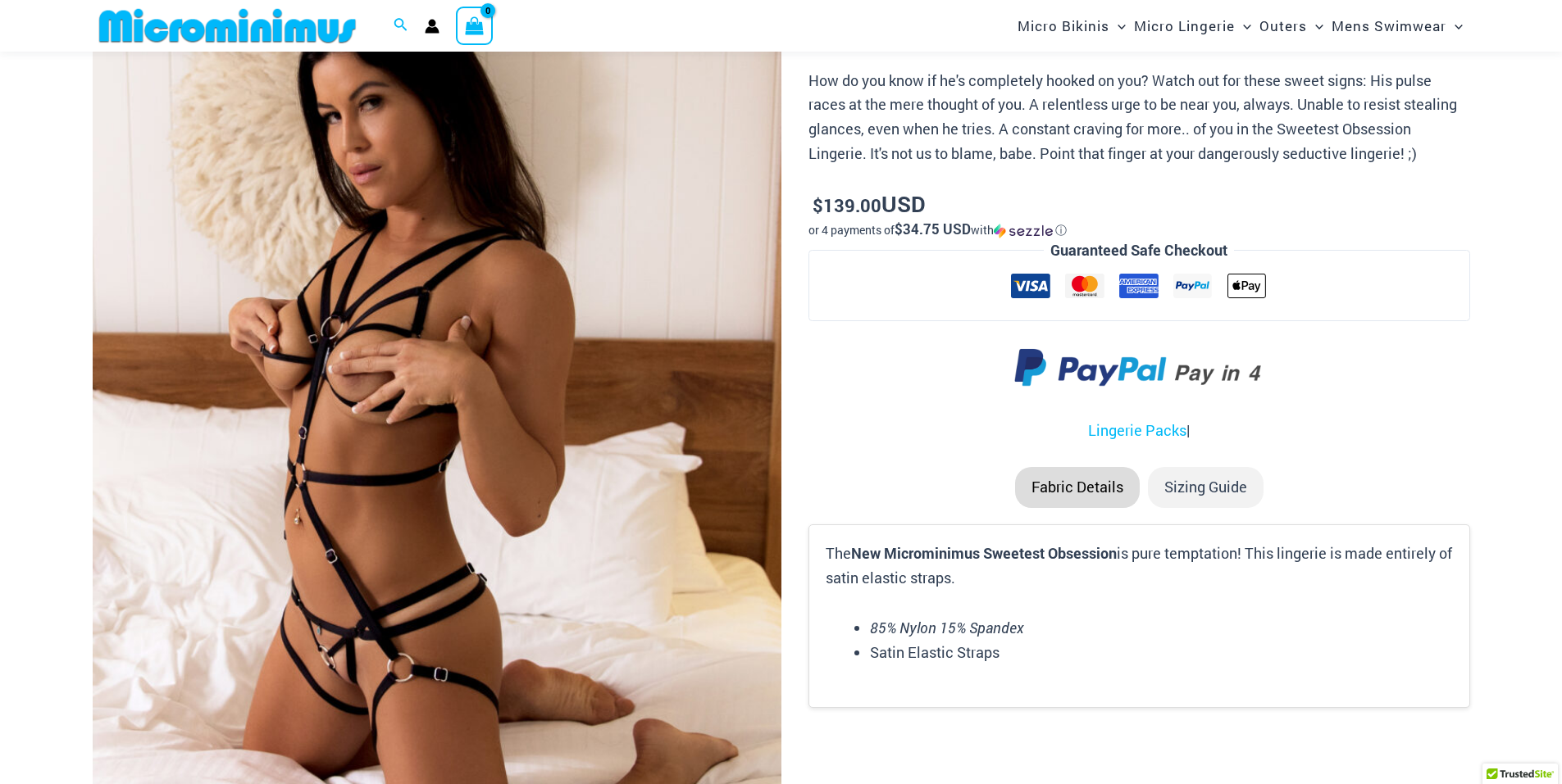
scroll to position [233, 0]
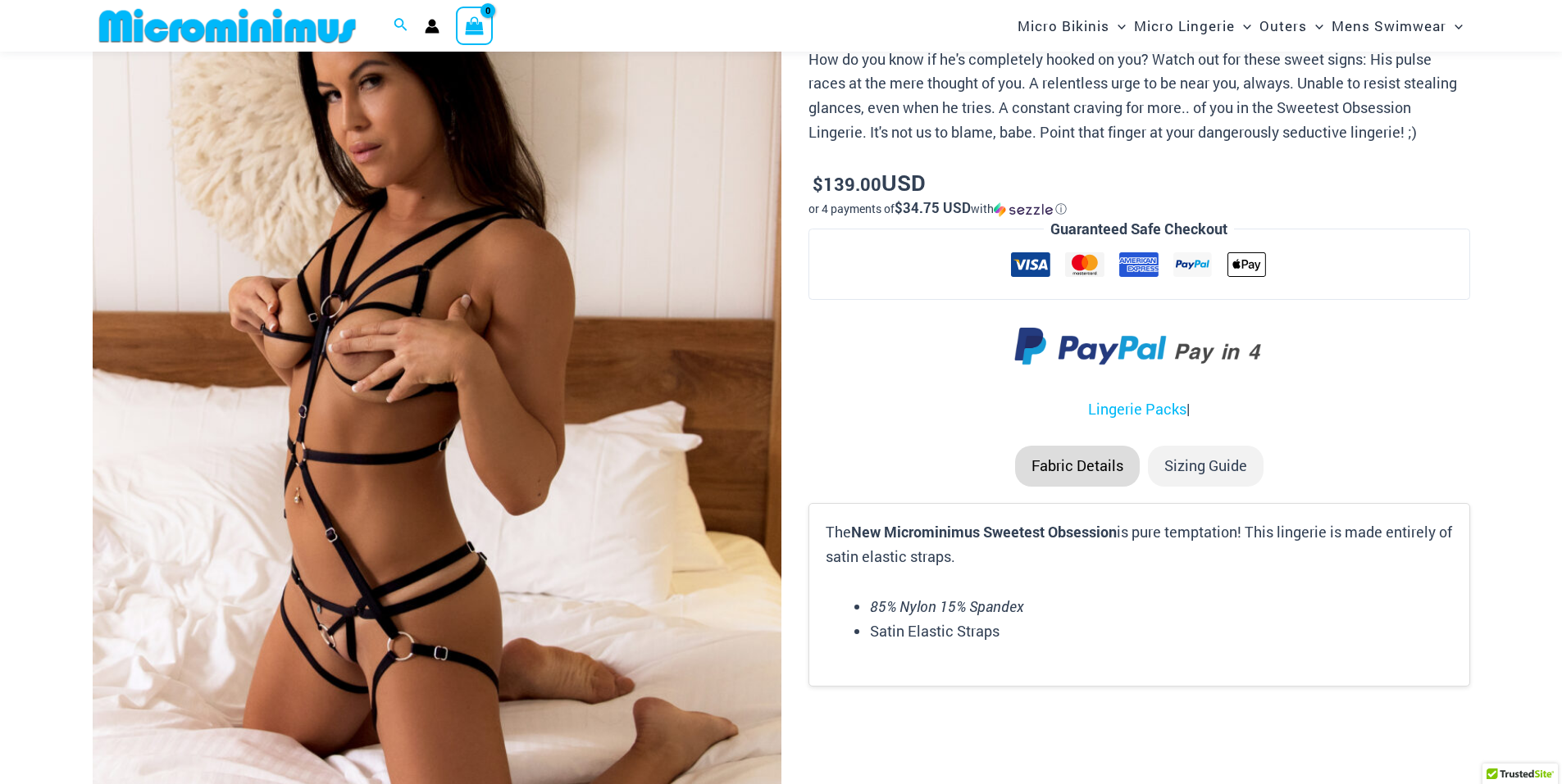
click at [326, 351] on img at bounding box center [437, 432] width 689 height 1032
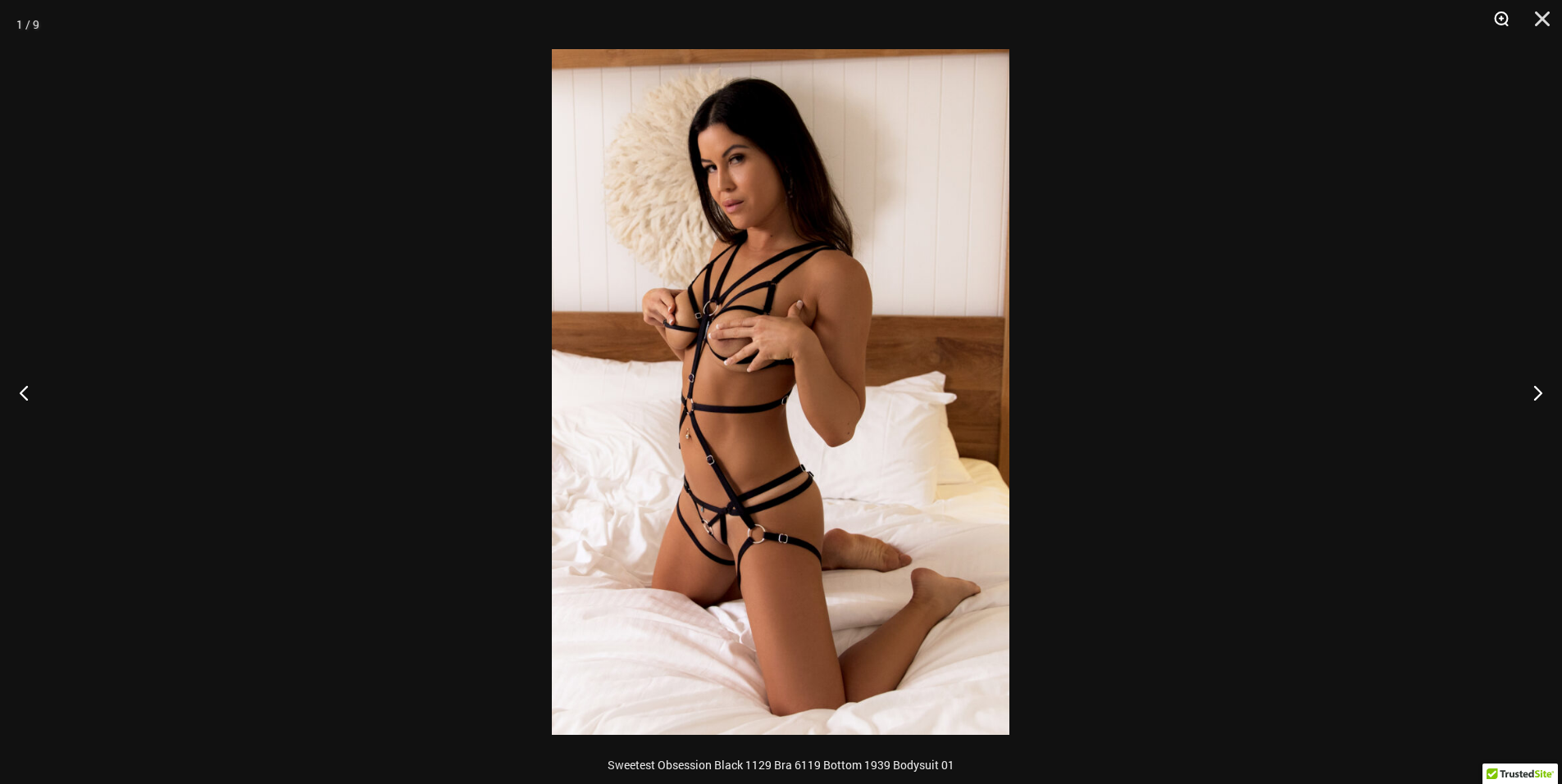
click at [1494, 24] on button "Zoom" at bounding box center [1495, 24] width 41 height 49
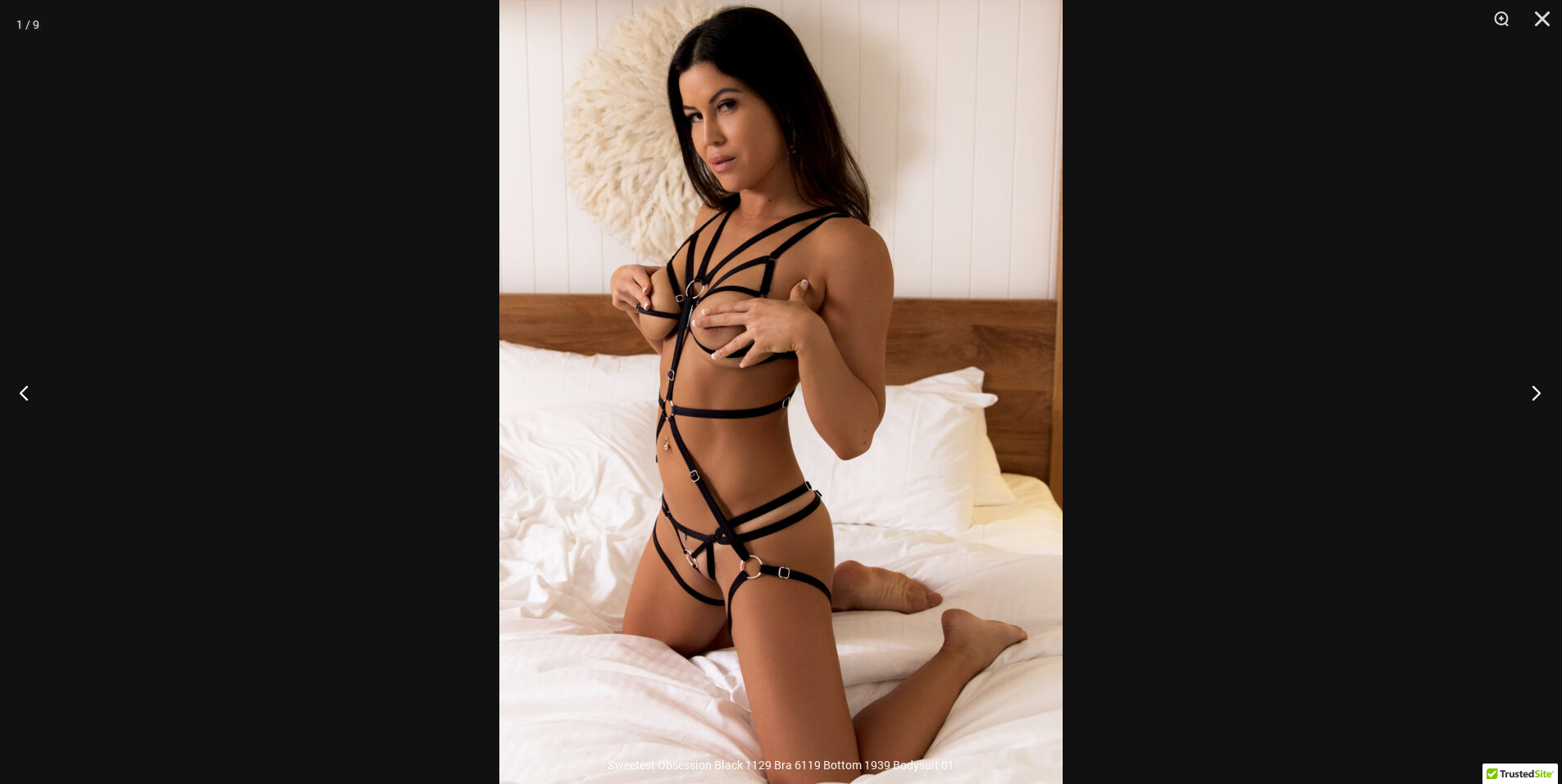
click at [1537, 391] on button "Next" at bounding box center [1531, 392] width 62 height 82
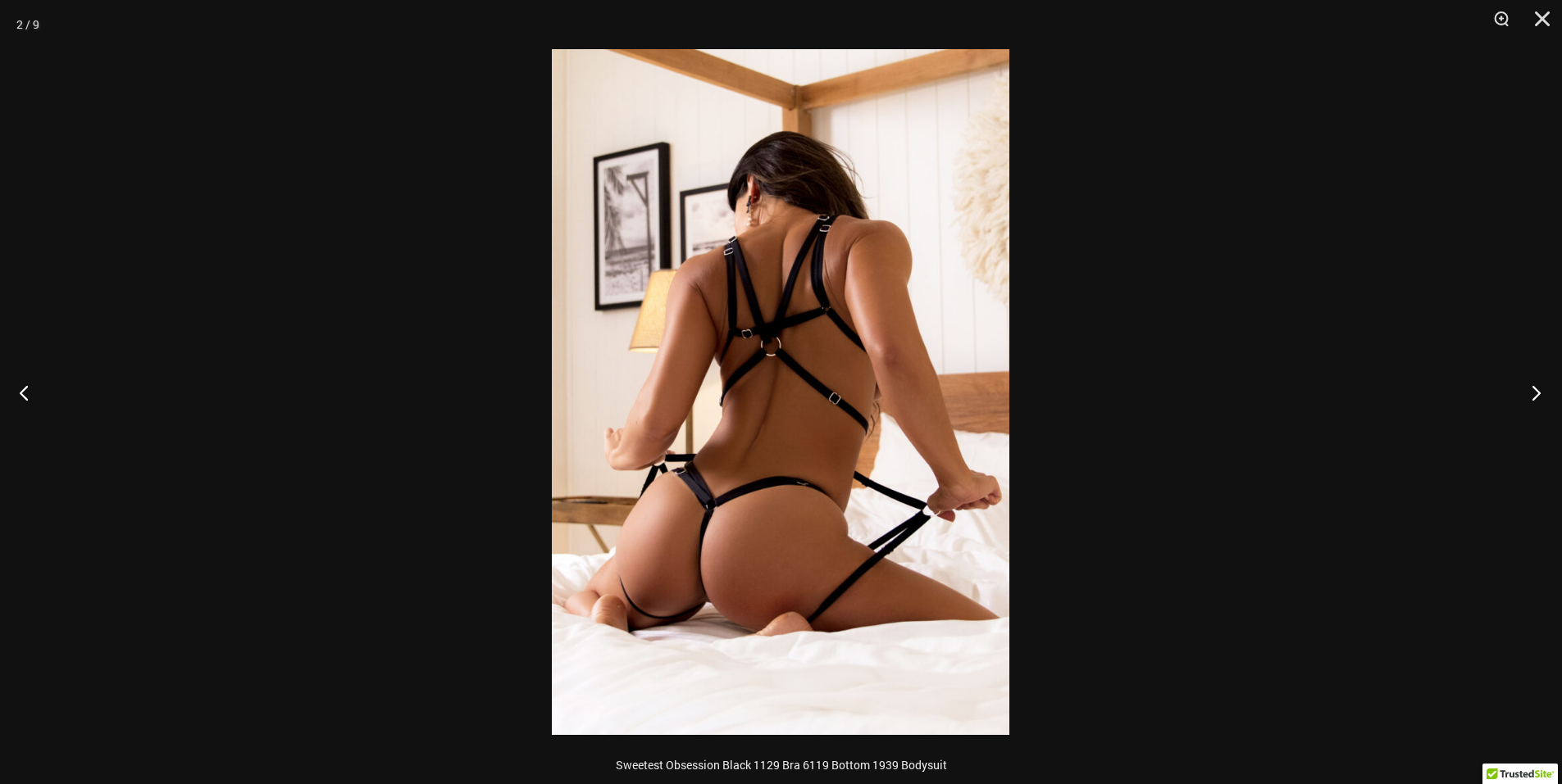
click at [1537, 391] on button "Next" at bounding box center [1531, 392] width 62 height 82
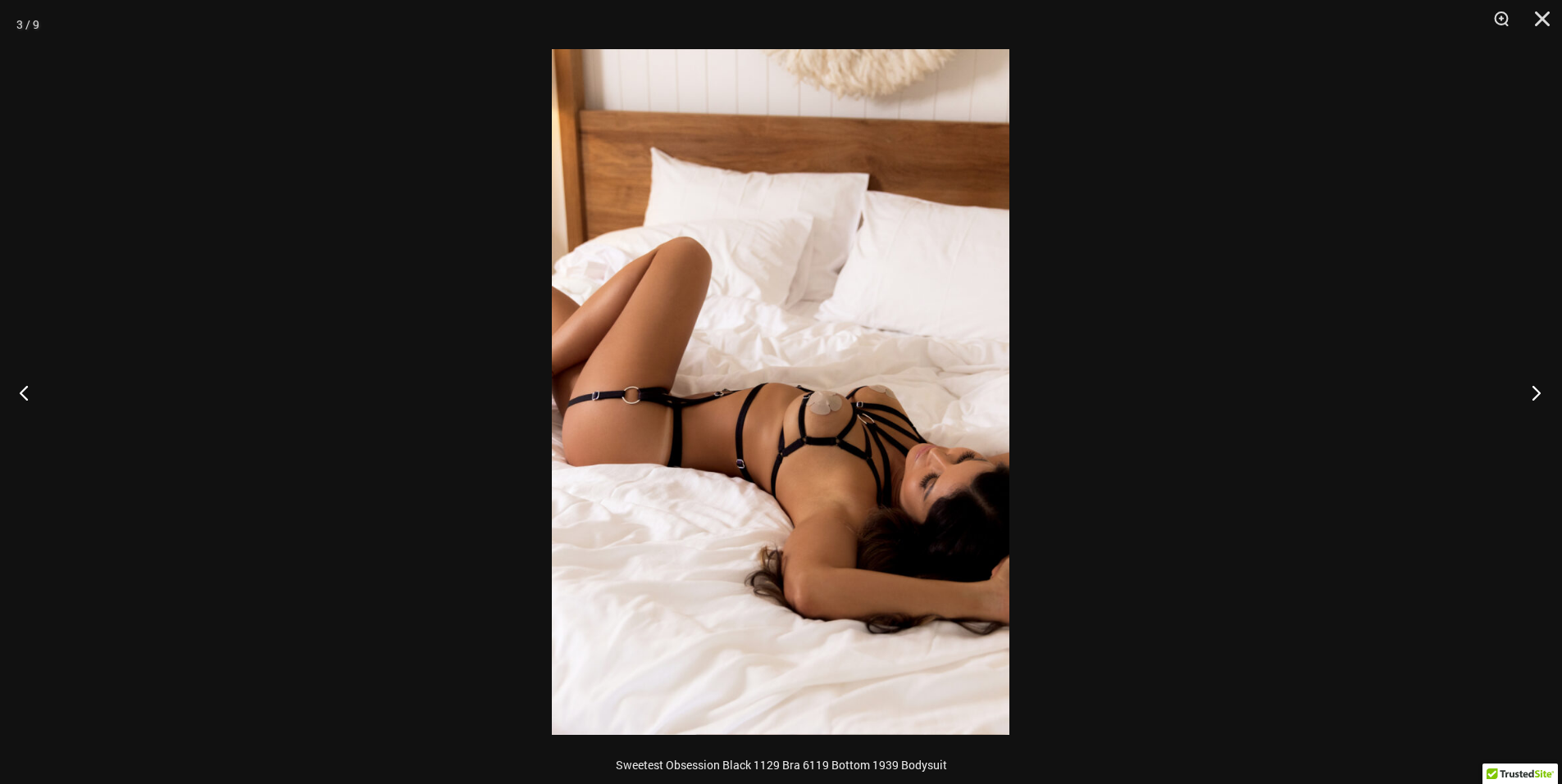
click at [1537, 391] on button "Next" at bounding box center [1531, 392] width 62 height 82
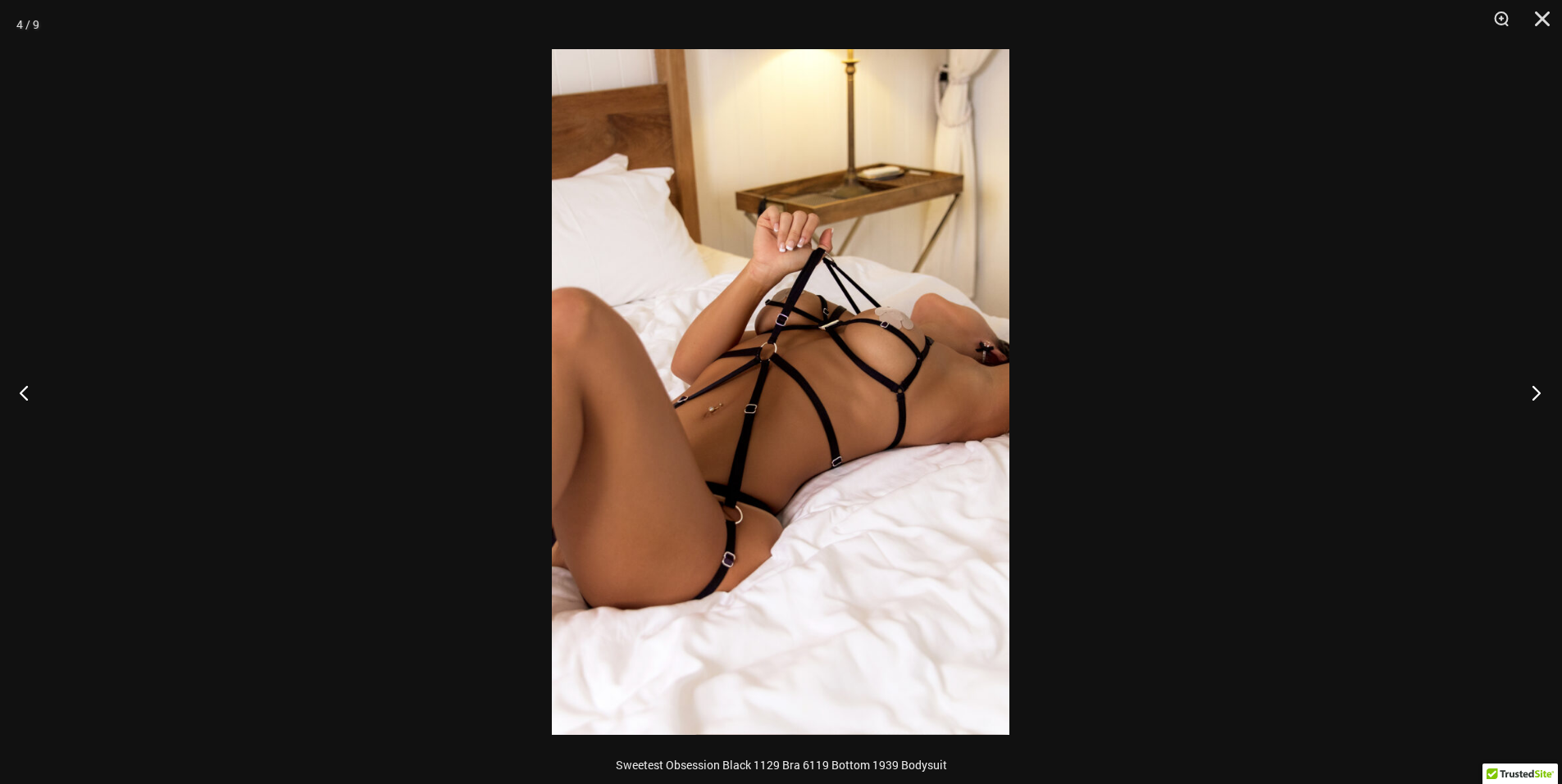
click at [1536, 392] on button "Next" at bounding box center [1531, 392] width 62 height 82
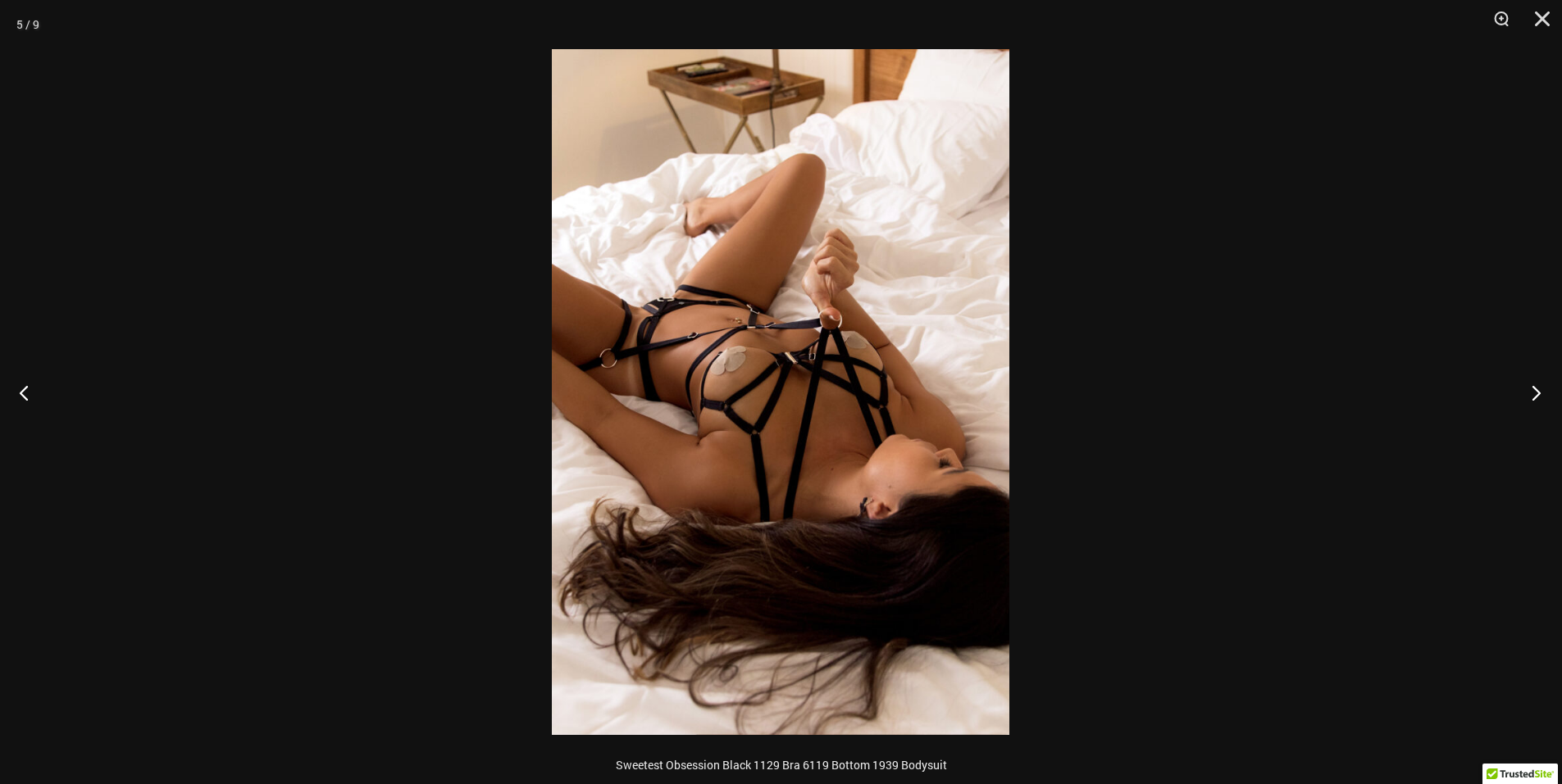
click at [1536, 392] on button "Next" at bounding box center [1531, 392] width 62 height 82
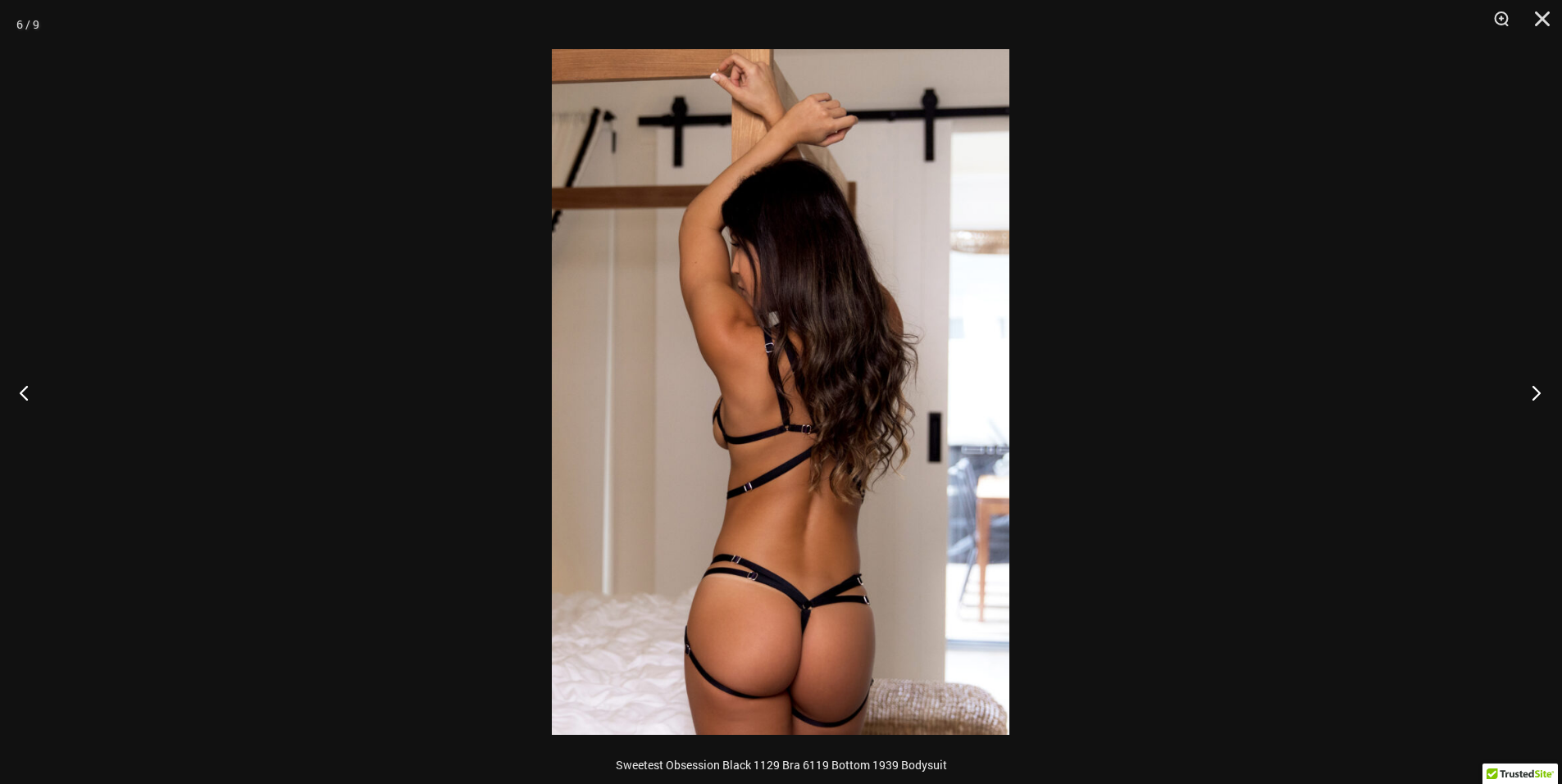
click at [1534, 395] on button "Next" at bounding box center [1531, 392] width 62 height 82
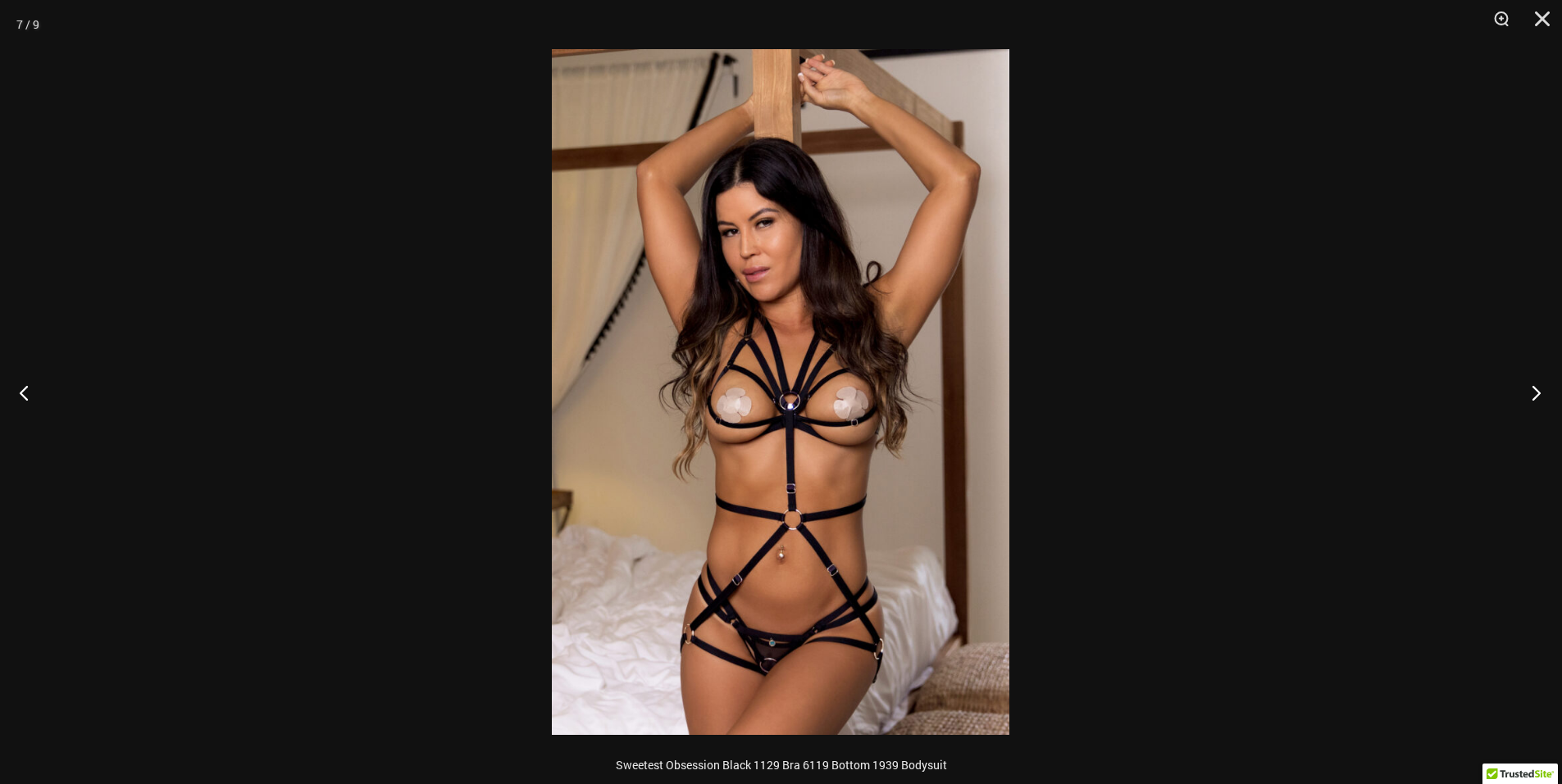
click at [1534, 395] on button "Next" at bounding box center [1531, 392] width 62 height 82
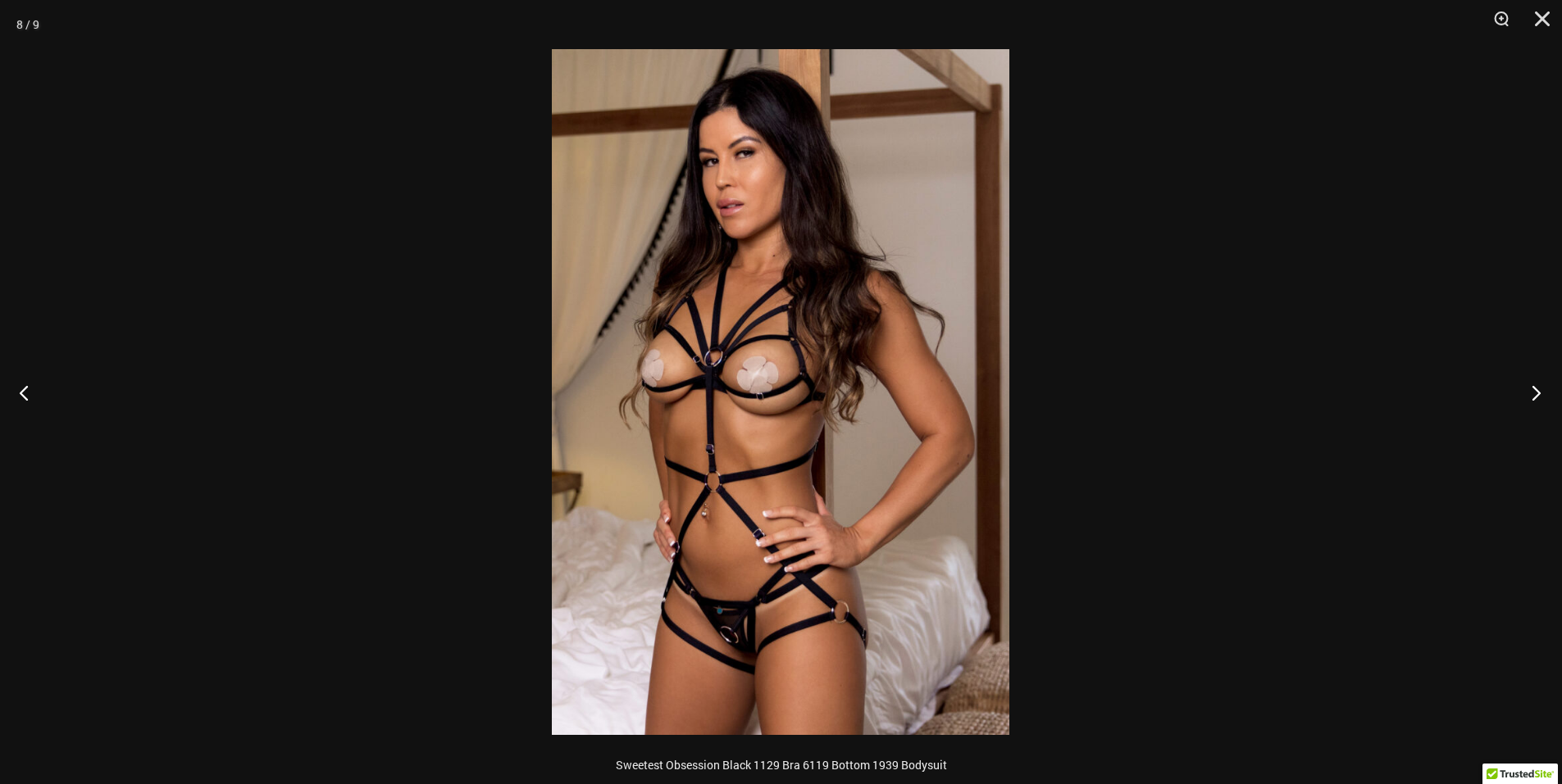
click at [1534, 395] on button "Next" at bounding box center [1531, 392] width 62 height 82
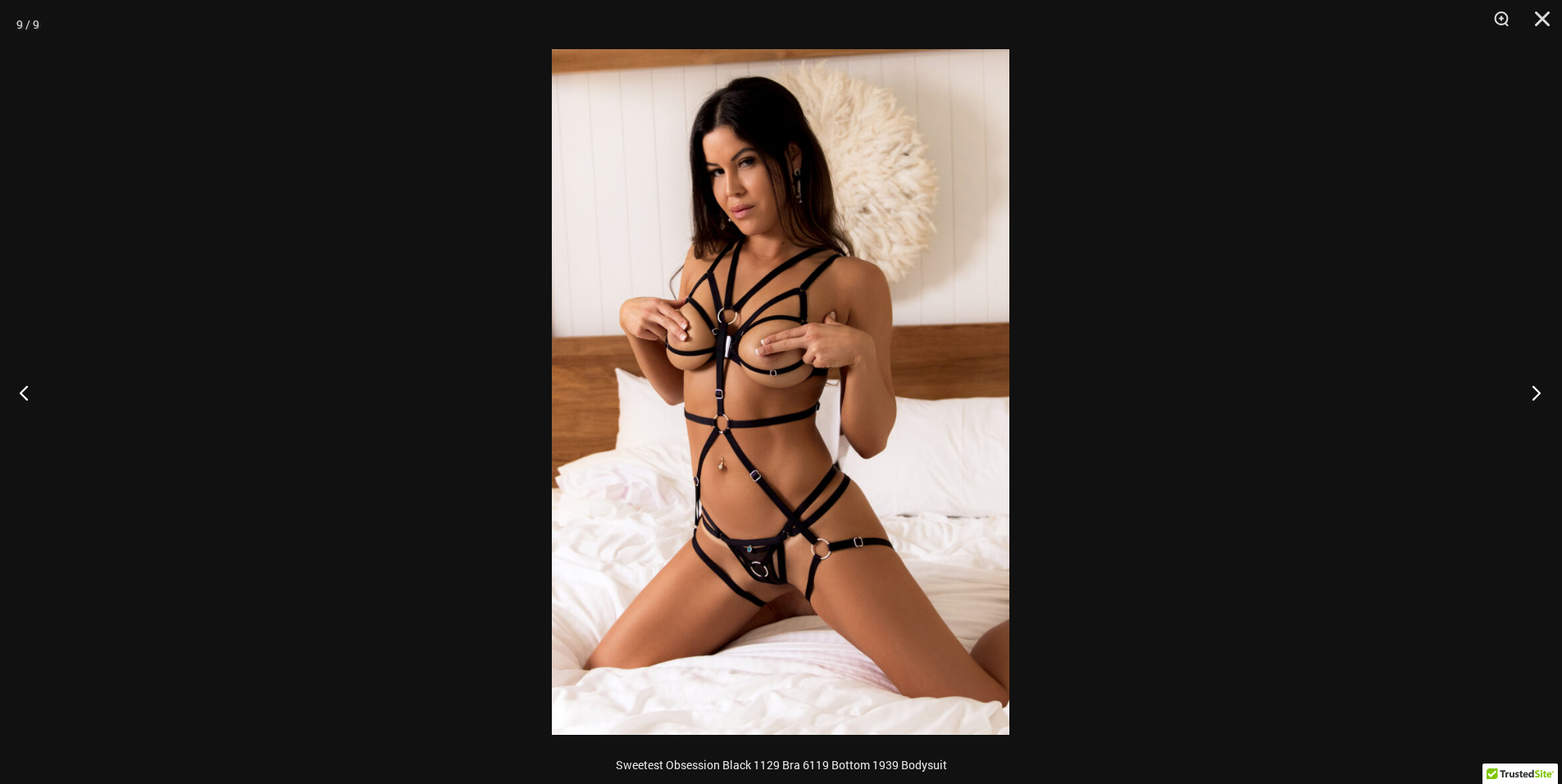
click at [1534, 395] on button "Next" at bounding box center [1531, 392] width 62 height 82
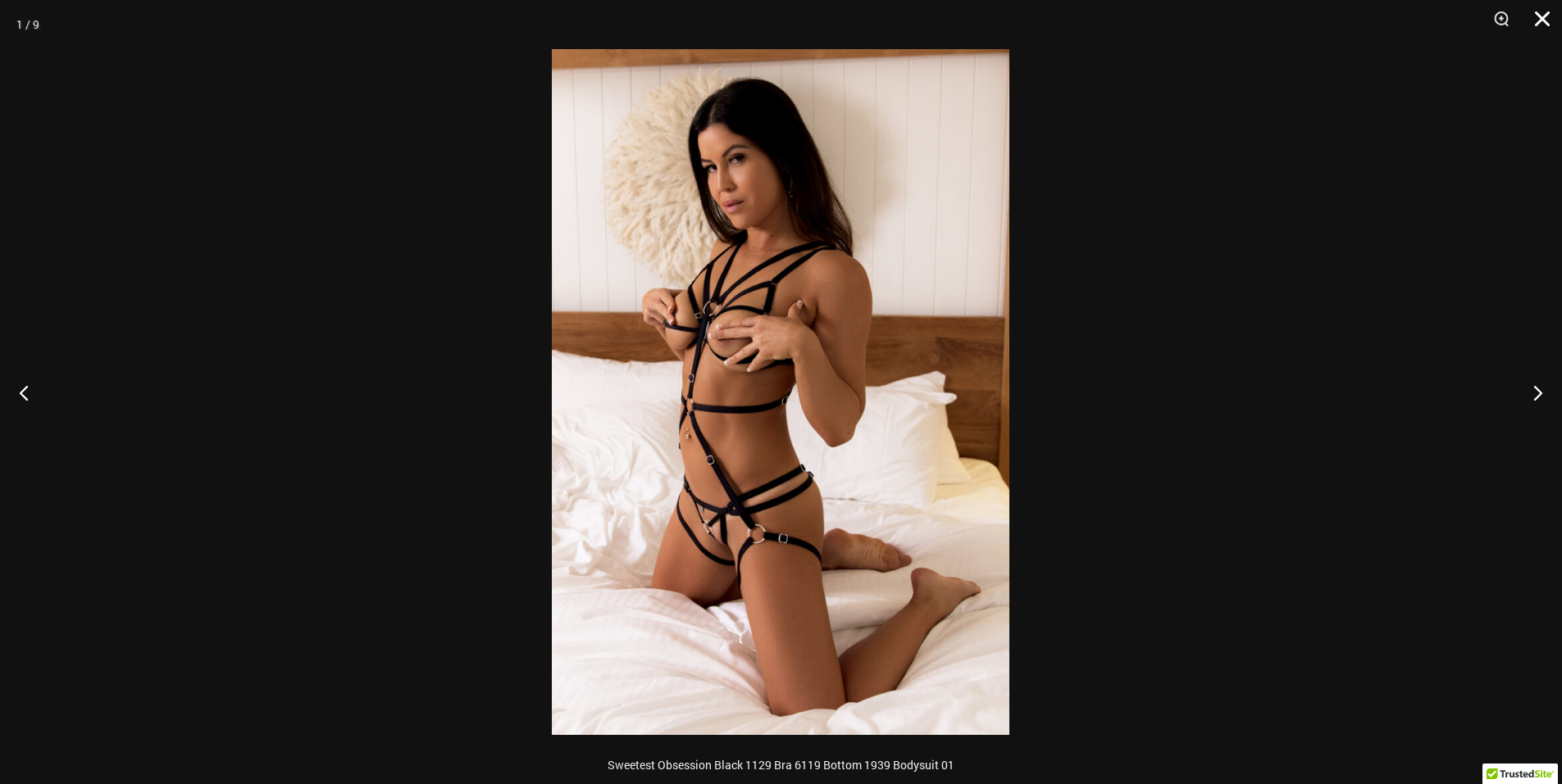
click at [1548, 25] on button "Close" at bounding box center [1536, 24] width 41 height 49
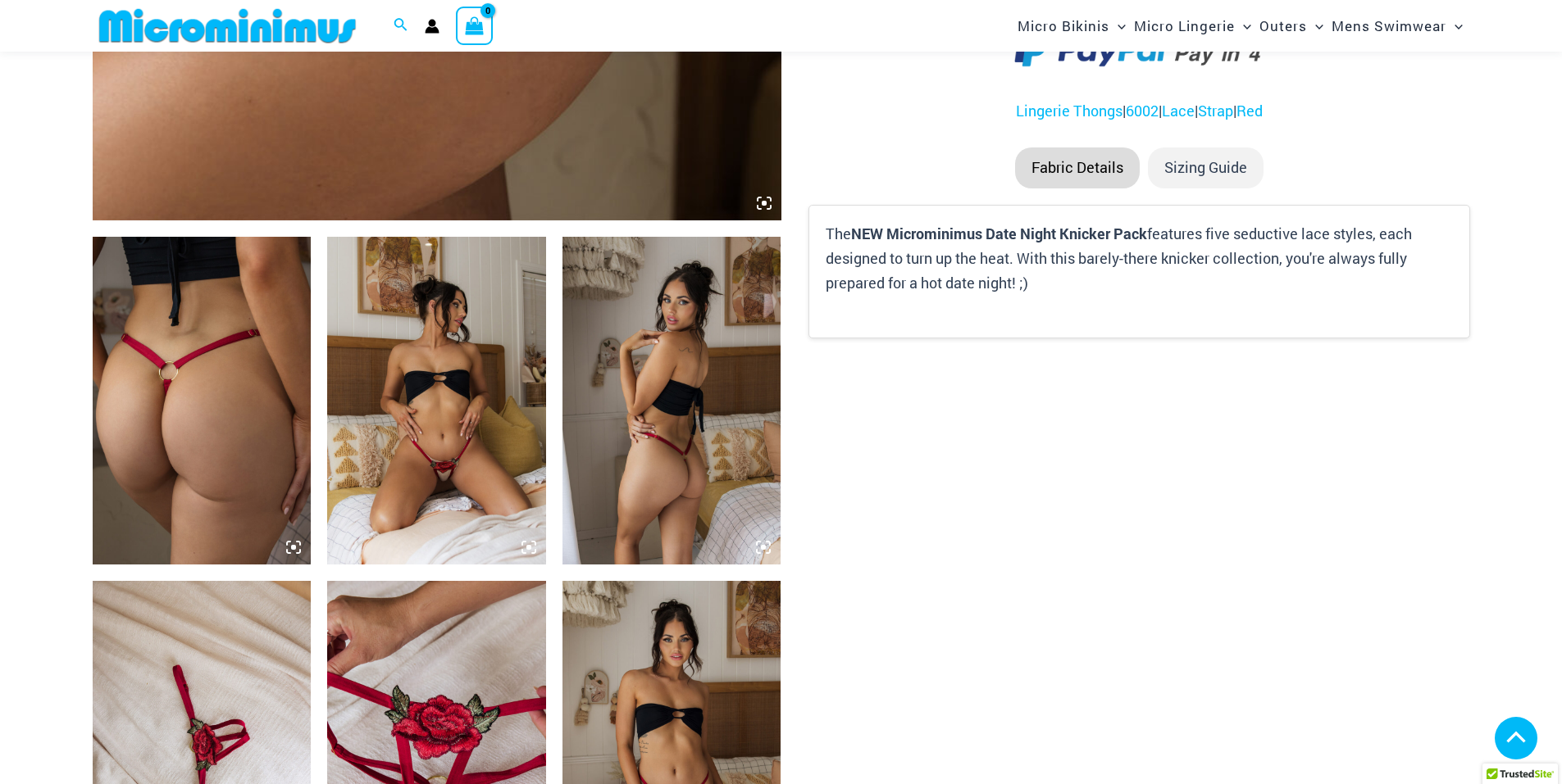
scroll to position [972, 0]
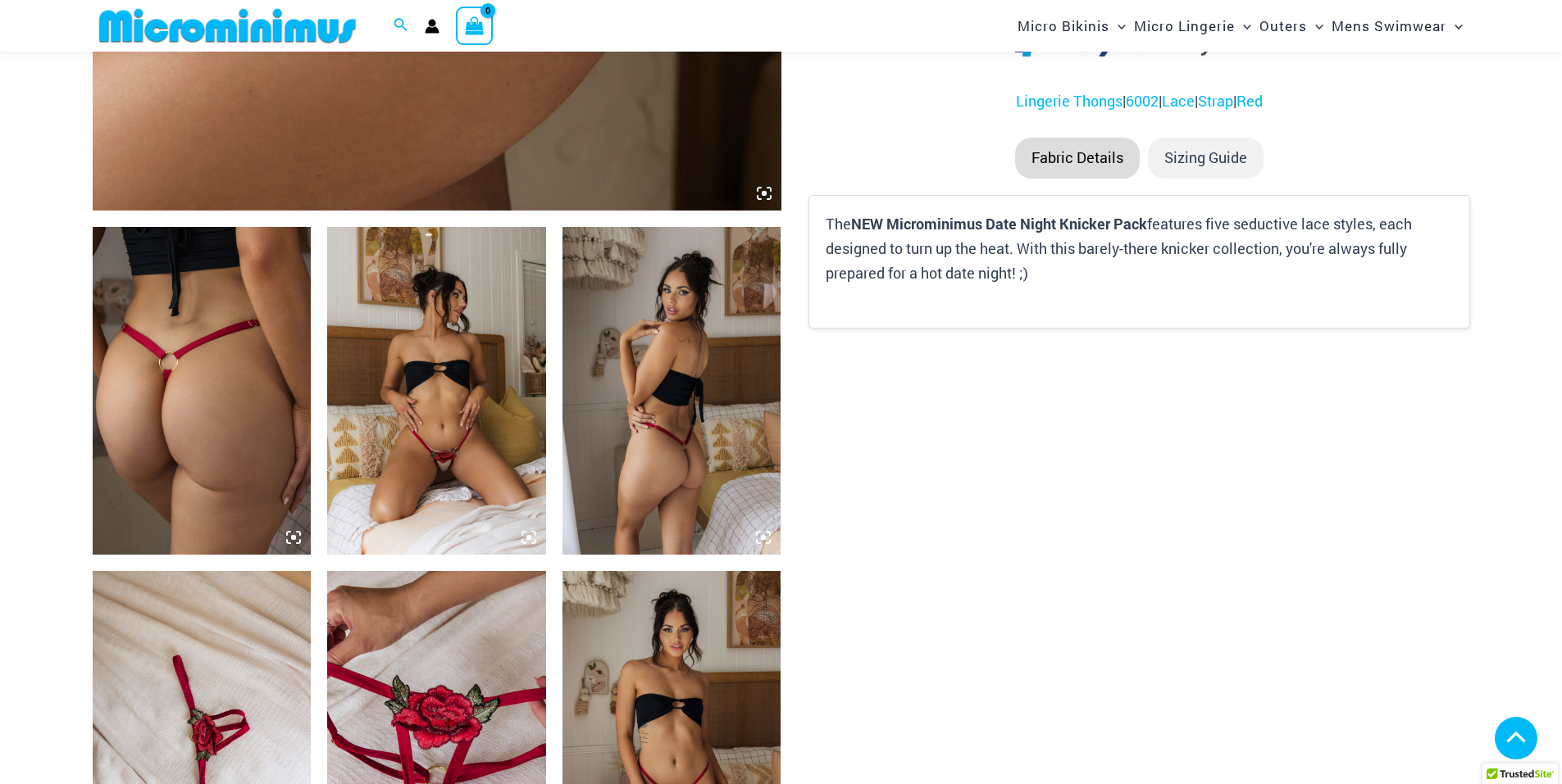
click at [197, 432] on img at bounding box center [202, 391] width 219 height 328
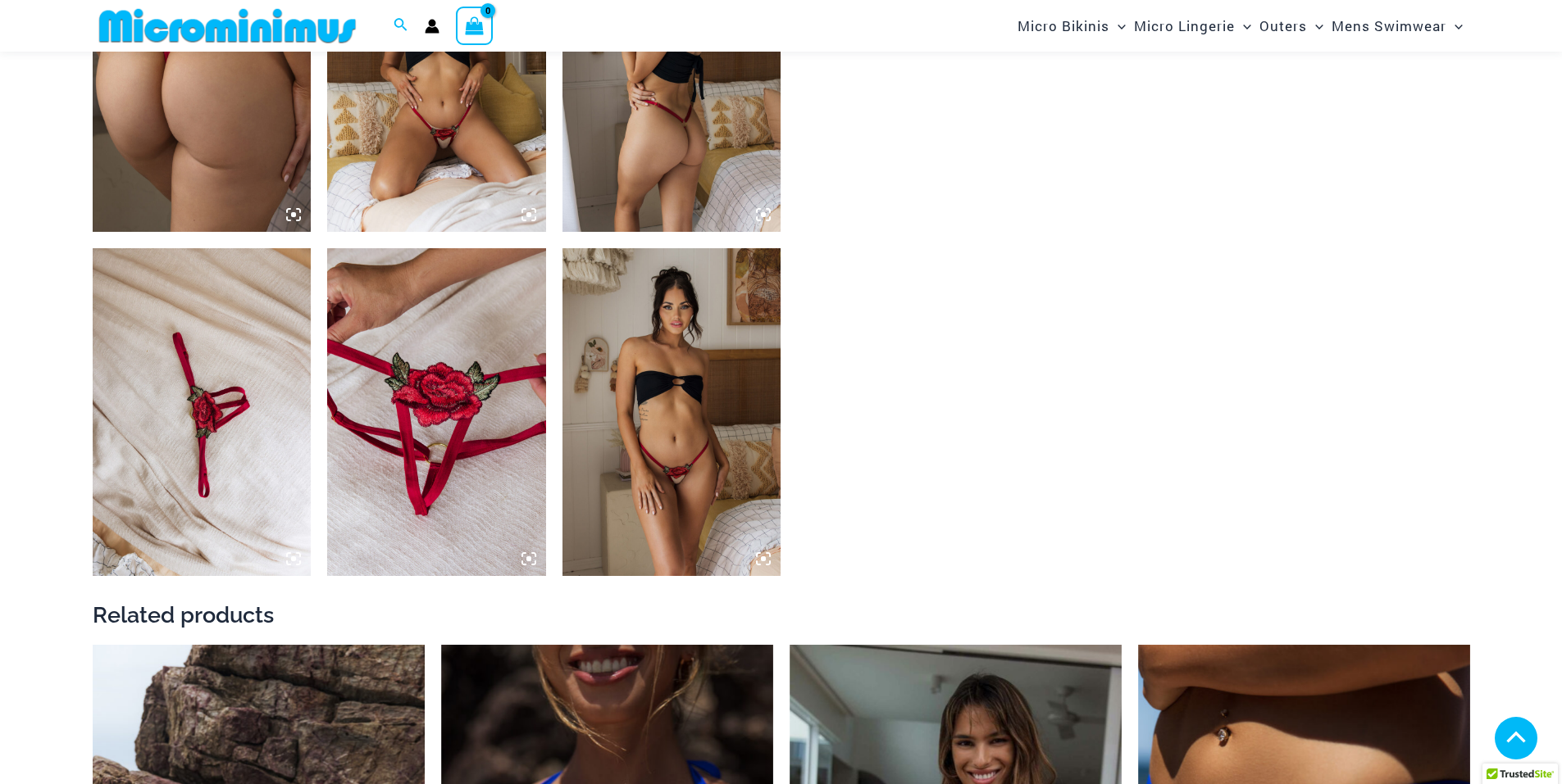
scroll to position [1053, 0]
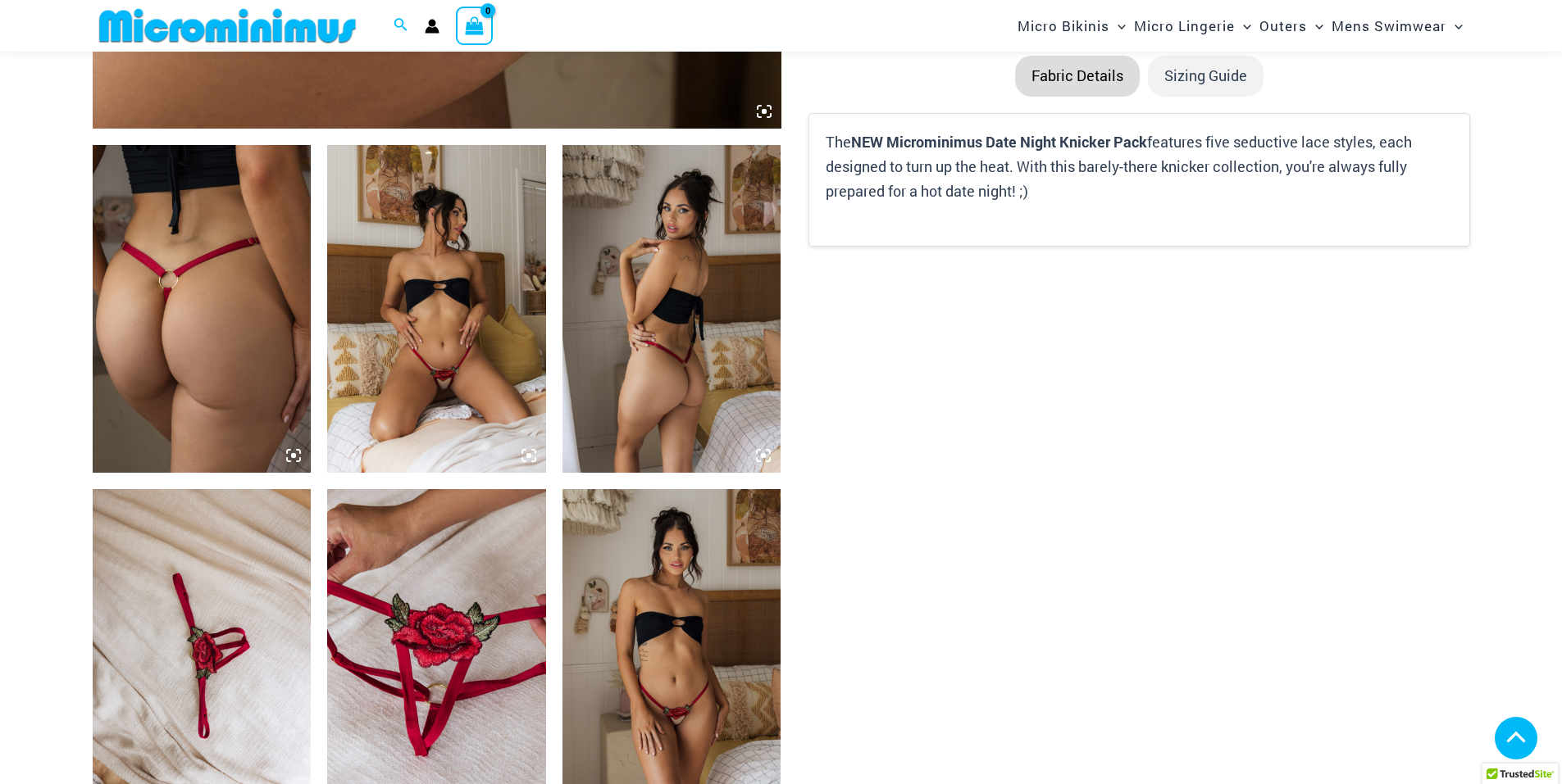
click at [288, 456] on icon at bounding box center [293, 455] width 15 height 15
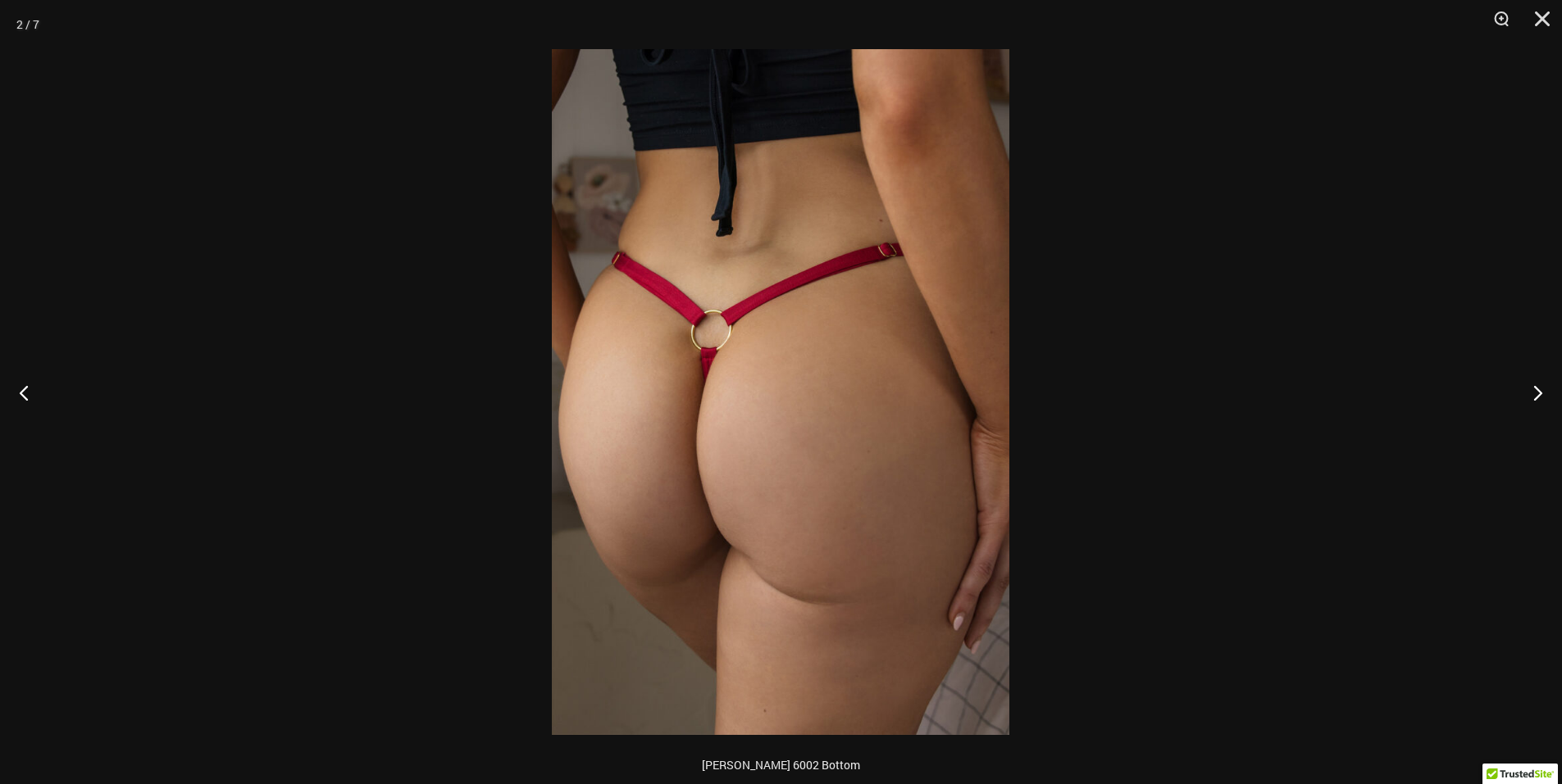
click at [848, 433] on img at bounding box center [780, 392] width 458 height 686
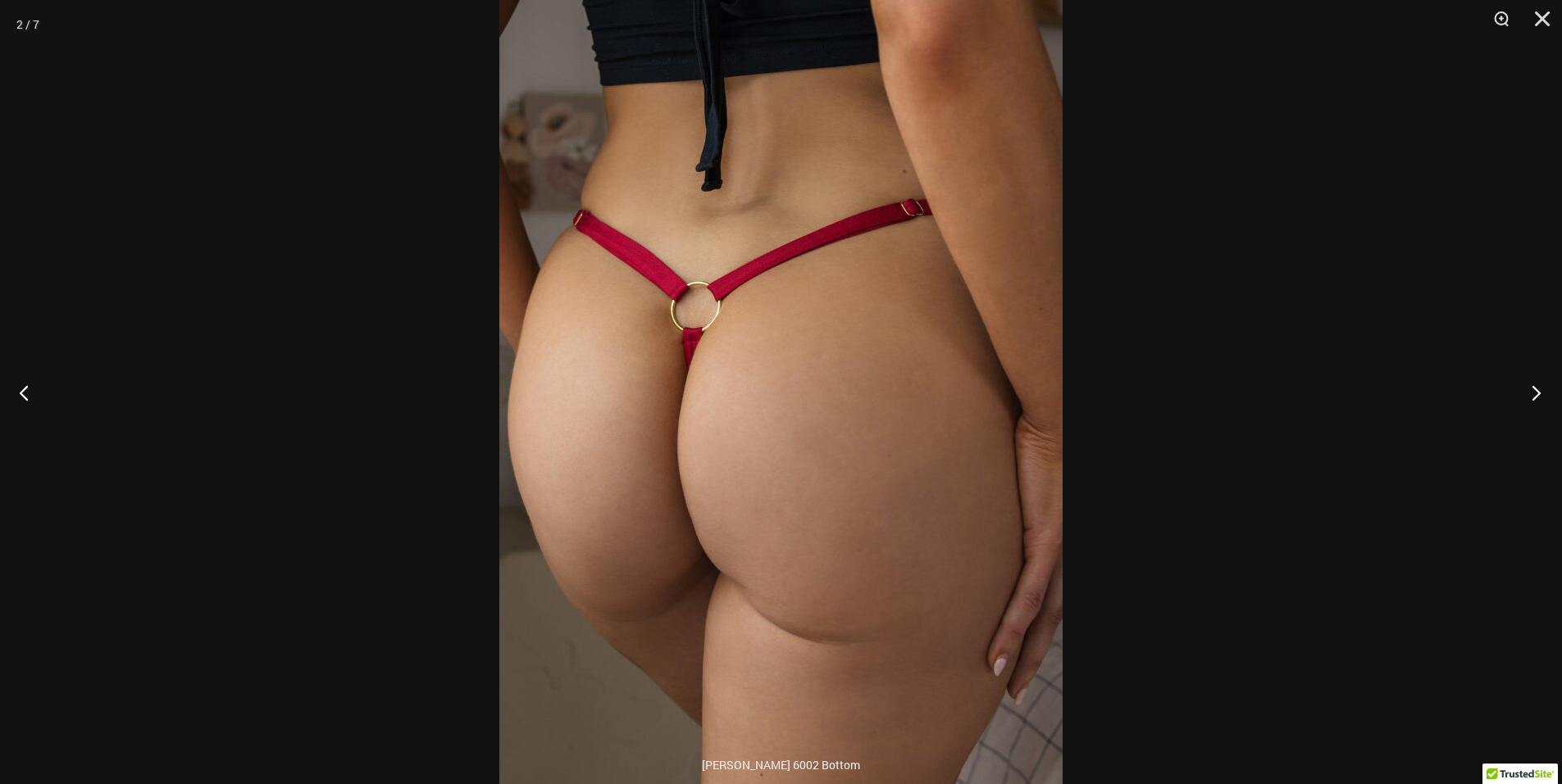
click at [1532, 397] on button "Next" at bounding box center [1531, 392] width 62 height 82
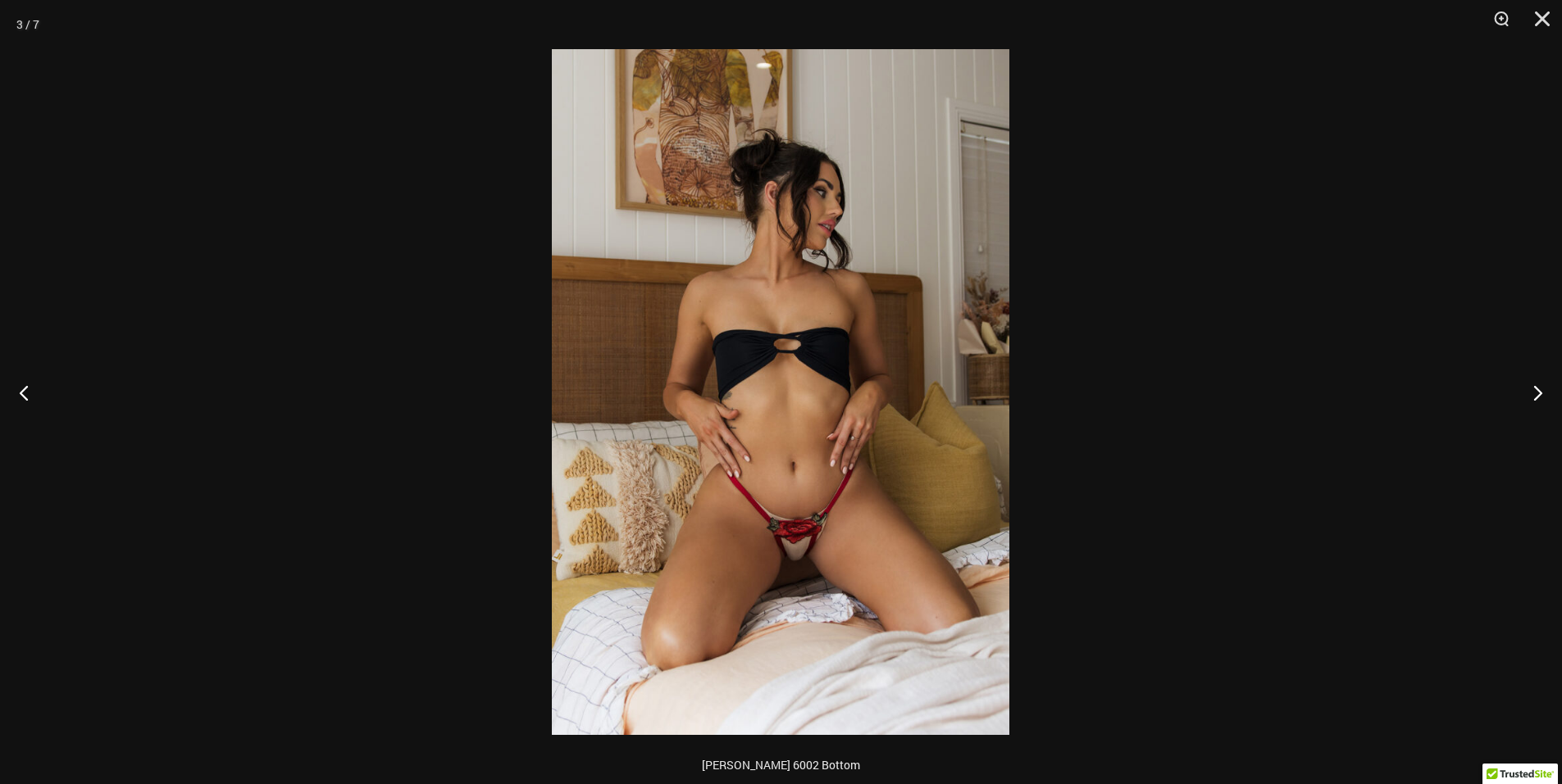
click at [801, 530] on img at bounding box center [780, 392] width 458 height 686
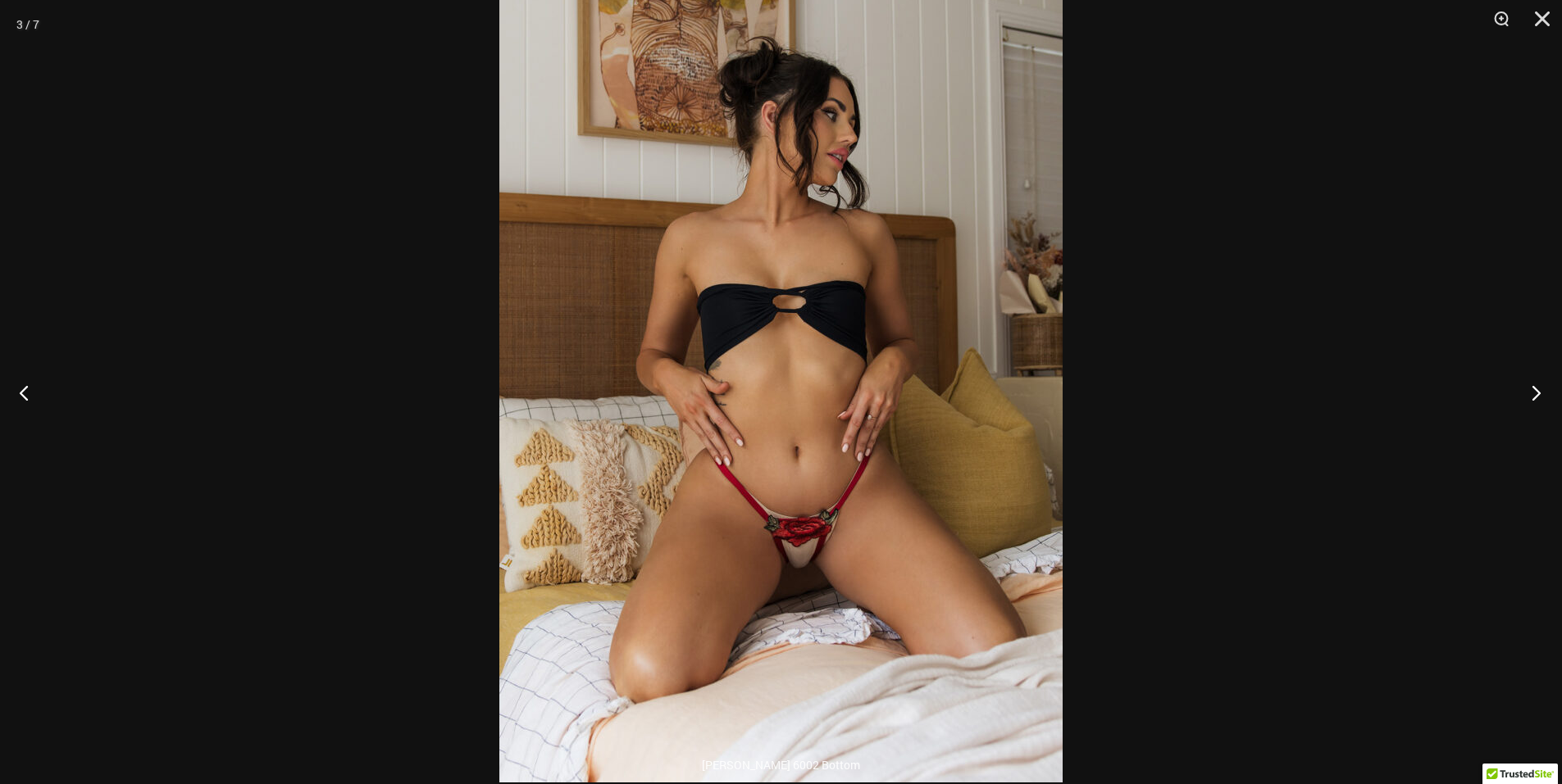
click at [1533, 397] on button "Next" at bounding box center [1531, 392] width 62 height 82
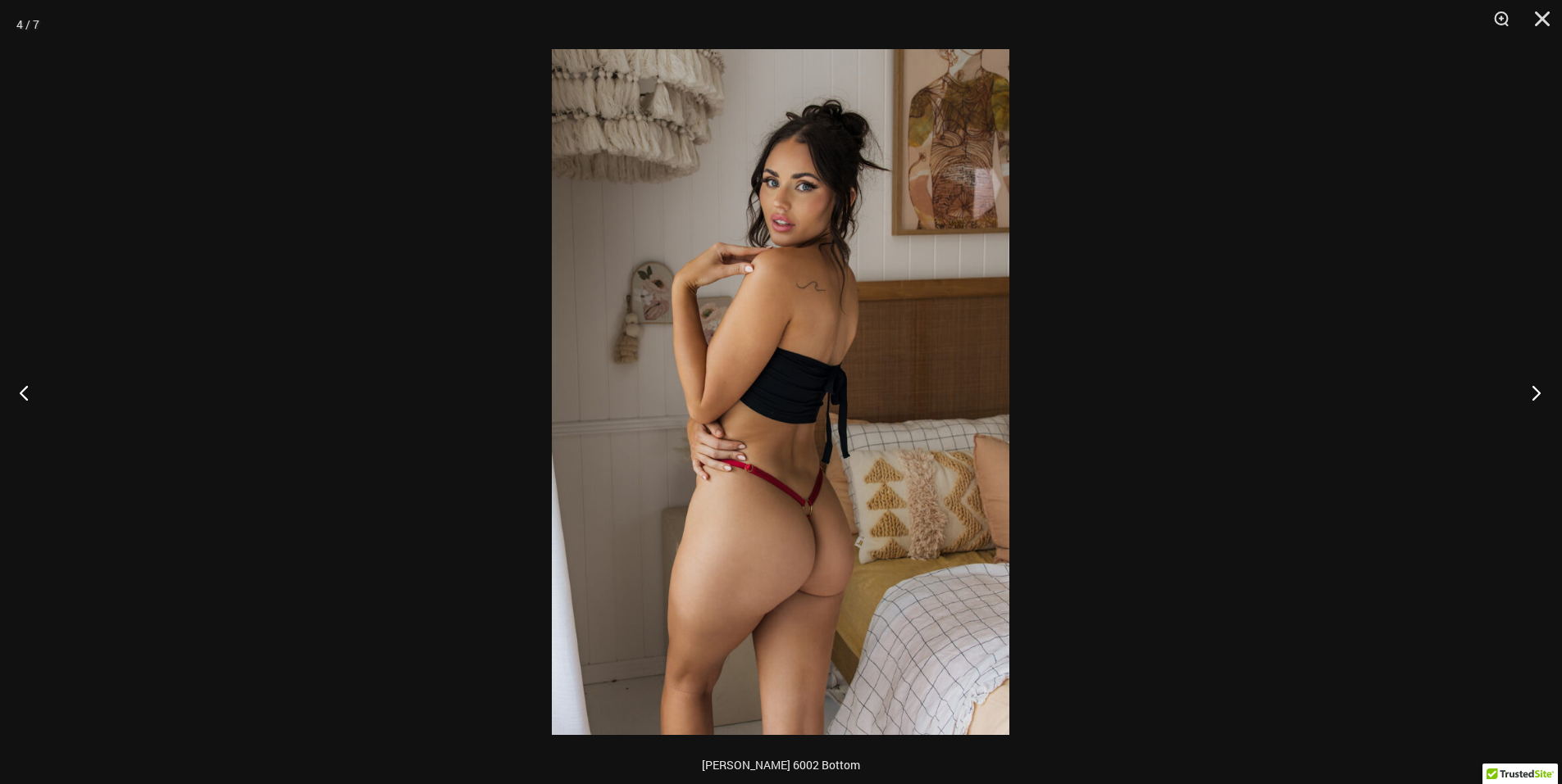
click at [1533, 397] on button "Next" at bounding box center [1531, 392] width 62 height 82
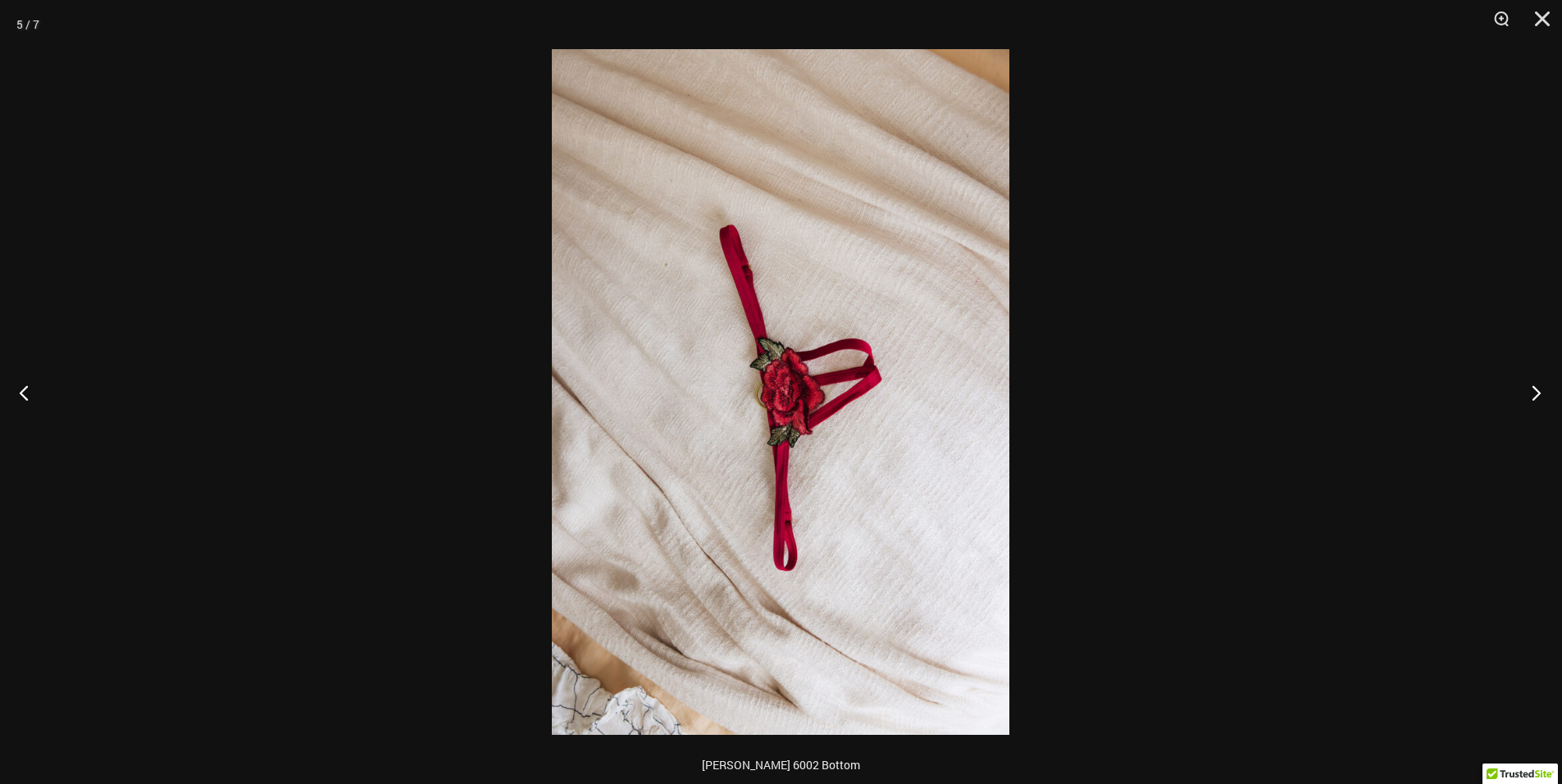
click at [1533, 397] on button "Next" at bounding box center [1531, 392] width 62 height 82
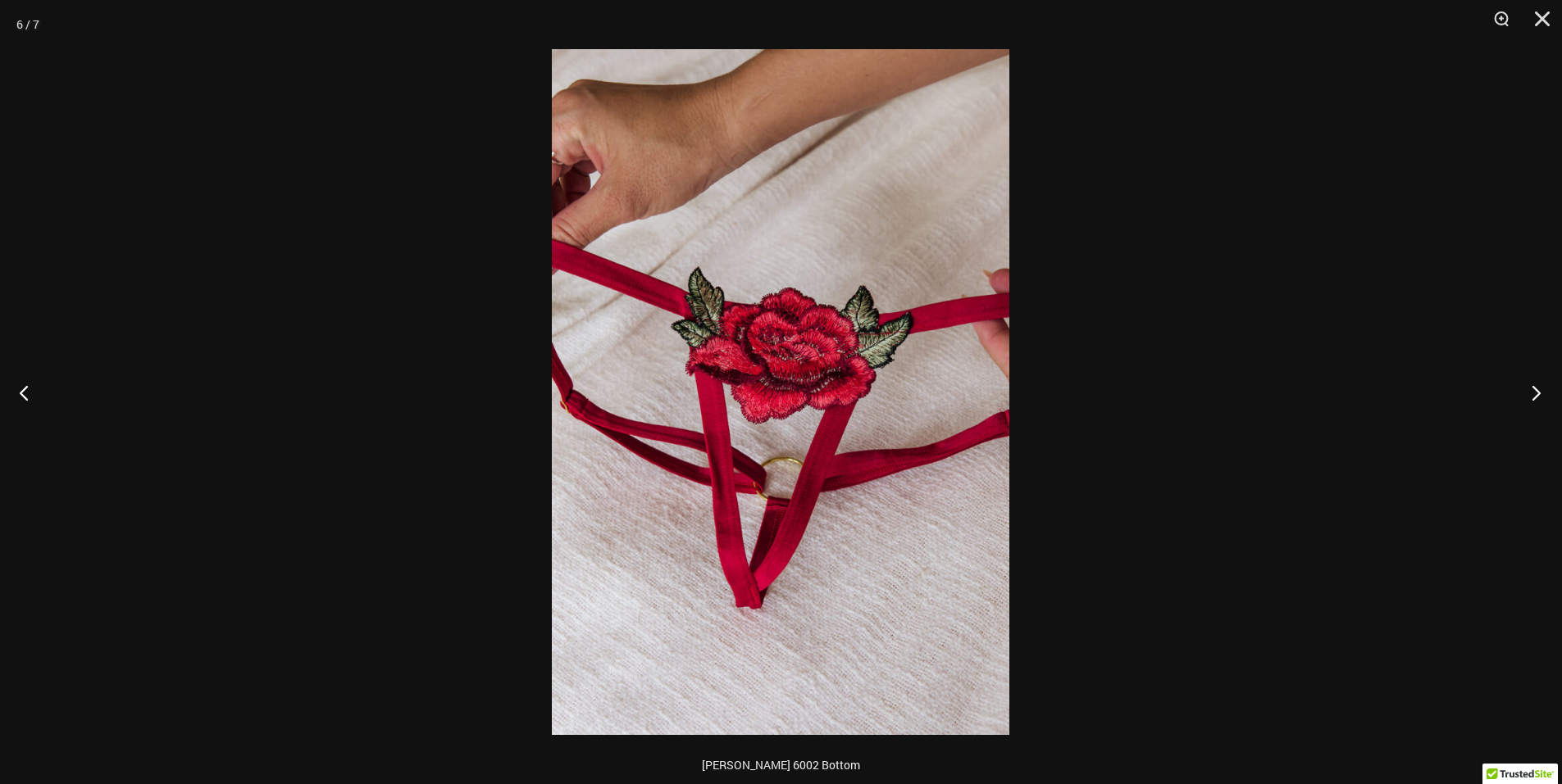
click at [1533, 397] on button "Next" at bounding box center [1531, 392] width 62 height 82
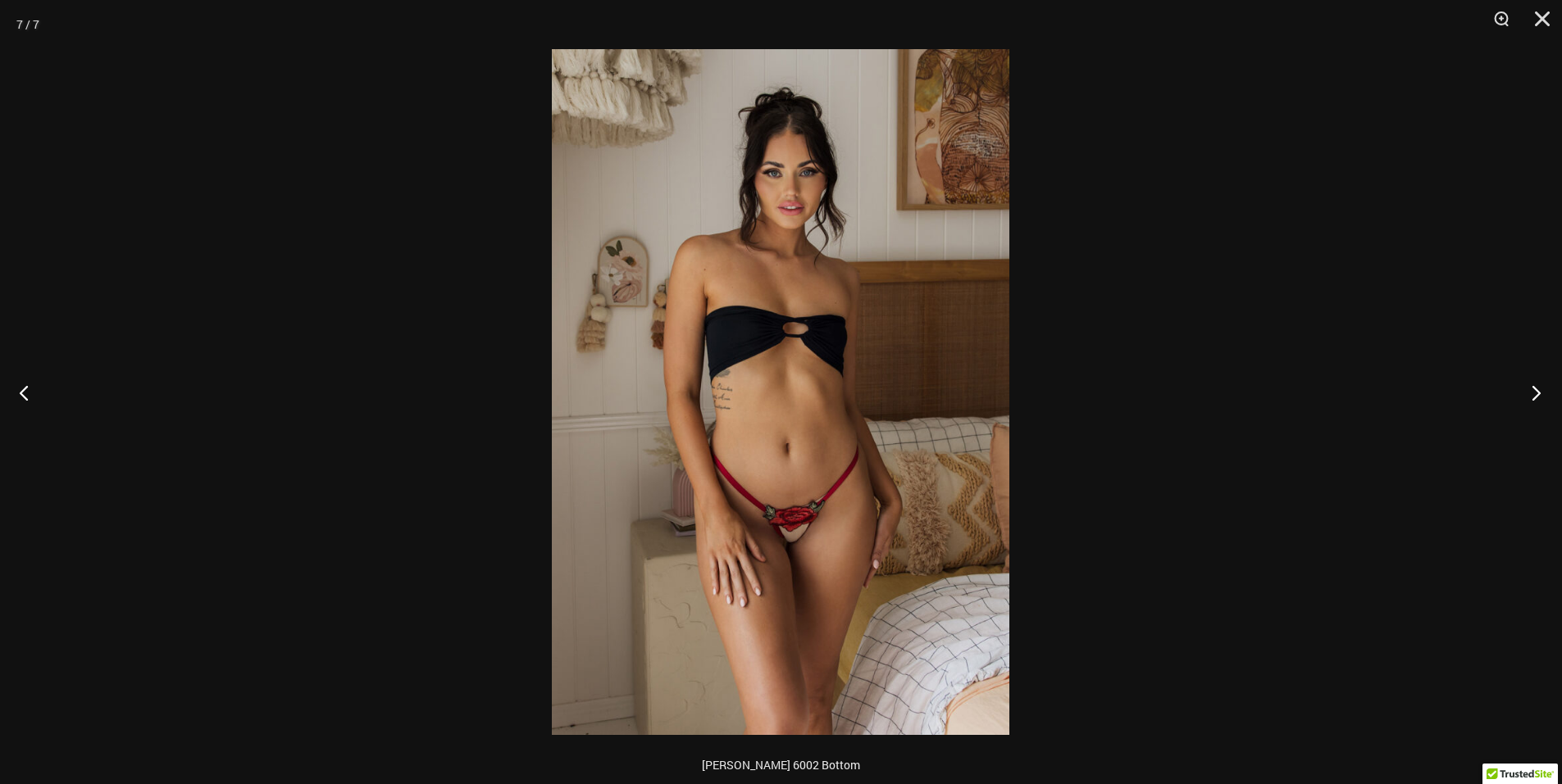
click at [1533, 397] on button "Next" at bounding box center [1531, 392] width 62 height 82
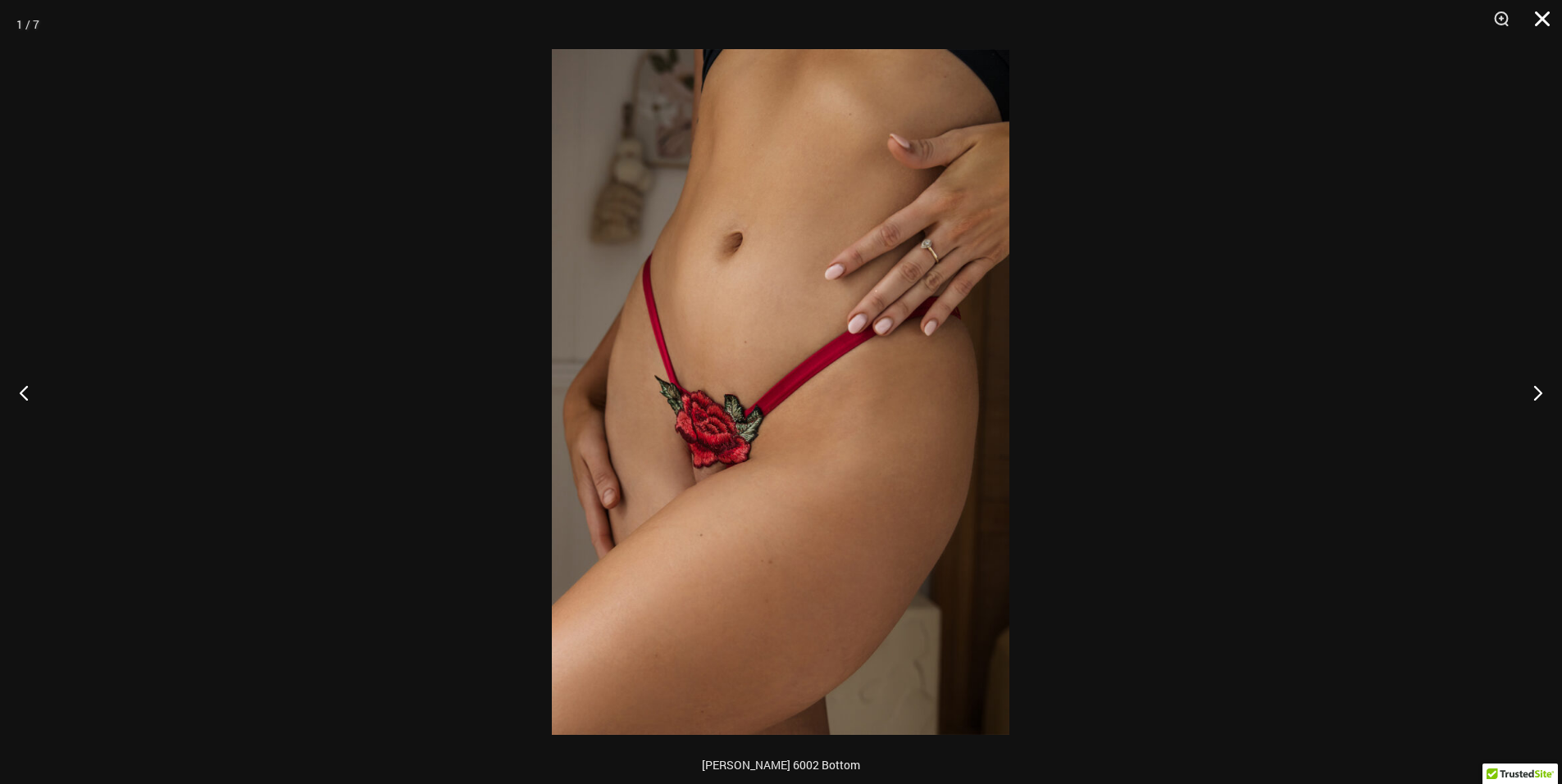
click at [1540, 20] on button "Close" at bounding box center [1536, 24] width 41 height 49
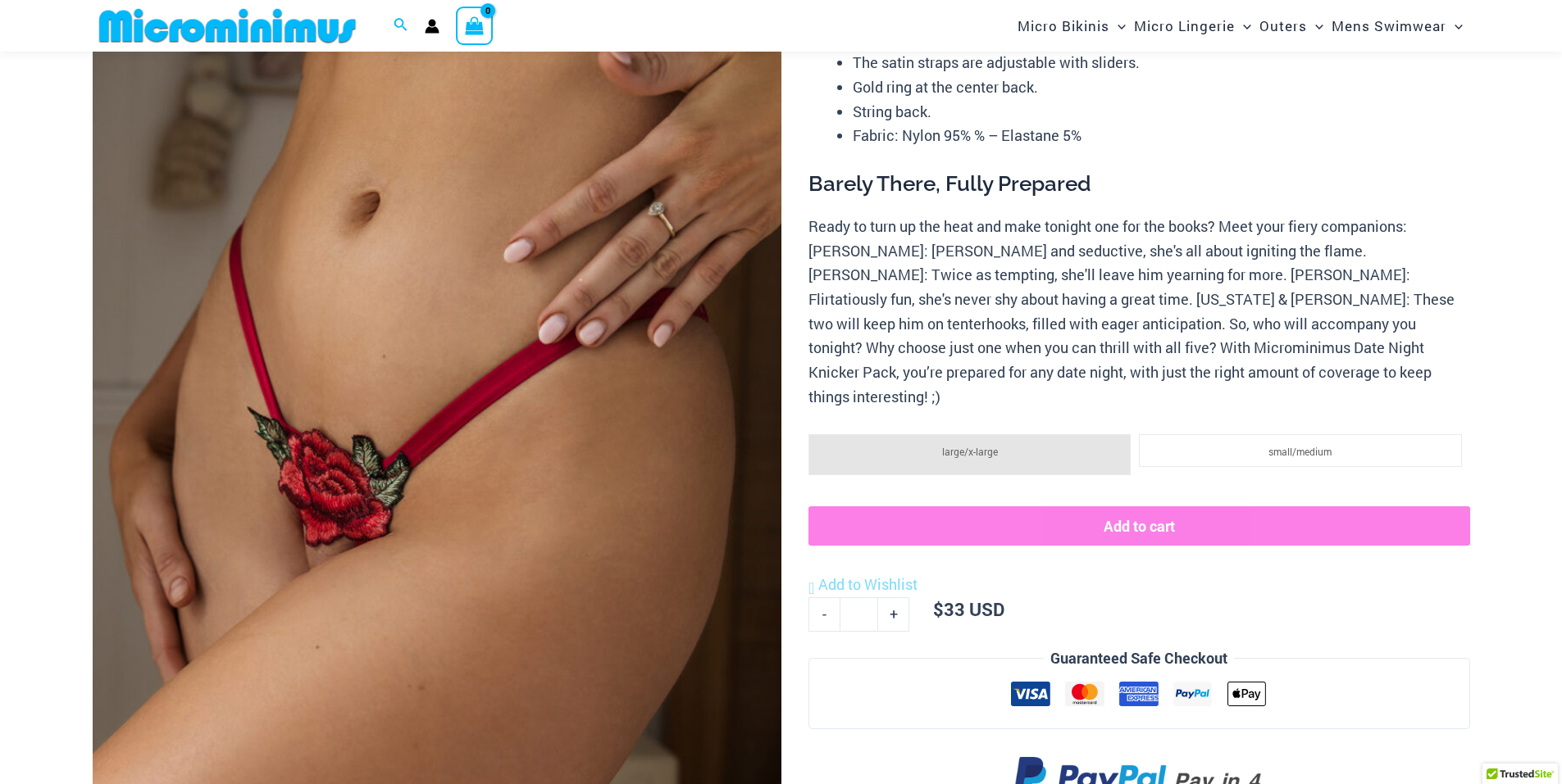
scroll to position [0, 0]
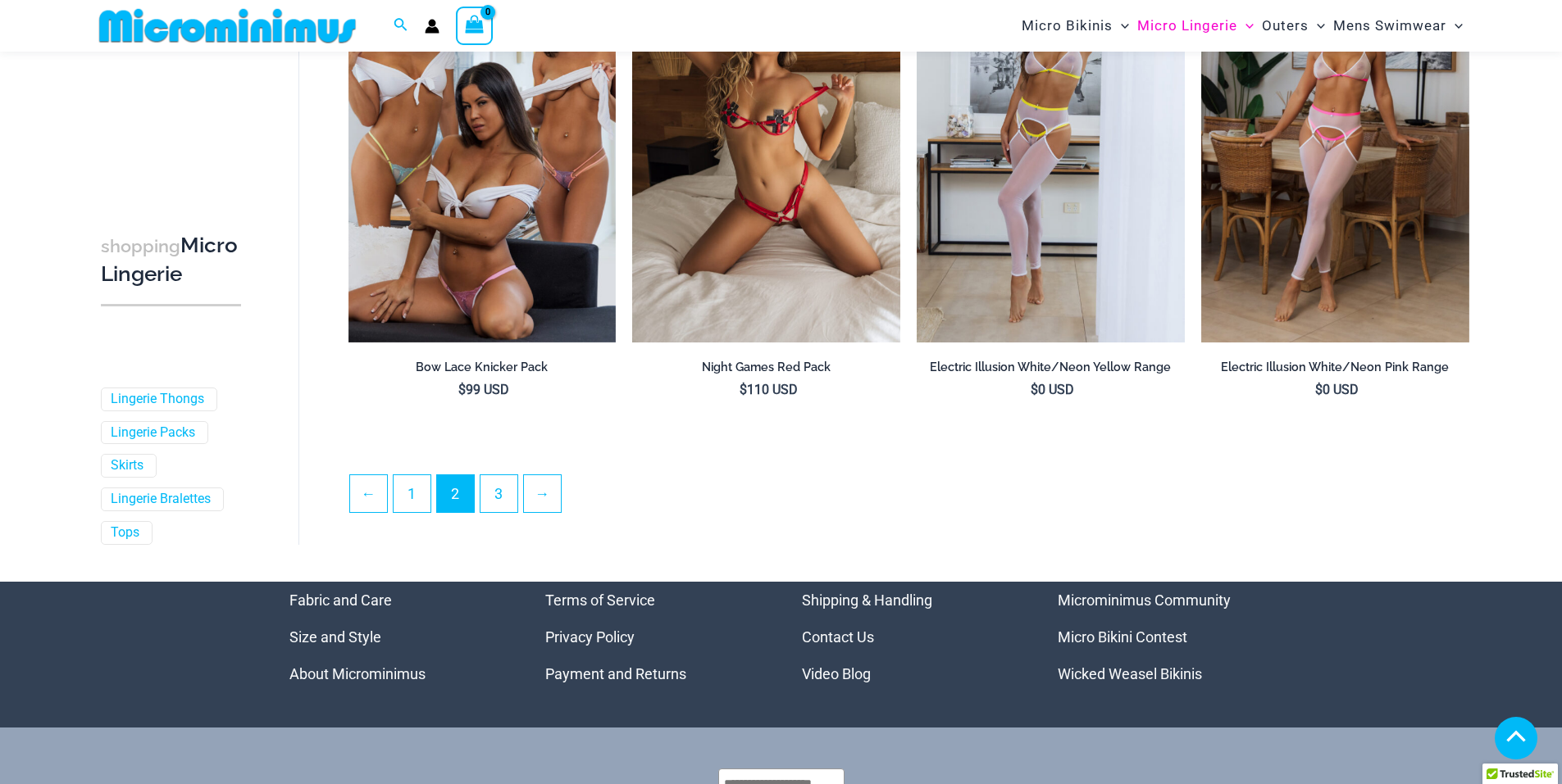
scroll to position [4246, 0]
